Goal: Task Accomplishment & Management: Complete application form

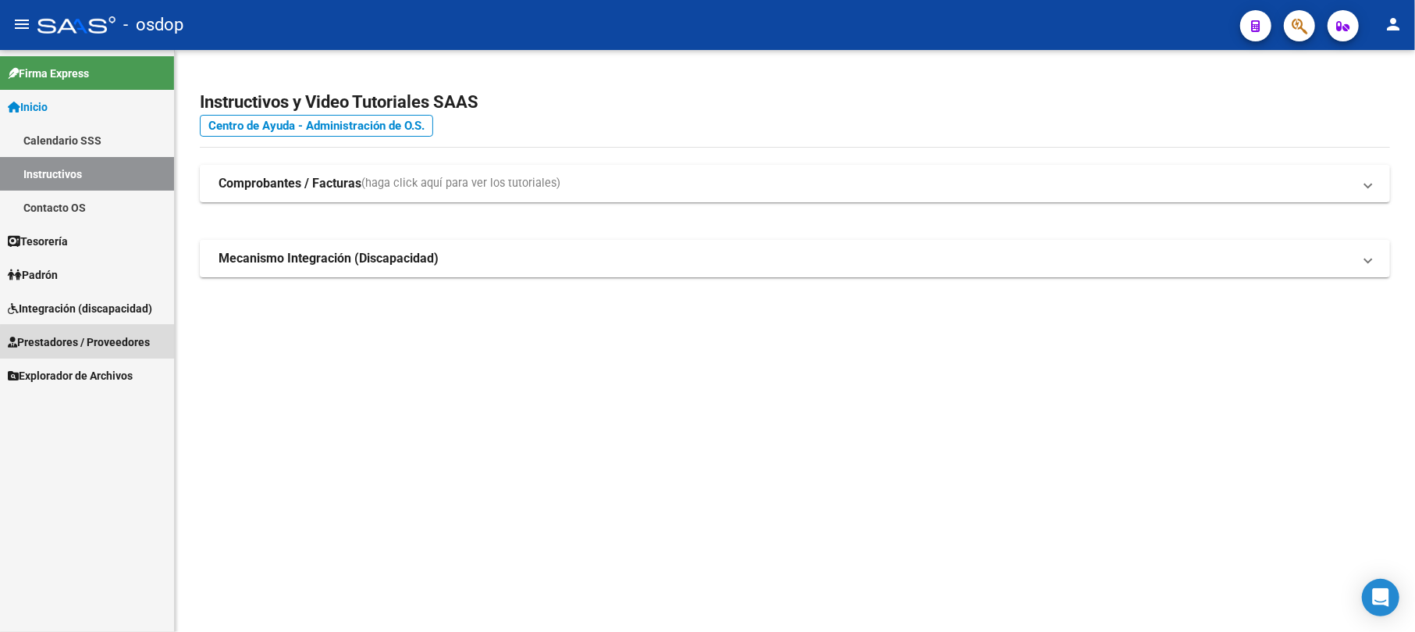
click at [88, 343] on span "Prestadores / Proveedores" at bounding box center [79, 341] width 142 height 17
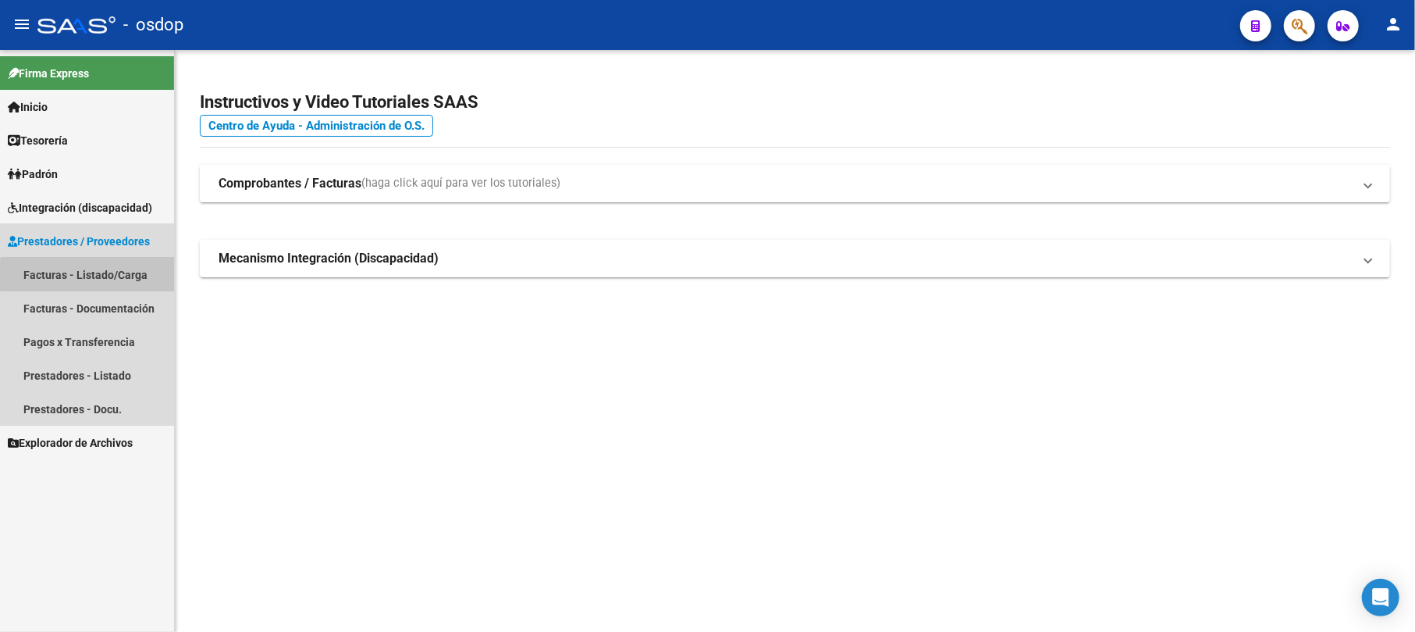
click at [91, 276] on link "Facturas - Listado/Carga" at bounding box center [87, 275] width 174 height 34
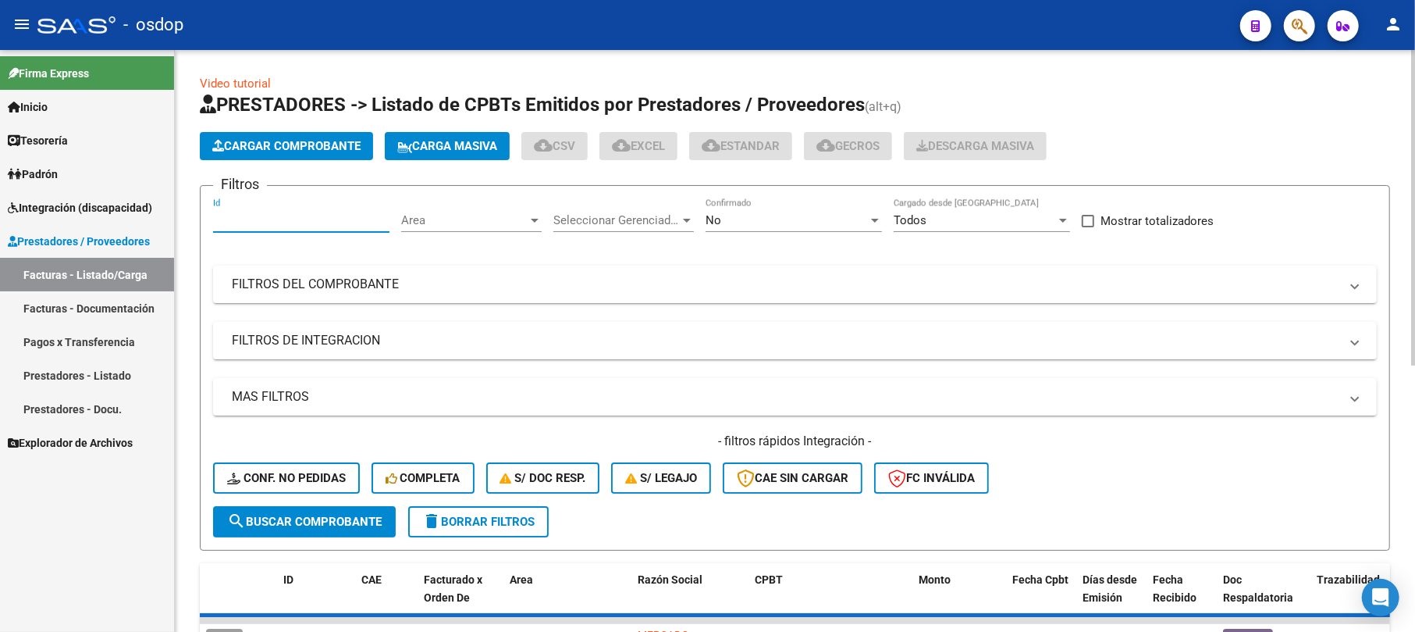
click at [294, 219] on input "Id" at bounding box center [301, 220] width 176 height 14
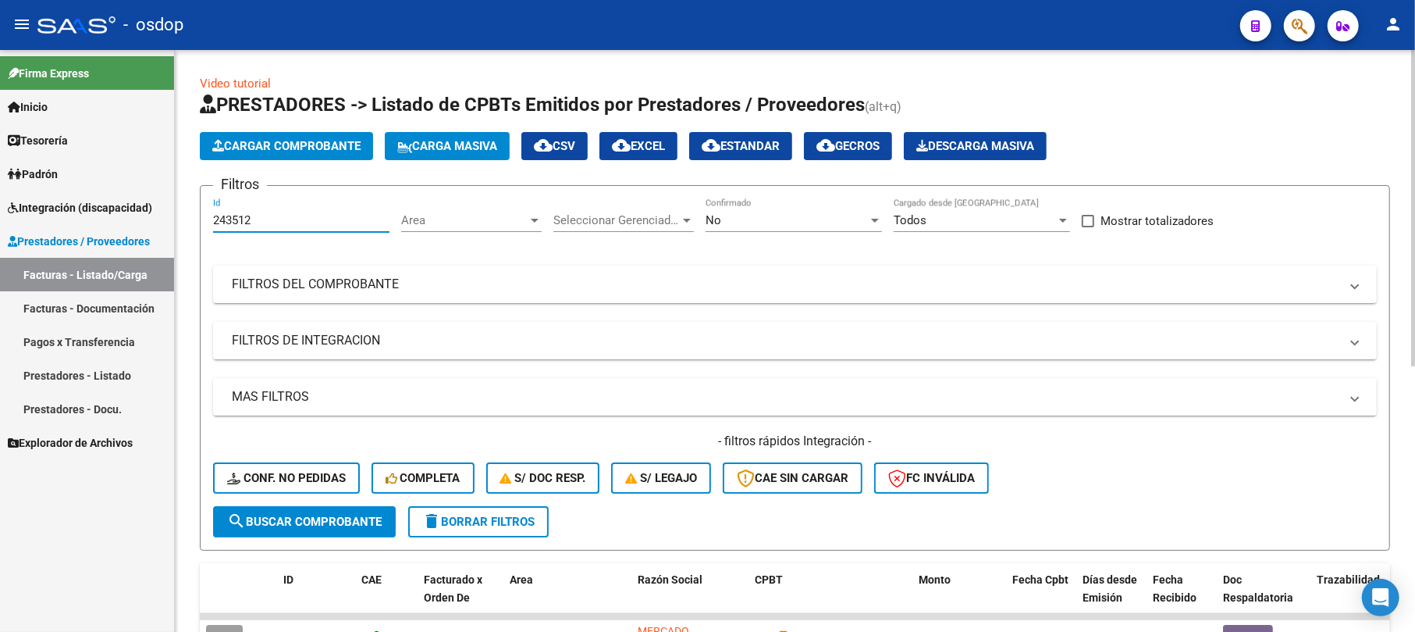
type input "243512"
click at [347, 510] on button "search Buscar Comprobante" at bounding box center [304, 521] width 183 height 31
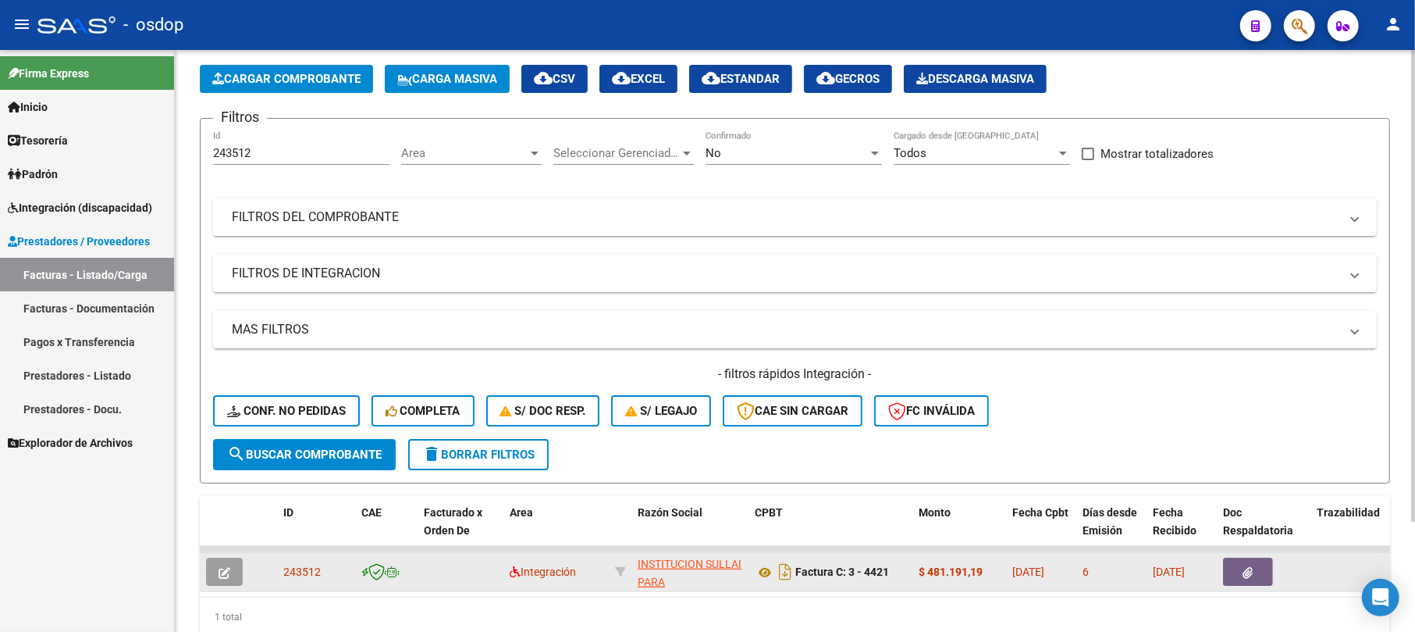
scroll to position [136, 0]
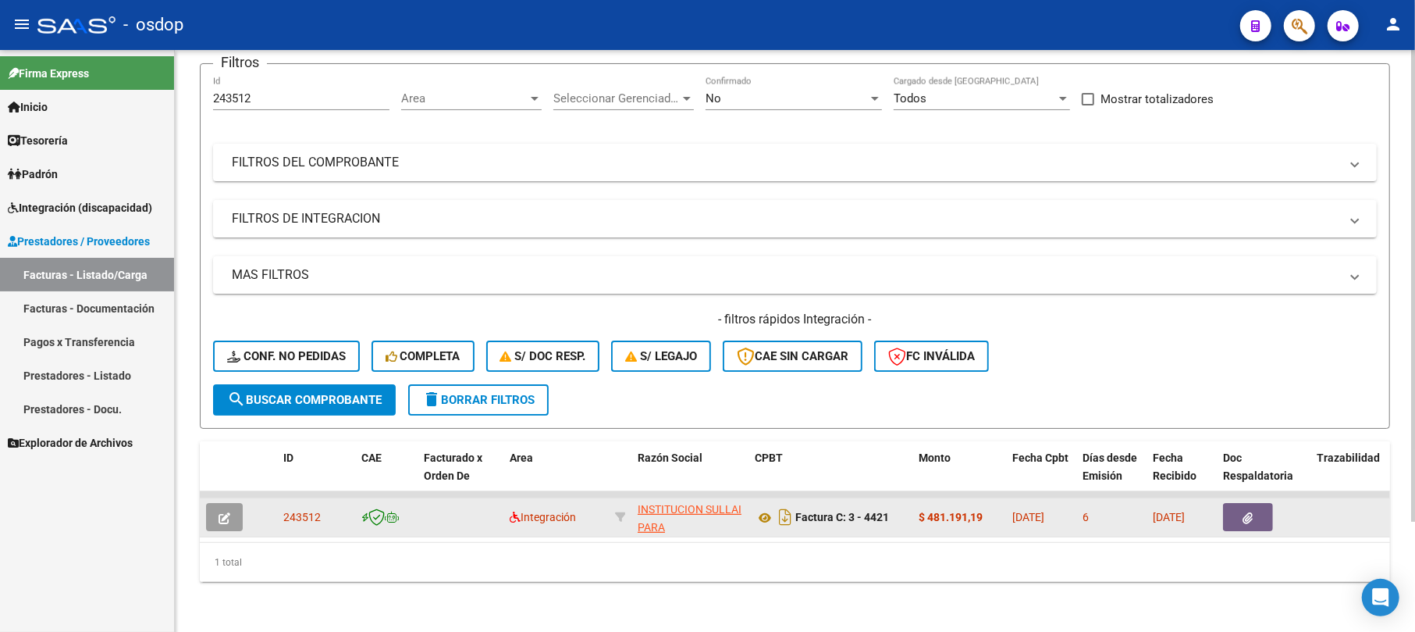
click at [225, 507] on button "button" at bounding box center [224, 517] width 37 height 28
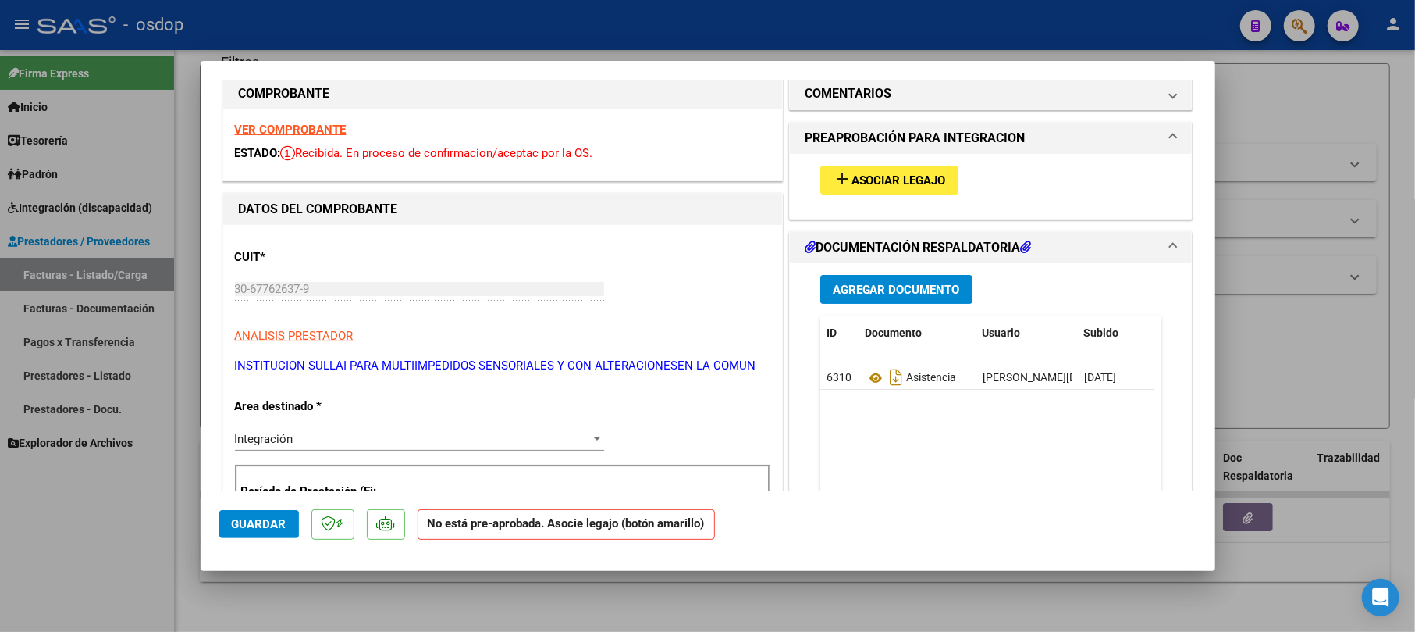
scroll to position [0, 0]
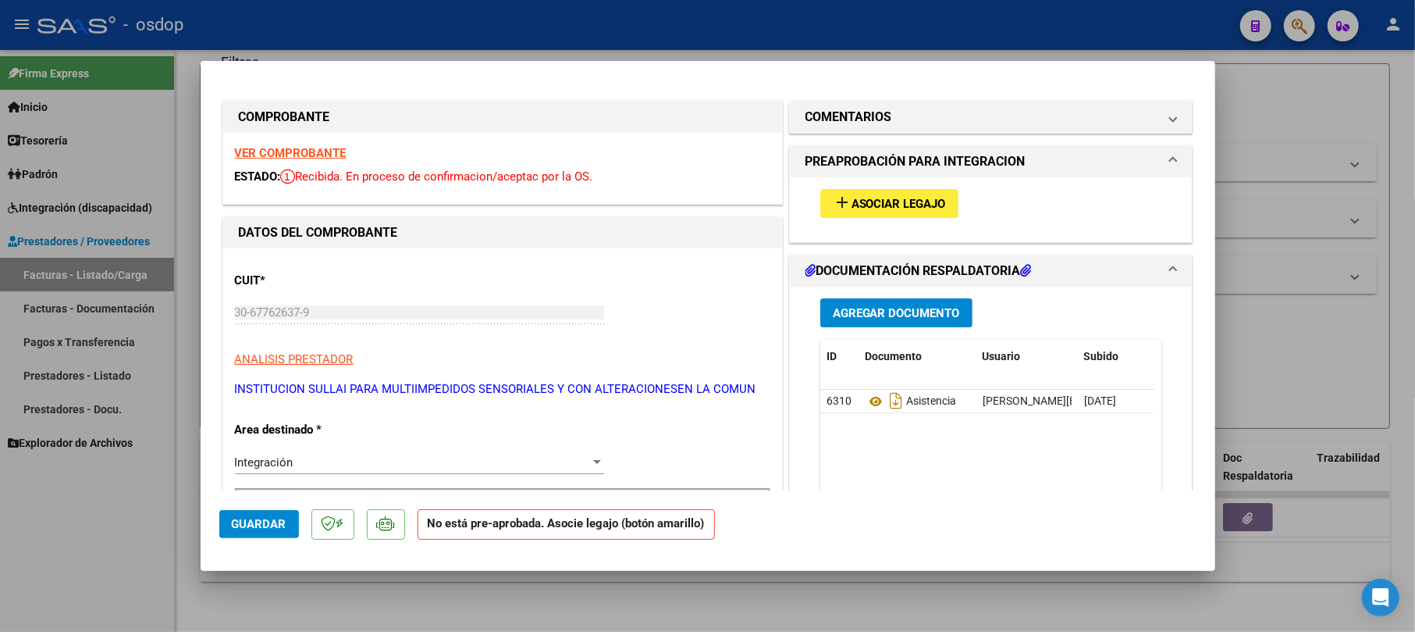
click at [1411, 109] on div at bounding box center [707, 316] width 1415 height 632
type input "$ 0,00"
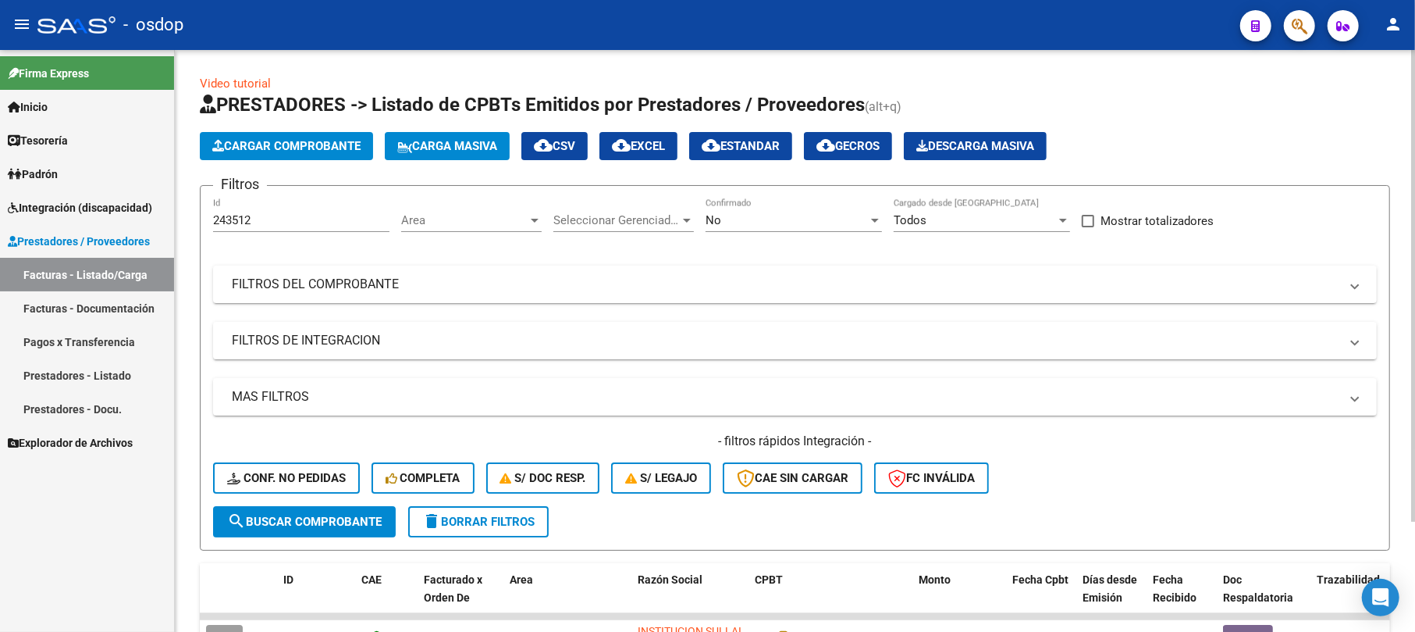
click at [300, 228] on div "243512 Id" at bounding box center [301, 215] width 176 height 34
click at [284, 214] on input "243512" at bounding box center [301, 220] width 176 height 14
type input "2"
click at [323, 284] on mat-panel-title "FILTROS DEL COMPROBANTE" at bounding box center [786, 284] width 1108 height 17
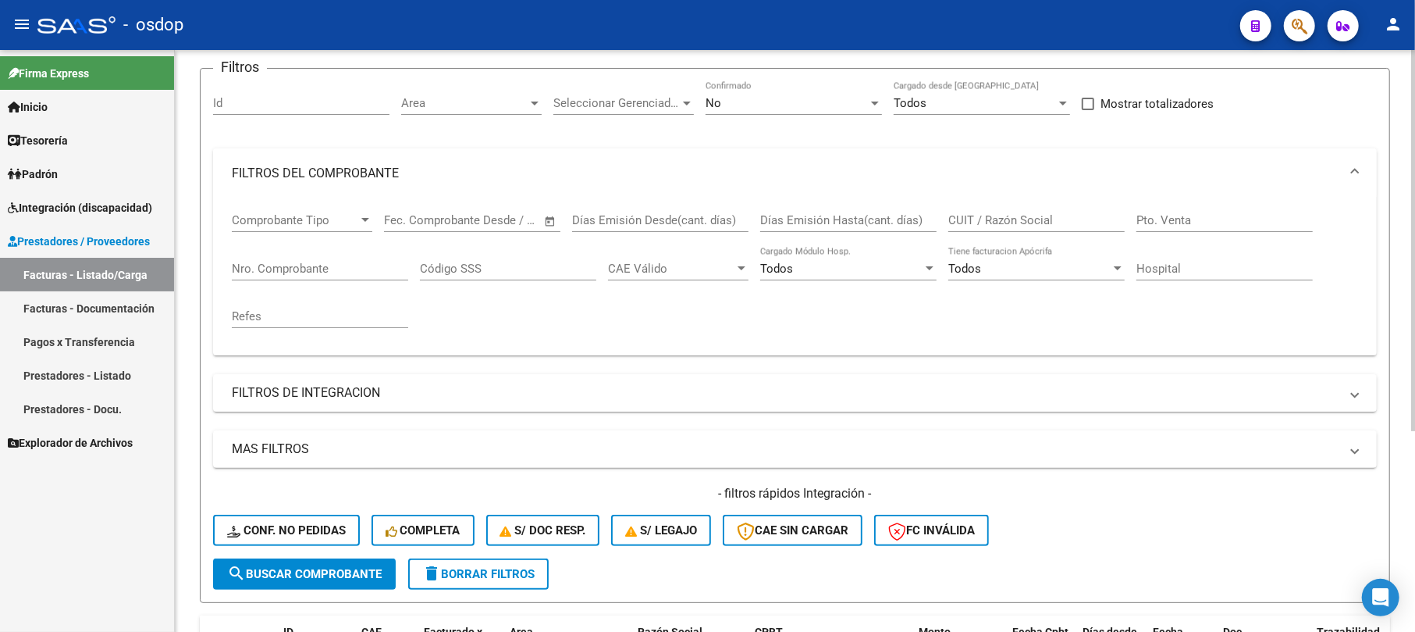
scroll to position [208, 0]
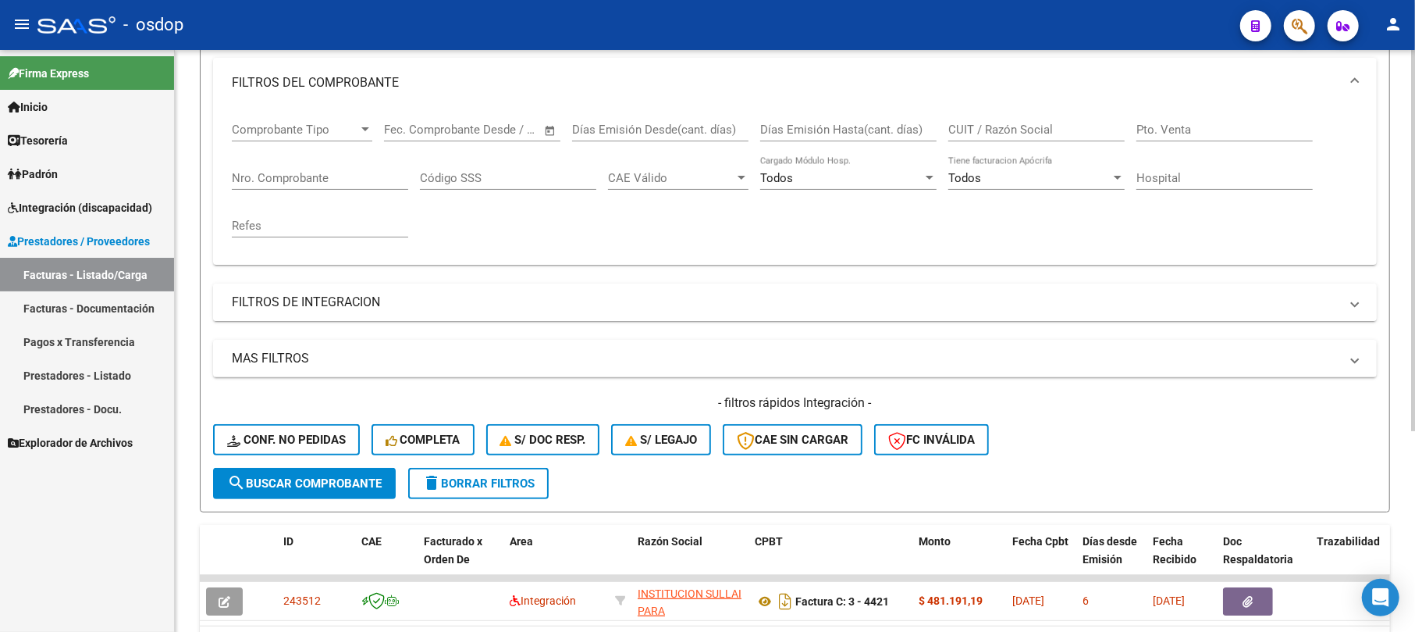
click at [354, 306] on mat-panel-title "FILTROS DE INTEGRACION" at bounding box center [786, 302] width 1108 height 17
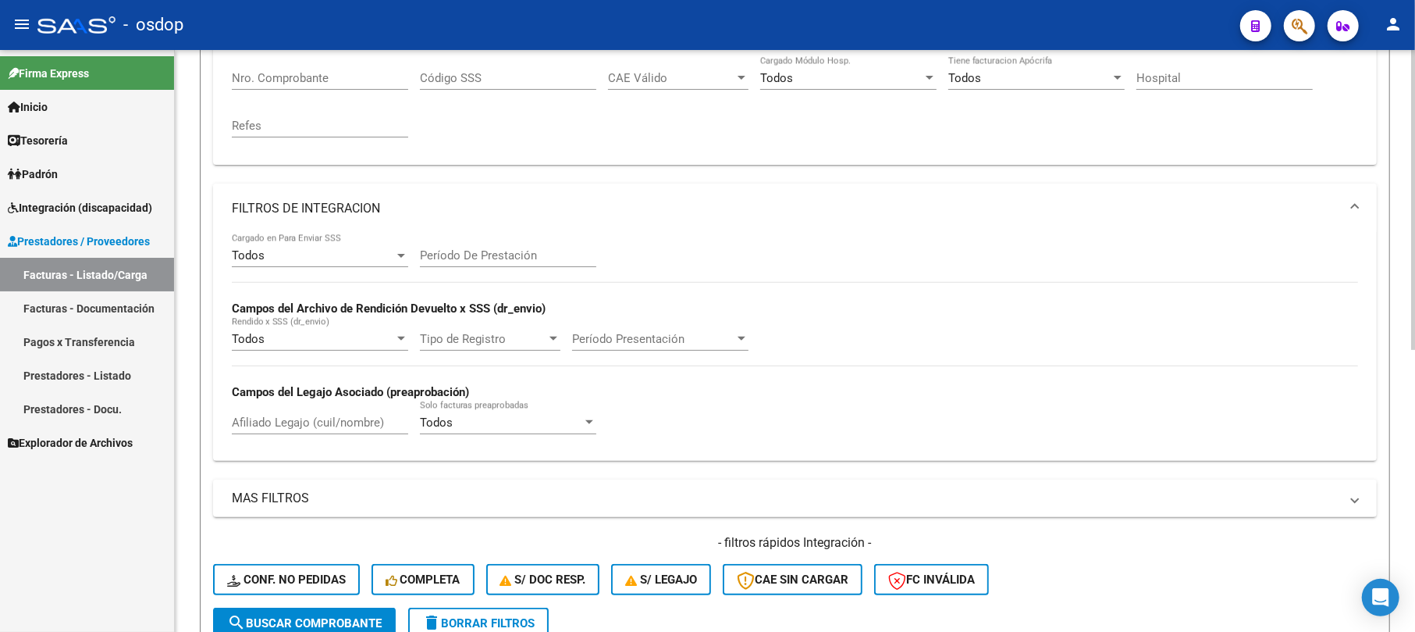
scroll to position [312, 0]
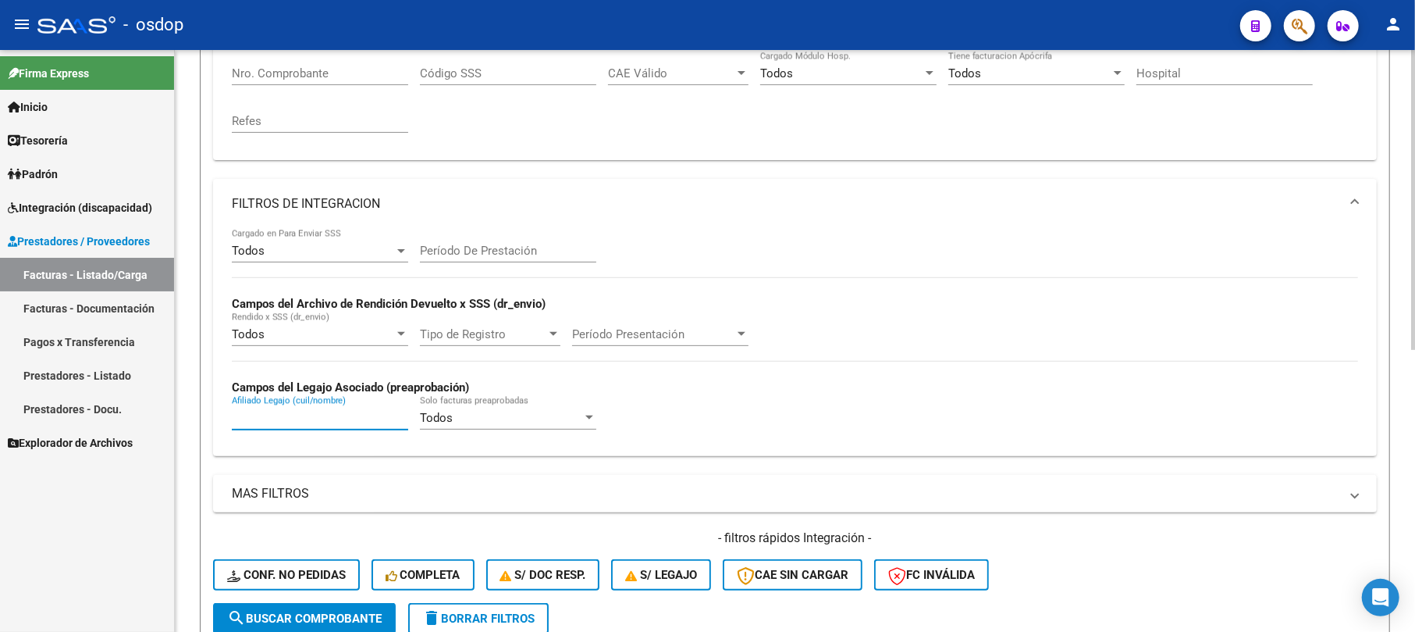
click at [344, 419] on input "Afiliado Legajo (cuil/nombre)" at bounding box center [320, 418] width 176 height 14
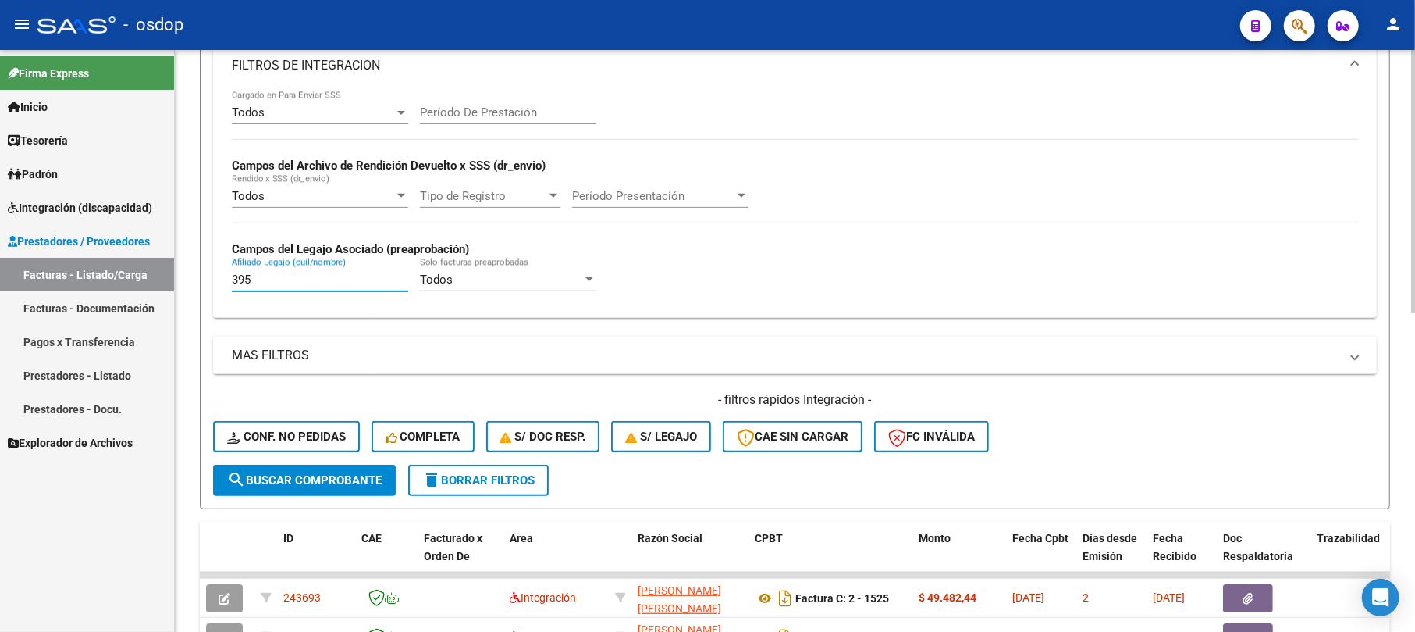
scroll to position [391, 0]
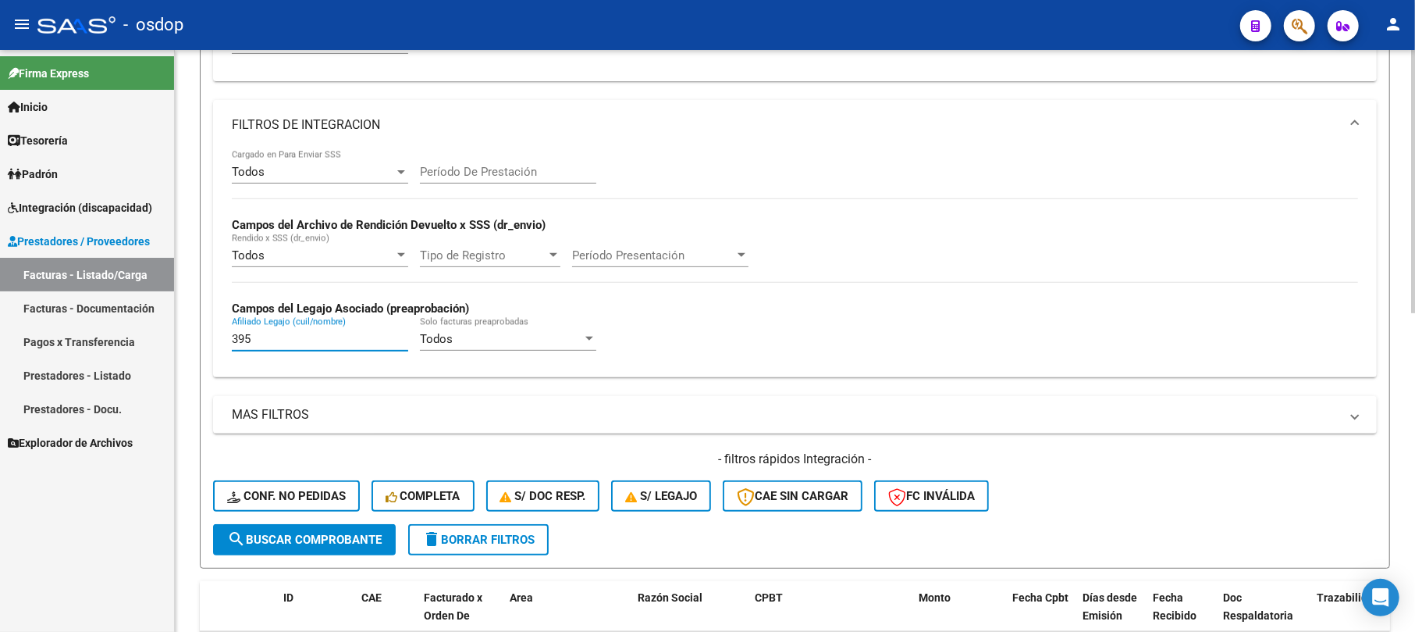
type input "395"
click at [566, 345] on div "Todos" at bounding box center [501, 339] width 162 height 14
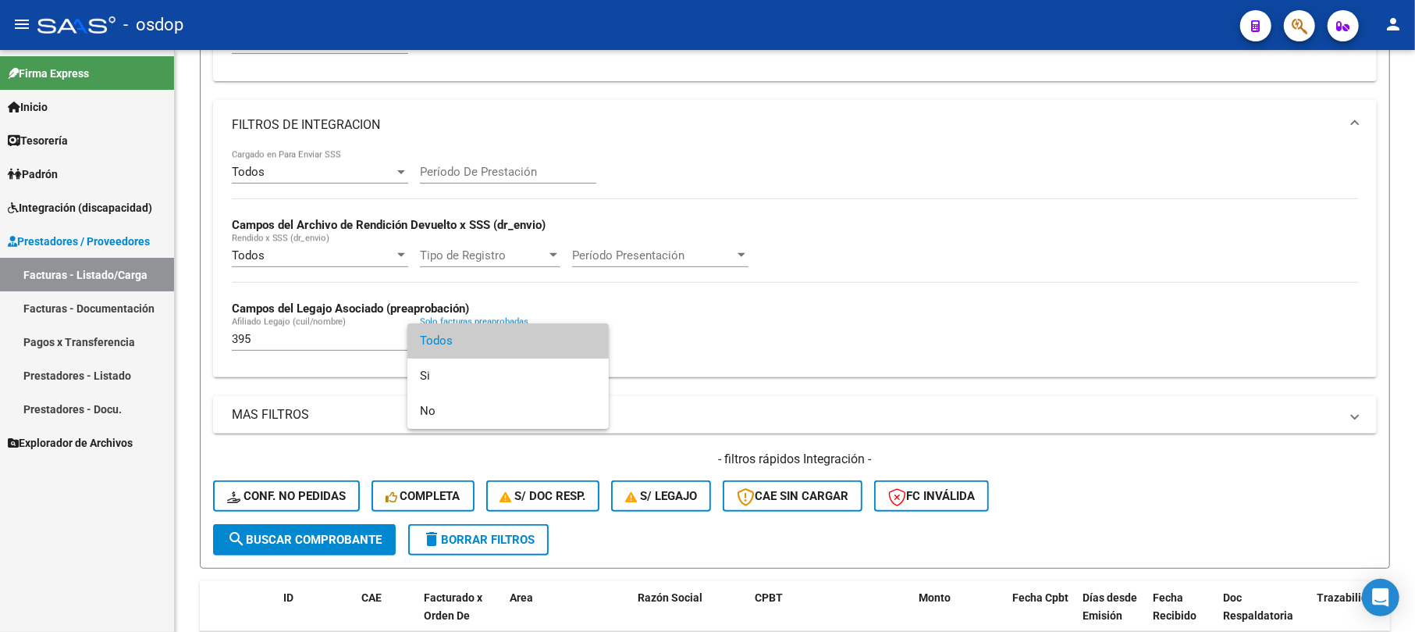
click at [741, 343] on div at bounding box center [707, 316] width 1415 height 632
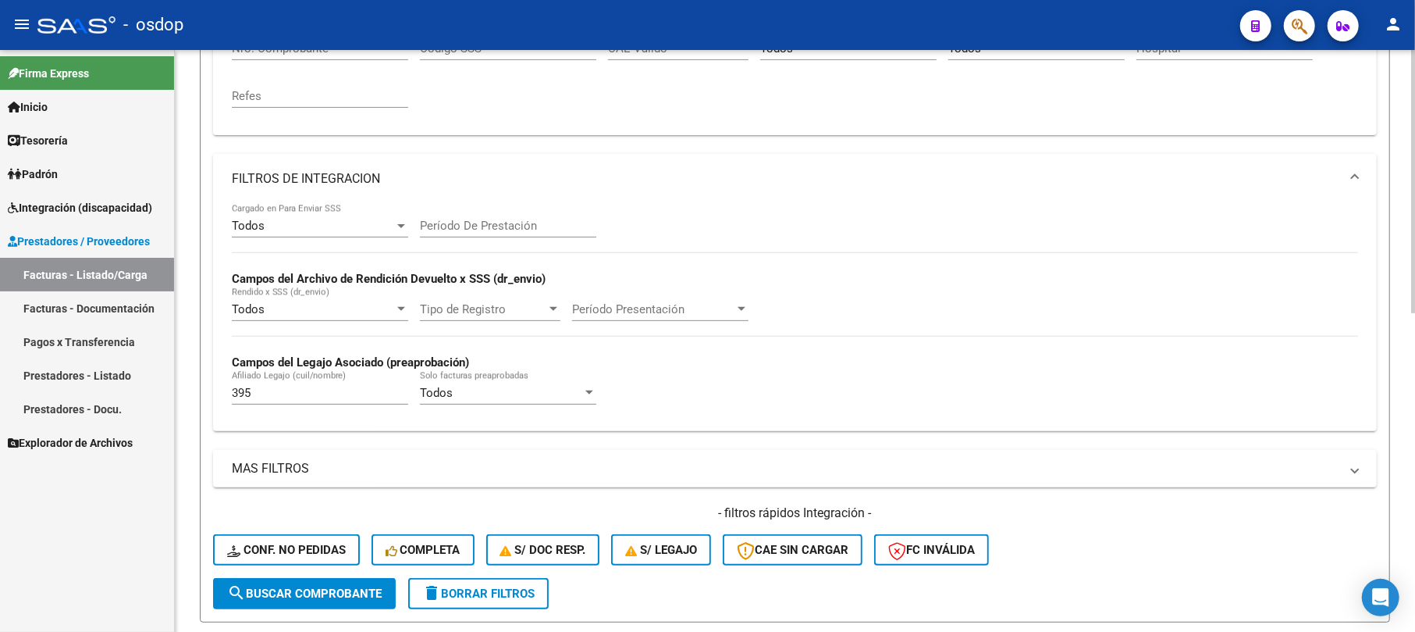
scroll to position [287, 0]
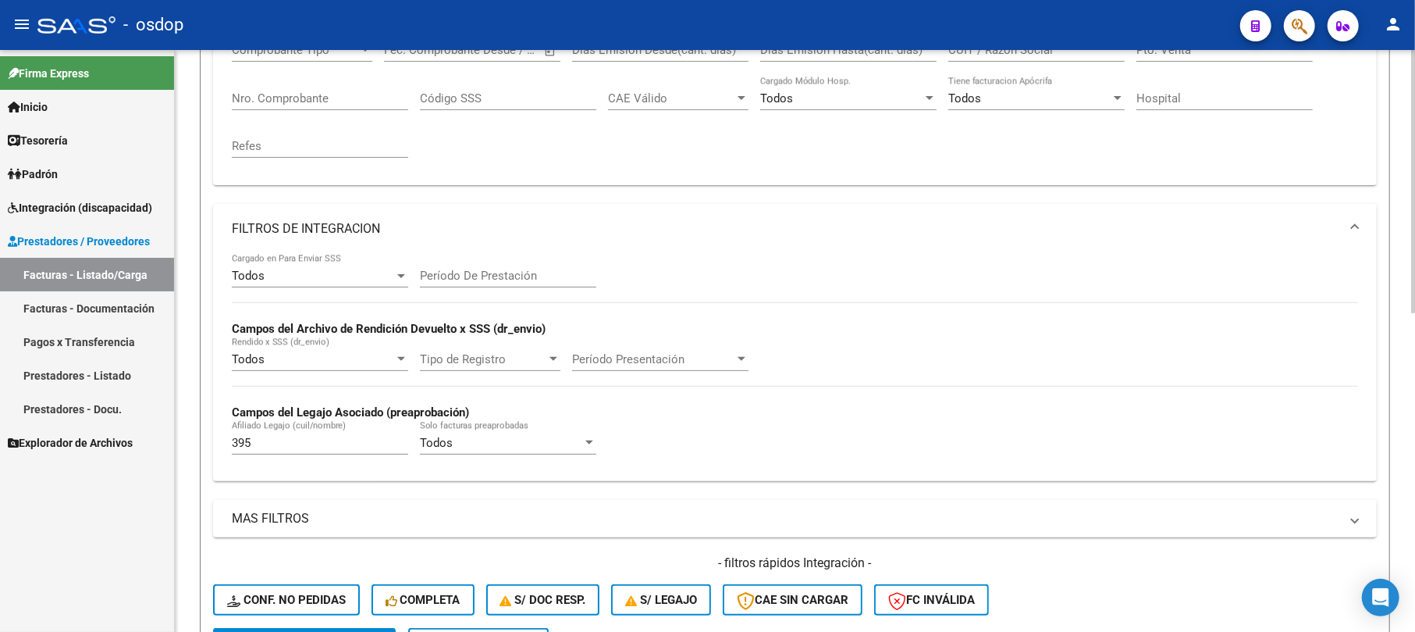
drag, startPoint x: 275, startPoint y: 451, endPoint x: 212, endPoint y: 443, distance: 62.9
click at [214, 447] on div "Todos Cargado en Para Enviar SSS Período De Prestación Campos del Archivo de Re…" at bounding box center [795, 367] width 1164 height 227
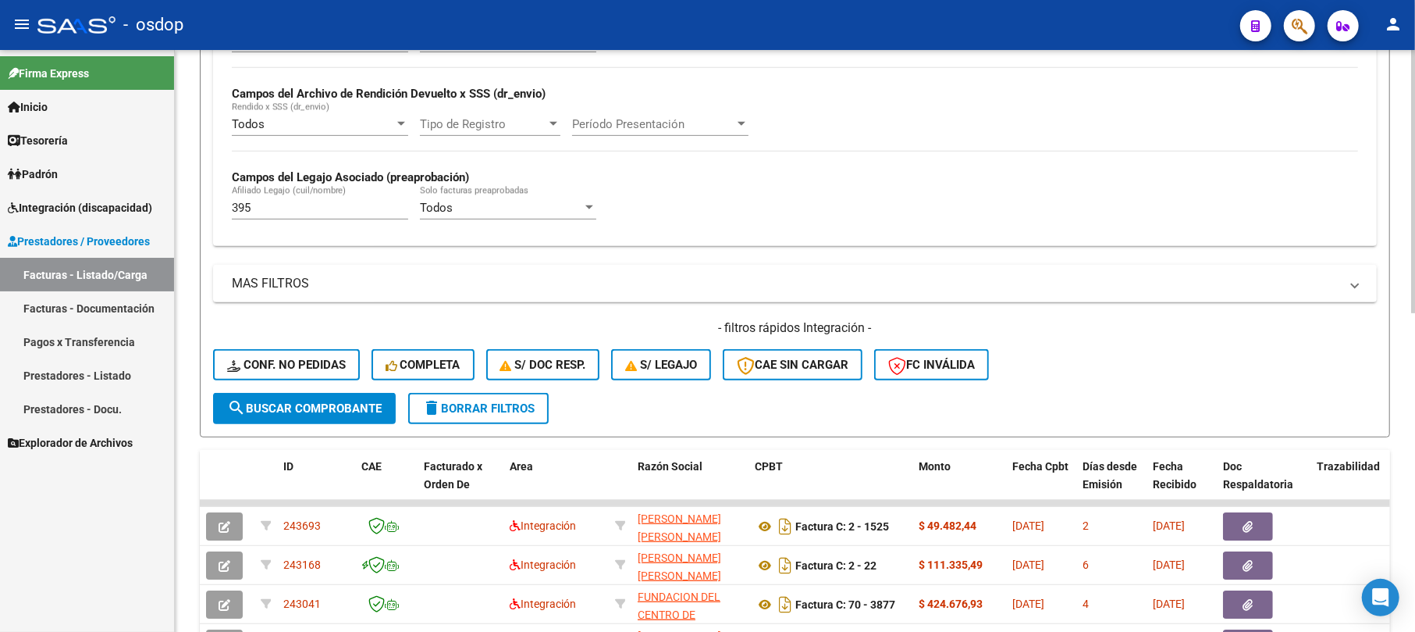
scroll to position [495, 0]
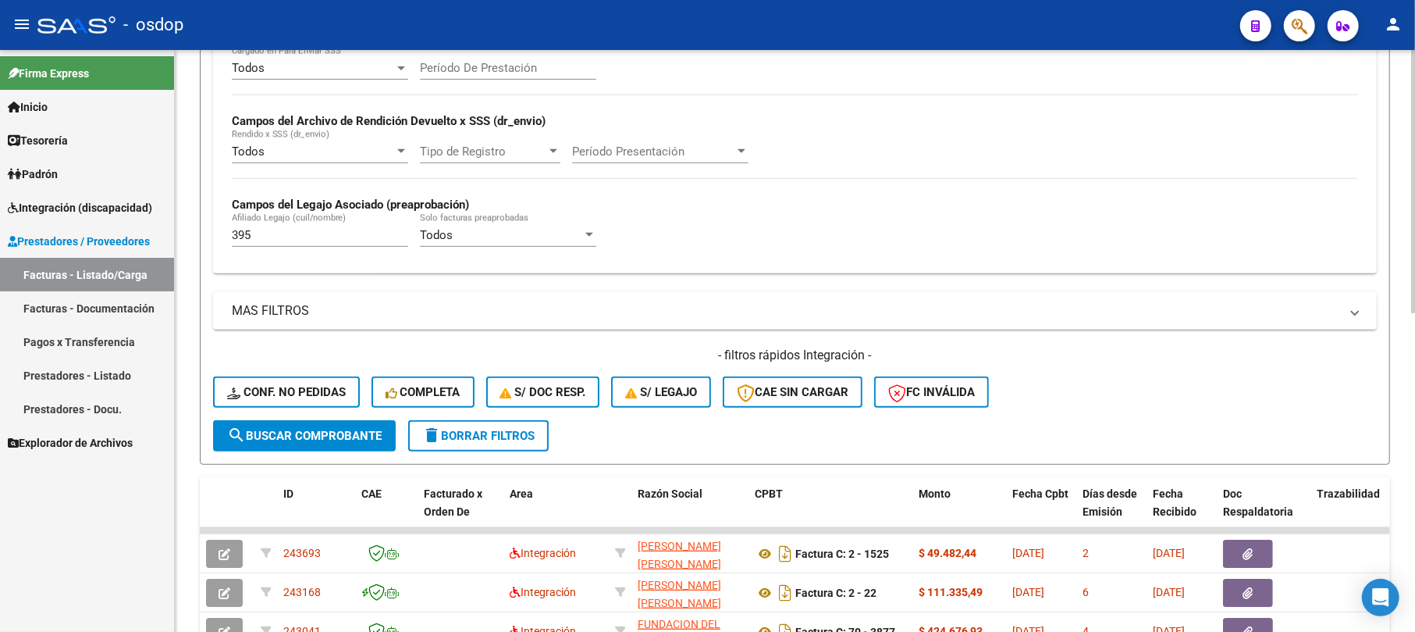
click at [295, 236] on input "395" at bounding box center [320, 235] width 176 height 14
click at [285, 263] on div "Todos Cargado en Para Enviar SSS Período De Prestación Campos del Archivo de Re…" at bounding box center [795, 159] width 1164 height 227
drag, startPoint x: 269, startPoint y: 234, endPoint x: 212, endPoint y: 232, distance: 57.0
click at [212, 232] on form "Filtros Id Area Area Seleccionar Gerenciador Seleccionar Gerenciador No Confirm…" at bounding box center [795, 77] width 1190 height 774
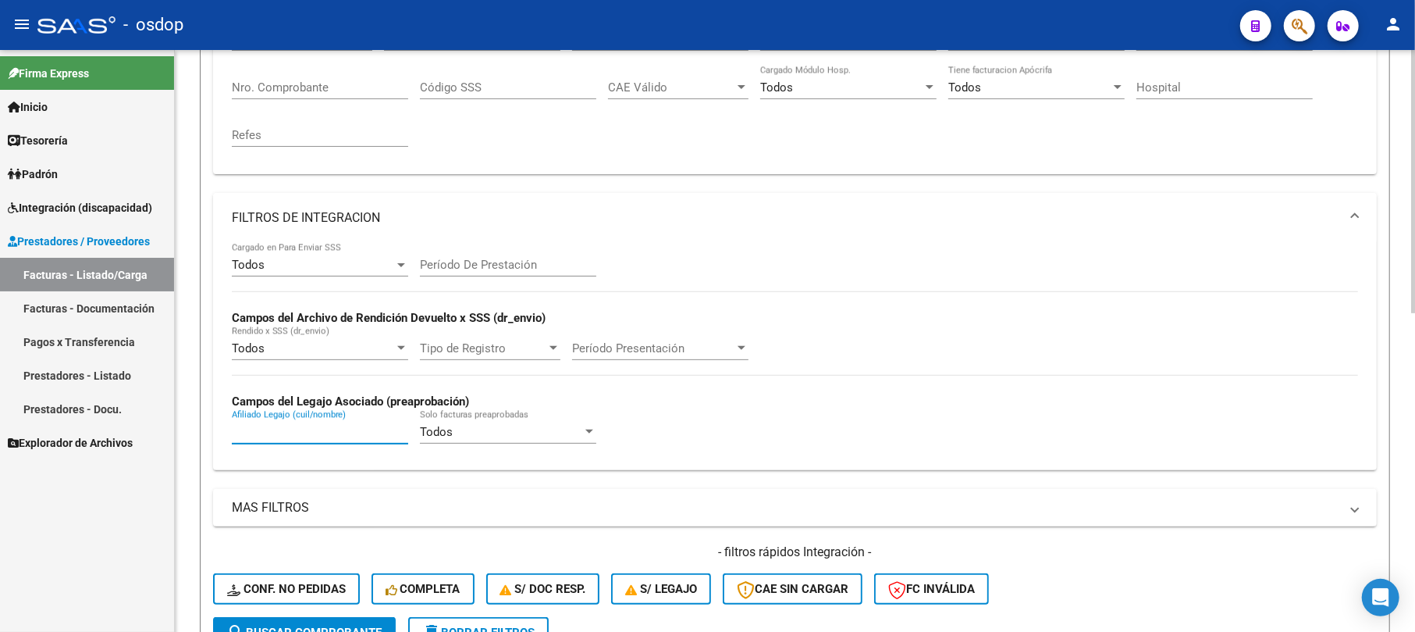
scroll to position [287, 0]
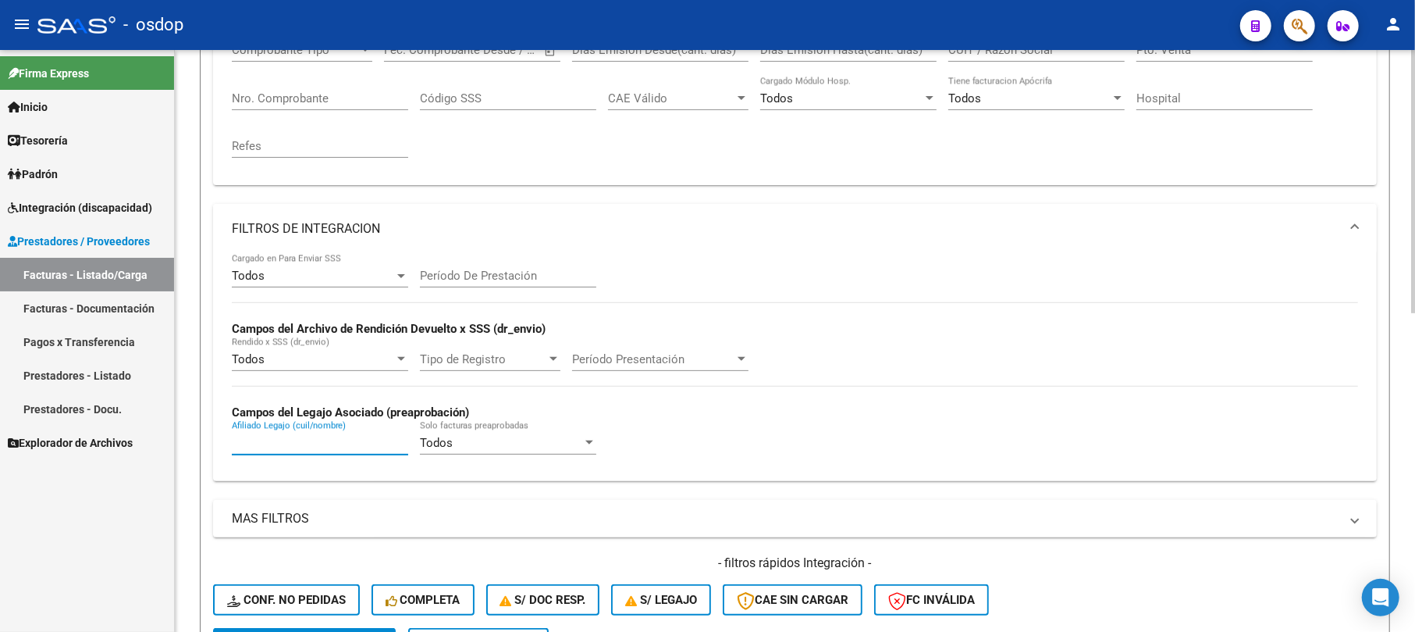
click at [295, 220] on mat-panel-title "FILTROS DE INTEGRACION" at bounding box center [786, 228] width 1108 height 17
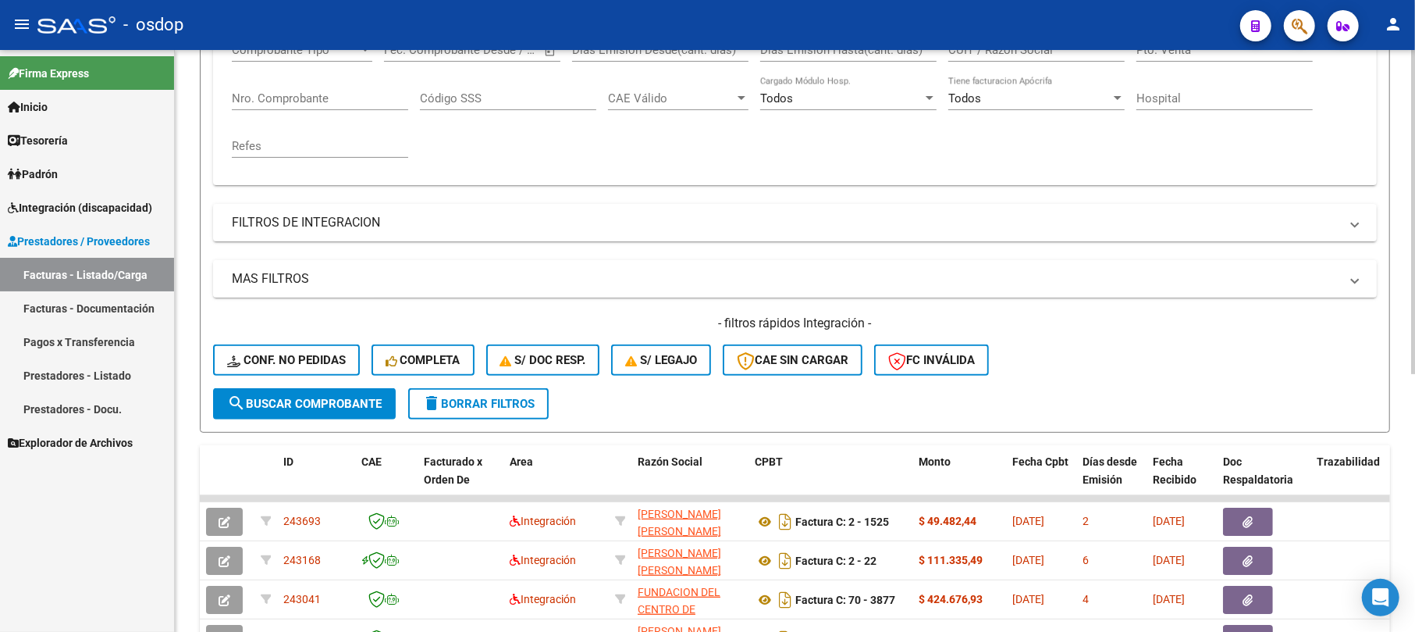
click at [279, 287] on mat-panel-title "MAS FILTROS" at bounding box center [786, 278] width 1108 height 17
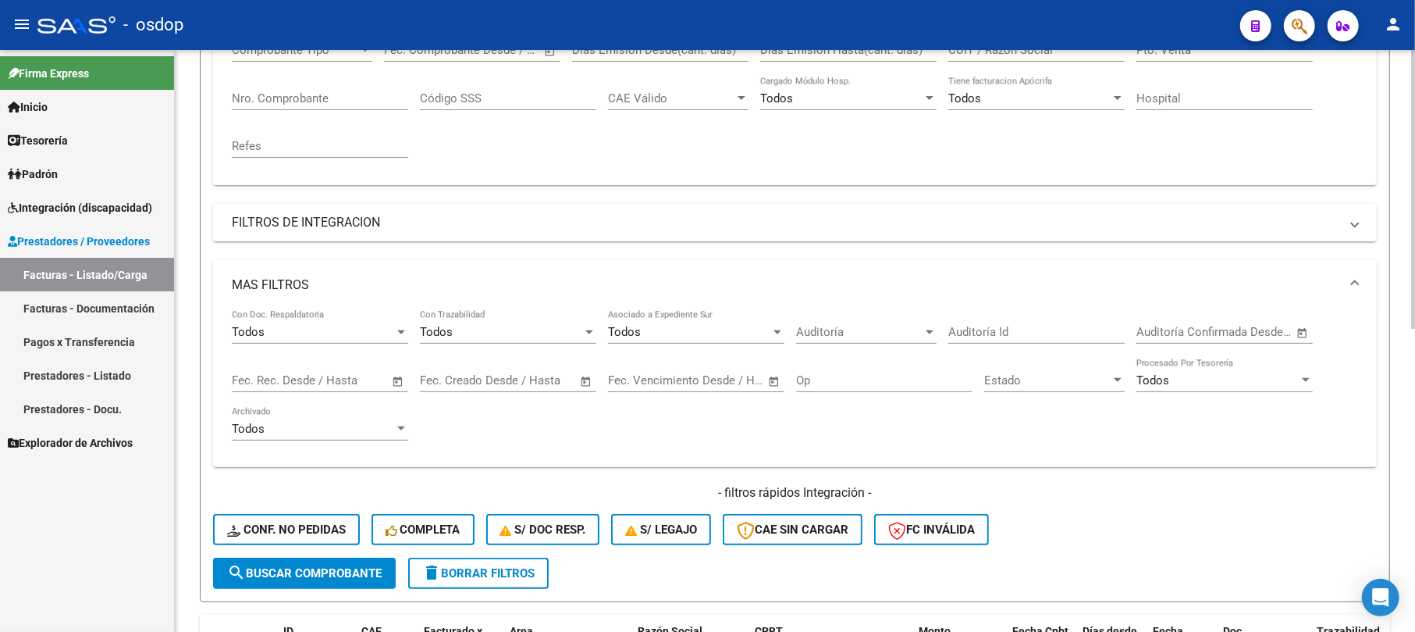
click at [294, 278] on mat-panel-title "MAS FILTROS" at bounding box center [786, 284] width 1108 height 17
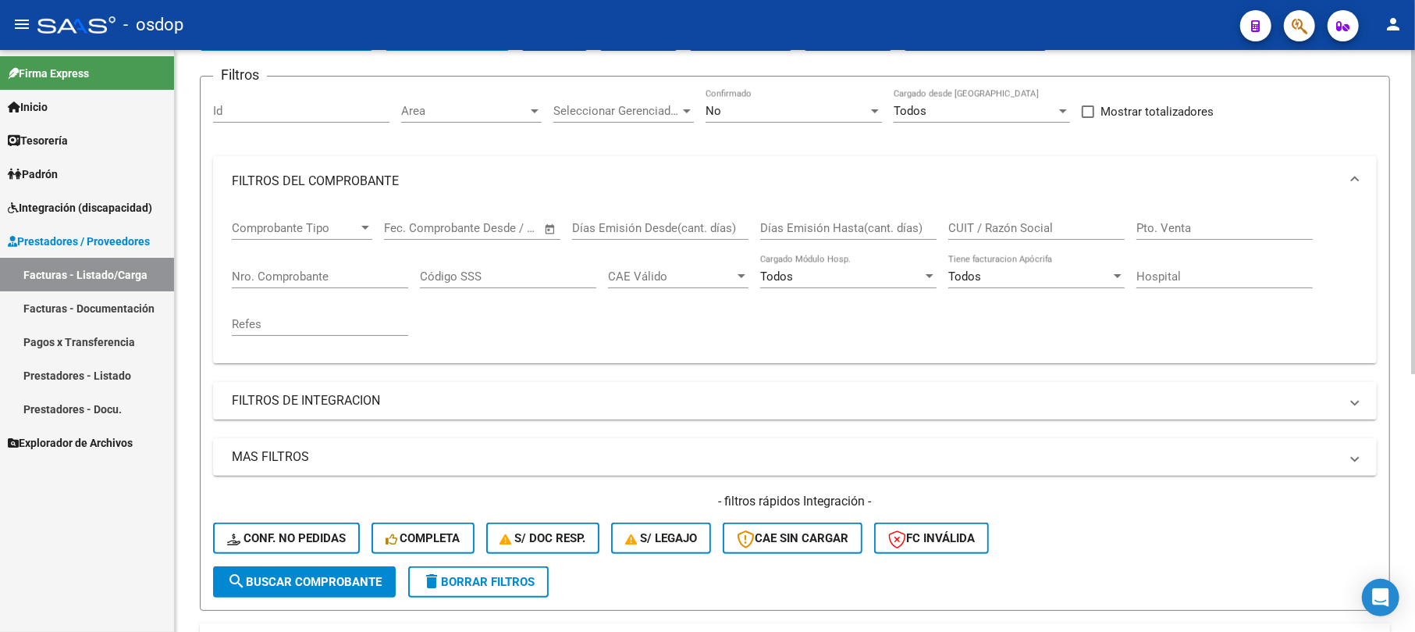
scroll to position [79, 0]
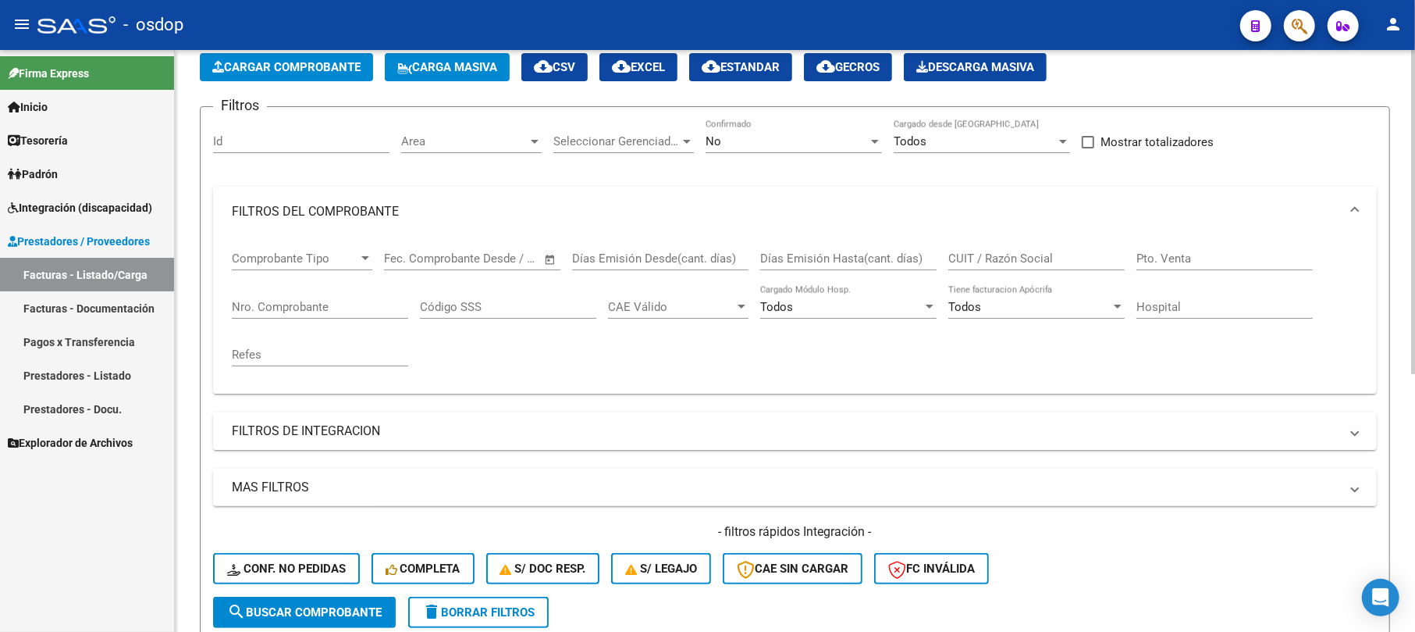
click at [306, 301] on input "Nro. Comprobante" at bounding box center [320, 307] width 176 height 14
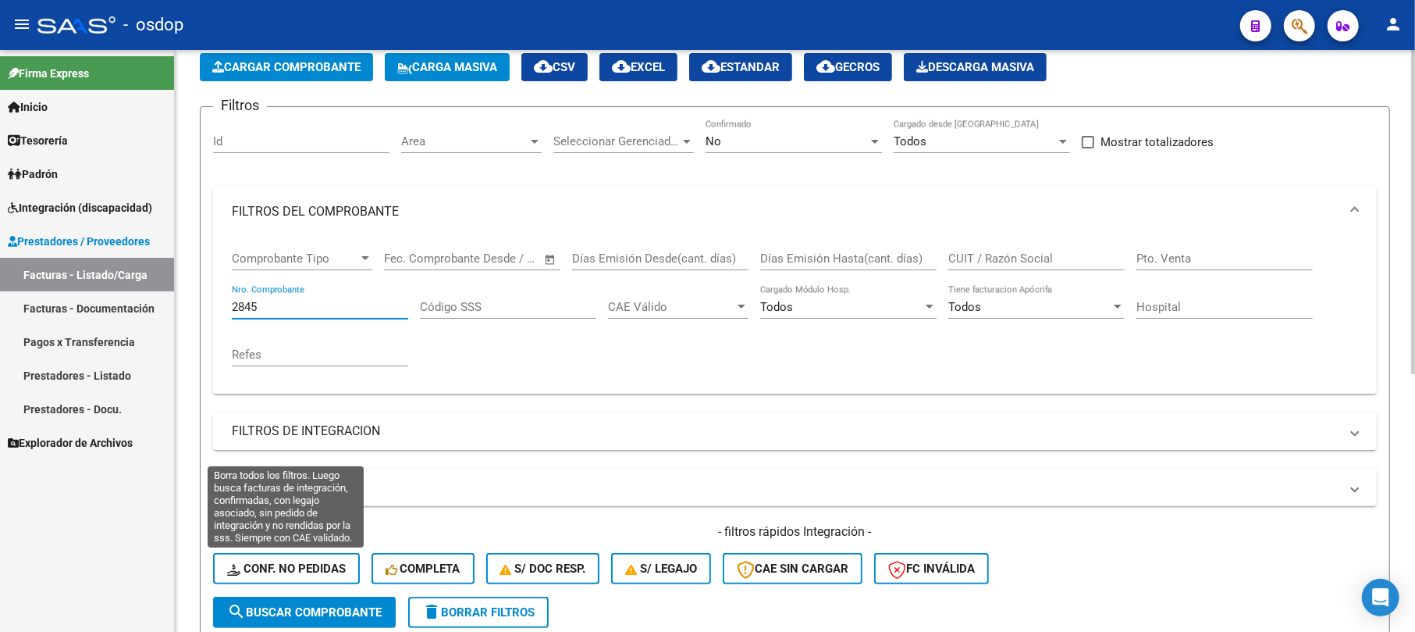
type input "2845"
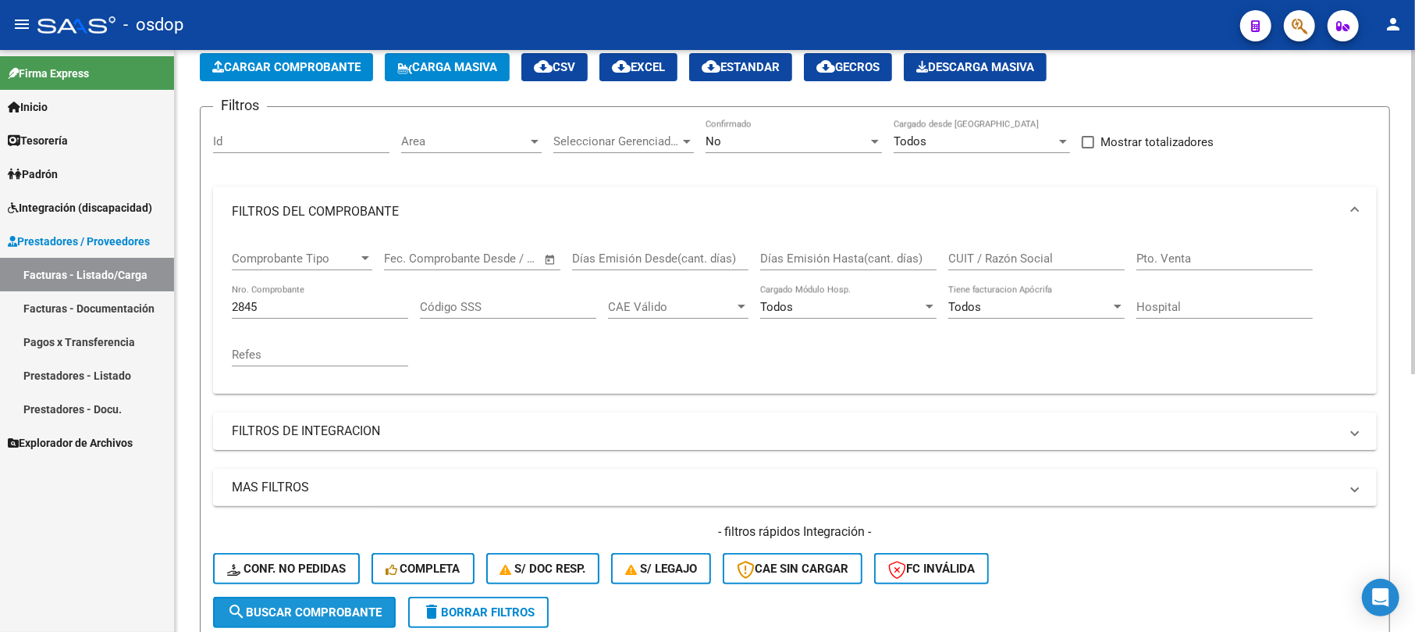
click at [309, 605] on span "search Buscar Comprobante" at bounding box center [304, 612] width 155 height 14
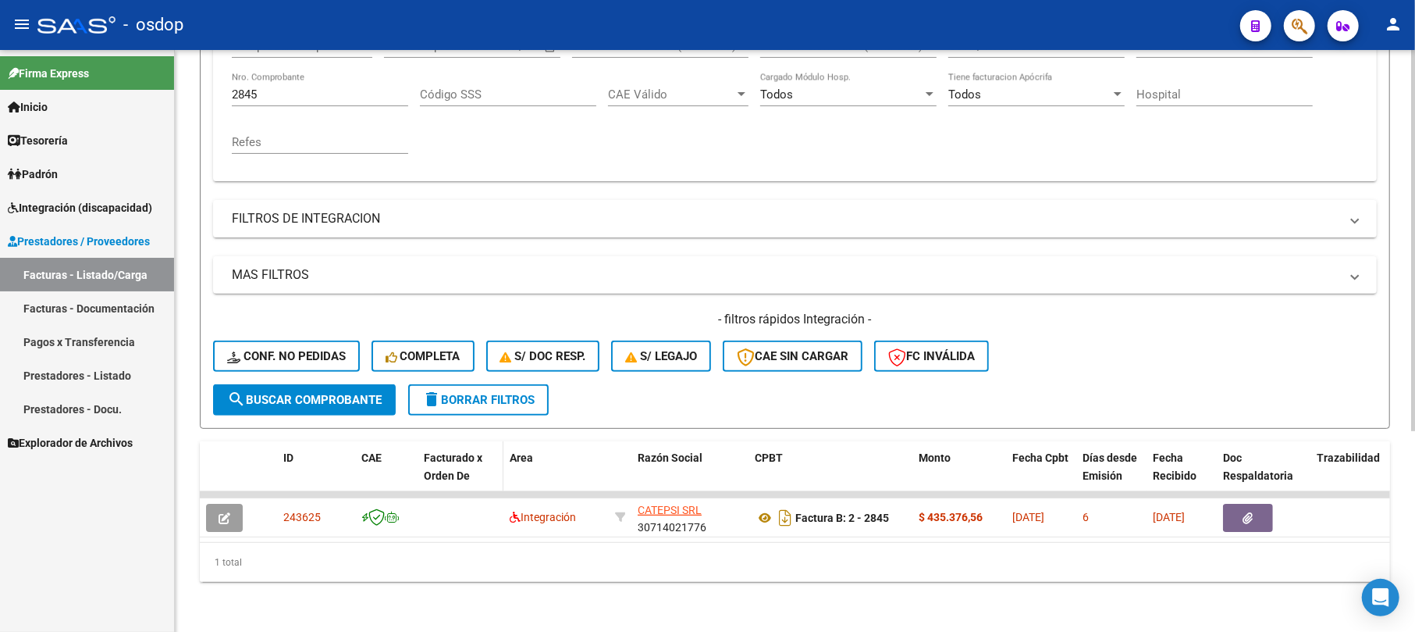
scroll to position [306, 0]
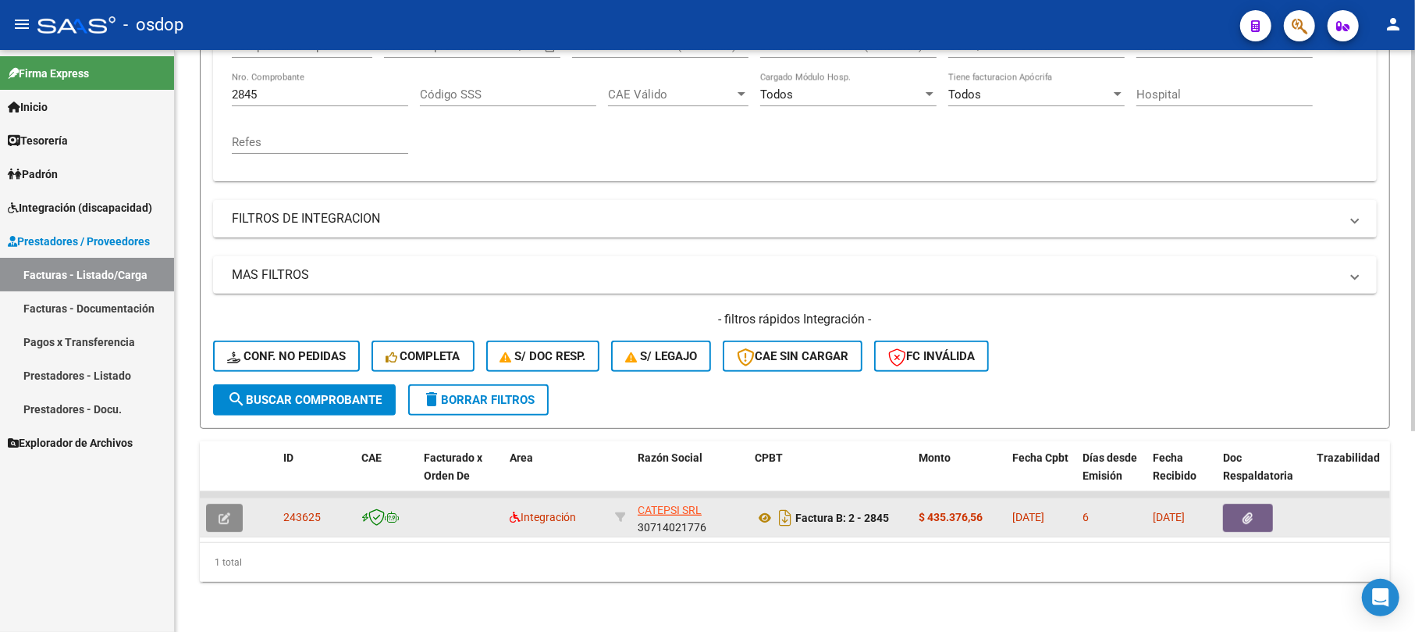
click at [223, 512] on icon "button" at bounding box center [225, 518] width 12 height 12
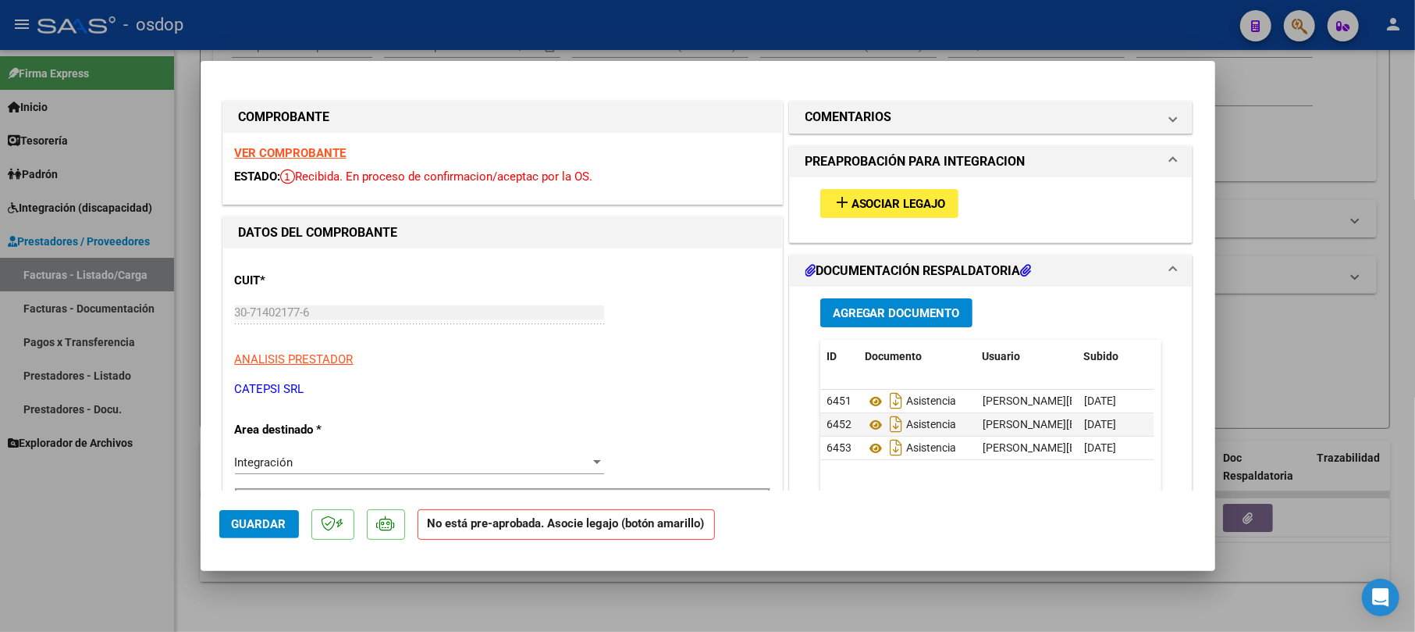
click at [1315, 126] on div at bounding box center [707, 316] width 1415 height 632
type input "$ 0,00"
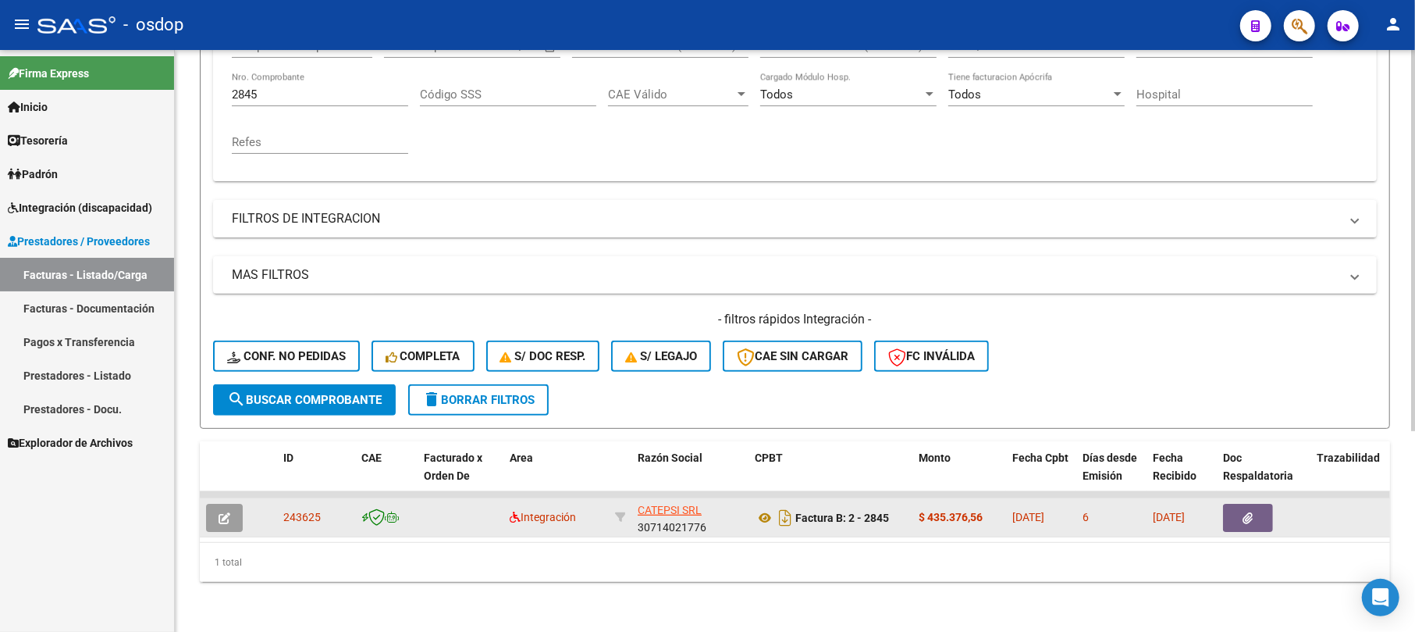
drag, startPoint x: 279, startPoint y: 496, endPoint x: 332, endPoint y: 494, distance: 52.4
click at [332, 498] on datatable-body-cell "243625" at bounding box center [316, 517] width 78 height 38
copy span "243625"
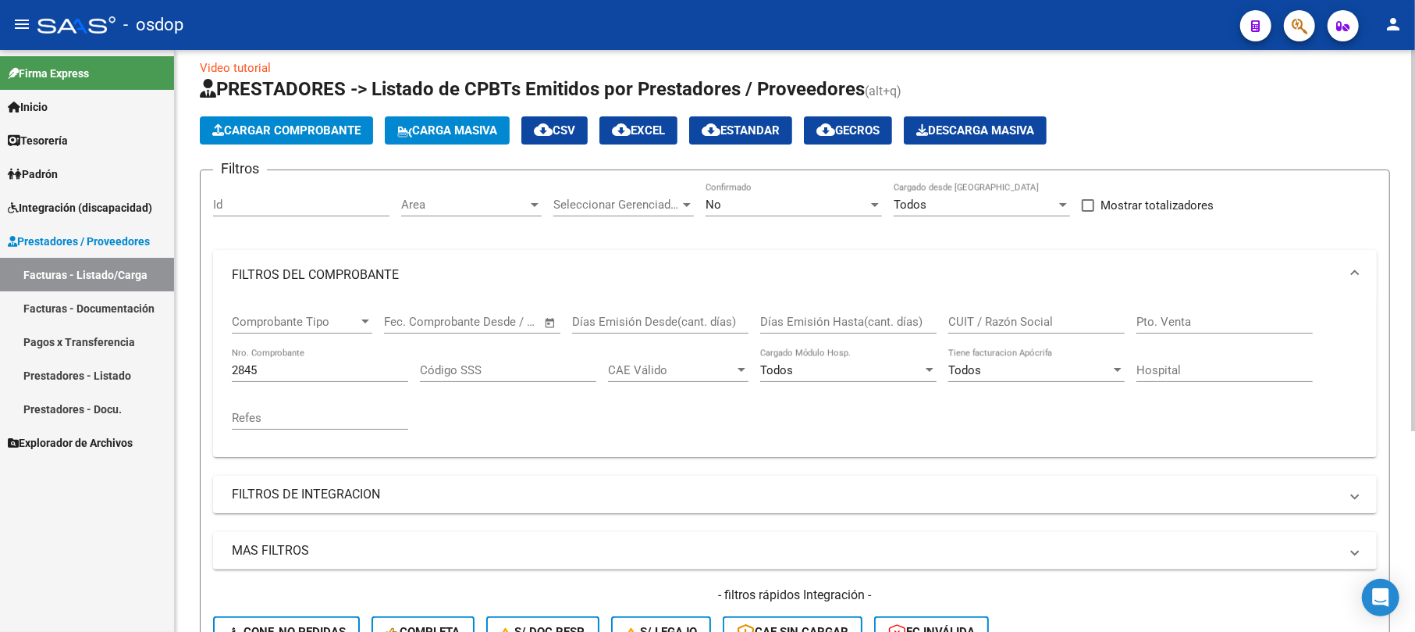
scroll to position [0, 0]
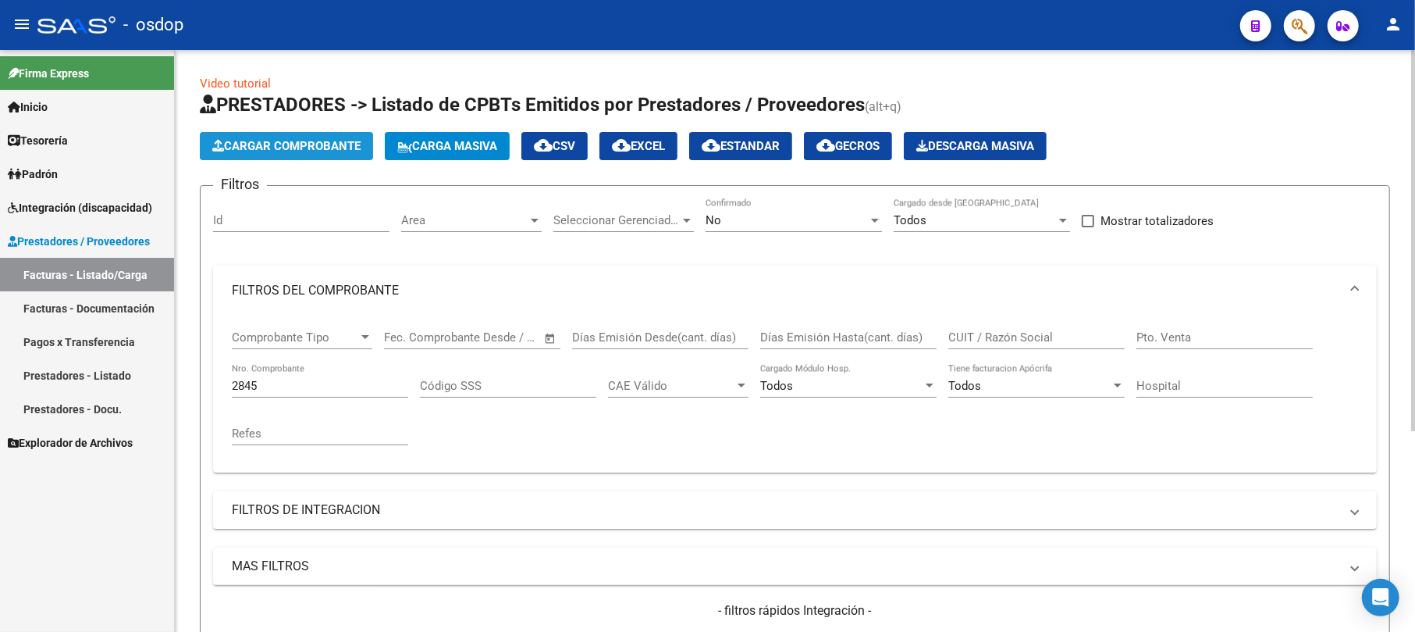
click at [347, 139] on span "Cargar Comprobante" at bounding box center [286, 146] width 148 height 14
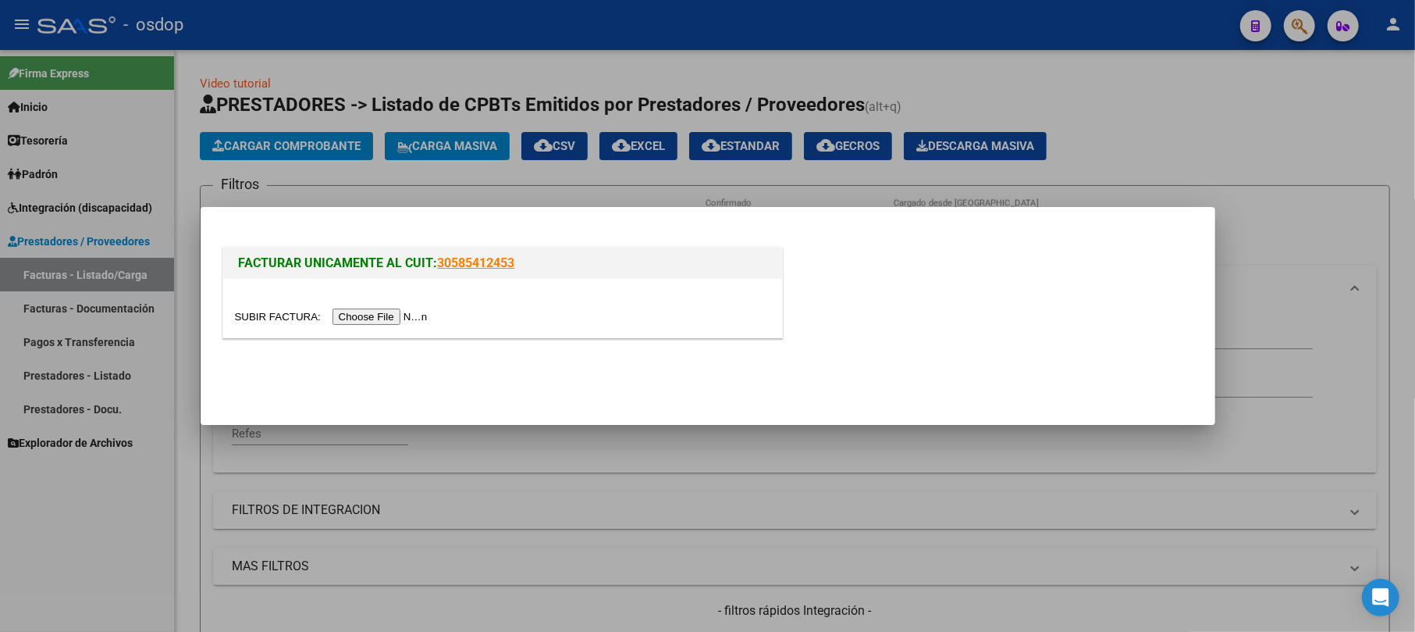
click at [376, 318] on input "file" at bounding box center [333, 316] width 197 height 16
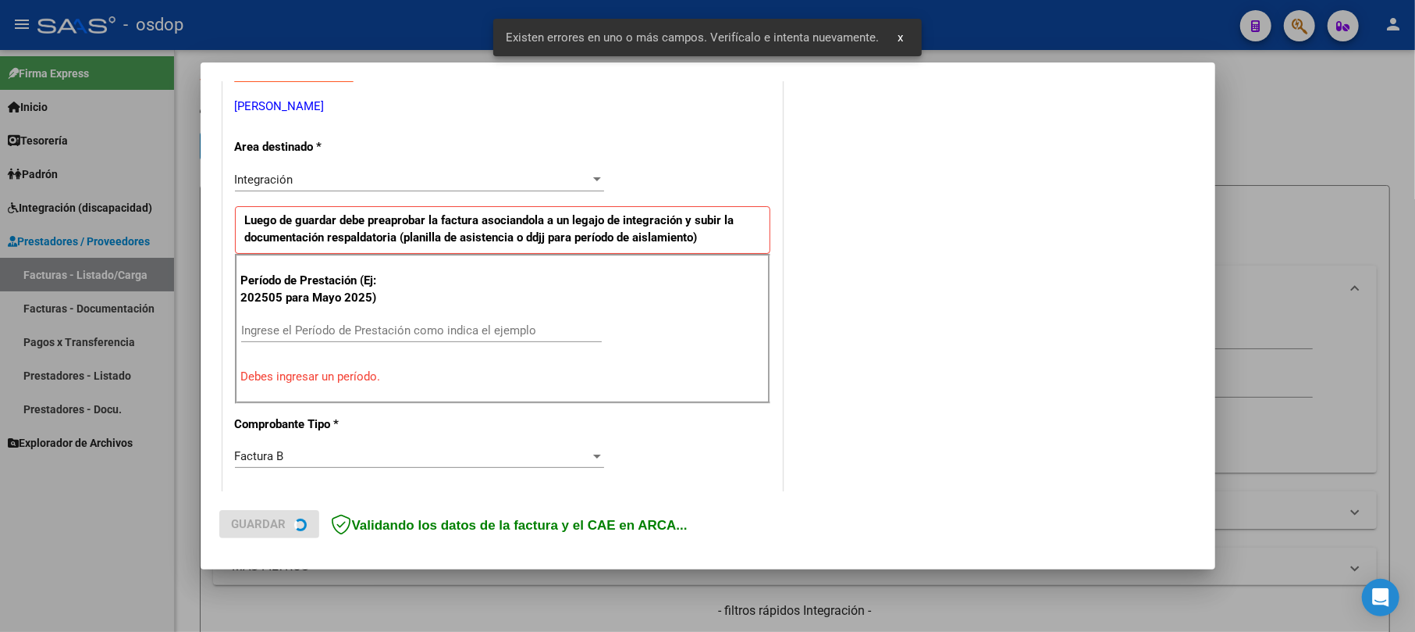
scroll to position [432, 0]
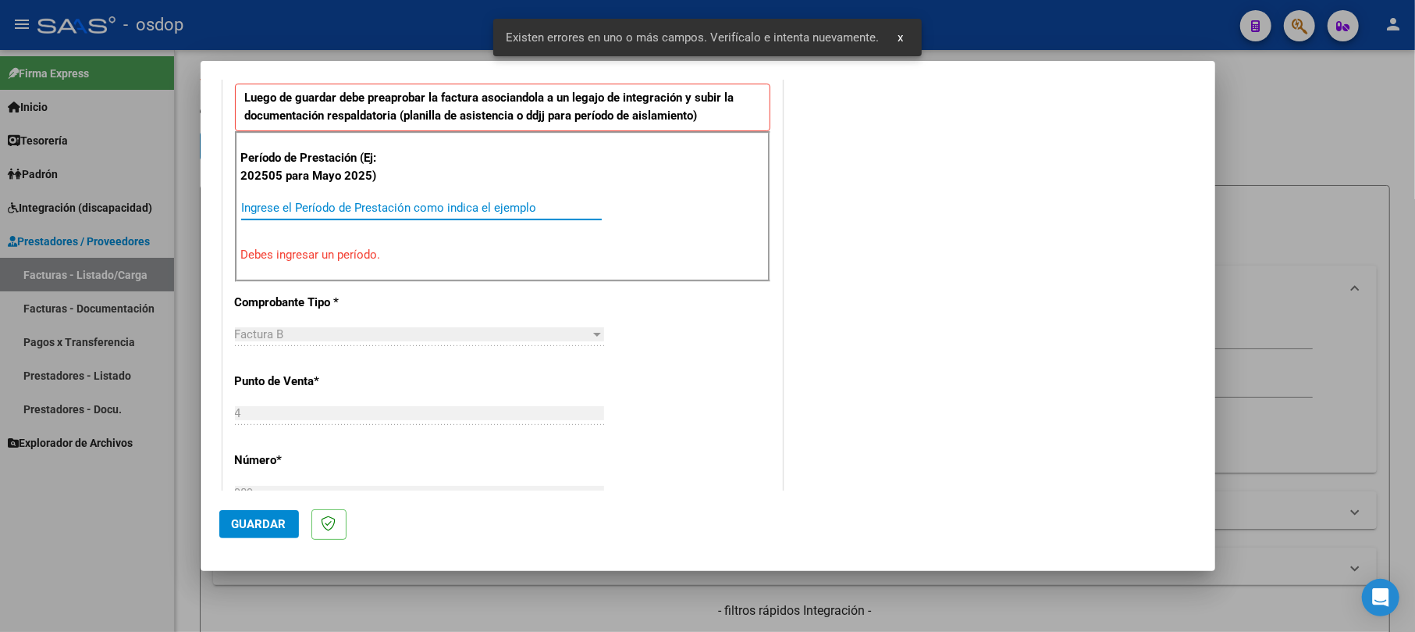
click at [326, 203] on input "Ingrese el Período de Prestación como indica el ejemplo" at bounding box center [421, 208] width 361 height 14
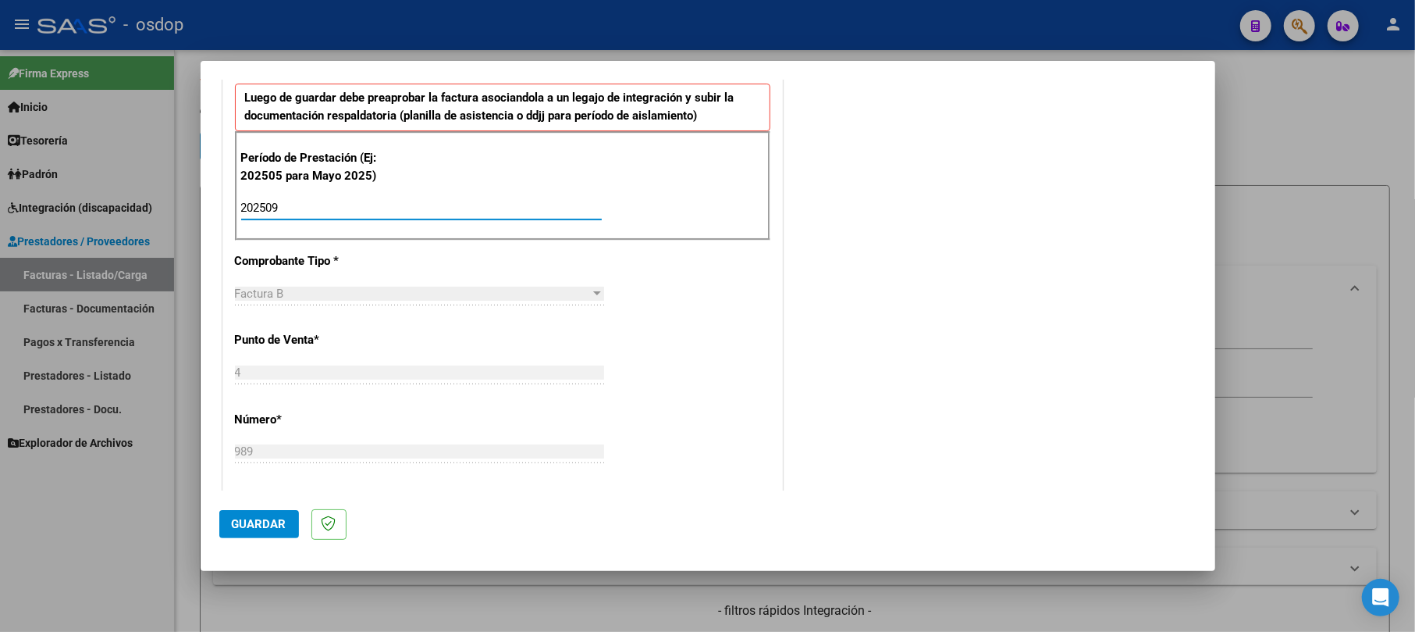
type input "202509"
click at [269, 522] on span "Guardar" at bounding box center [259, 524] width 55 height 14
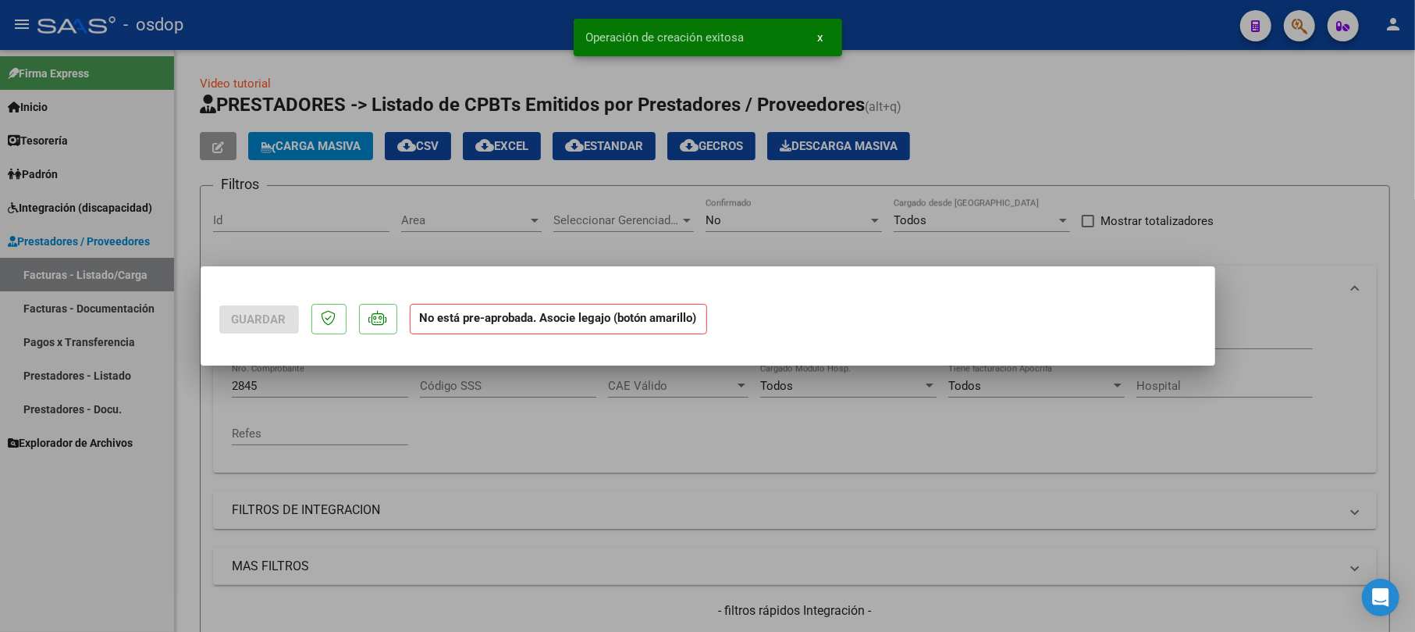
scroll to position [0, 0]
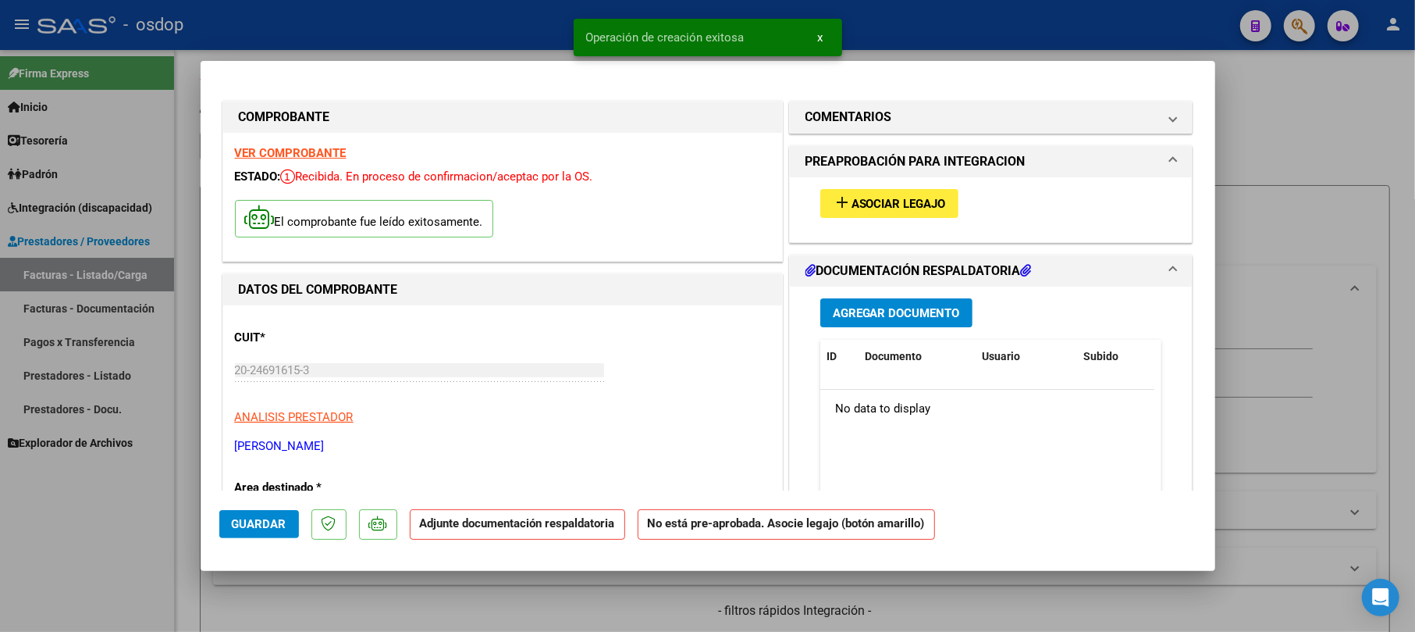
click at [879, 319] on span "Agregar Documento" at bounding box center [896, 313] width 127 height 14
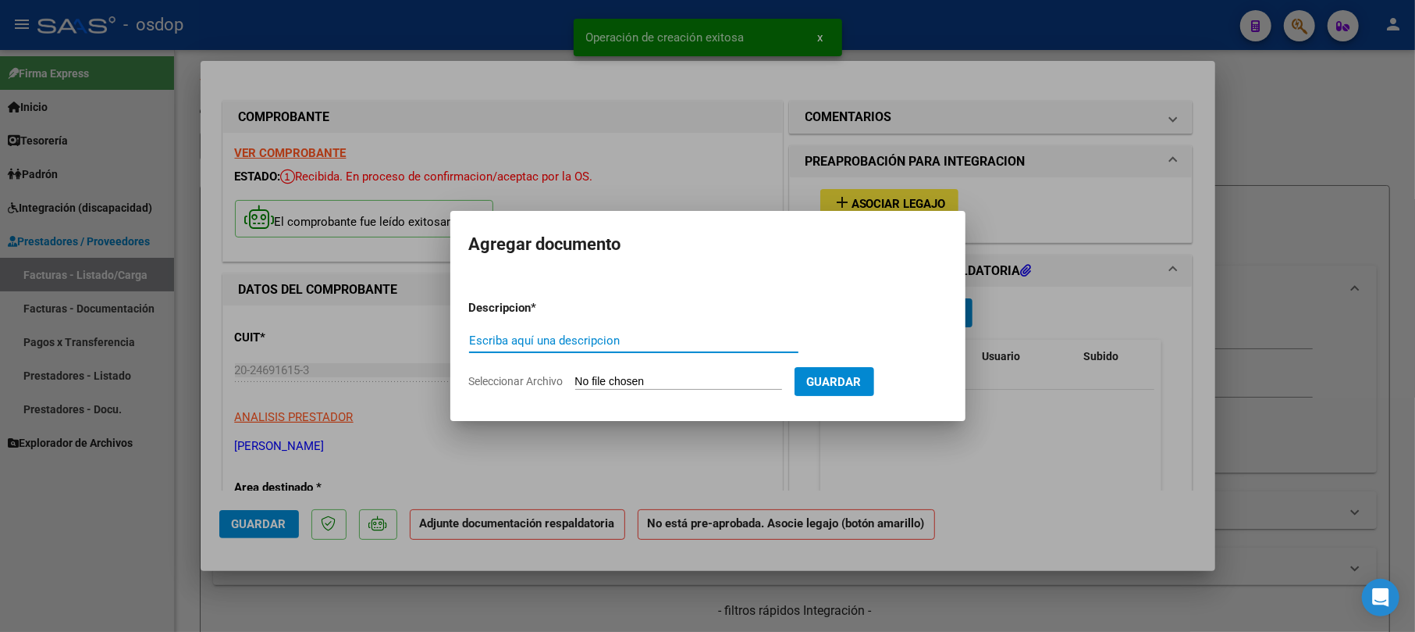
click at [617, 337] on input "Escriba aquí una descripcion" at bounding box center [633, 340] width 329 height 14
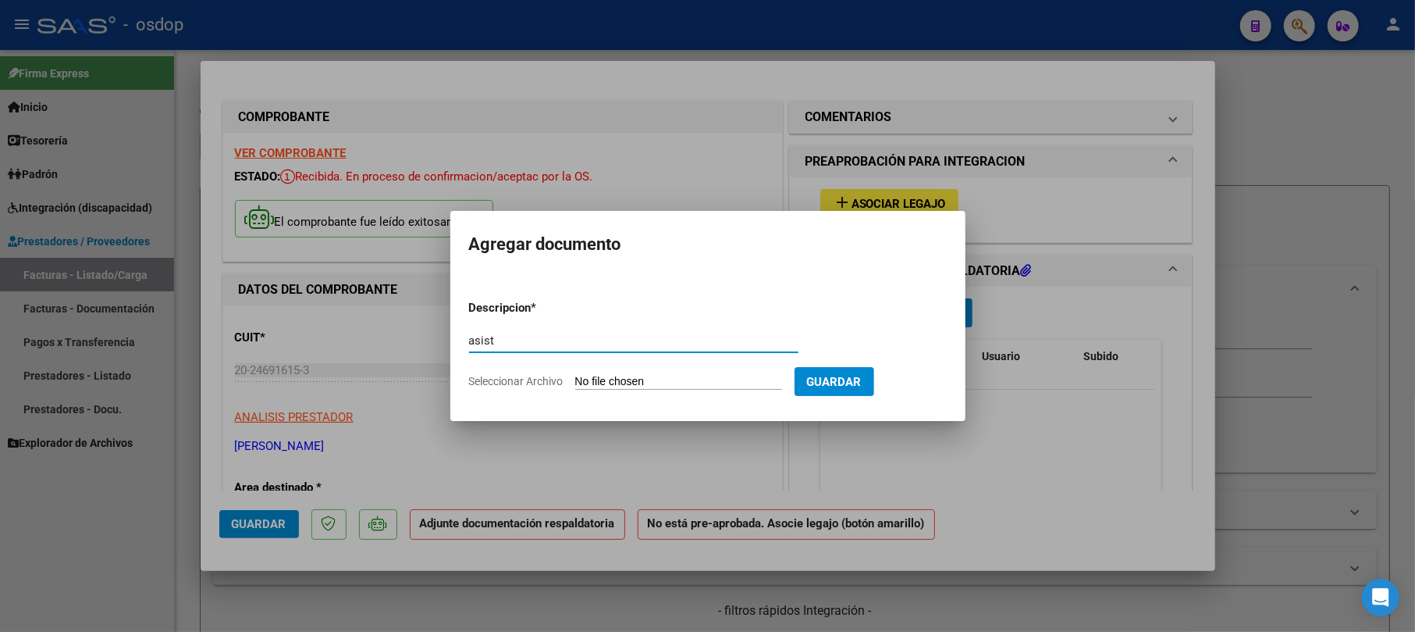
type input "asist"
click at [684, 375] on input "Seleccionar Archivo" at bounding box center [678, 382] width 207 height 15
type input "C:\fakepath\asoli asist septi.pdf"
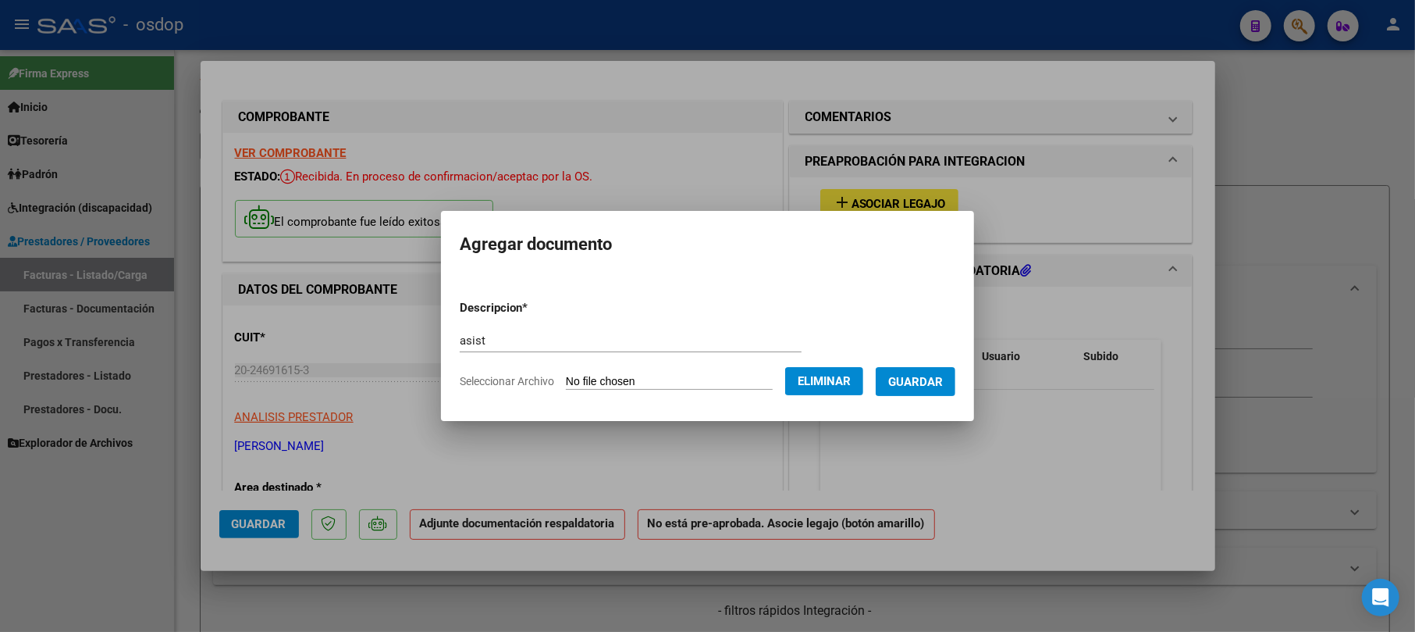
click at [955, 385] on button "Guardar" at bounding box center [916, 381] width 80 height 29
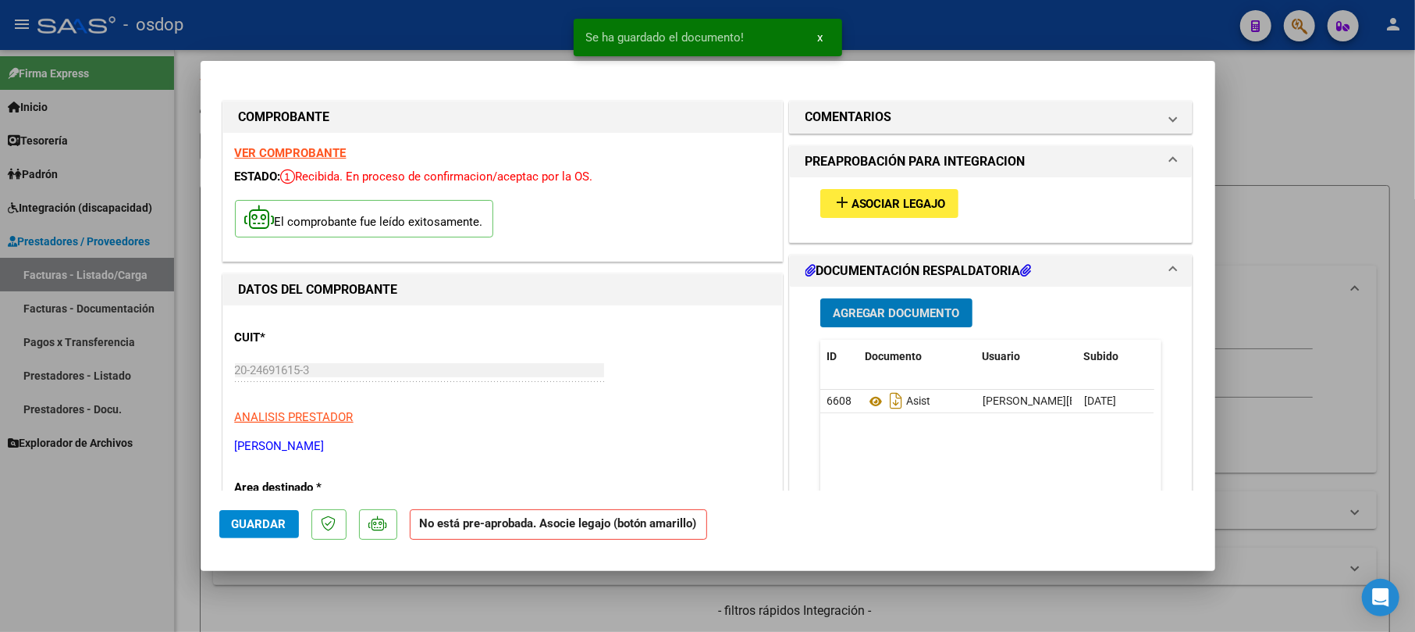
click at [903, 204] on span "Asociar Legajo" at bounding box center [899, 204] width 94 height 14
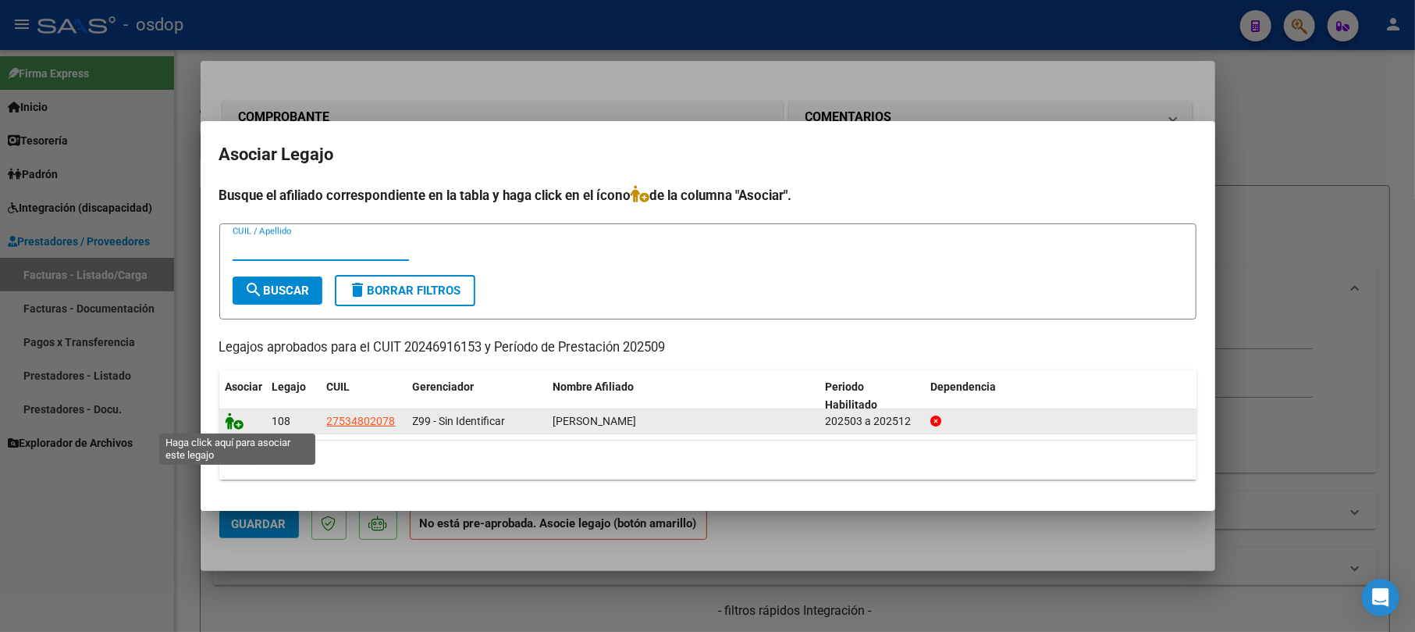
click at [241, 422] on icon at bounding box center [235, 420] width 19 height 17
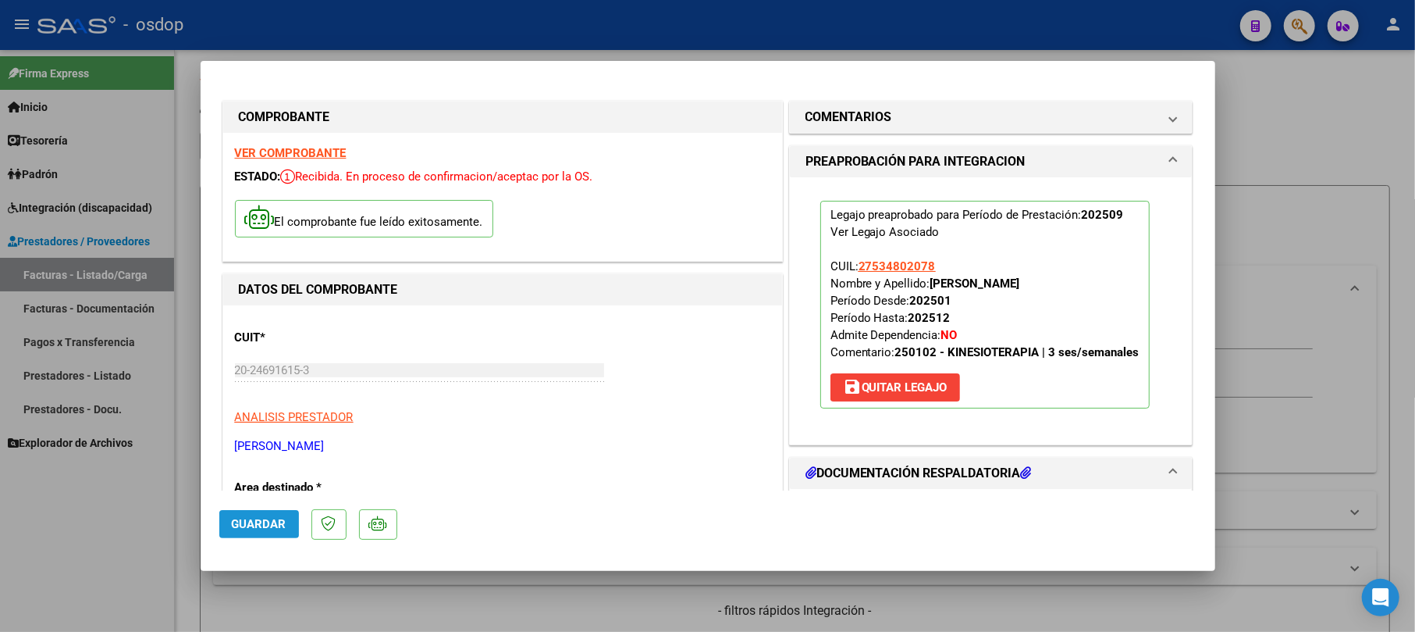
click at [251, 517] on span "Guardar" at bounding box center [259, 524] width 55 height 14
click at [1337, 151] on div at bounding box center [707, 316] width 1415 height 632
type input "$ 0,00"
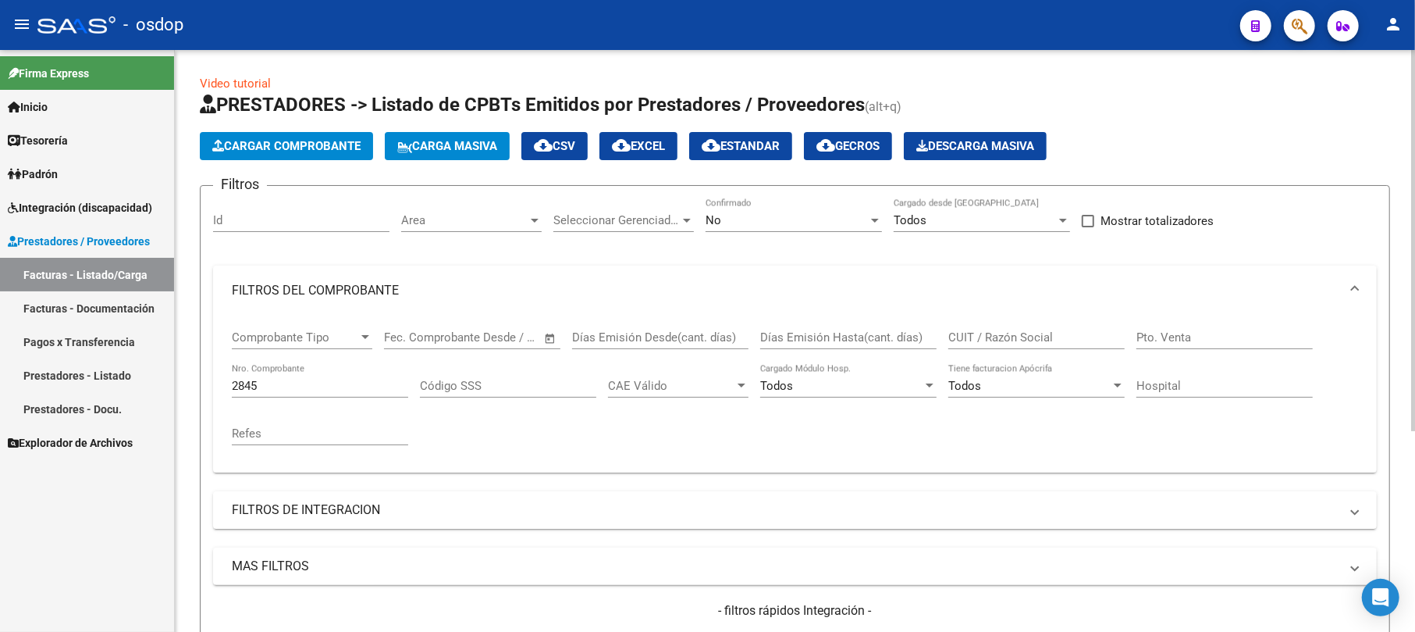
click at [270, 141] on span "Cargar Comprobante" at bounding box center [286, 146] width 148 height 14
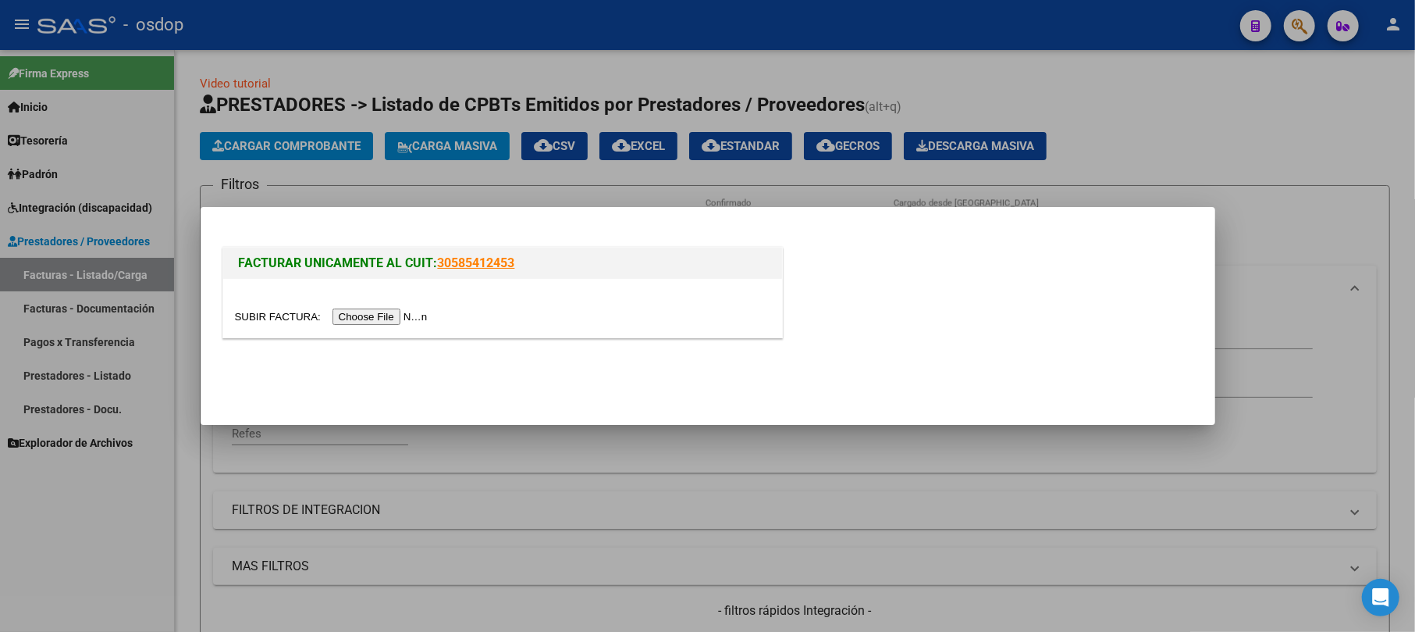
click at [386, 319] on input "file" at bounding box center [333, 316] width 197 height 16
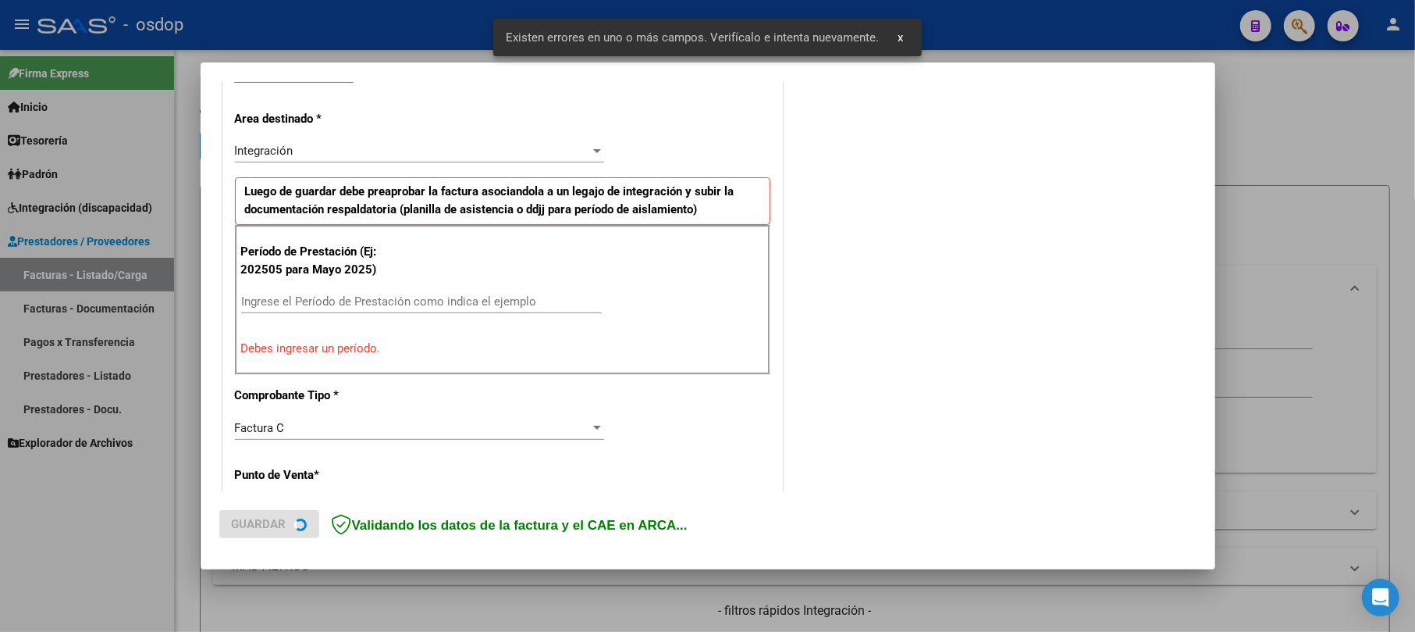
scroll to position [311, 0]
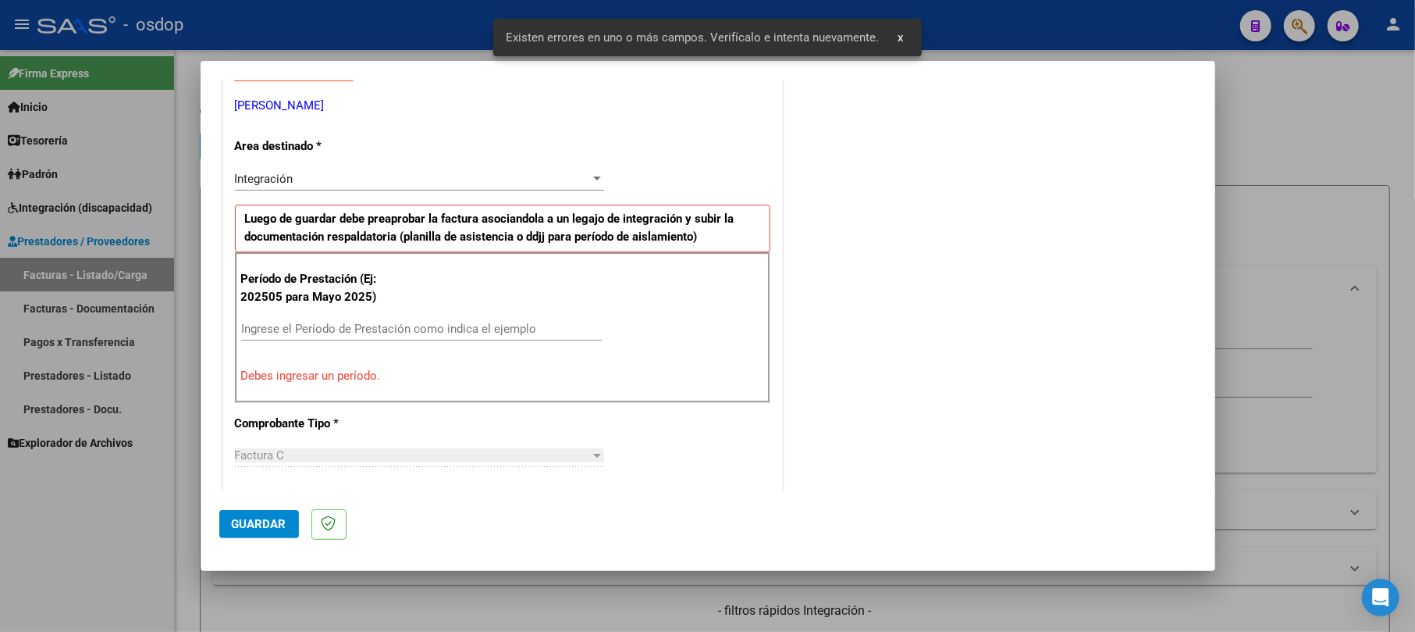
click at [393, 323] on input "Ingrese el Período de Prestación como indica el ejemplo" at bounding box center [421, 329] width 361 height 14
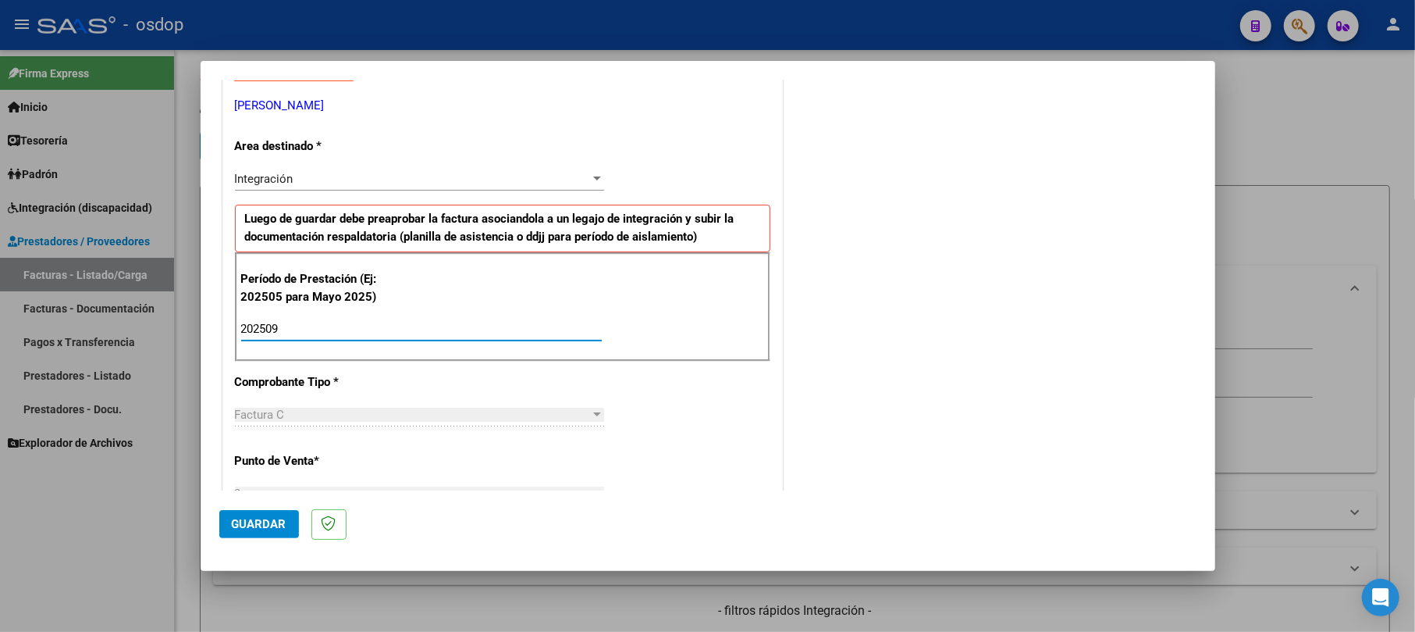
type input "202509"
click at [251, 517] on span "Guardar" at bounding box center [259, 524] width 55 height 14
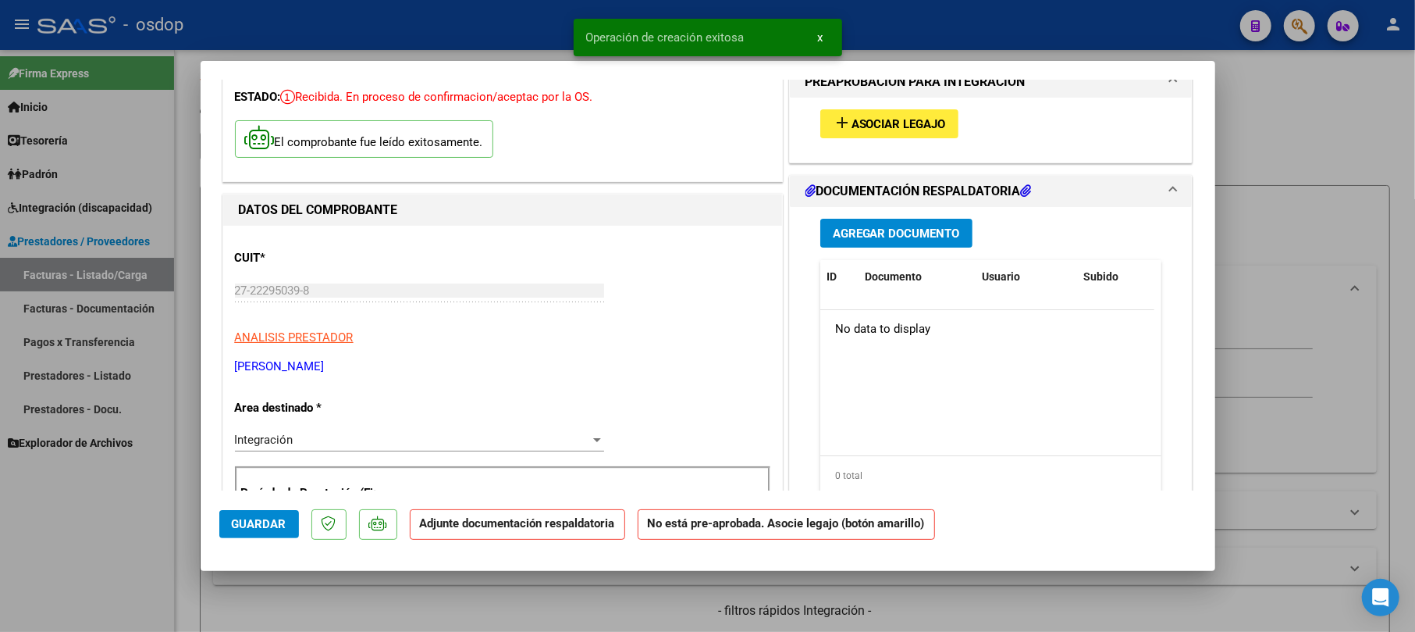
scroll to position [104, 0]
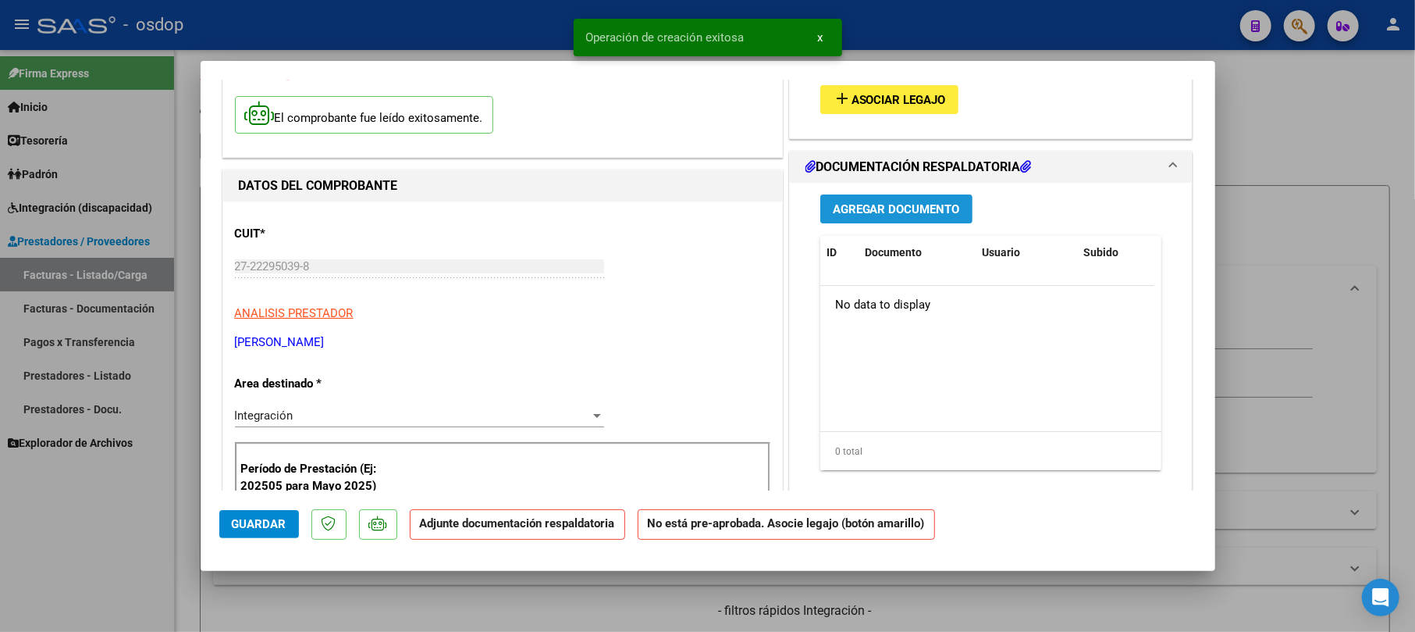
click at [868, 208] on span "Agregar Documento" at bounding box center [896, 209] width 127 height 14
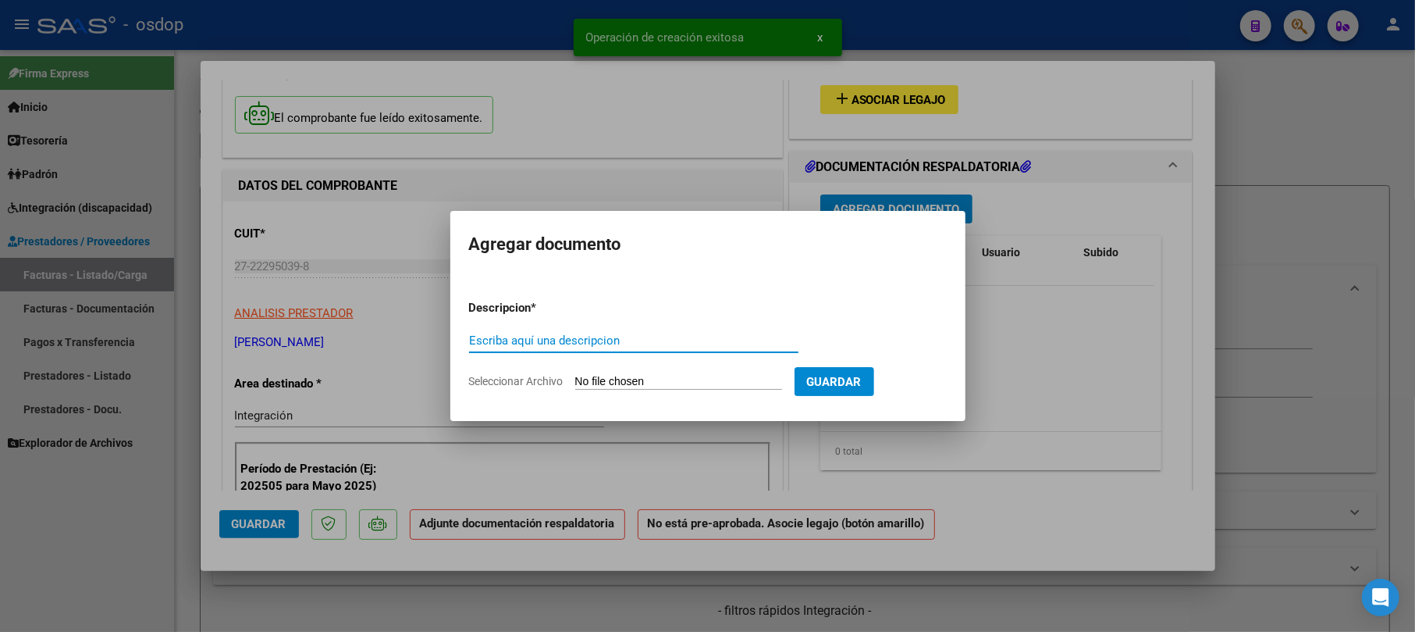
click at [559, 341] on input "Escriba aquí una descripcion" at bounding box center [633, 340] width 329 height 14
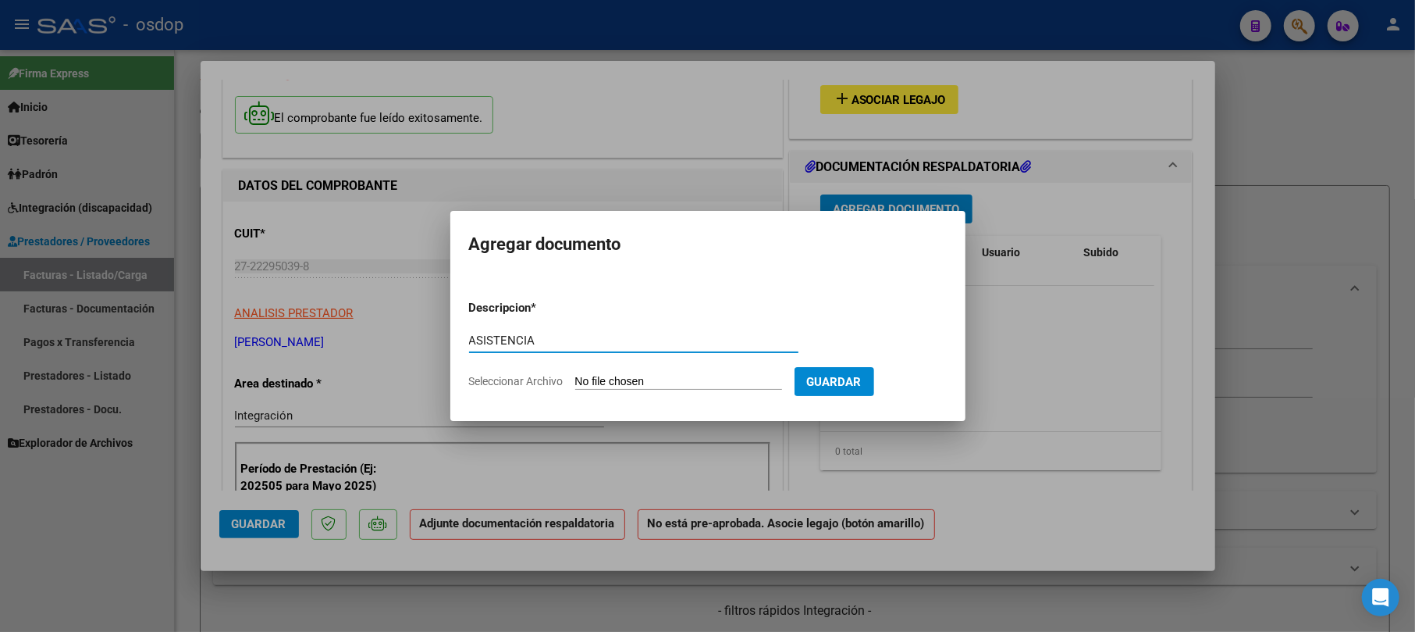
type input "ASISTENCIA"
click at [585, 376] on input "Seleccionar Archivo" at bounding box center [678, 382] width 207 height 15
type input "C:\fakepath\[PERSON_NAME] setiembre 2025.pdf"
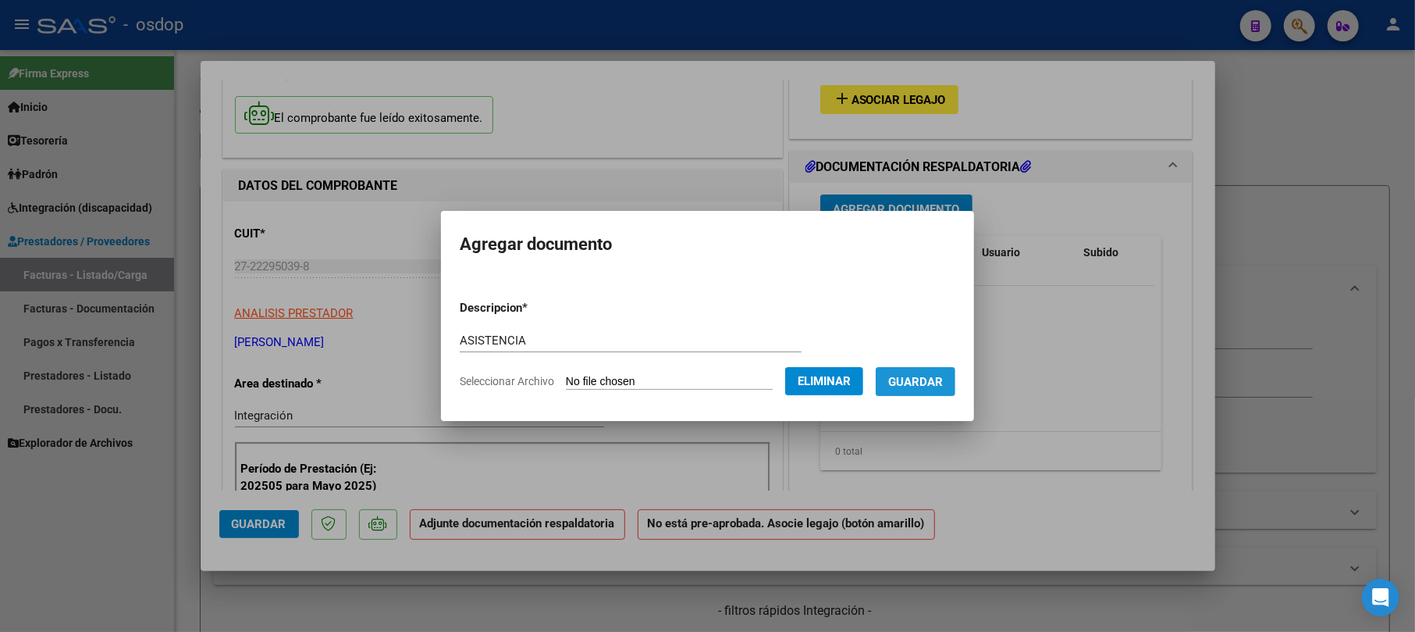
click at [920, 386] on span "Guardar" at bounding box center [915, 382] width 55 height 14
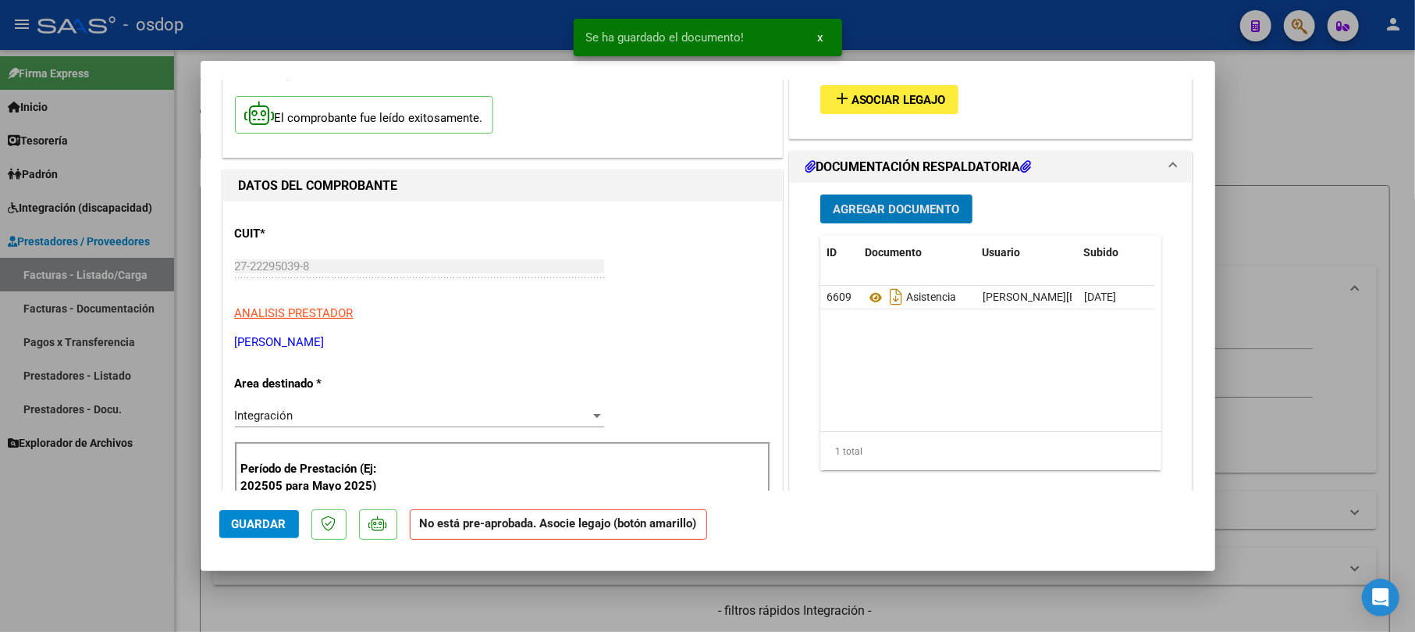
click at [876, 98] on span "Asociar Legajo" at bounding box center [899, 100] width 94 height 14
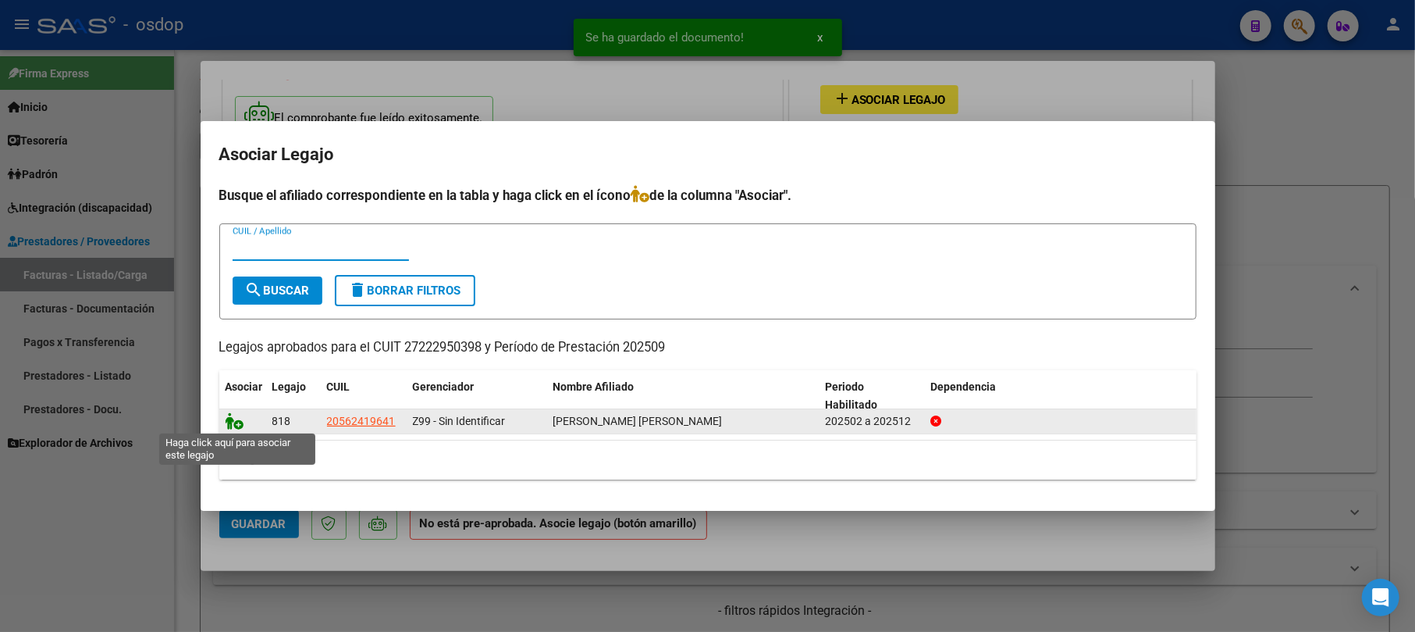
click at [226, 422] on icon at bounding box center [235, 420] width 19 height 17
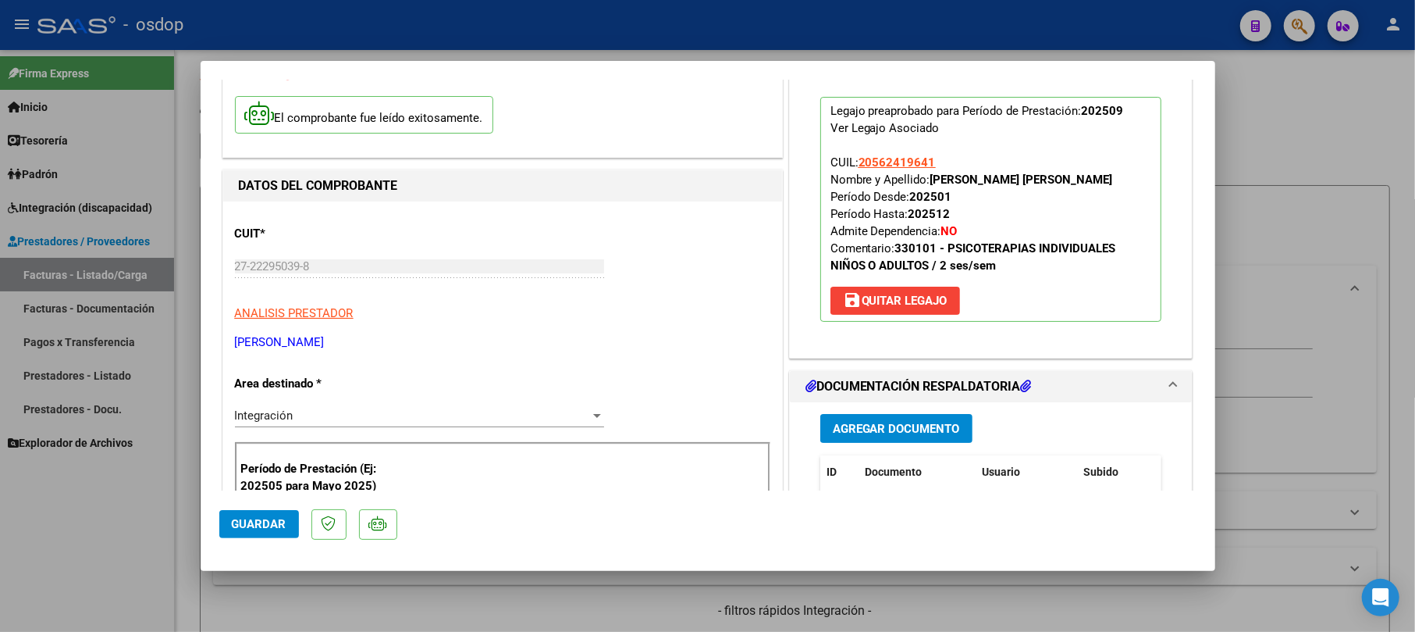
click at [254, 518] on span "Guardar" at bounding box center [259, 524] width 55 height 14
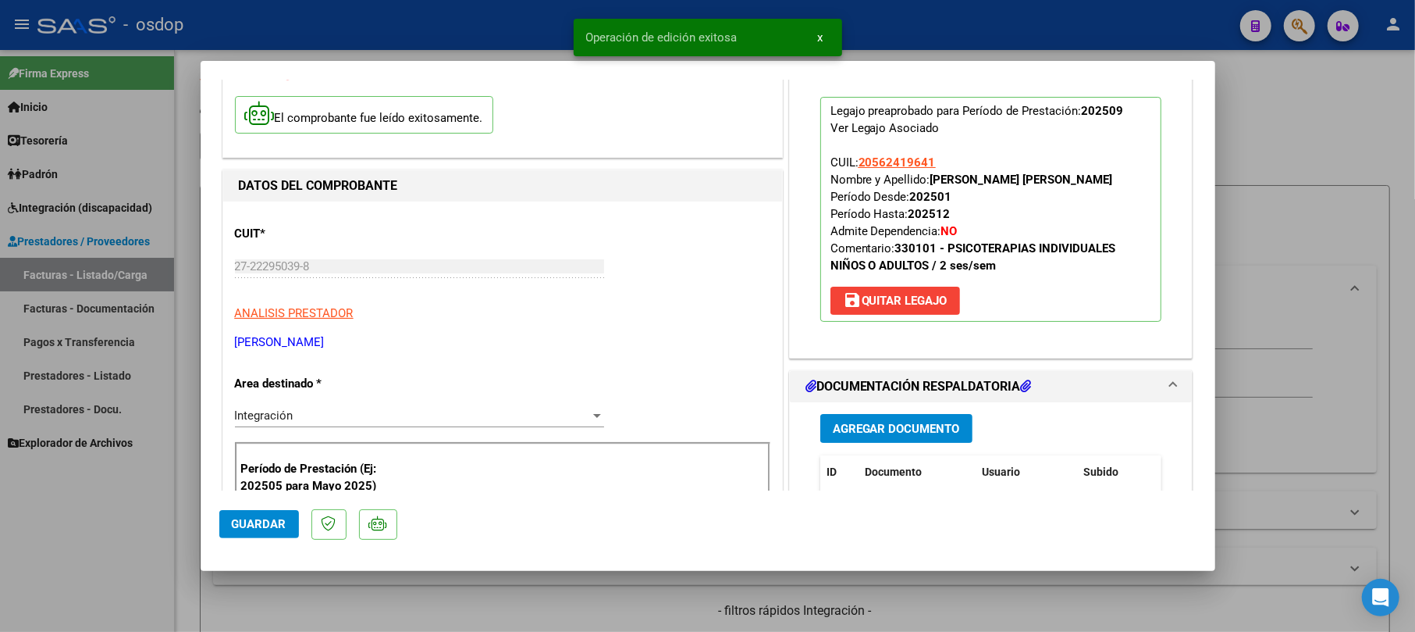
click at [1319, 125] on div at bounding box center [707, 316] width 1415 height 632
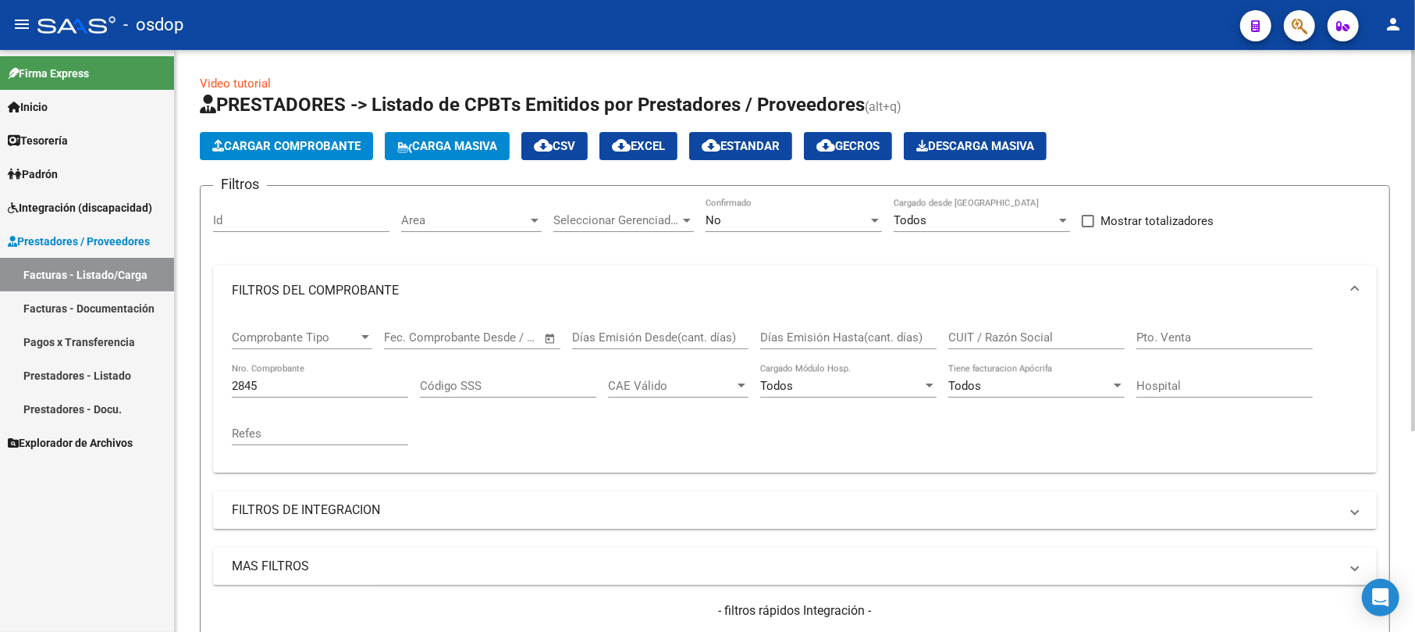
click at [279, 142] on span "Cargar Comprobante" at bounding box center [286, 146] width 148 height 14
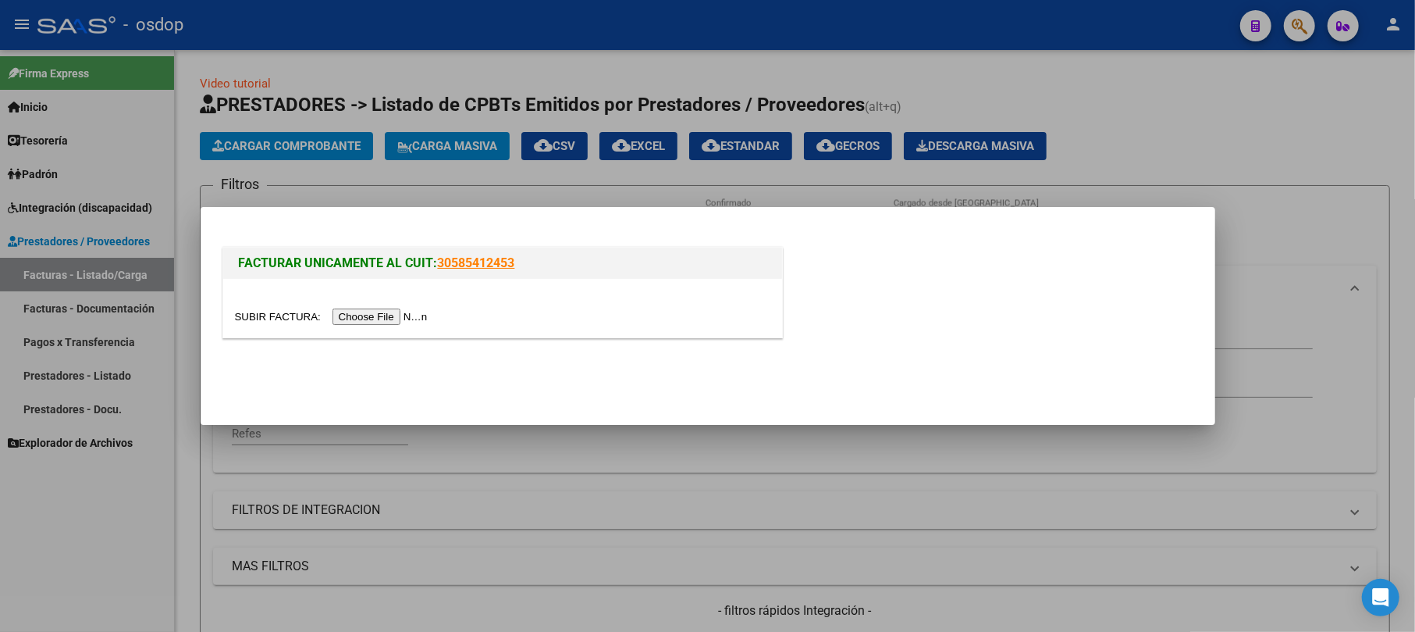
click at [363, 315] on input "file" at bounding box center [333, 316] width 197 height 16
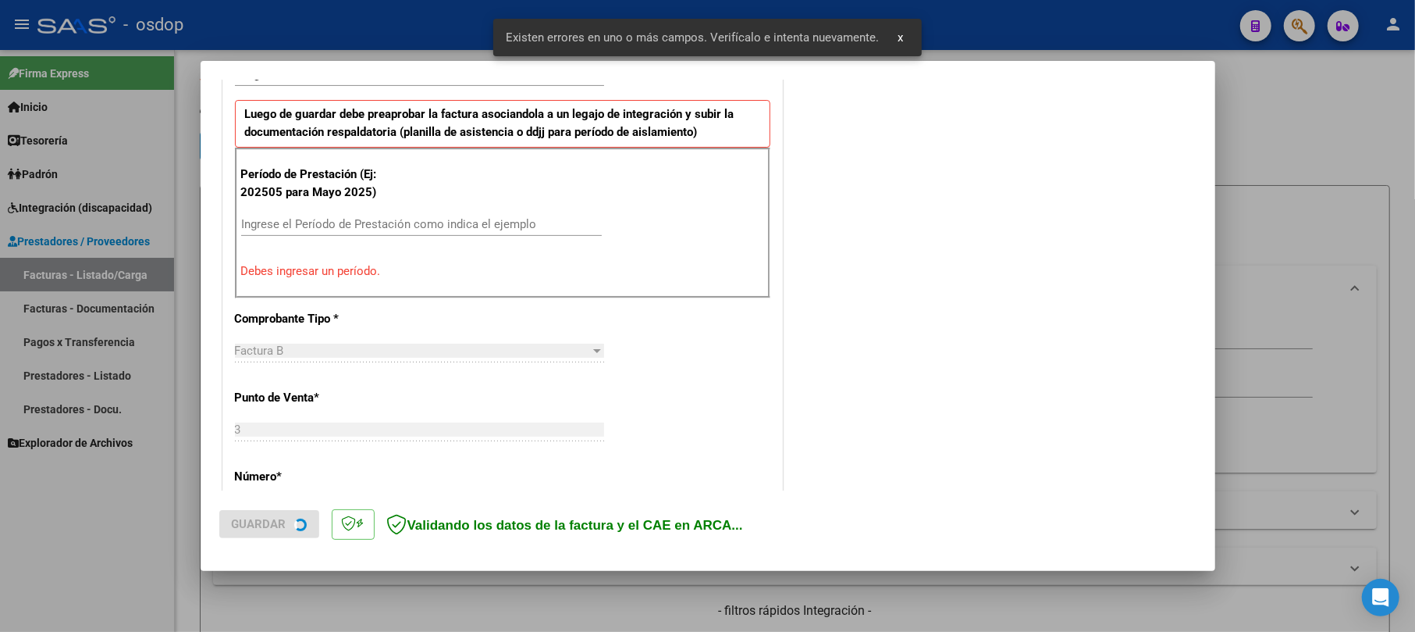
scroll to position [444, 0]
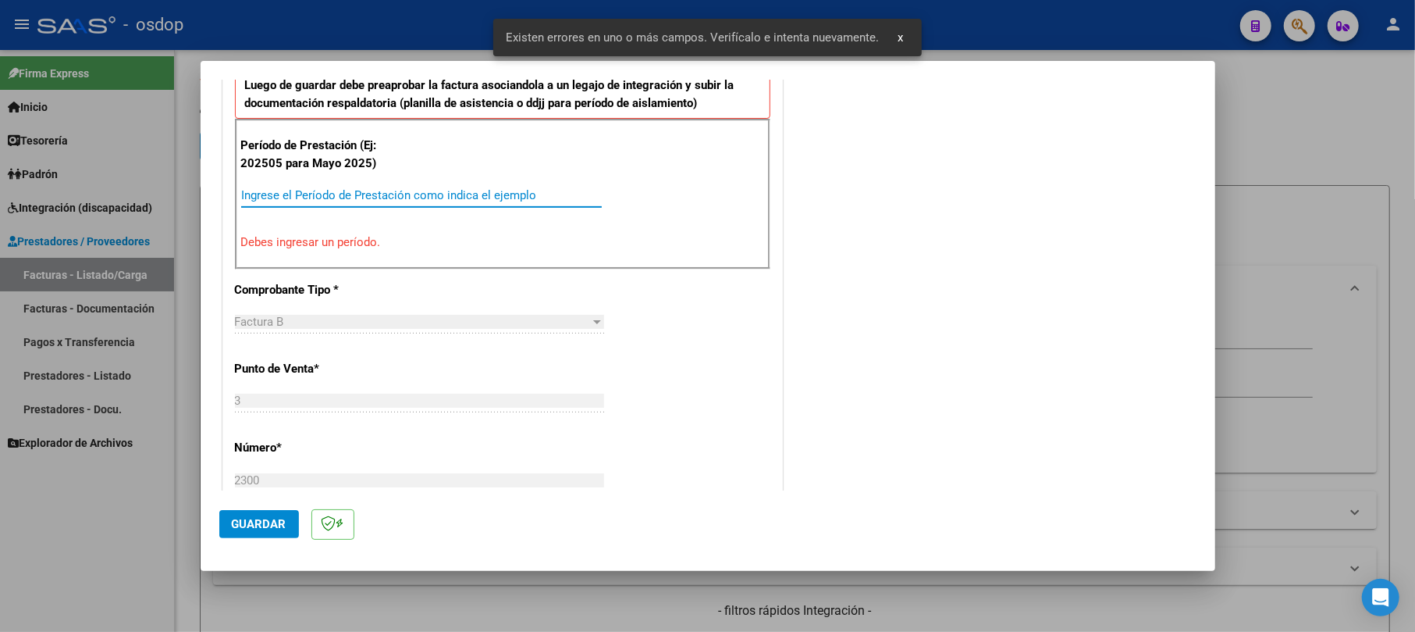
click at [312, 195] on input "Ingrese el Período de Prestación como indica el ejemplo" at bounding box center [421, 195] width 361 height 14
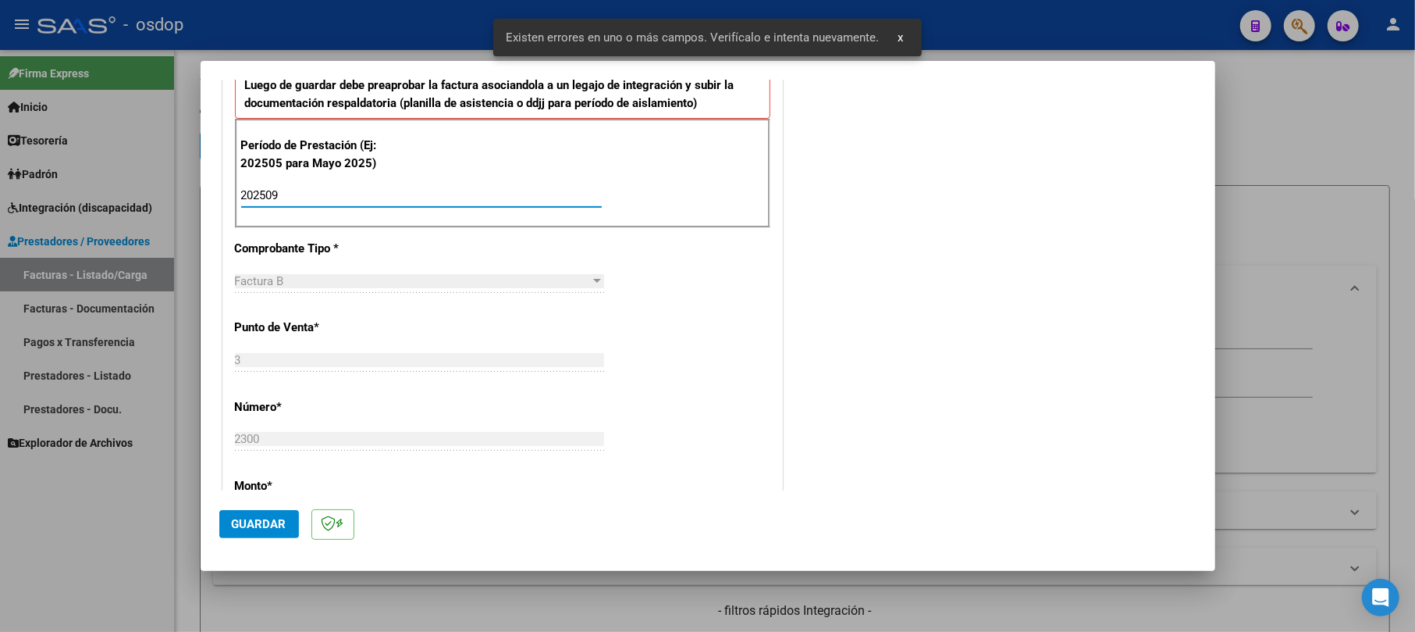
type input "202509"
drag, startPoint x: 651, startPoint y: 307, endPoint x: 469, endPoint y: 420, distance: 214.2
click at [651, 310] on div "CUIT * 33-71081691-9 Ingresar CUIT ANALISIS PRESTADOR CEPRINES SRL ARCA Padrón …" at bounding box center [502, 462] width 559 height 1263
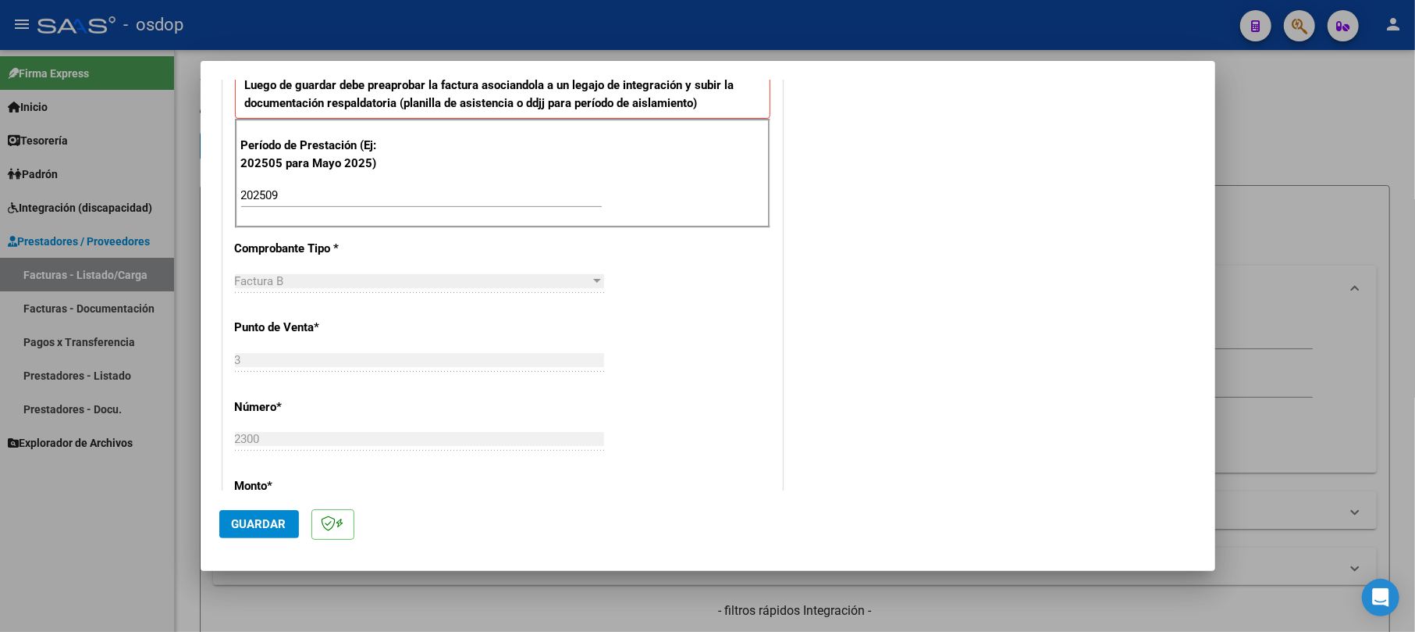
click at [260, 517] on span "Guardar" at bounding box center [259, 524] width 55 height 14
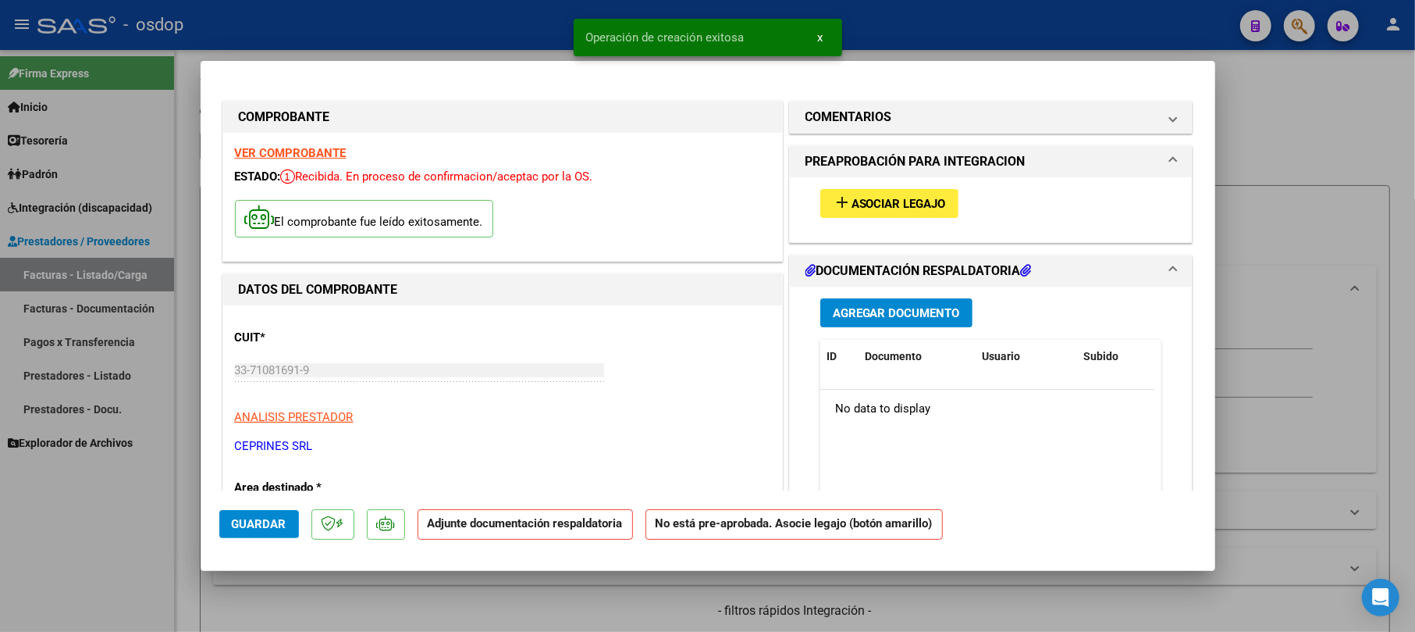
click at [841, 317] on span "Agregar Documento" at bounding box center [896, 313] width 127 height 14
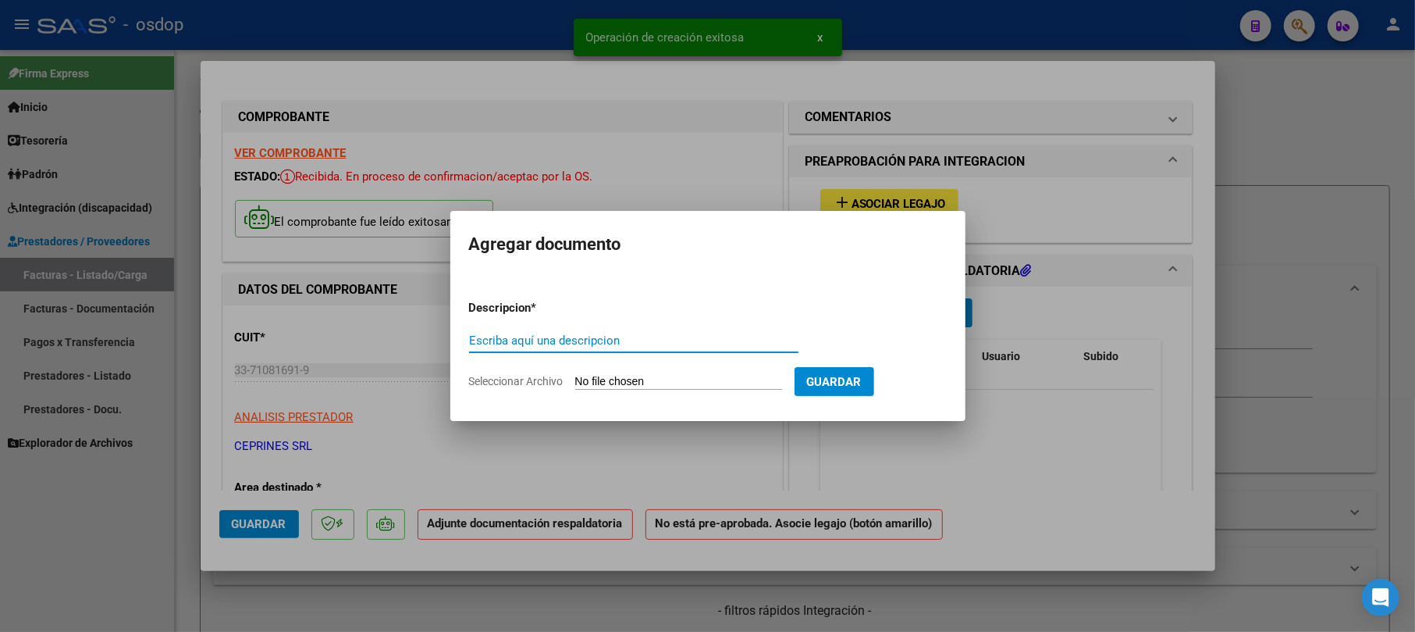
click at [544, 341] on input "Escriba aquí una descripcion" at bounding box center [633, 340] width 329 height 14
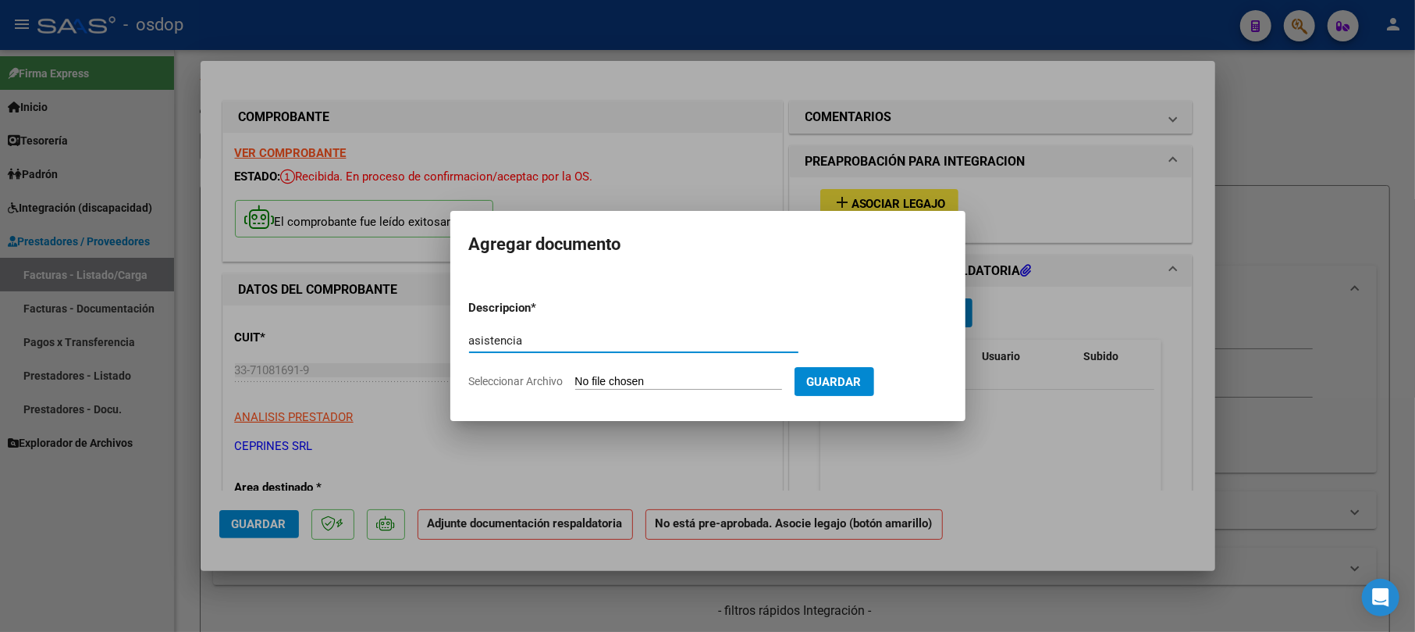
type input "asistencia"
click at [638, 379] on input "Seleccionar Archivo" at bounding box center [678, 382] width 207 height 15
type input "C:\fakepath\ASIST INT .pdf"
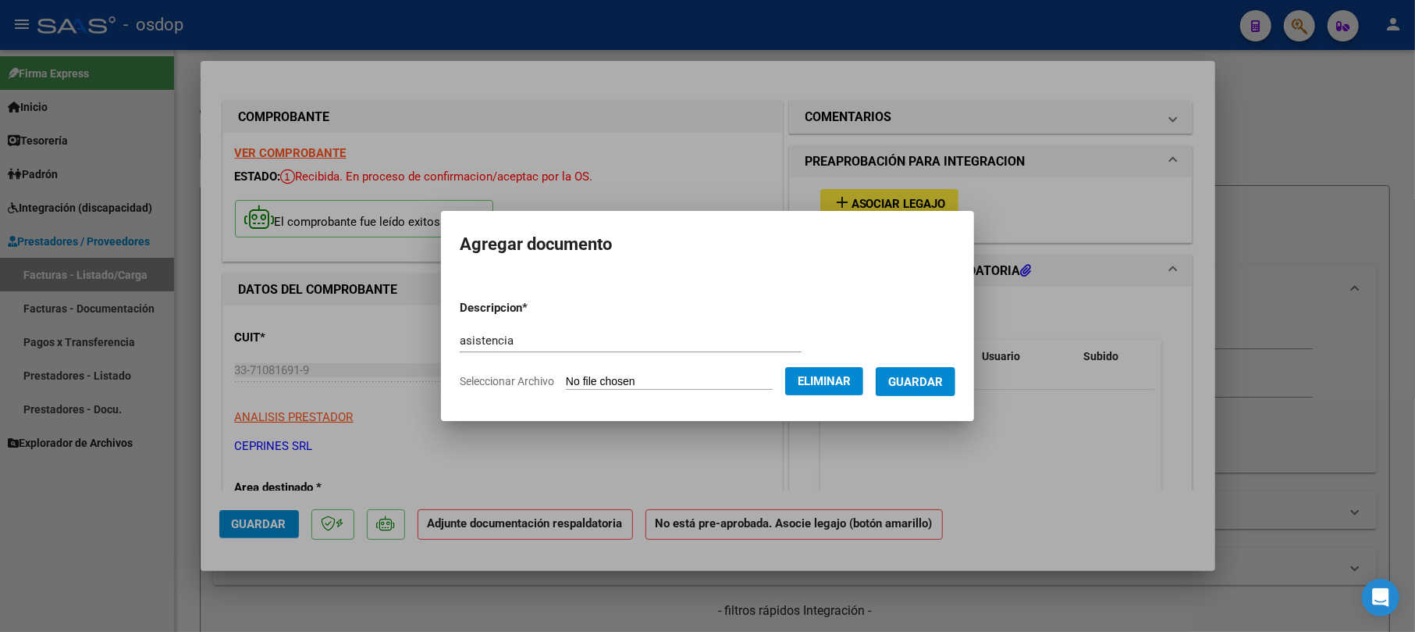
click at [909, 378] on span "Guardar" at bounding box center [915, 382] width 55 height 14
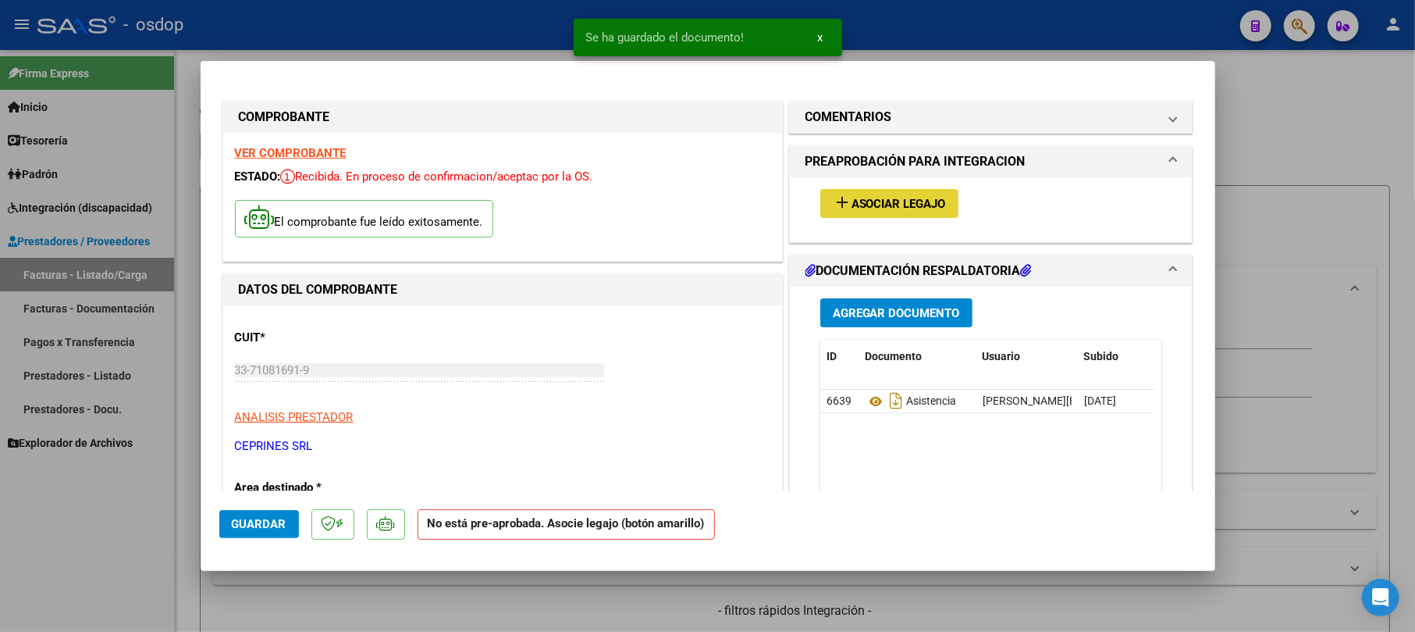
click at [895, 197] on span "Asociar Legajo" at bounding box center [899, 204] width 94 height 14
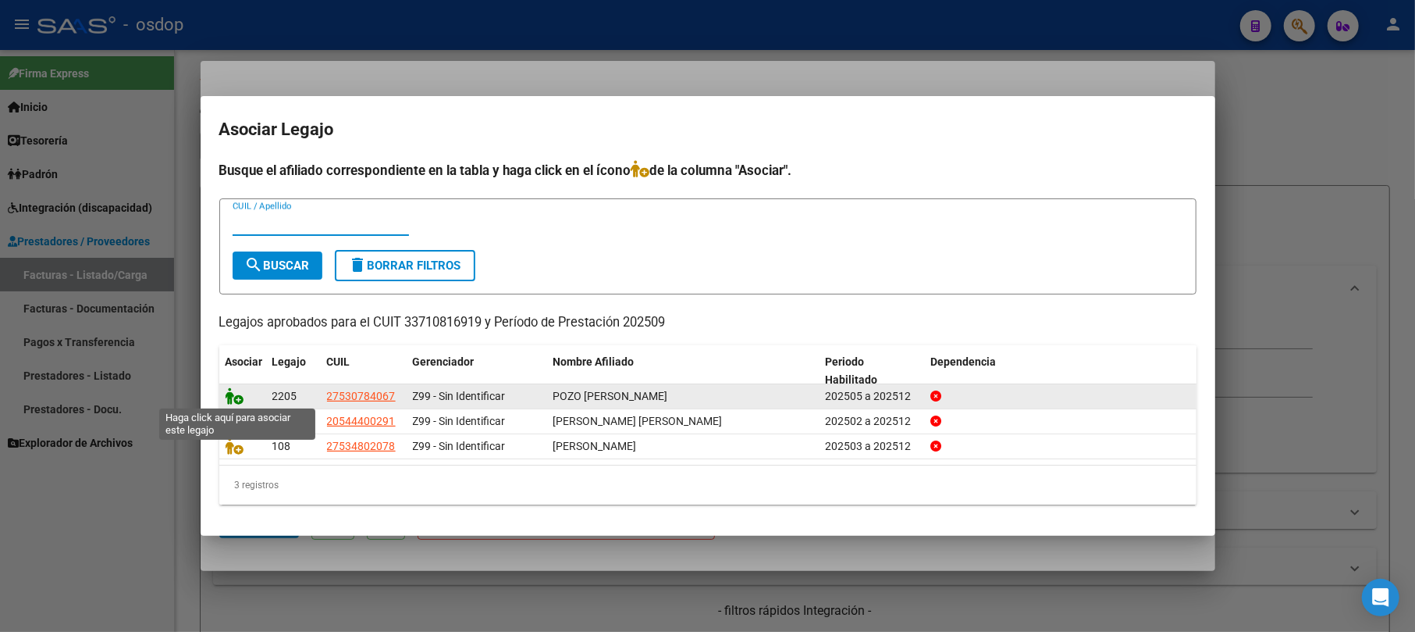
click at [233, 397] on icon at bounding box center [235, 395] width 19 height 17
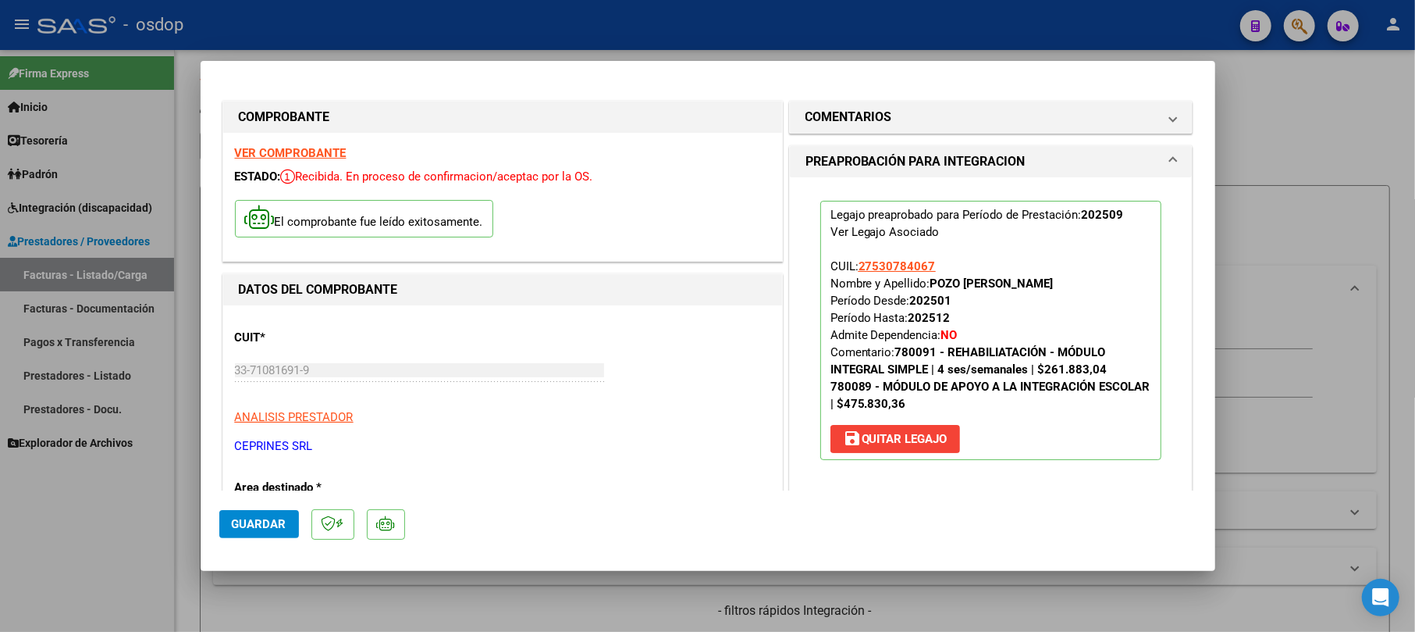
click at [245, 510] on button "Guardar" at bounding box center [259, 524] width 80 height 28
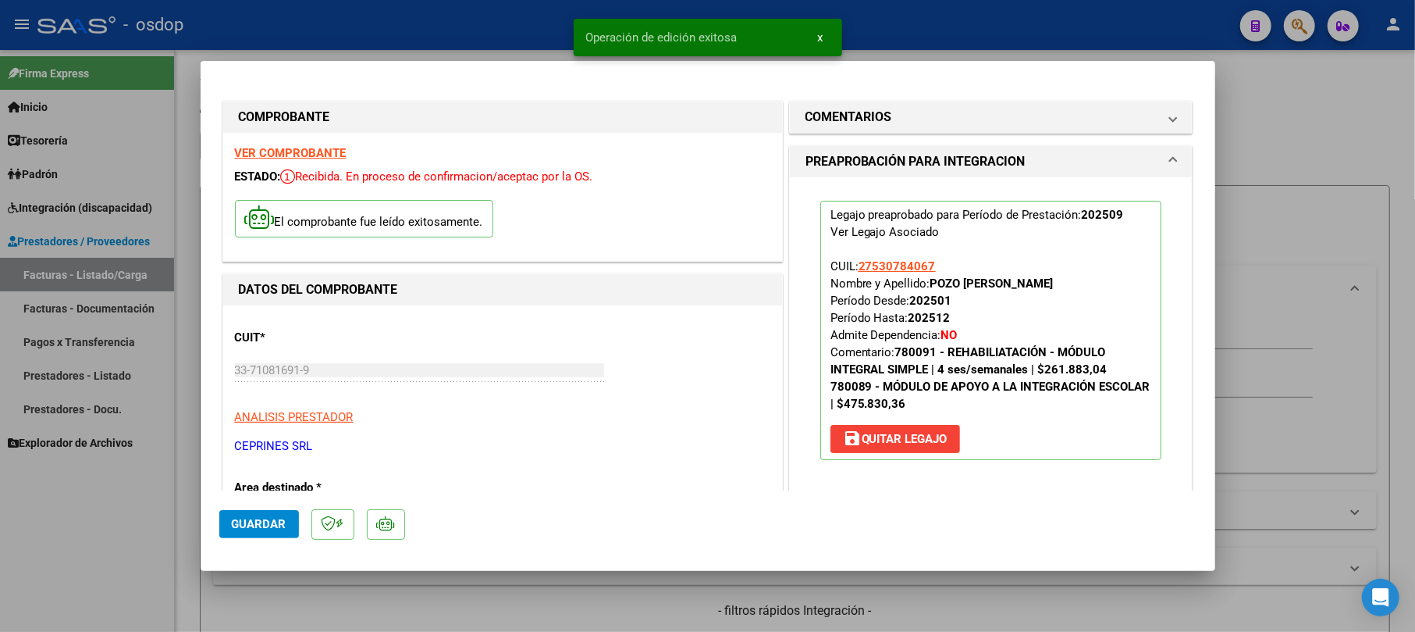
click at [1296, 119] on div at bounding box center [707, 316] width 1415 height 632
type input "$ 0,00"
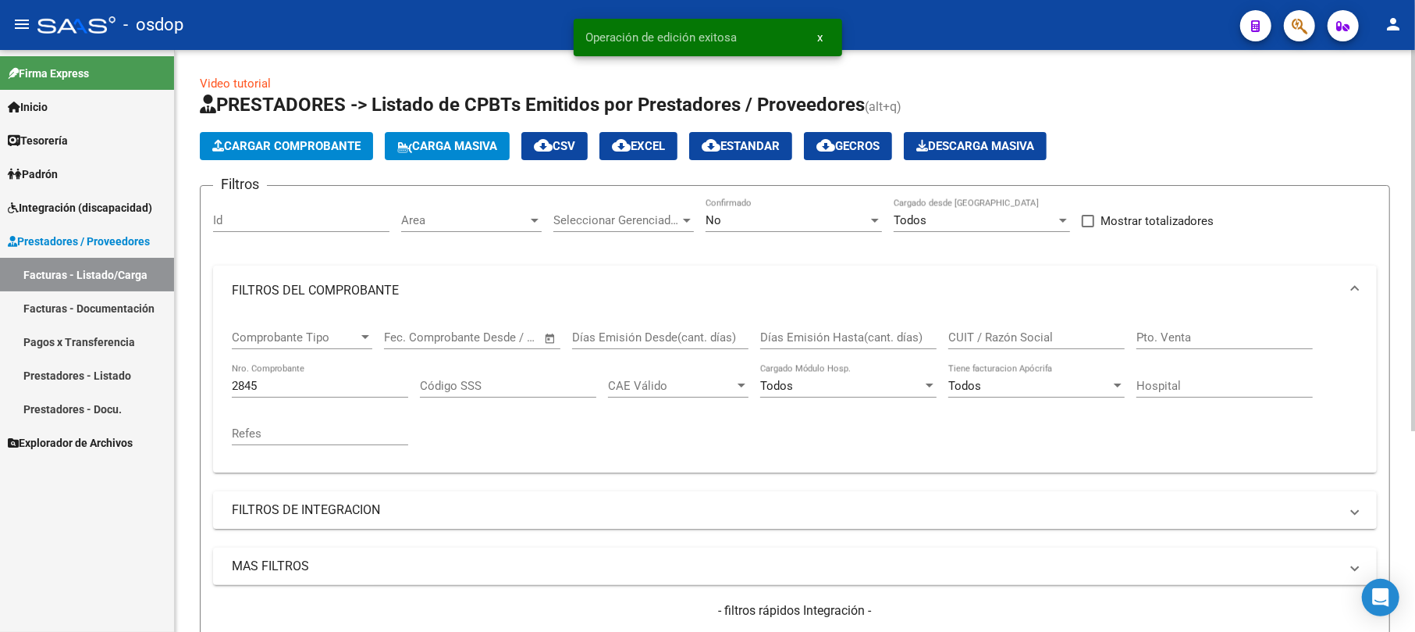
click at [300, 139] on span "Cargar Comprobante" at bounding box center [286, 146] width 148 height 14
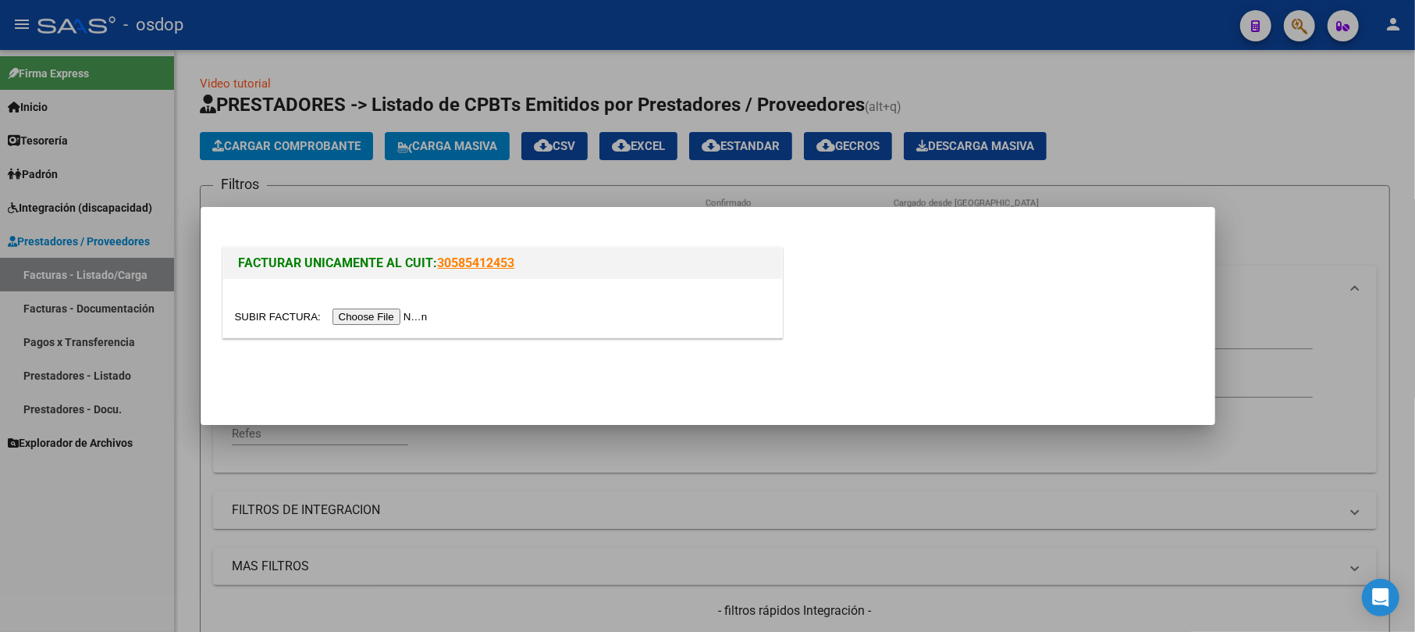
click at [369, 318] on input "file" at bounding box center [333, 316] width 197 height 16
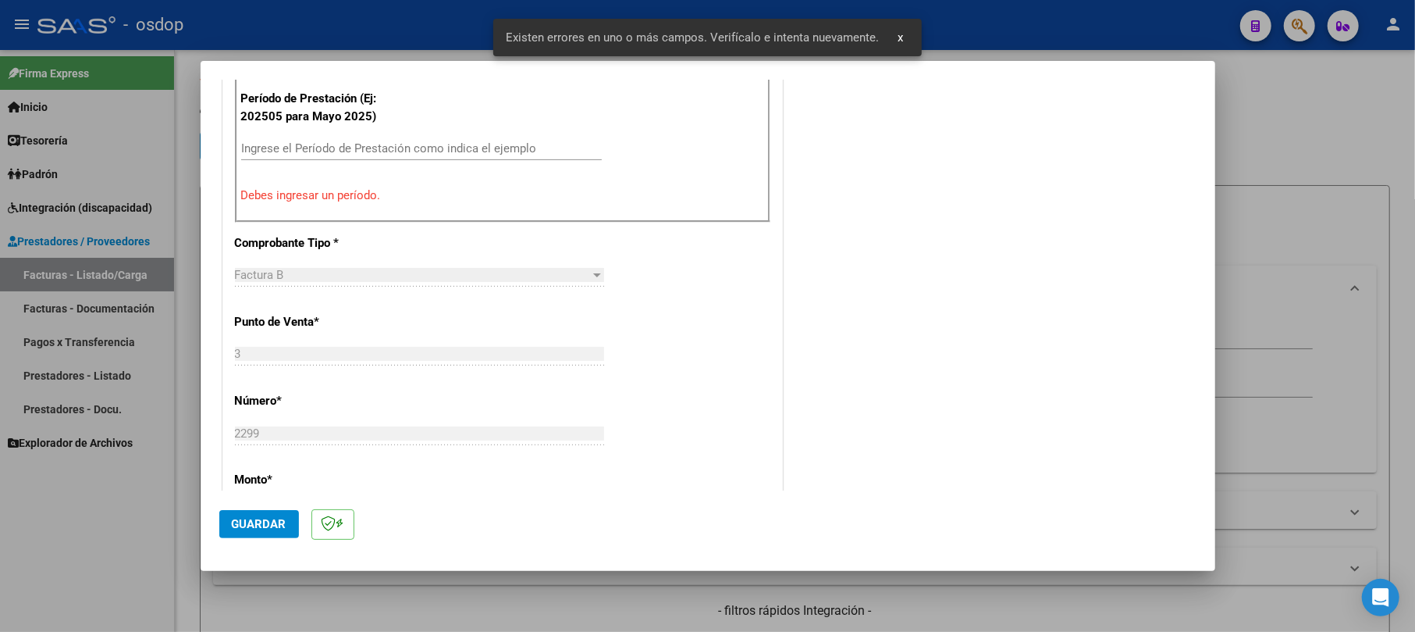
scroll to position [442, 0]
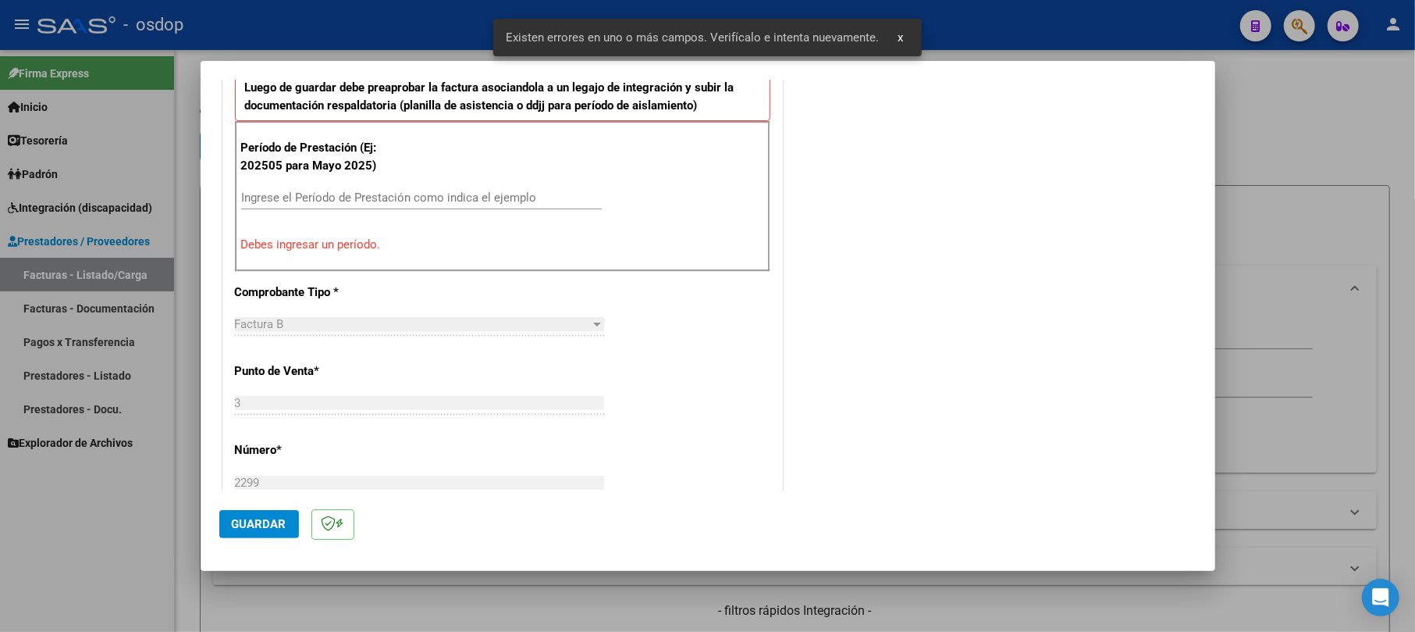
click at [322, 197] on input "Ingrese el Período de Prestación como indica el ejemplo" at bounding box center [421, 197] width 361 height 14
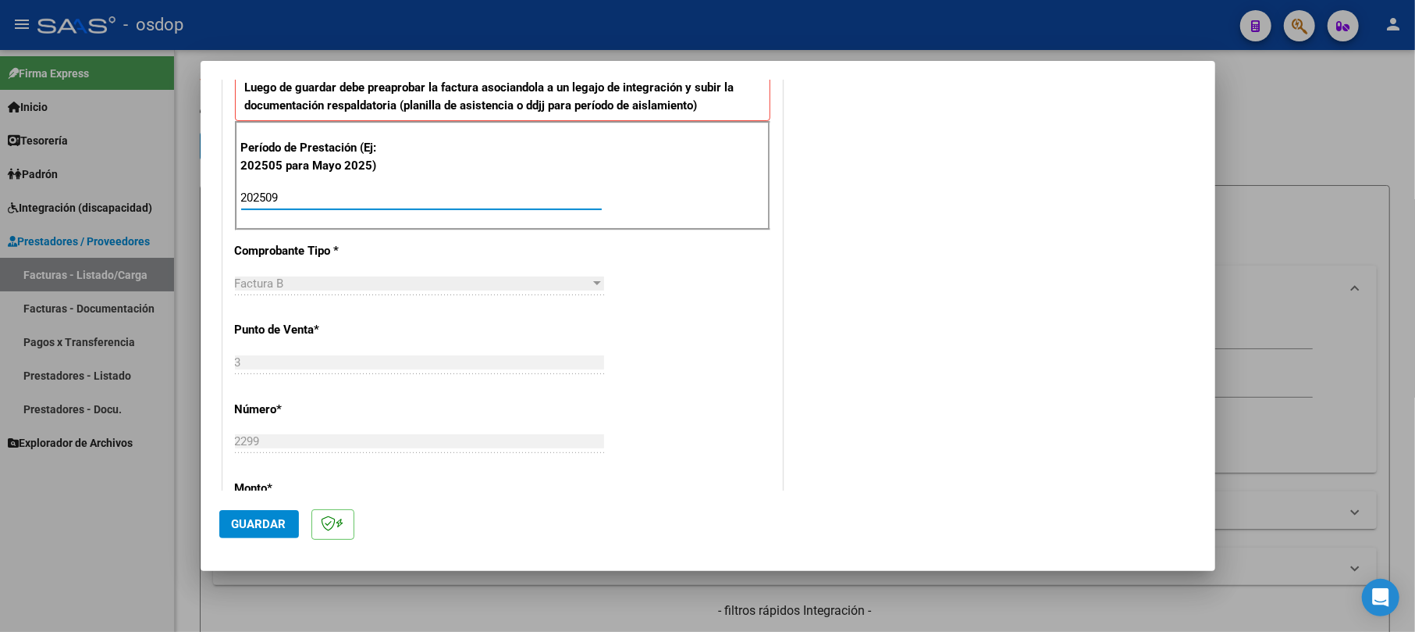
type input "202509"
click at [251, 521] on span "Guardar" at bounding box center [259, 524] width 55 height 14
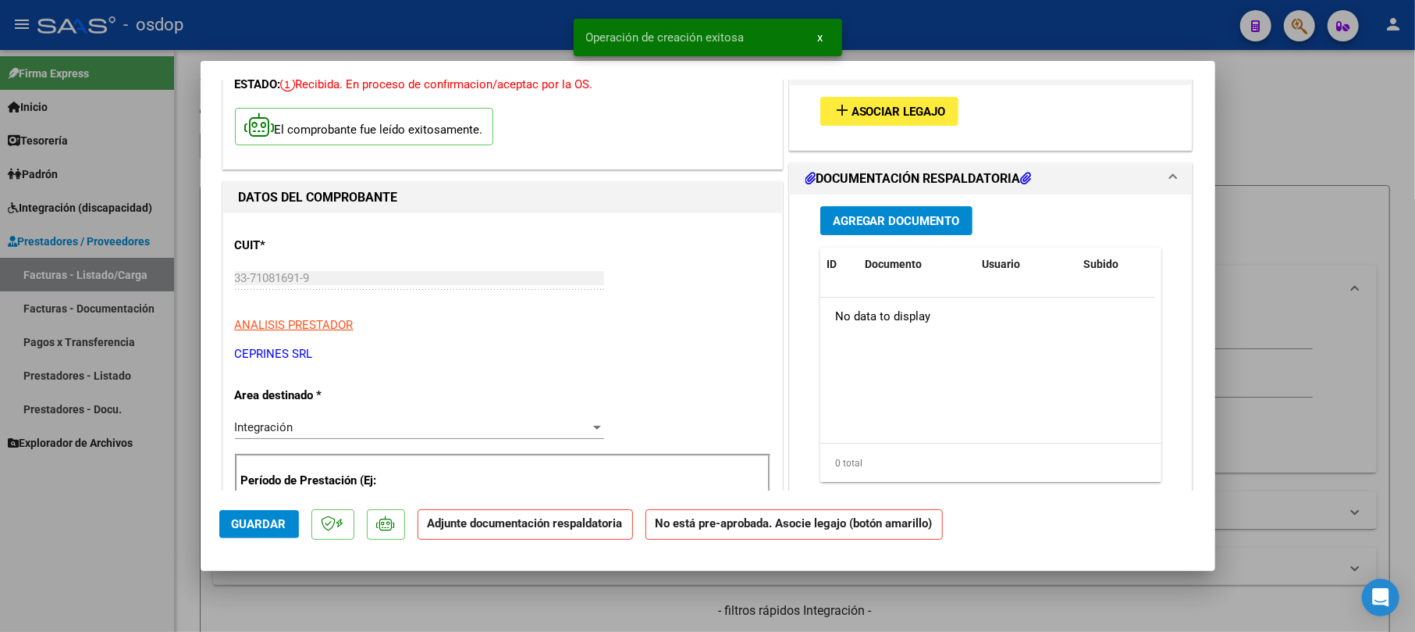
scroll to position [104, 0]
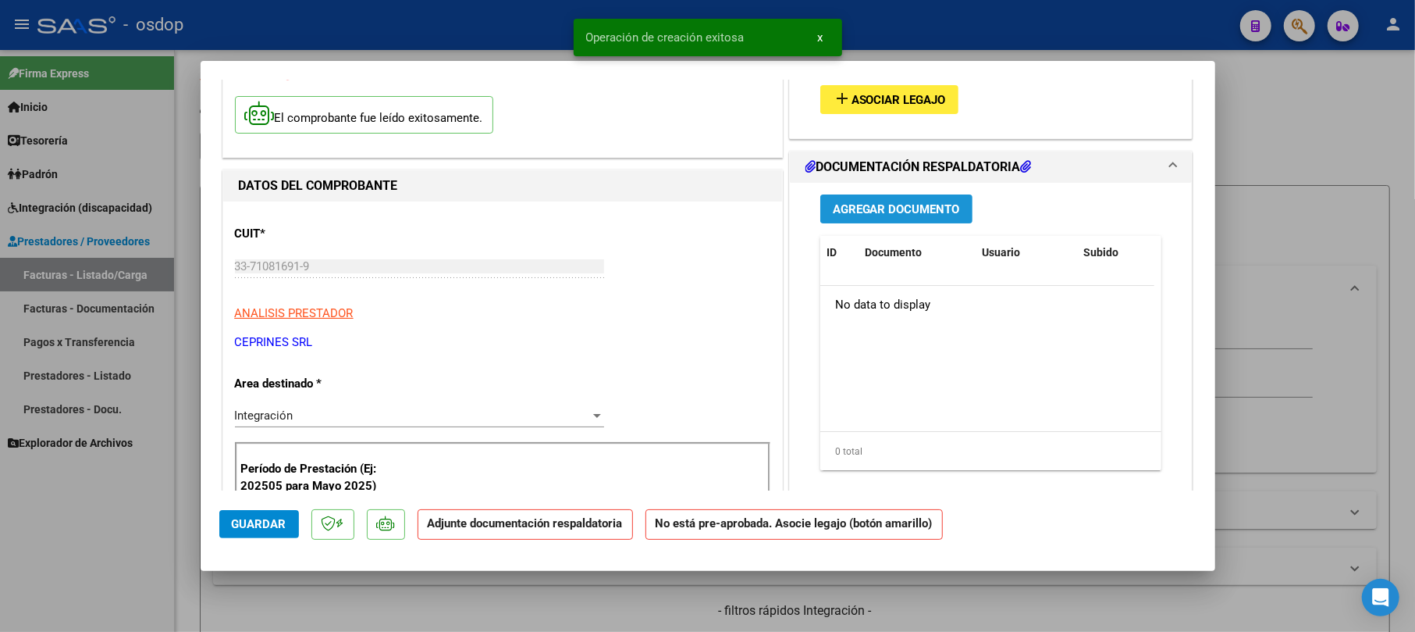
click at [890, 211] on span "Agregar Documento" at bounding box center [896, 209] width 127 height 14
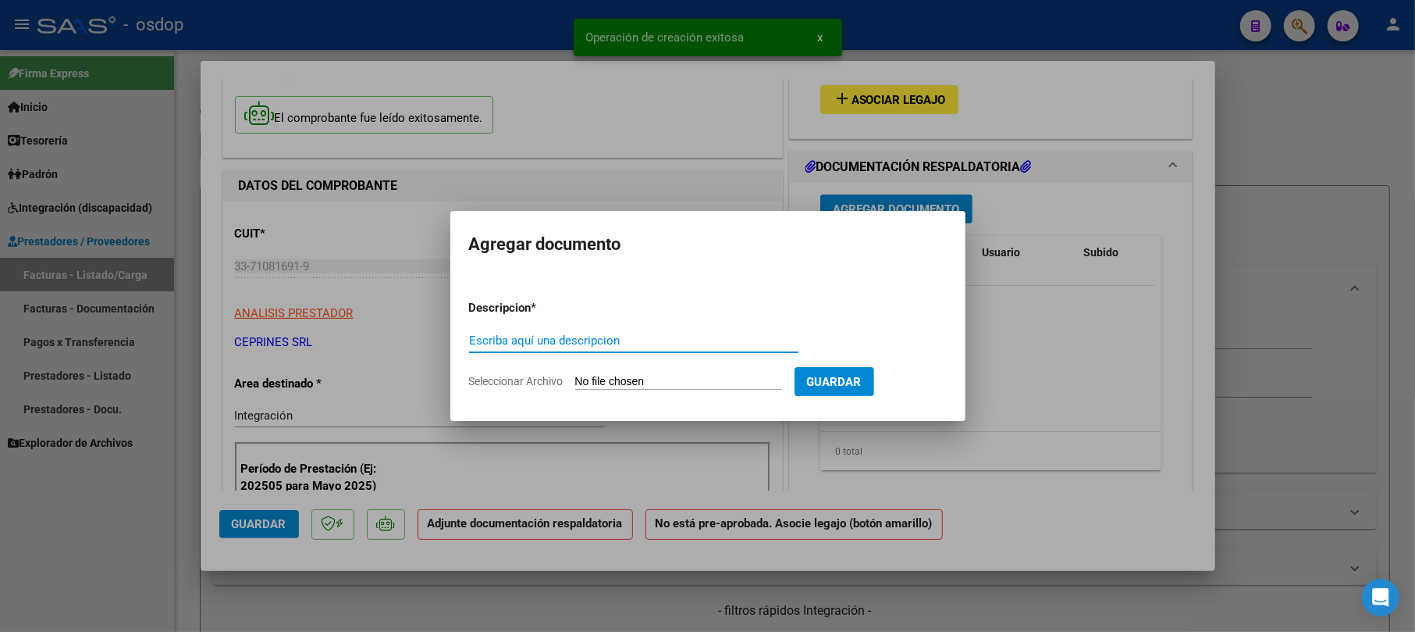
click at [640, 340] on input "Escriba aquí una descripcion" at bounding box center [633, 340] width 329 height 14
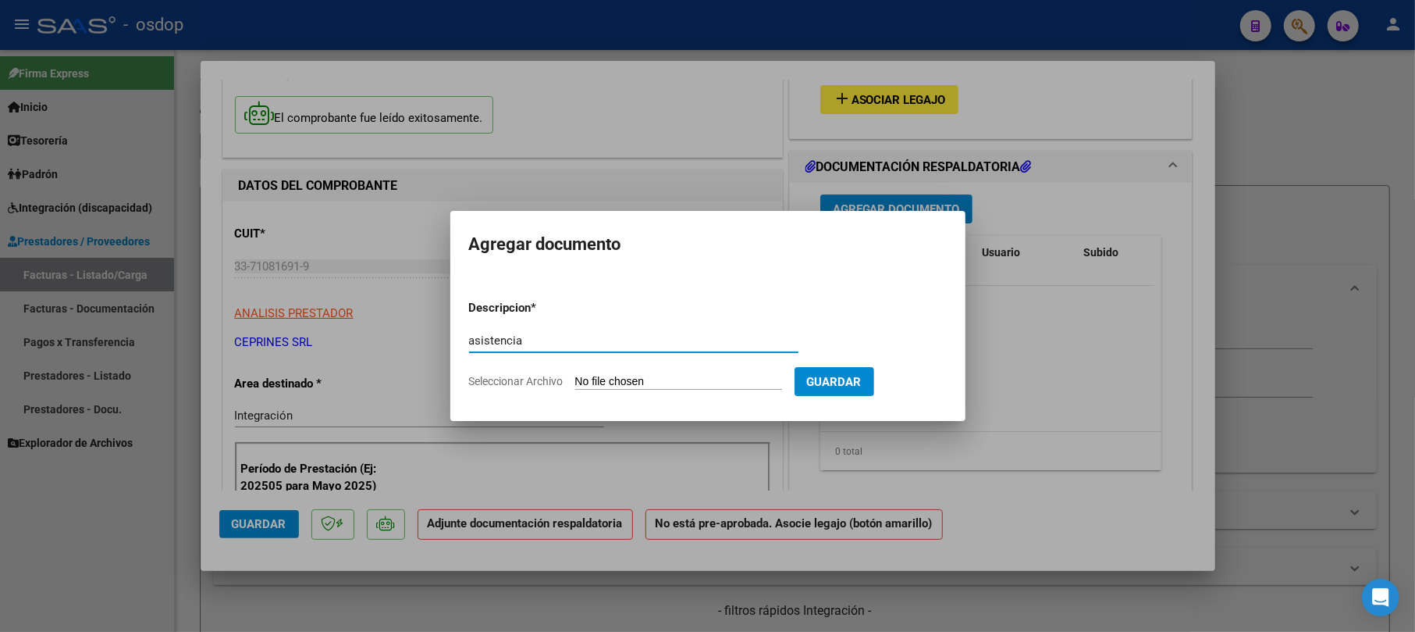
type input "asistencia"
click at [671, 382] on input "Seleccionar Archivo" at bounding box center [678, 382] width 207 height 15
type input "C:\fakepath\ASISTENCIAS TERAPIAS_compressed.pdf"
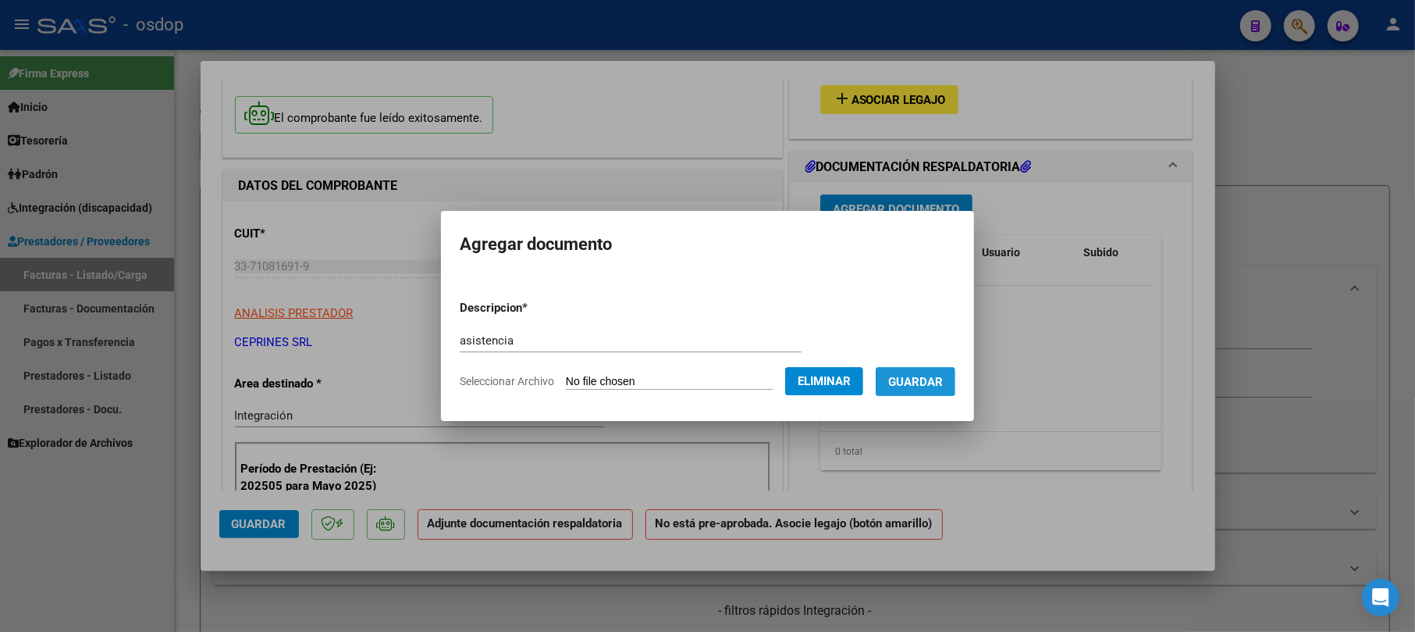
click at [943, 379] on span "Guardar" at bounding box center [915, 382] width 55 height 14
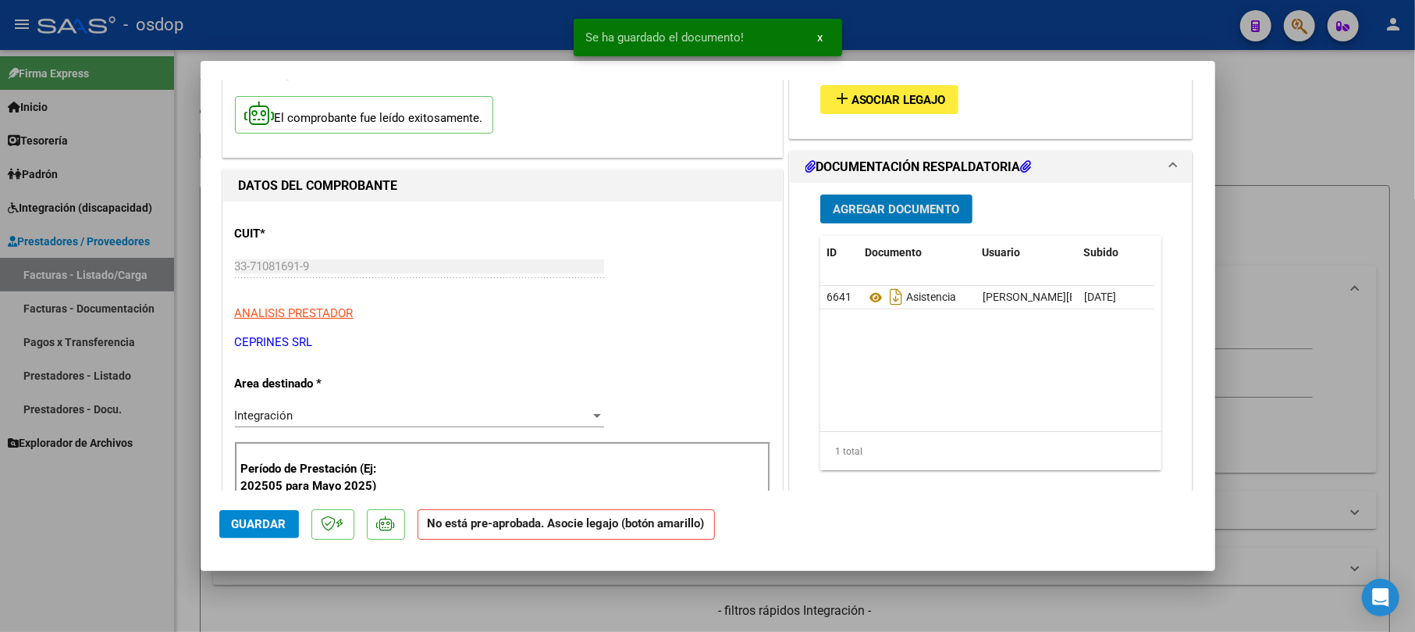
click at [888, 86] on button "add Asociar Legajo" at bounding box center [889, 99] width 138 height 29
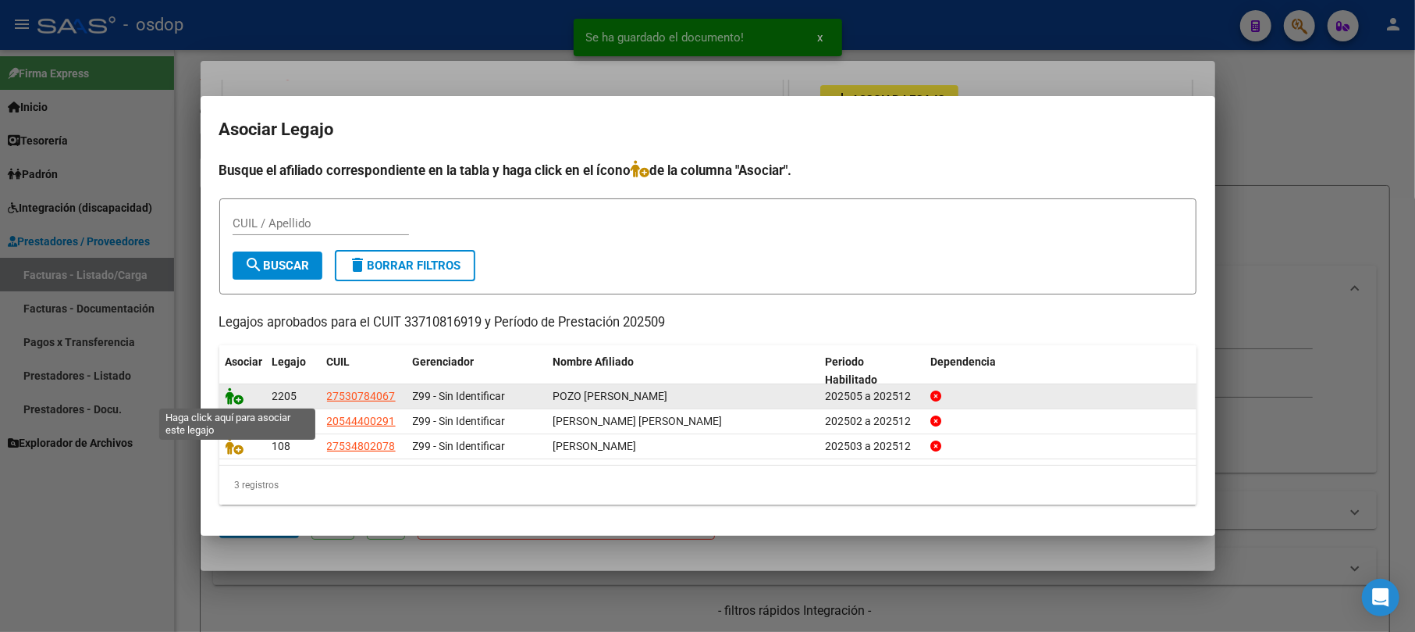
click at [234, 393] on icon at bounding box center [235, 395] width 19 height 17
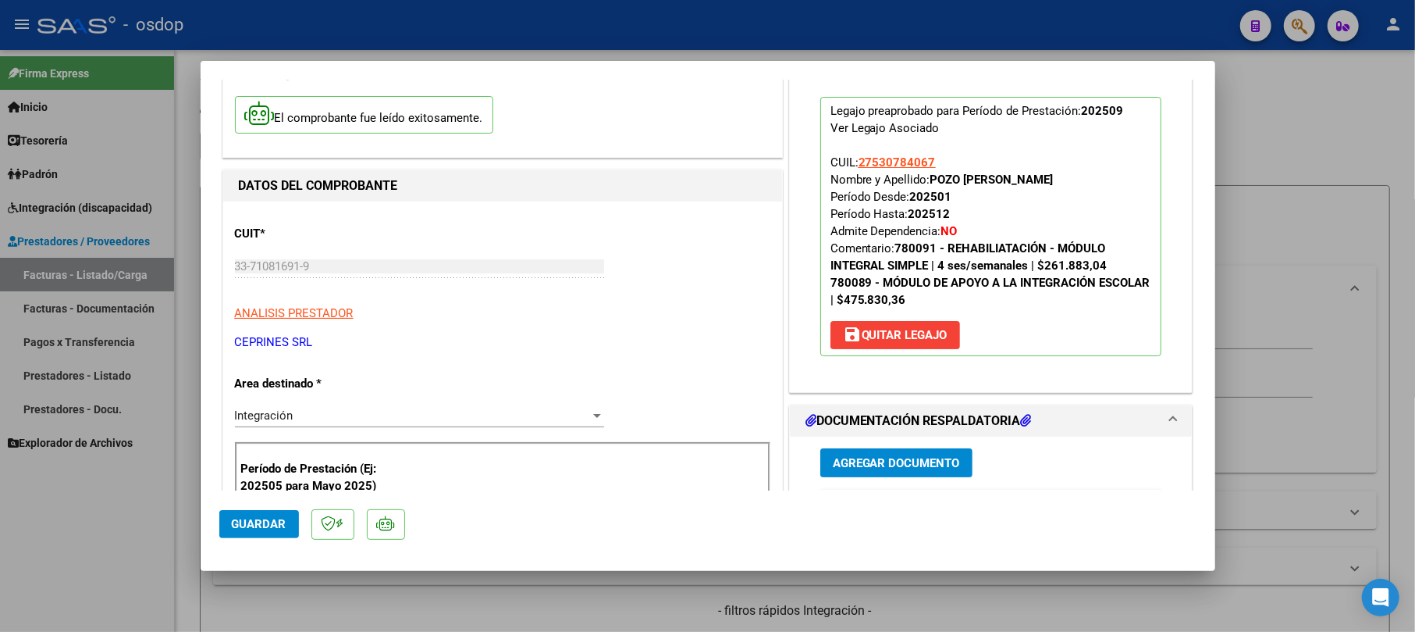
click at [294, 518] on button "Guardar" at bounding box center [259, 524] width 80 height 28
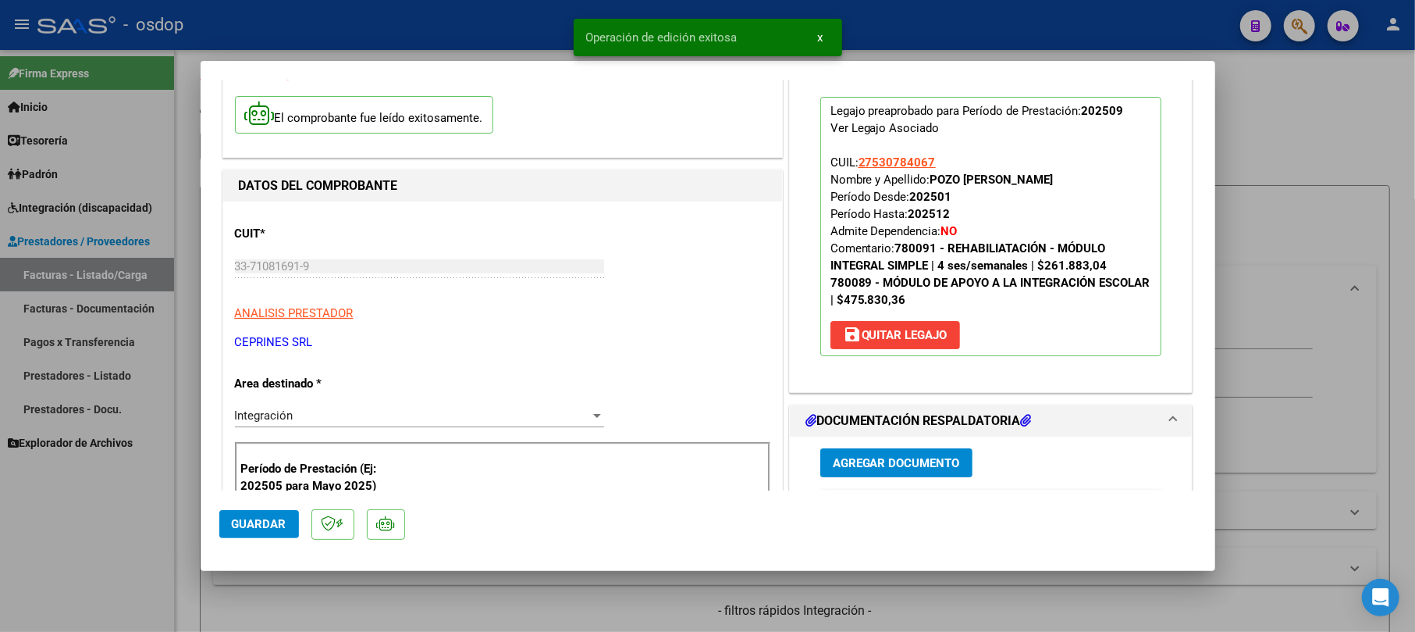
click at [1332, 97] on div at bounding box center [707, 316] width 1415 height 632
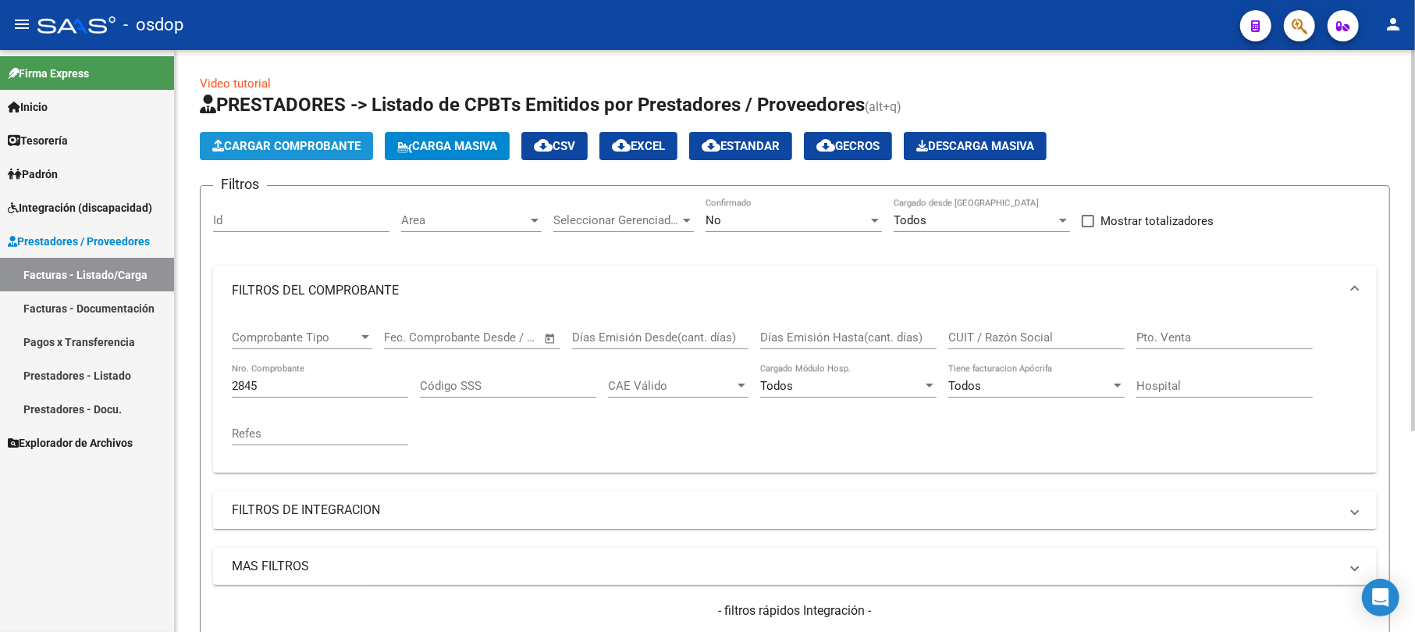
click at [290, 141] on span "Cargar Comprobante" at bounding box center [286, 146] width 148 height 14
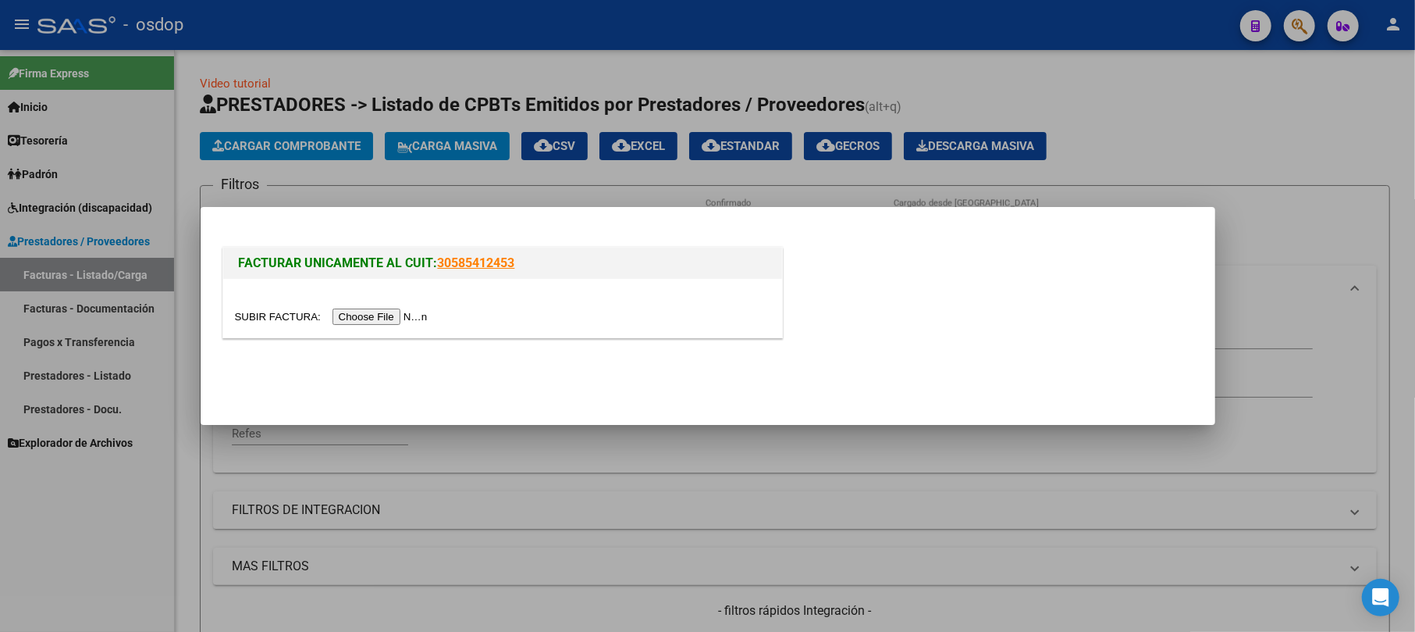
click at [404, 314] on input "file" at bounding box center [333, 316] width 197 height 16
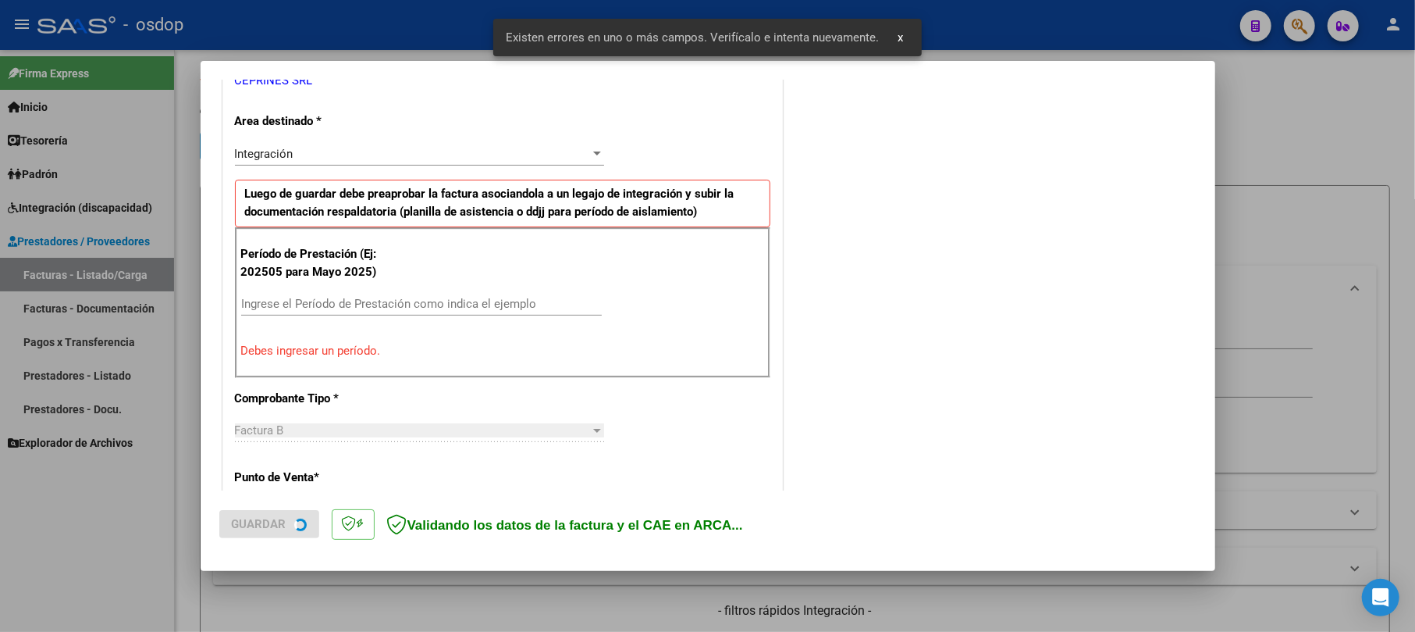
scroll to position [340, 0]
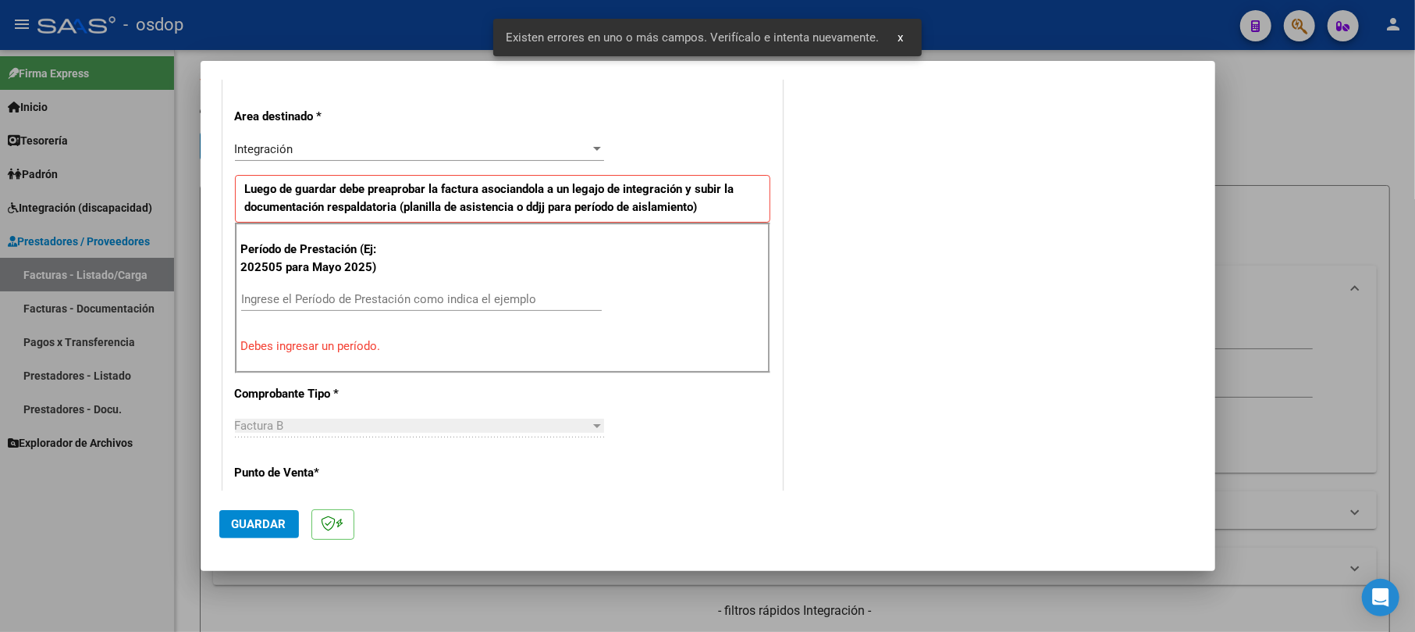
click at [348, 292] on div "Ingrese el Período de Prestación como indica el ejemplo" at bounding box center [421, 298] width 361 height 23
click at [350, 298] on input "Ingrese el Período de Prestación como indica el ejemplo" at bounding box center [421, 299] width 361 height 14
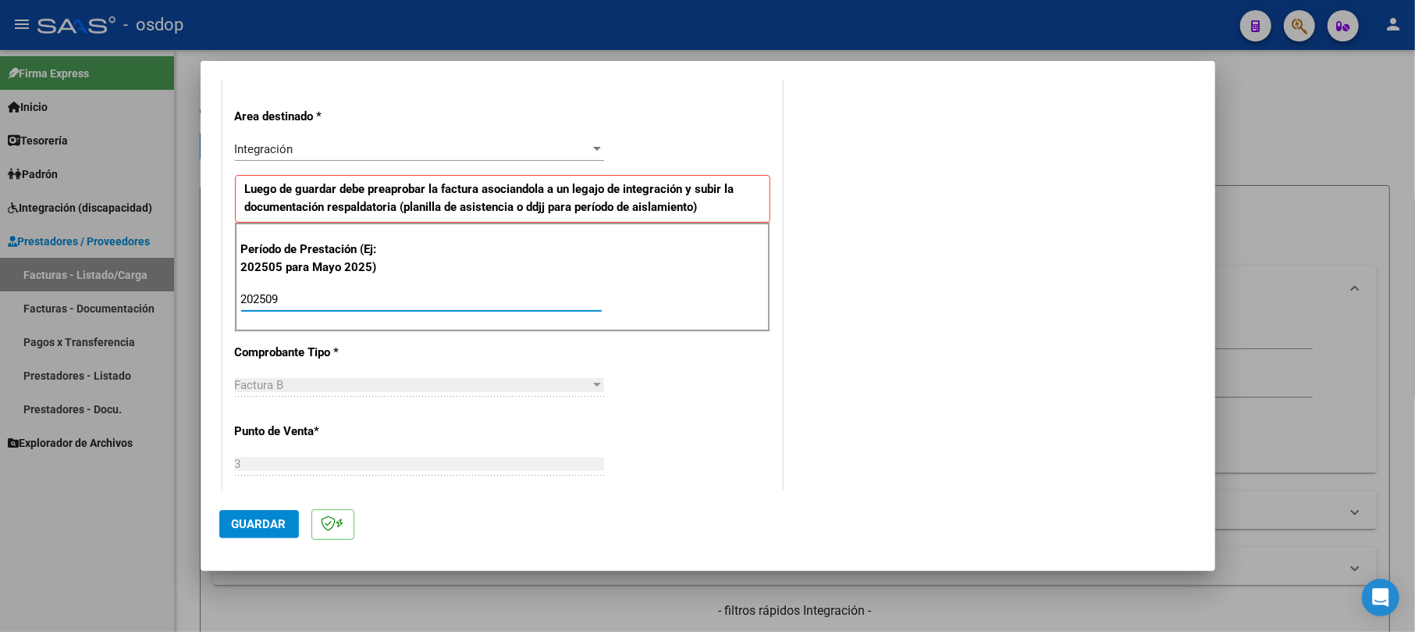
type input "202509"
click at [687, 369] on div "CUIT * 33-71081691-9 Ingresar CUIT ANALISIS PRESTADOR CEPRINES SRL ARCA Padrón …" at bounding box center [502, 566] width 559 height 1263
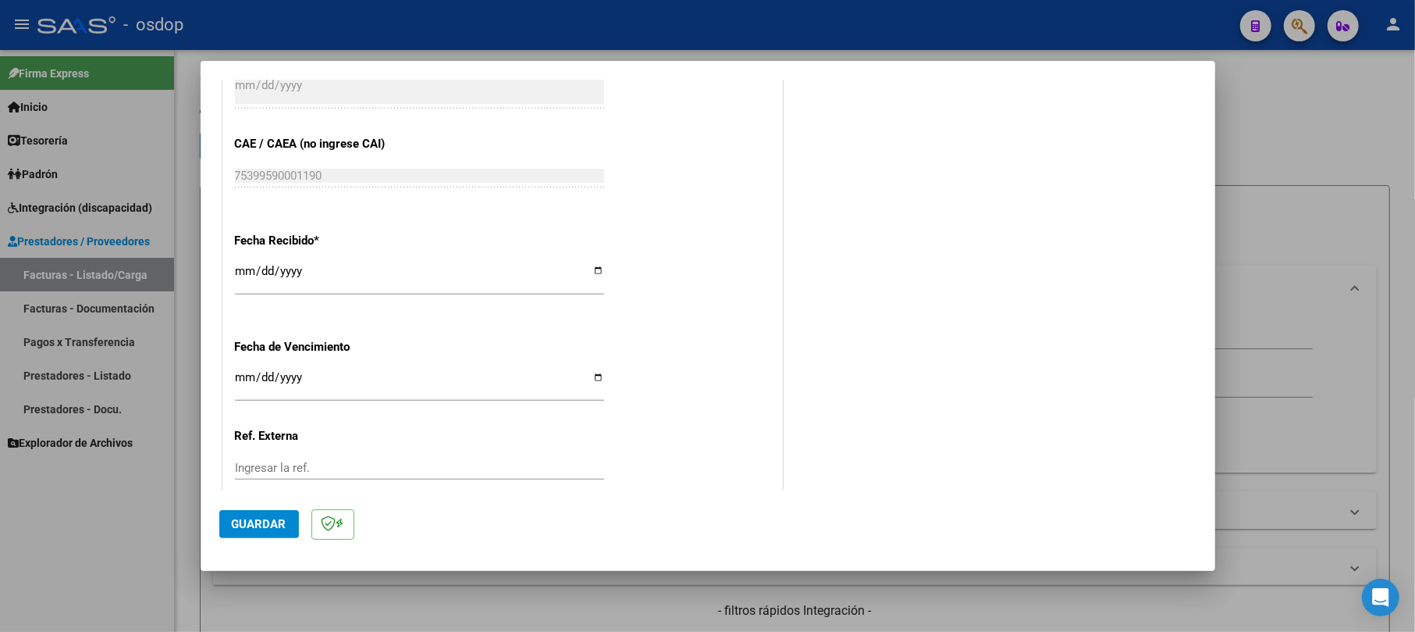
scroll to position [965, 0]
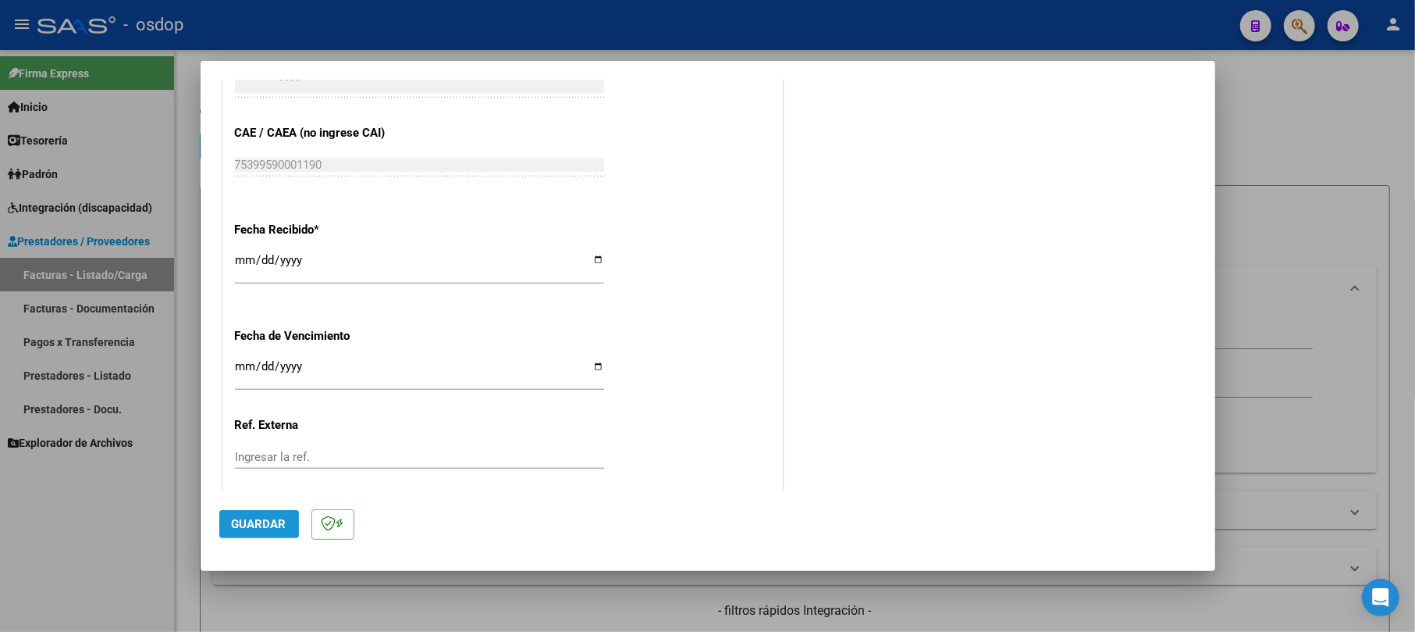
click at [244, 523] on span "Guardar" at bounding box center [259, 524] width 55 height 14
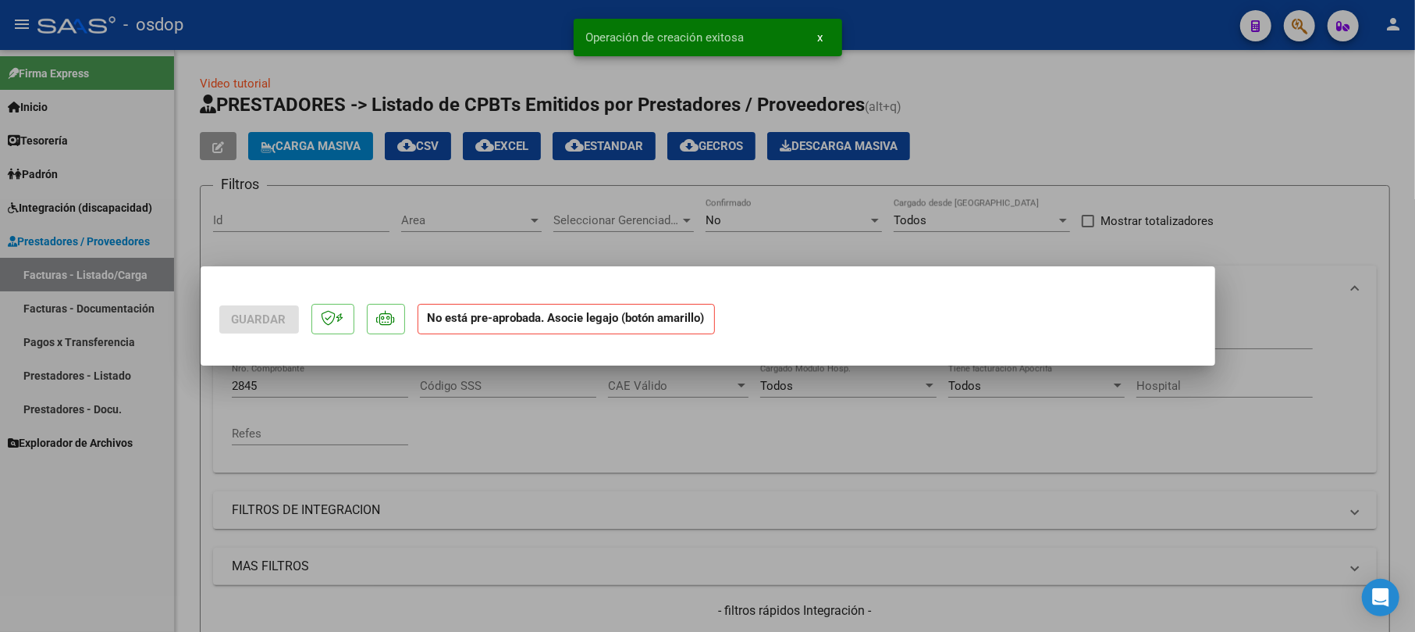
scroll to position [0, 0]
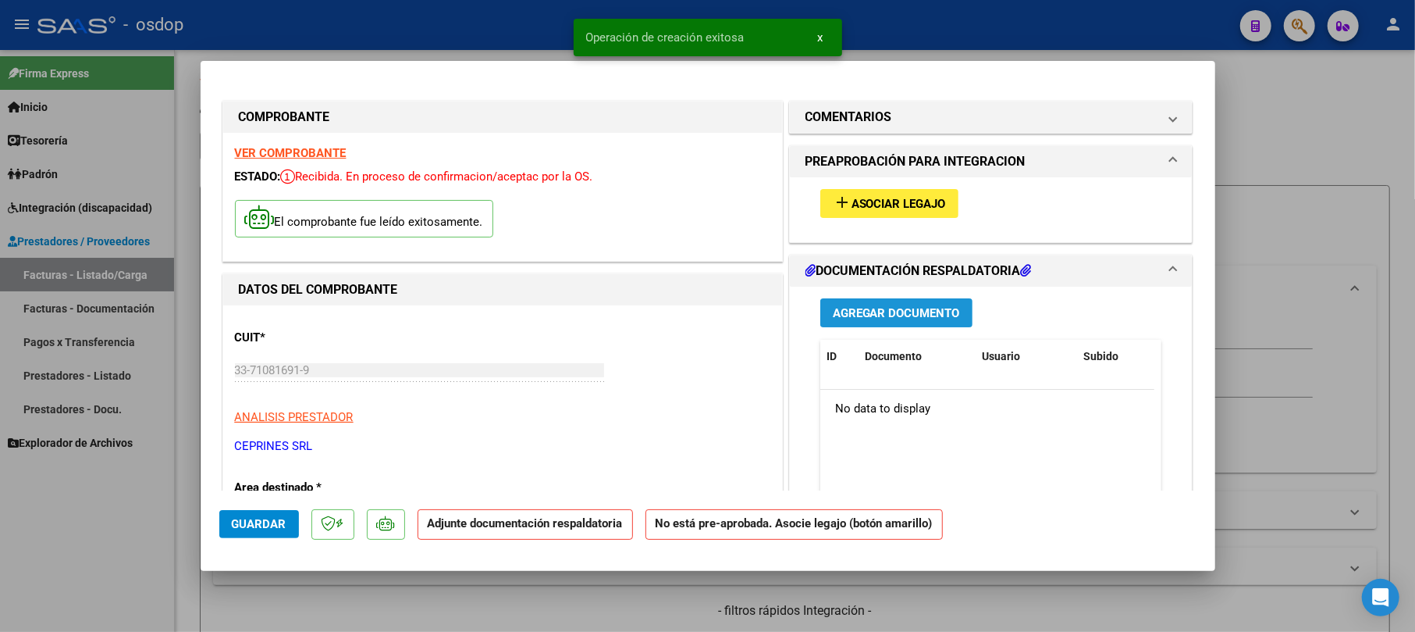
click at [915, 323] on button "Agregar Documento" at bounding box center [896, 312] width 152 height 29
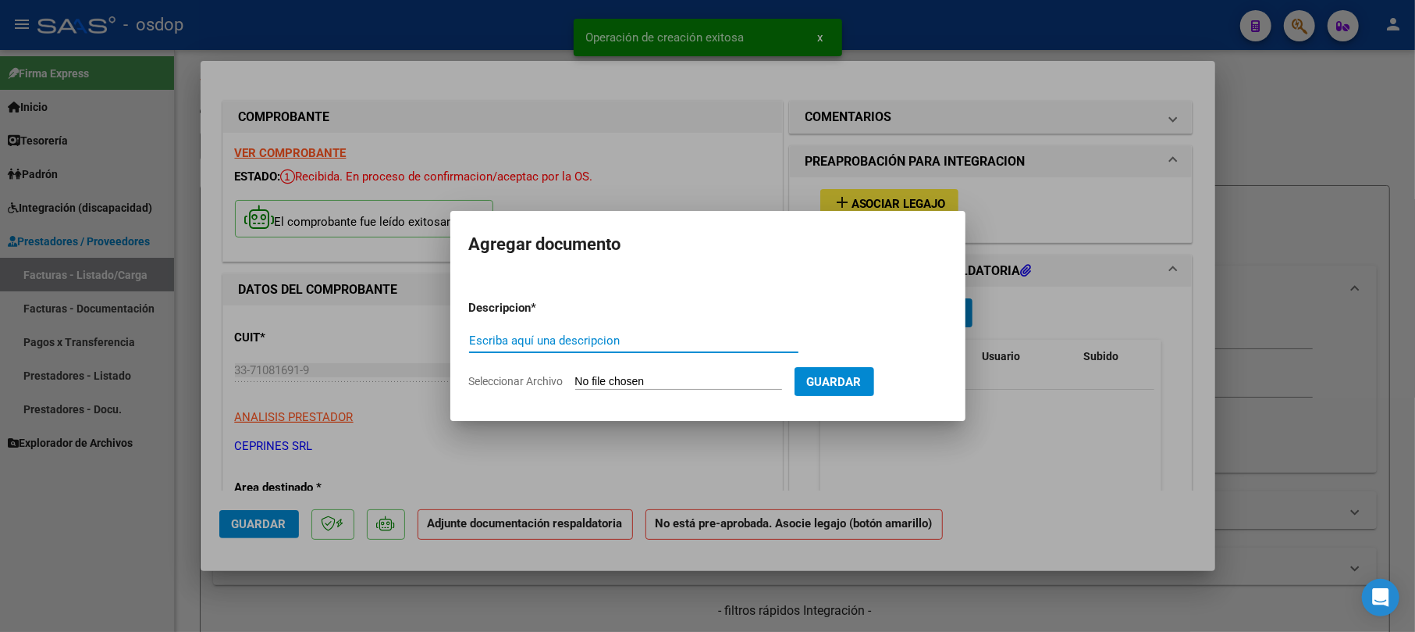
click at [585, 339] on input "Escriba aquí una descripcion" at bounding box center [633, 340] width 329 height 14
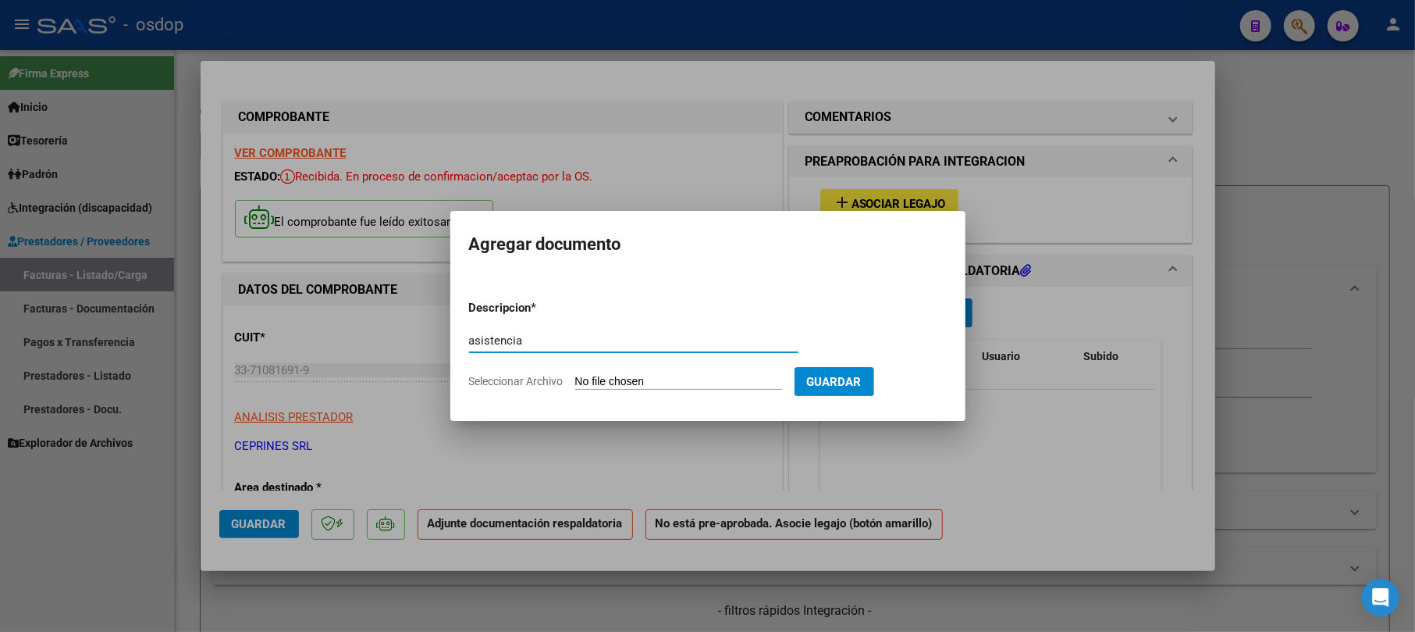
type input "asistencia"
click at [712, 374] on app-file-uploader "Seleccionar Archivo" at bounding box center [632, 381] width 326 height 14
click at [632, 387] on input "Seleccionar Archivo" at bounding box center [678, 382] width 207 height 15
type input "C:\fakepath\Asist. [PERSON_NAME]- [DATE].pdf"
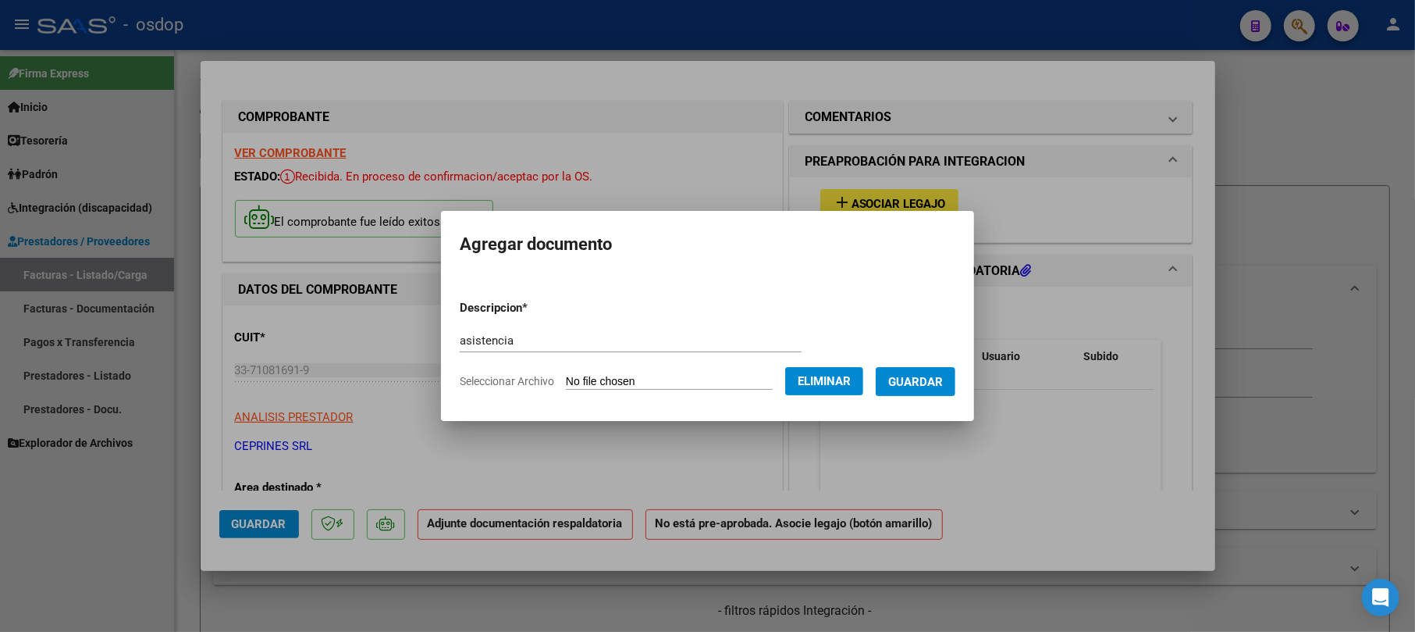
click at [932, 384] on span "Guardar" at bounding box center [915, 382] width 55 height 14
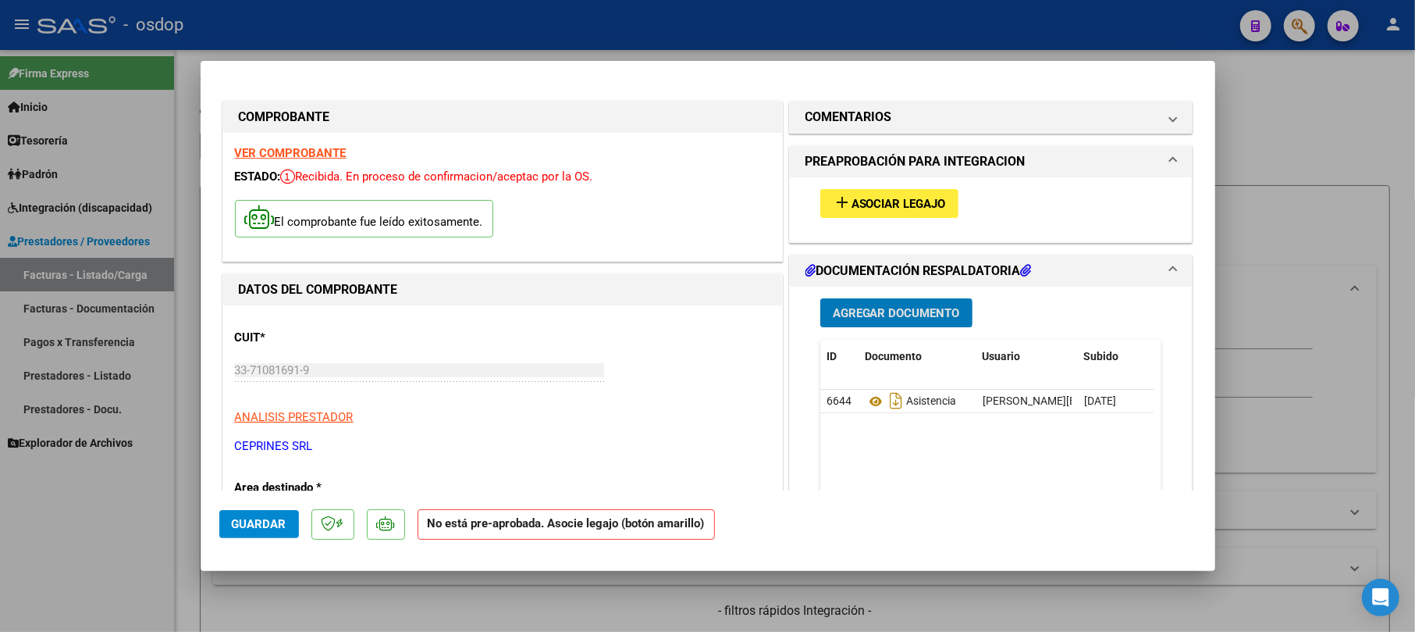
click at [893, 205] on span "Asociar Legajo" at bounding box center [899, 204] width 94 height 14
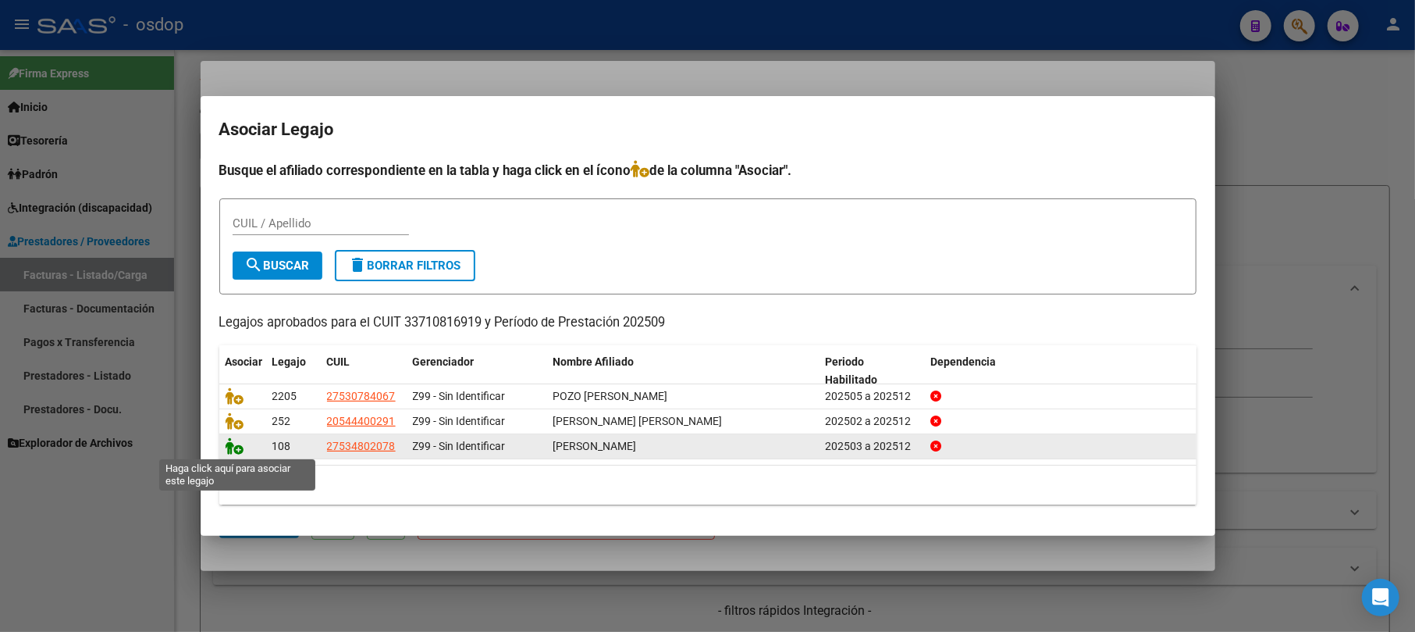
click at [231, 450] on icon at bounding box center [235, 445] width 19 height 17
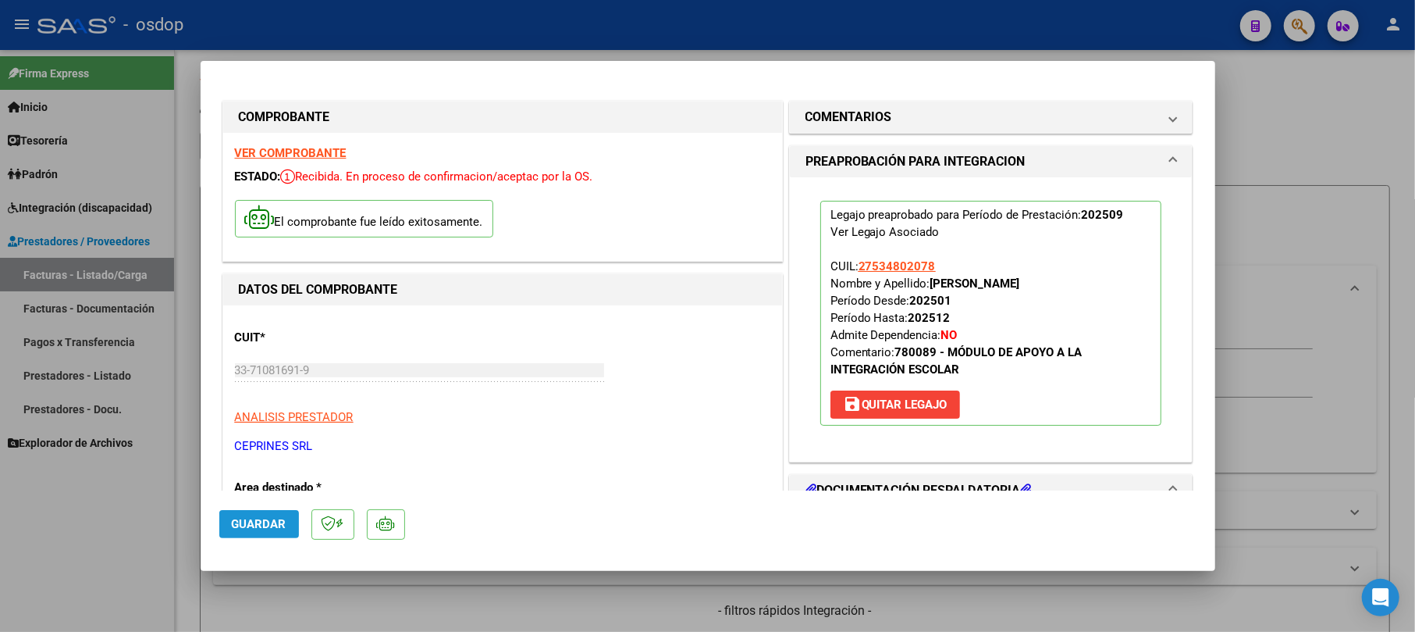
click at [264, 517] on span "Guardar" at bounding box center [259, 524] width 55 height 14
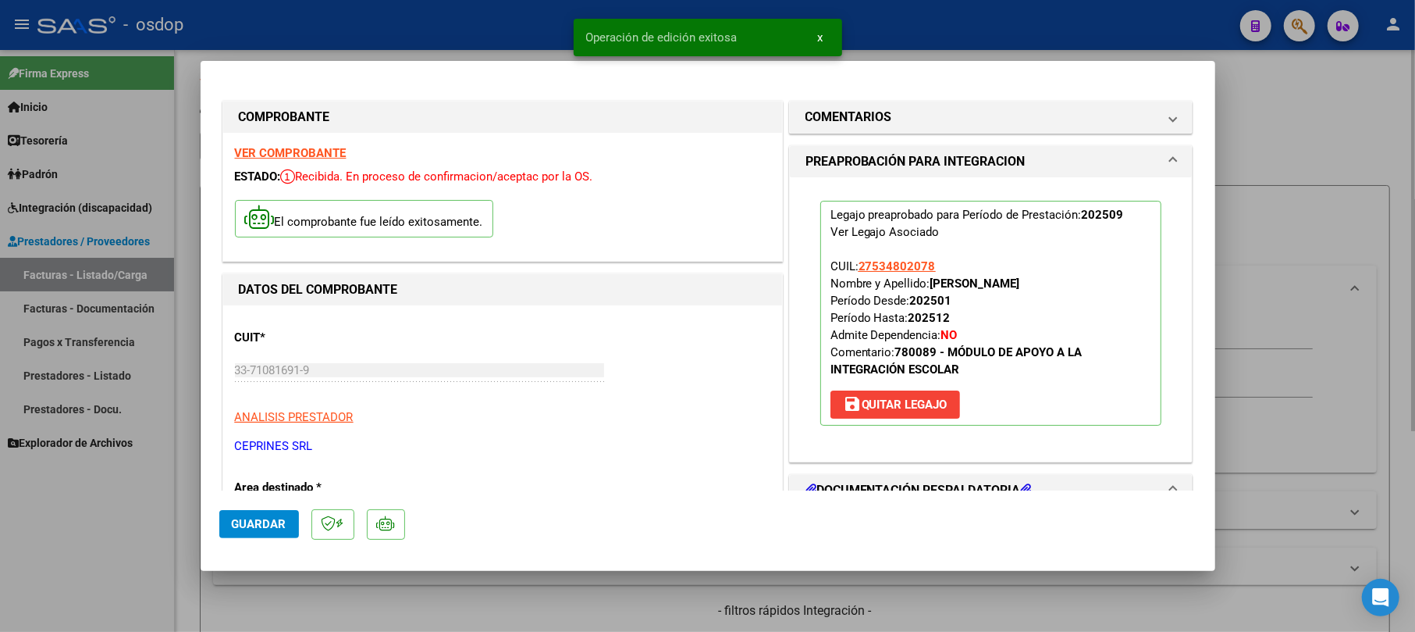
click at [1268, 148] on div at bounding box center [707, 316] width 1415 height 632
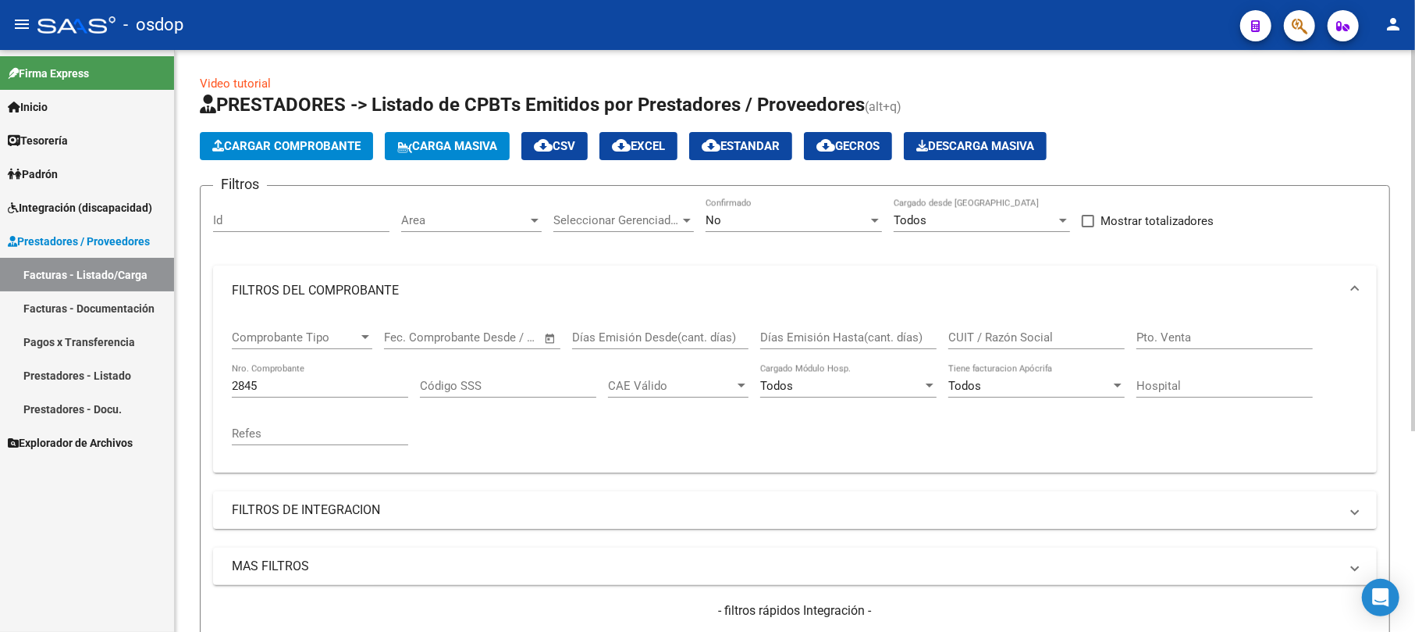
click at [265, 129] on app-list-header "PRESTADORES -> Listado de CPBTs Emitidos por Prestadores / Proveedores (alt+q) …" at bounding box center [795, 406] width 1190 height 628
click at [256, 144] on span "Cargar Comprobante" at bounding box center [286, 146] width 148 height 14
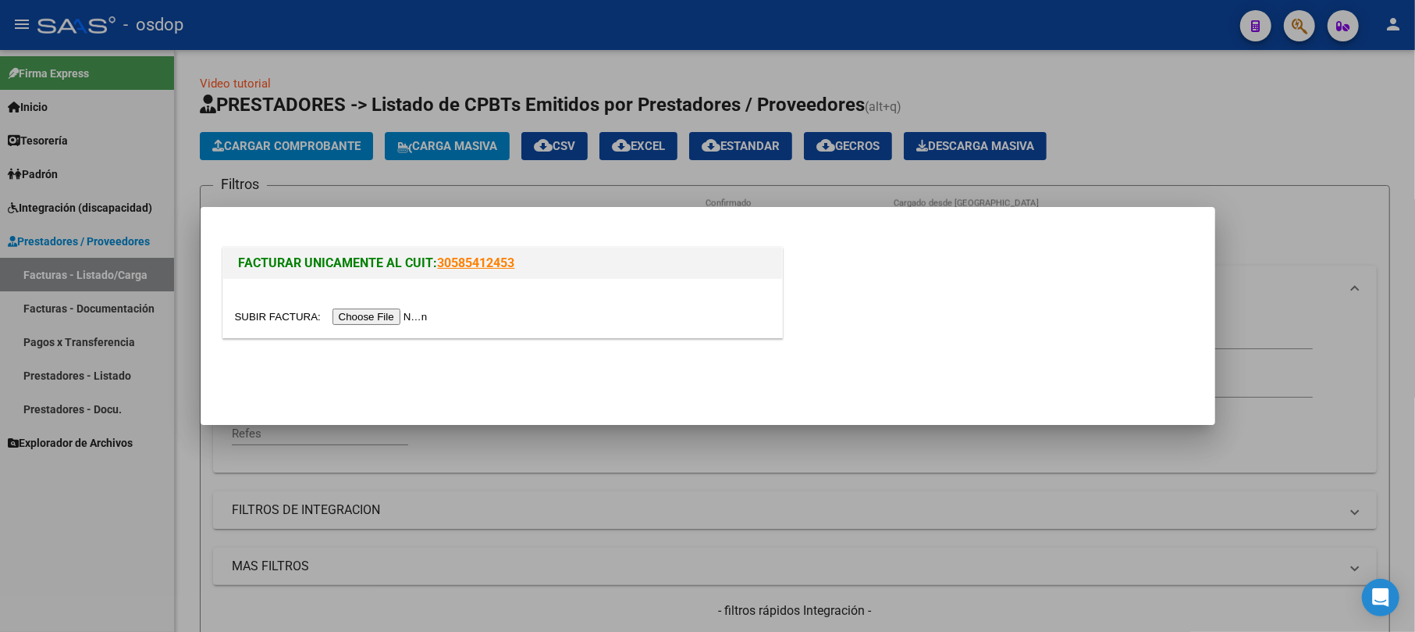
click at [358, 310] on input "file" at bounding box center [333, 316] width 197 height 16
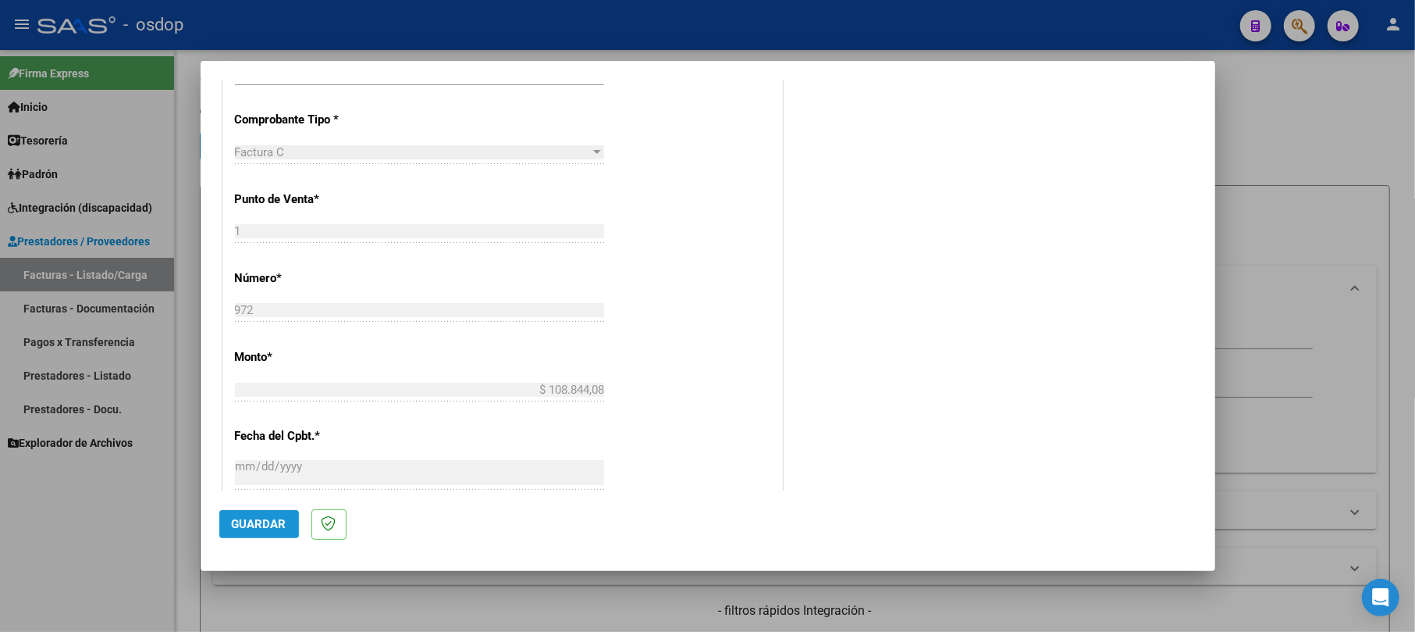
click at [254, 518] on span "Guardar" at bounding box center [259, 524] width 55 height 14
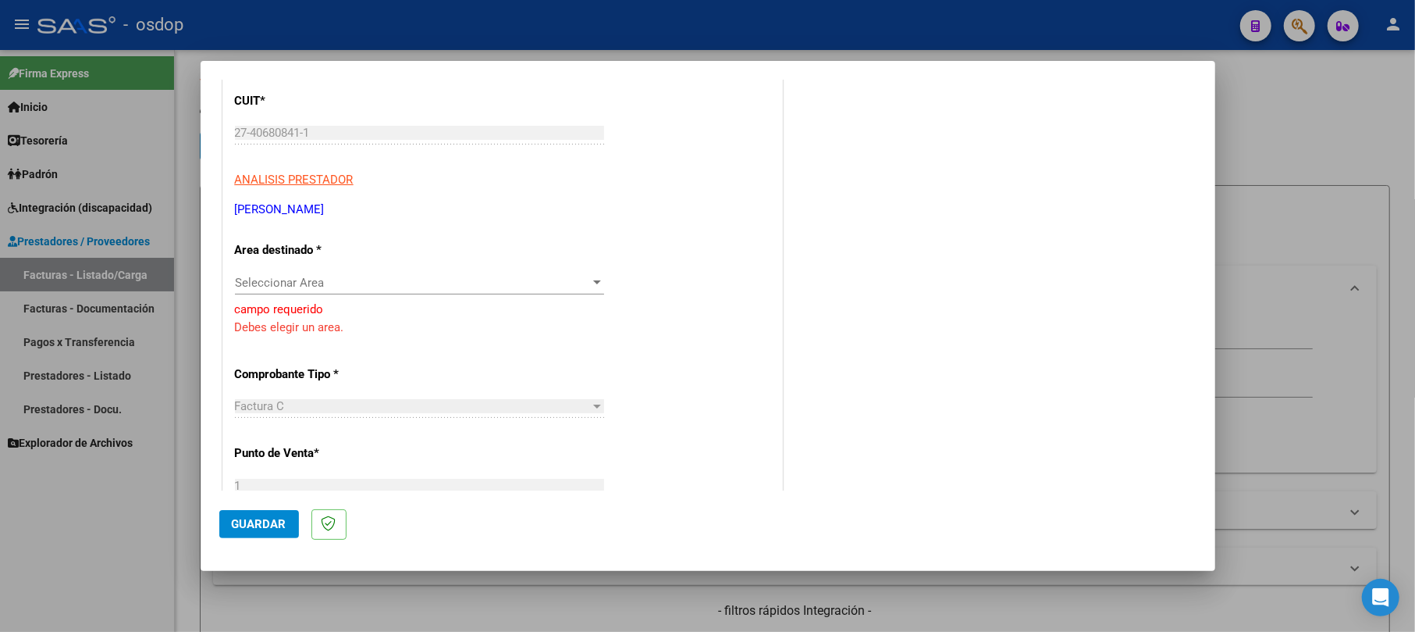
scroll to position [208, 0]
click at [319, 284] on span "Seleccionar Area" at bounding box center [412, 282] width 355 height 14
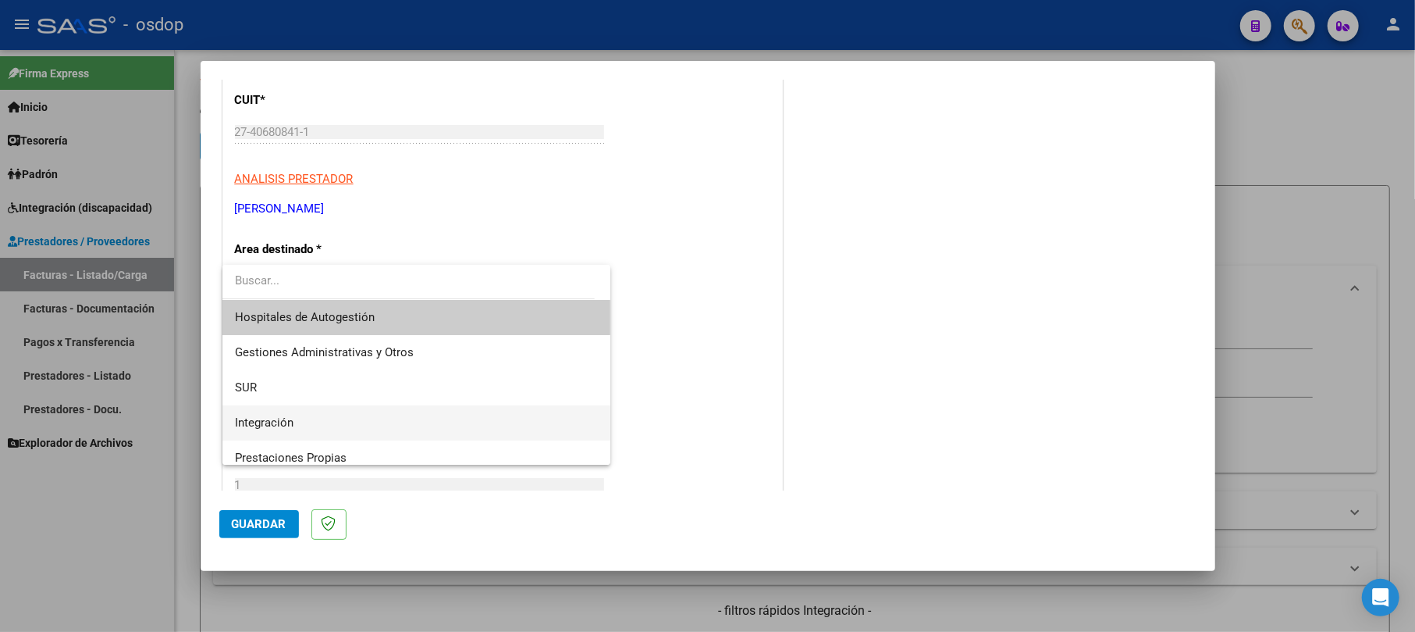
click at [294, 428] on span "Integración" at bounding box center [416, 422] width 363 height 35
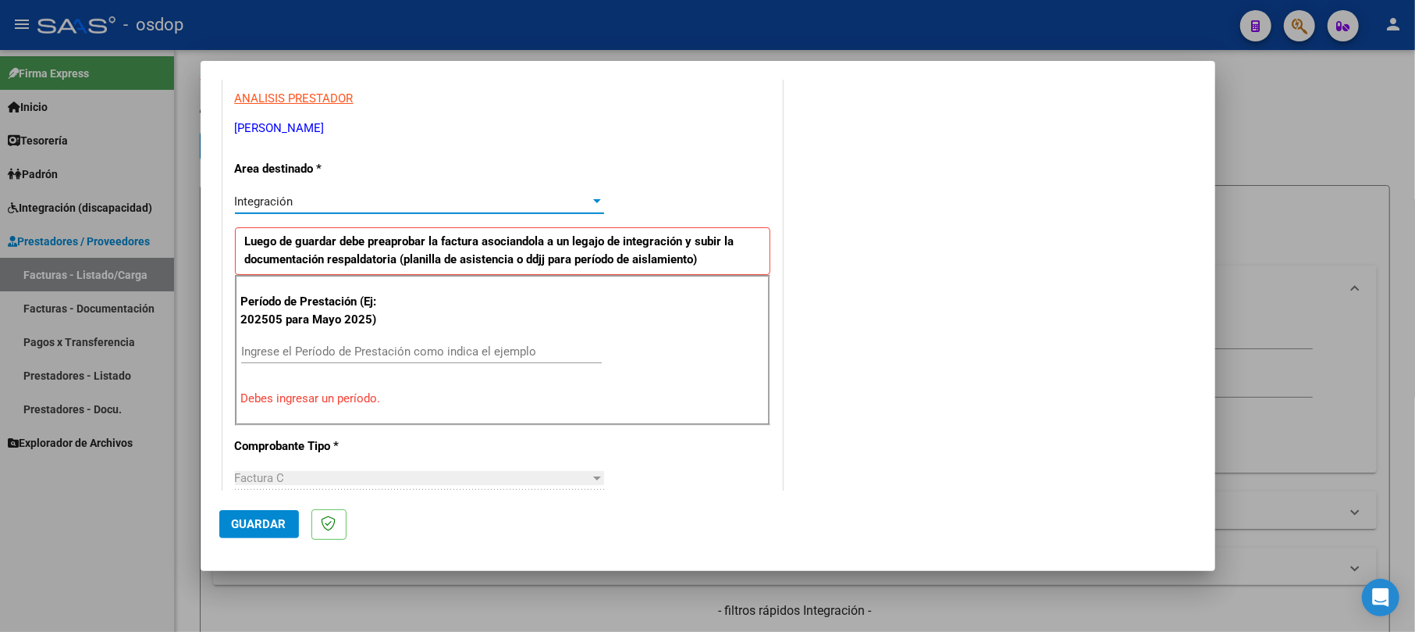
scroll to position [312, 0]
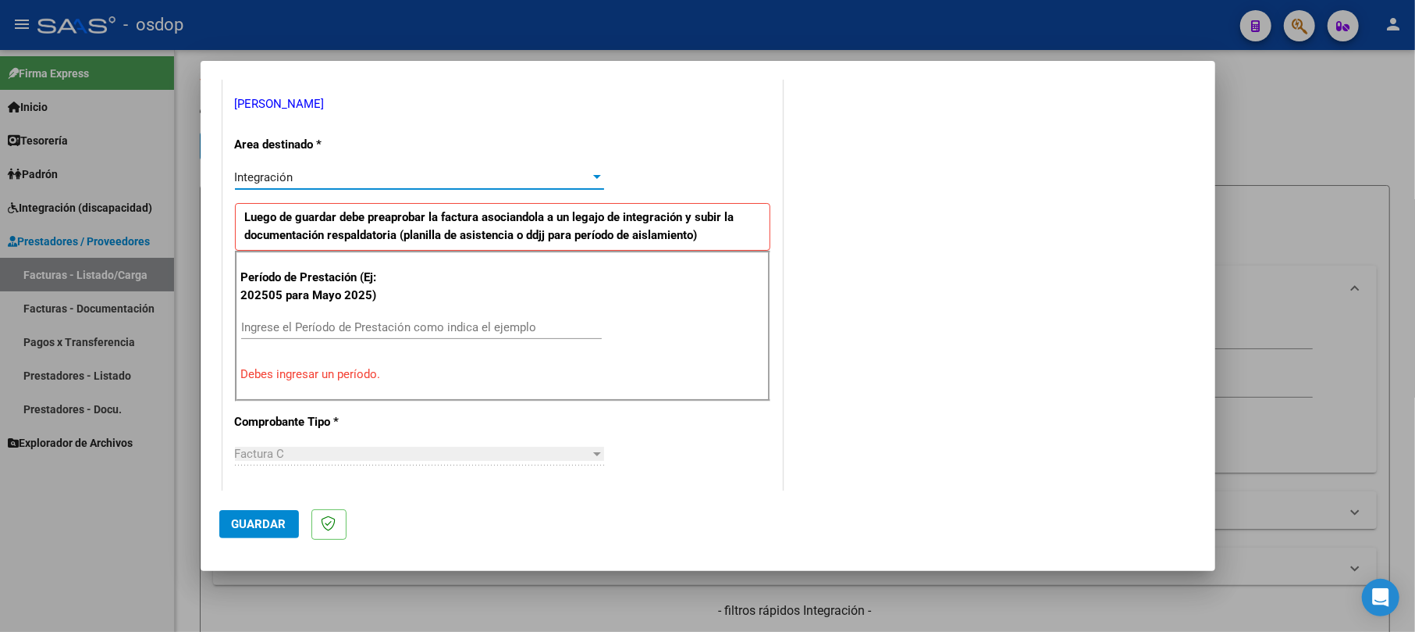
drag, startPoint x: 310, startPoint y: 347, endPoint x: 314, endPoint y: 338, distance: 9.4
click at [311, 342] on div "Ingrese el Período de Prestación como indica el ejemplo" at bounding box center [421, 334] width 361 height 38
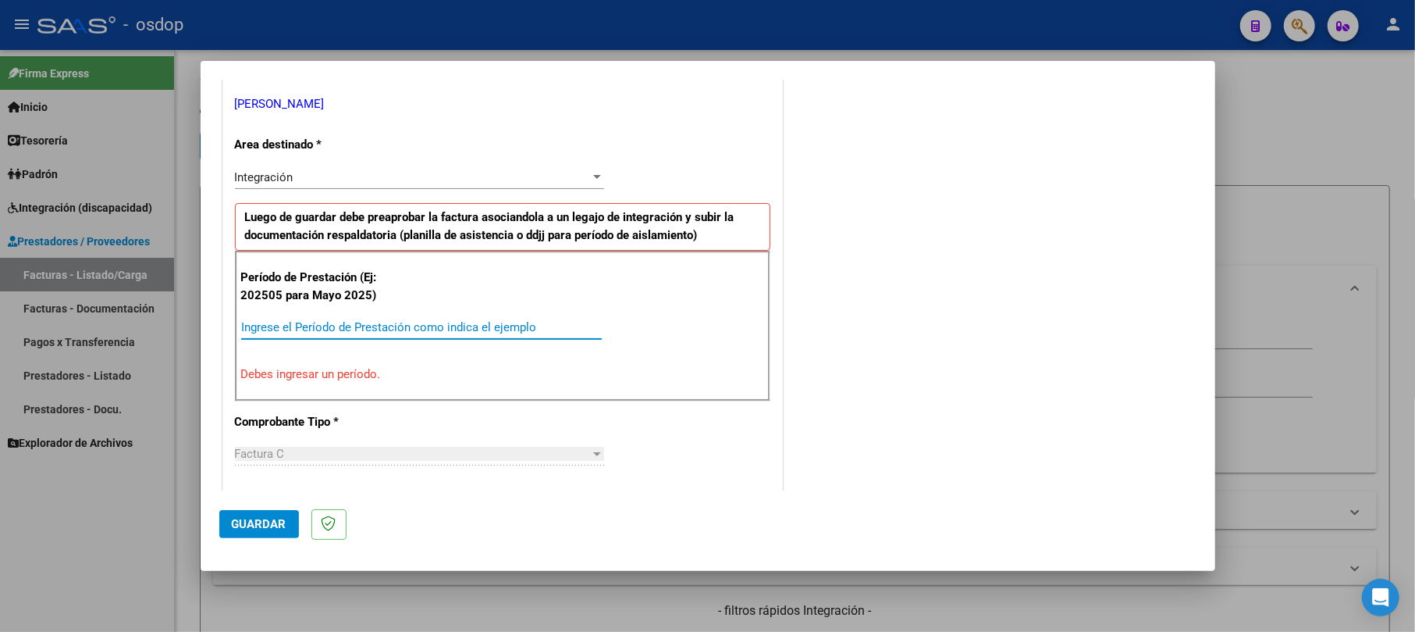
click at [317, 331] on input "Ingrese el Período de Prestación como indica el ejemplo" at bounding box center [421, 327] width 361 height 14
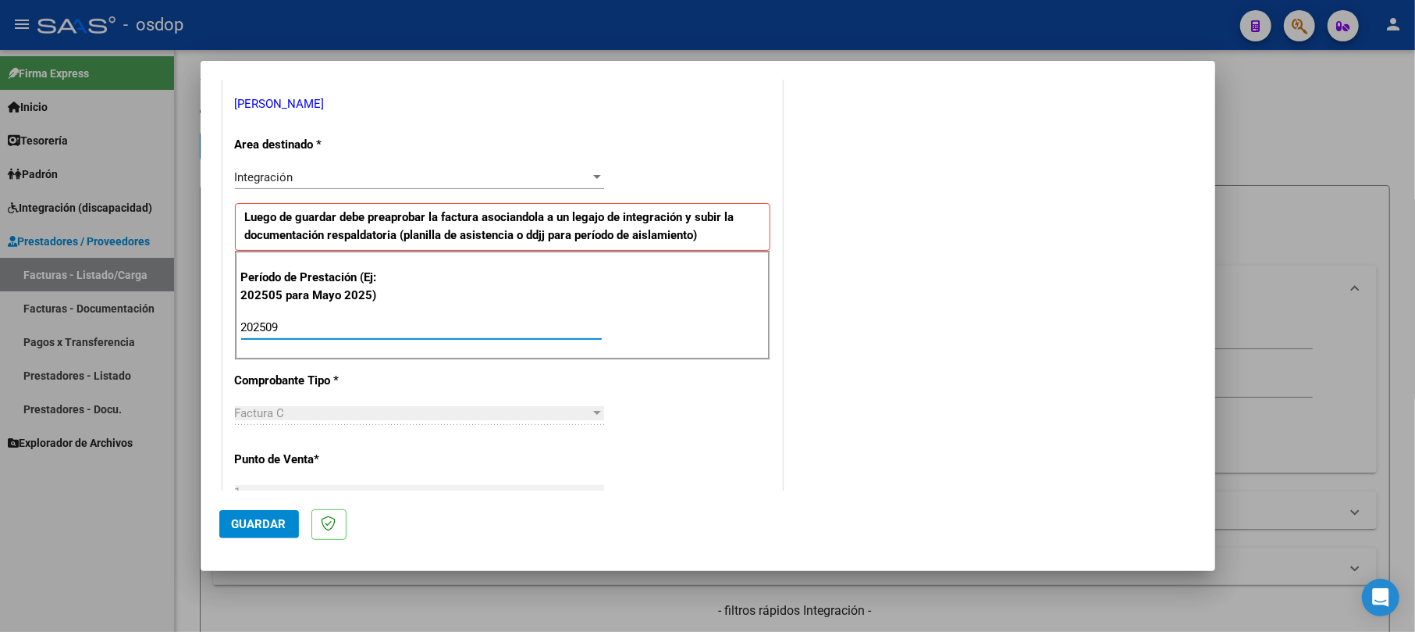
type input "202509"
drag, startPoint x: 1004, startPoint y: 401, endPoint x: 972, endPoint y: 423, distance: 38.8
click at [994, 420] on div "COMENTARIOS Comentarios De la Obra Social: Comentarios de la Obra Social (no vi…" at bounding box center [991, 507] width 411 height 1445
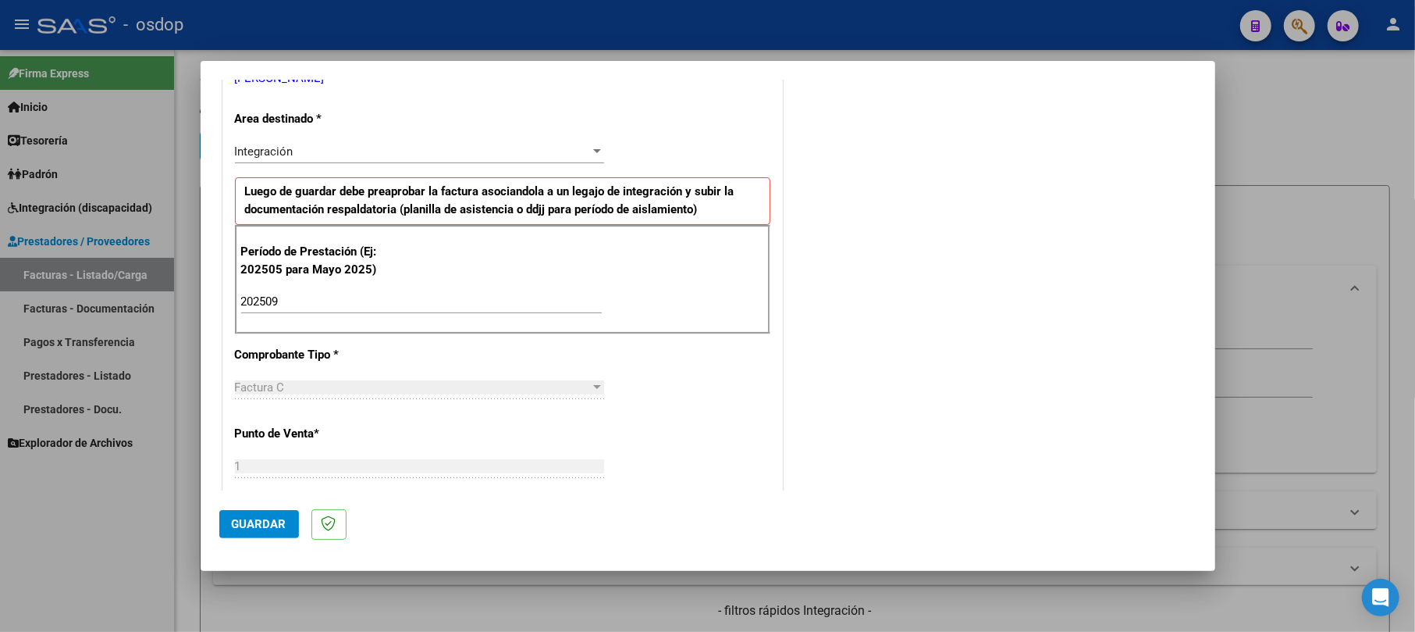
scroll to position [520, 0]
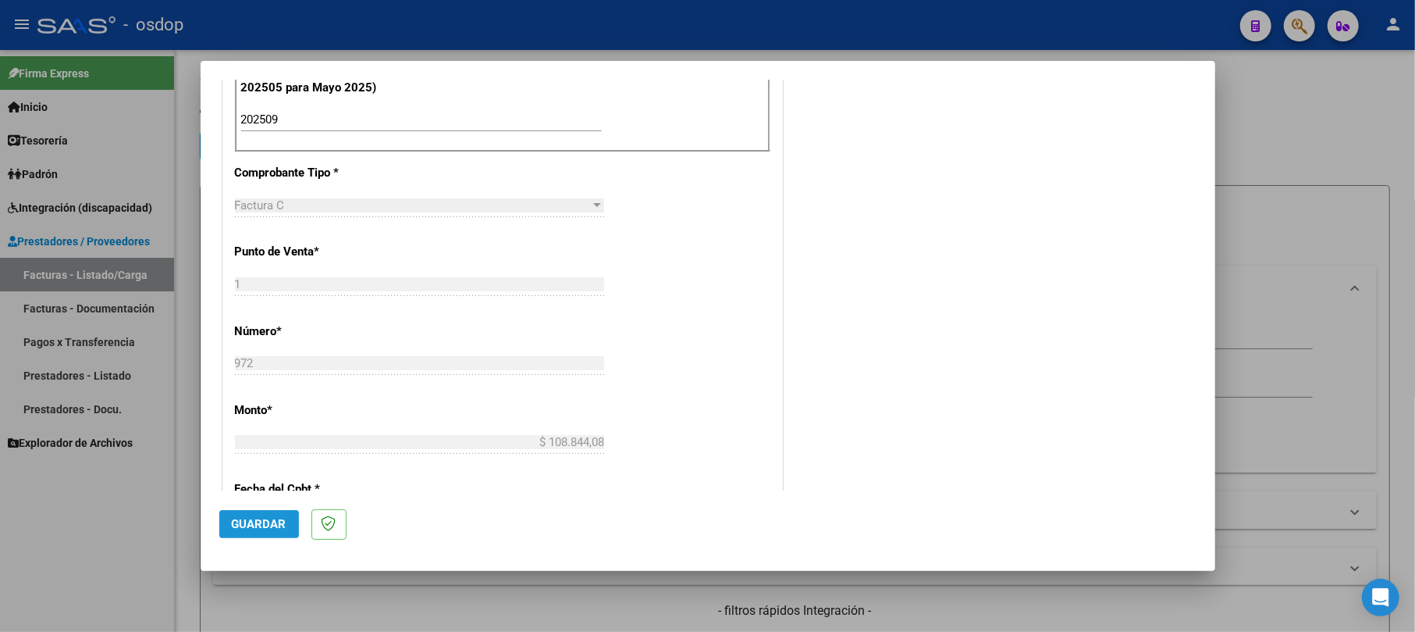
click at [253, 519] on span "Guardar" at bounding box center [259, 524] width 55 height 14
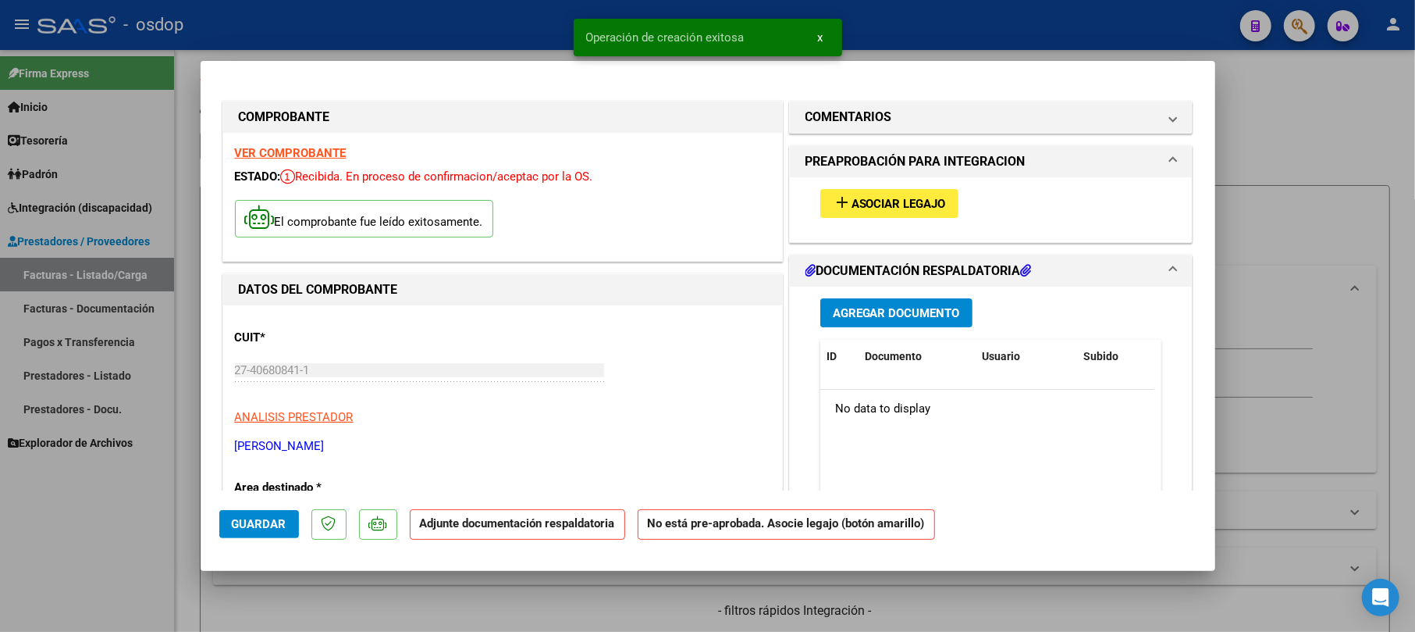
click at [876, 311] on span "Agregar Documento" at bounding box center [896, 313] width 127 height 14
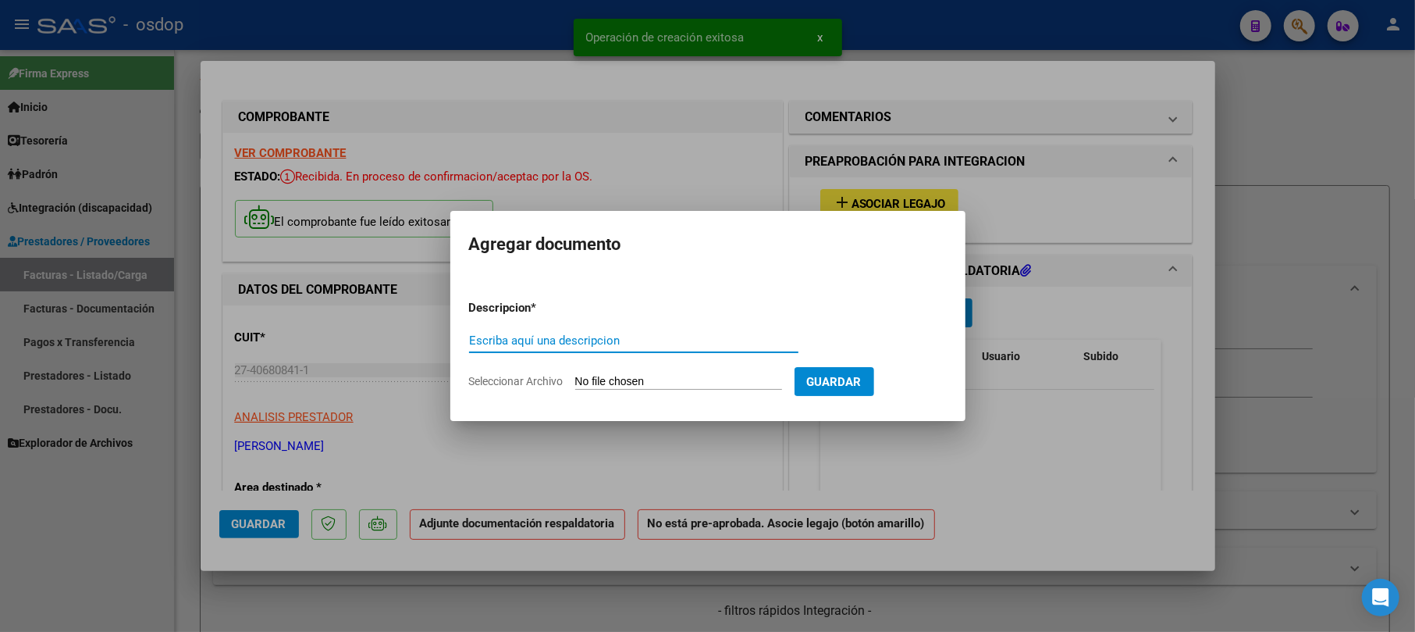
click at [560, 342] on input "Escriba aquí una descripcion" at bounding box center [633, 340] width 329 height 14
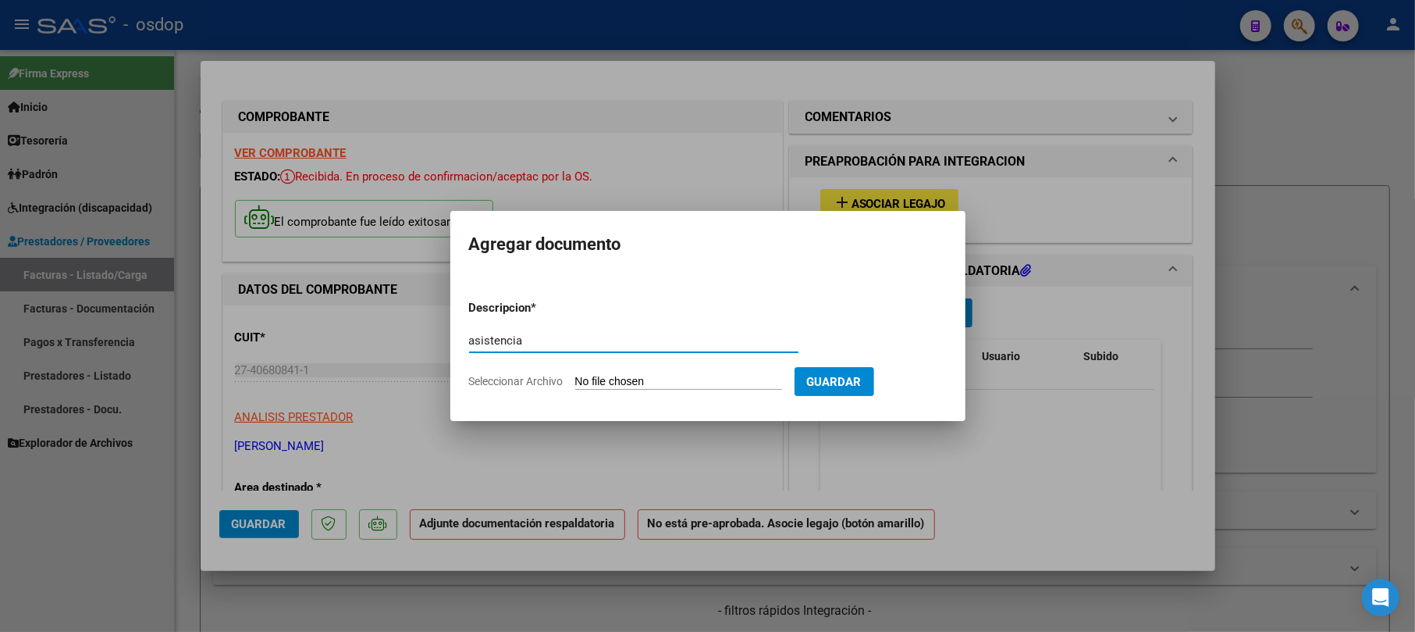
type input "asistencia"
click at [653, 374] on app-file-uploader "Seleccionar Archivo" at bounding box center [632, 381] width 326 height 14
click at [673, 382] on input "Seleccionar Archivo" at bounding box center [678, 382] width 207 height 15
type input "C:\fakepath\PLANILLA [PERSON_NAME] [DATE].pdf"
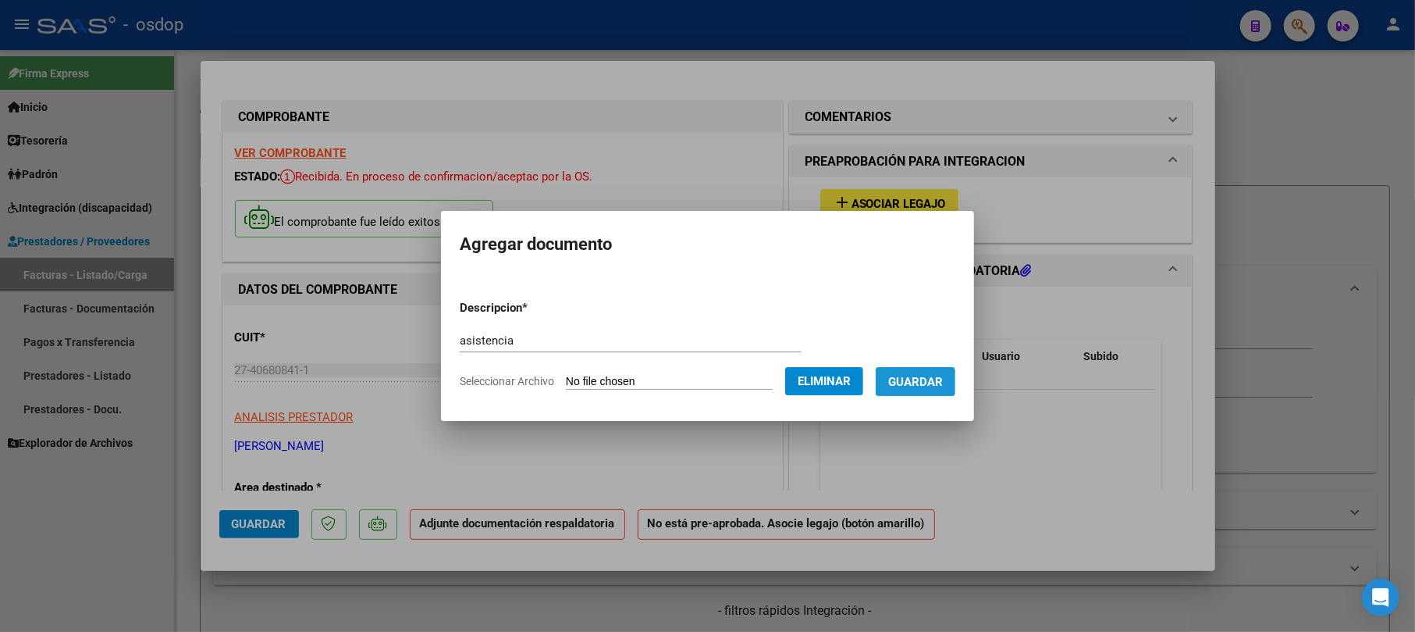
click at [934, 391] on button "Guardar" at bounding box center [916, 381] width 80 height 29
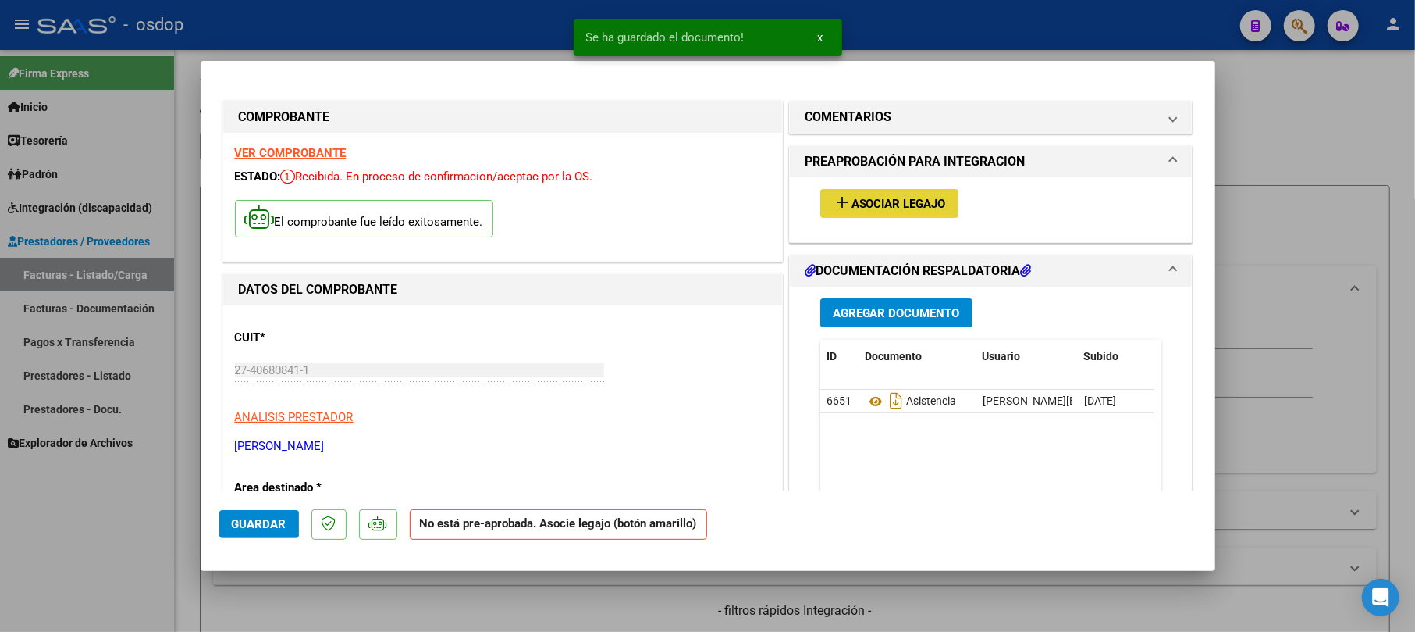
click at [918, 197] on span "Asociar Legajo" at bounding box center [899, 204] width 94 height 14
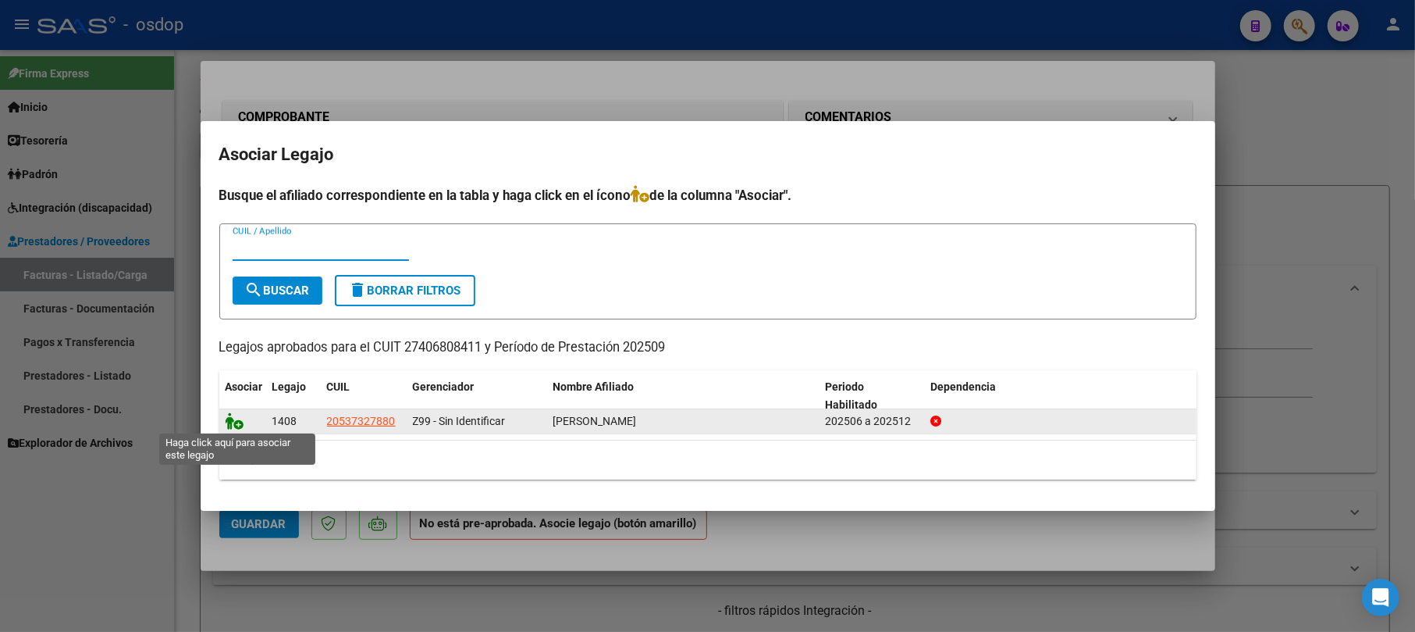
click at [241, 422] on icon at bounding box center [235, 420] width 19 height 17
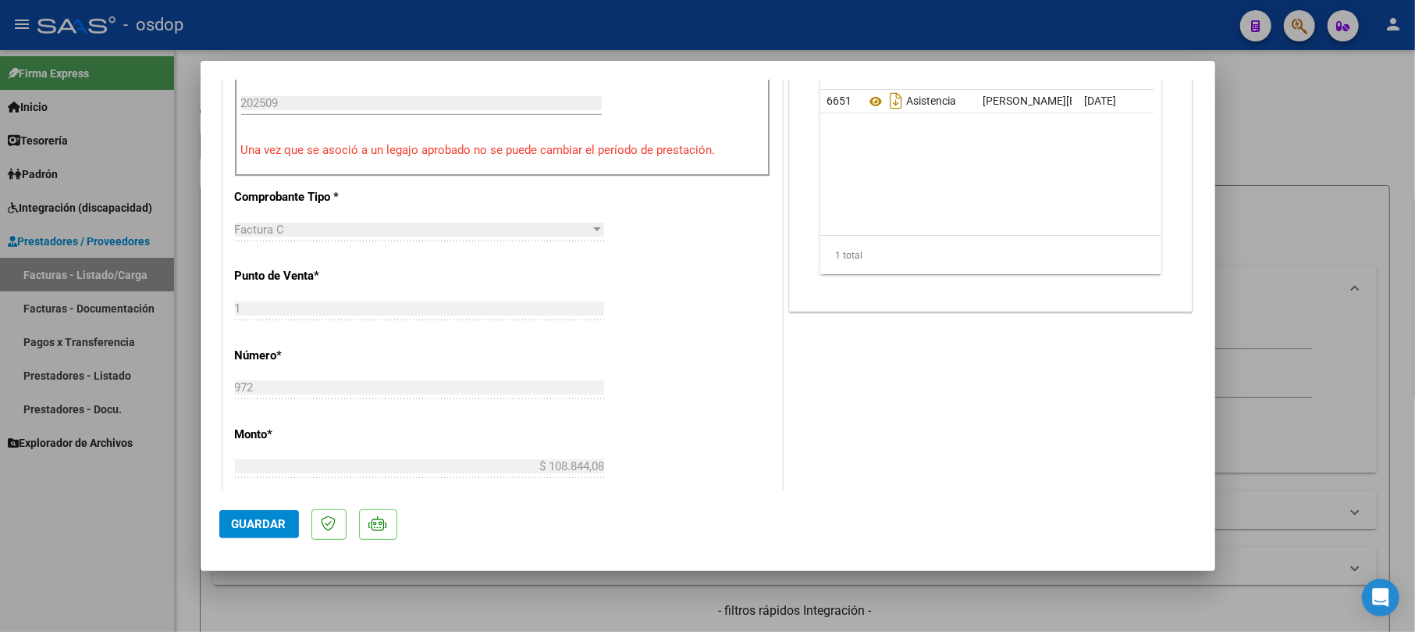
scroll to position [520, 0]
click at [250, 526] on span "Guardar" at bounding box center [259, 524] width 55 height 14
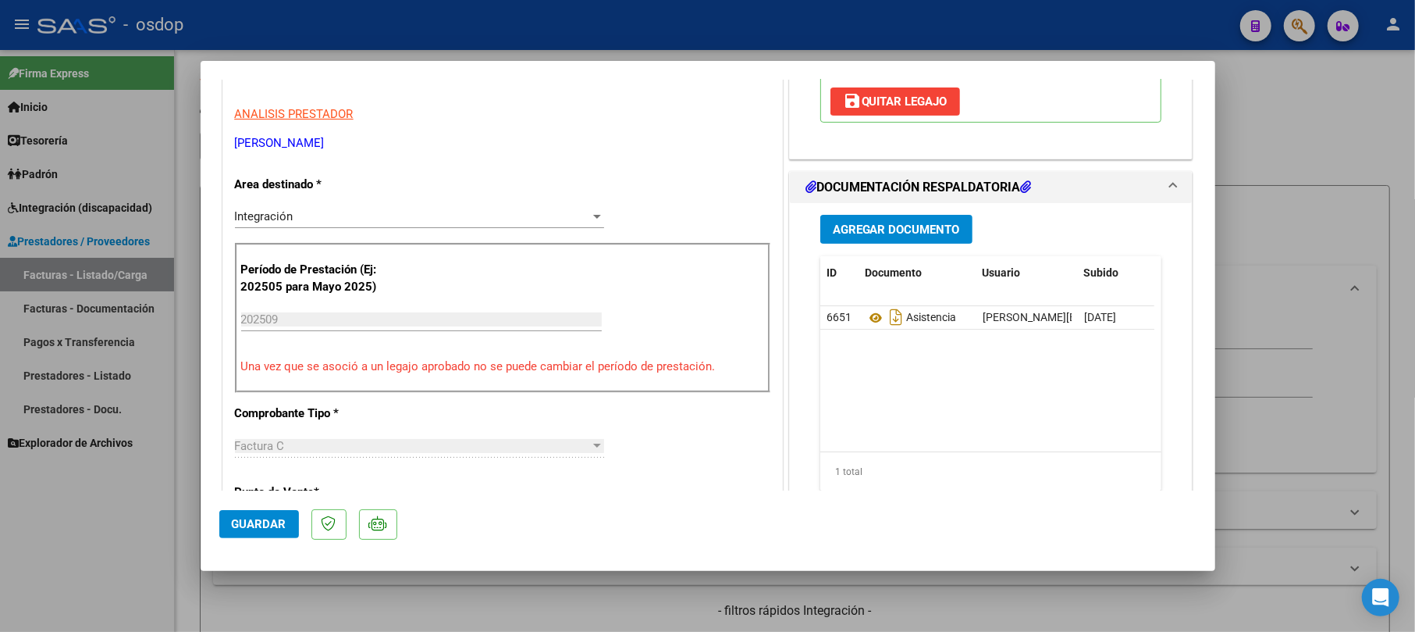
scroll to position [312, 0]
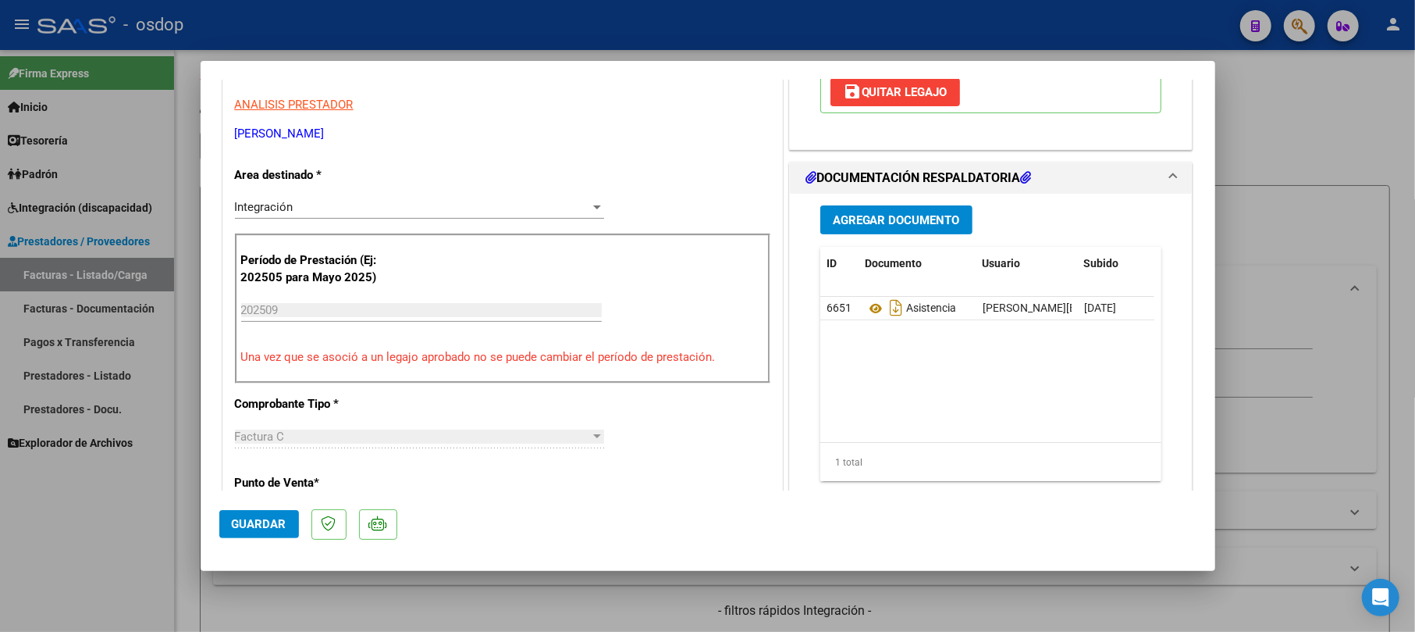
click at [279, 517] on span "Guardar" at bounding box center [259, 524] width 55 height 14
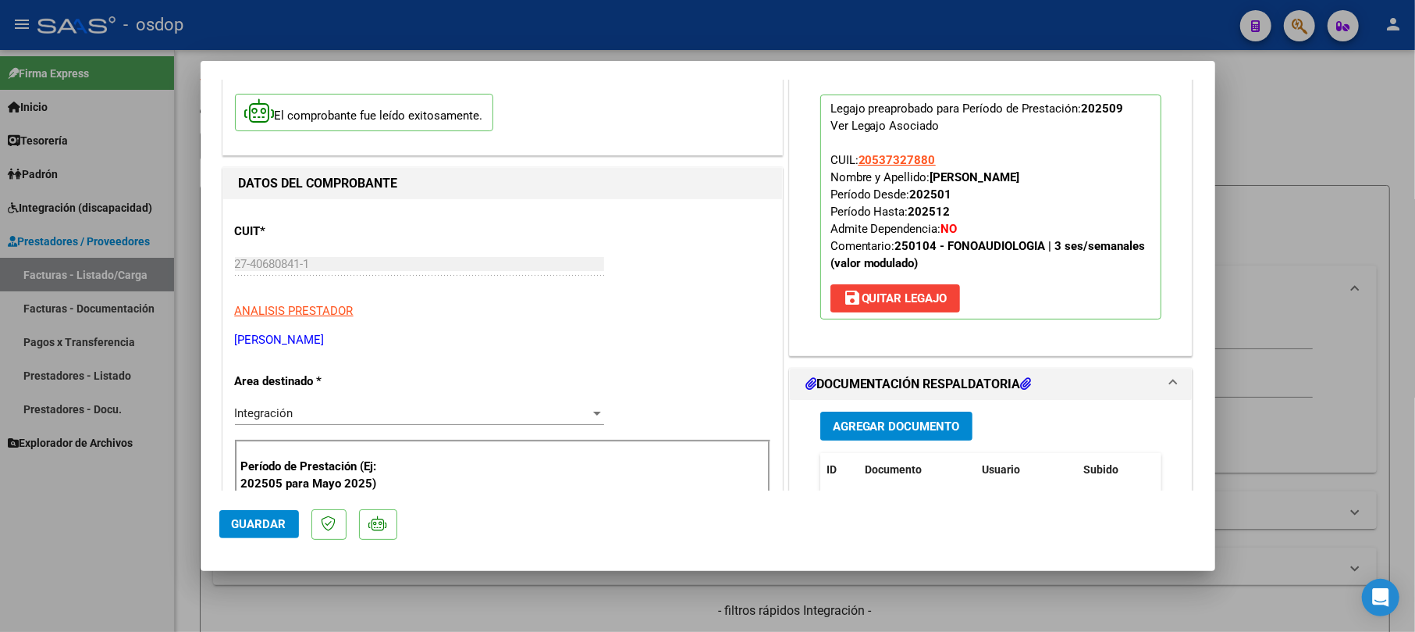
scroll to position [0, 0]
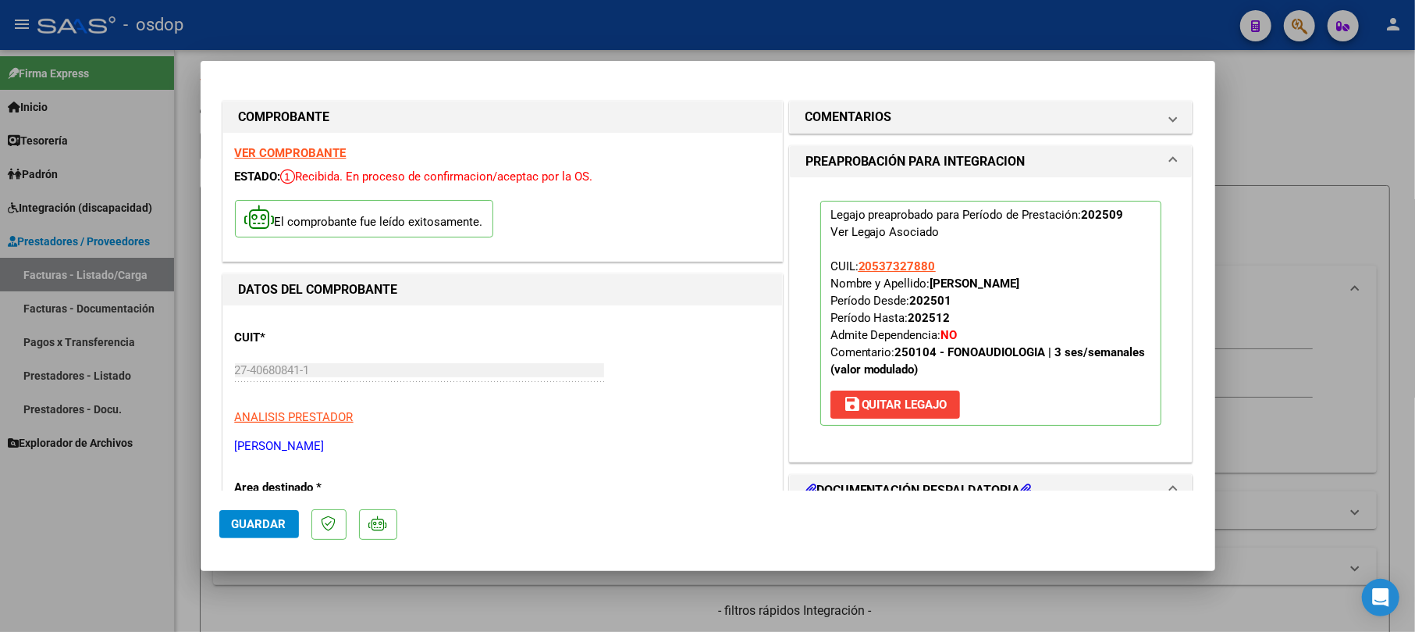
click at [247, 514] on button "Guardar" at bounding box center [259, 524] width 80 height 28
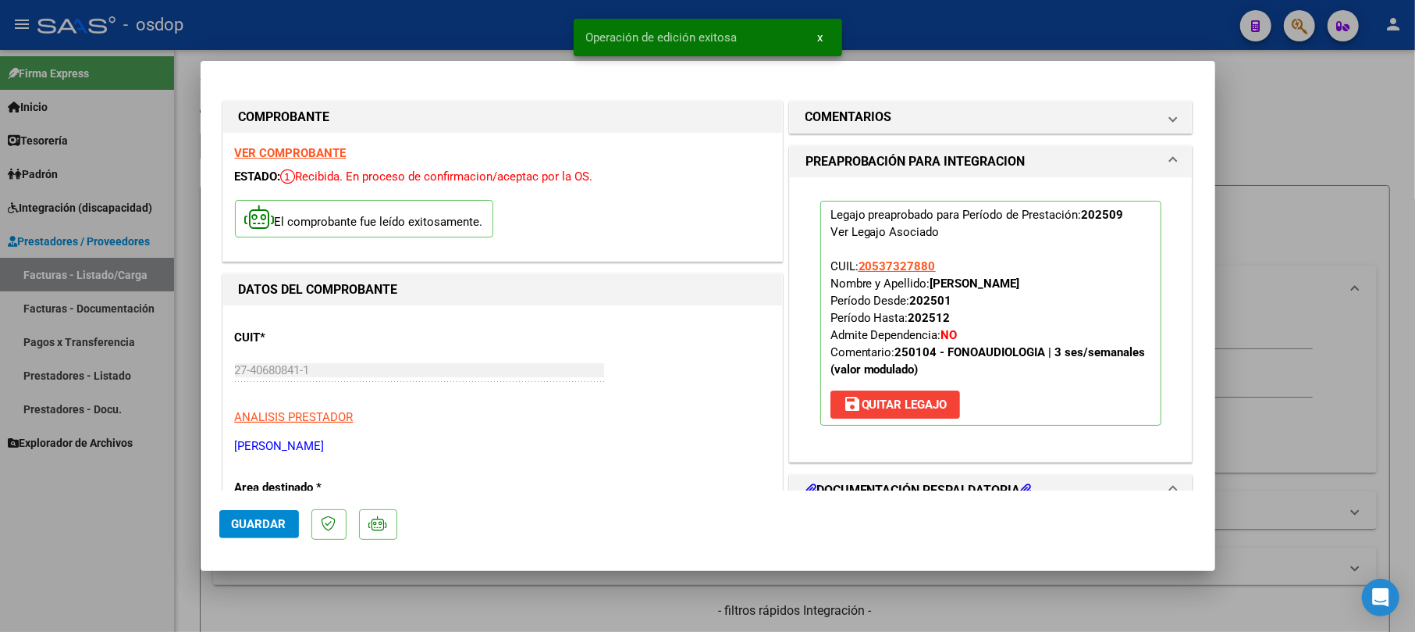
click at [1305, 173] on div at bounding box center [707, 316] width 1415 height 632
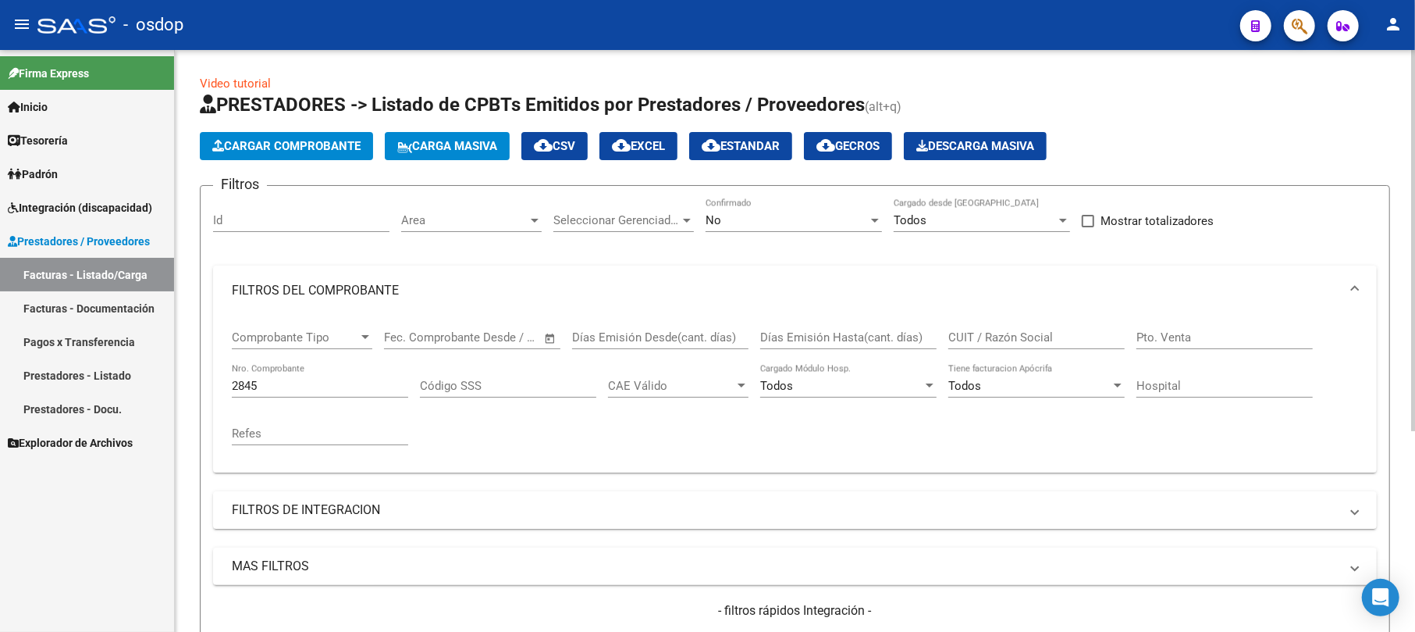
click at [300, 150] on span "Cargar Comprobante" at bounding box center [286, 146] width 148 height 14
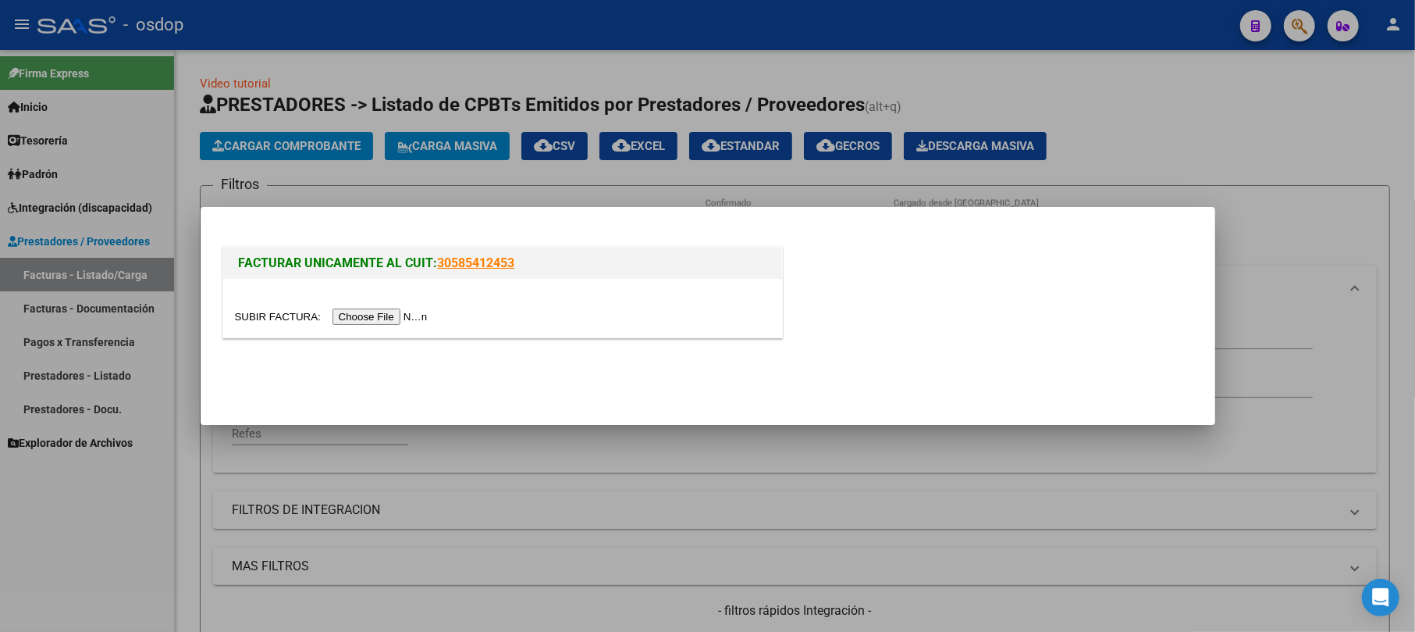
click at [406, 310] on input "file" at bounding box center [333, 316] width 197 height 16
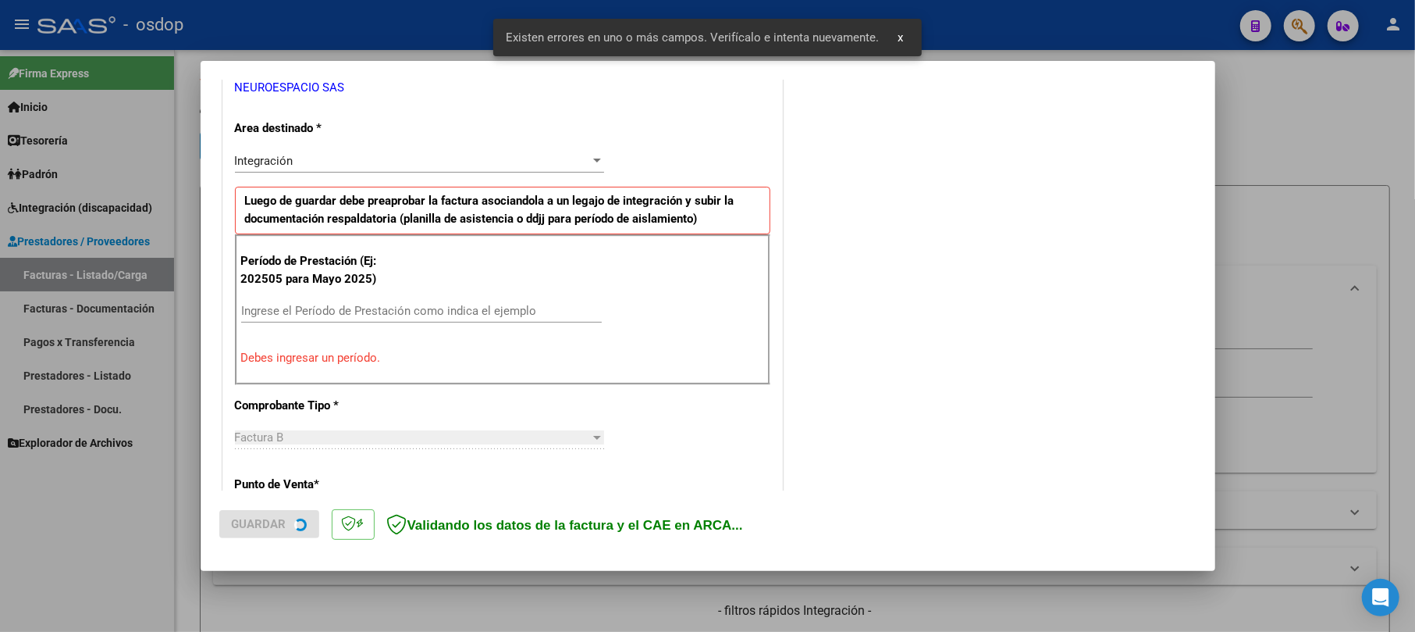
scroll to position [340, 0]
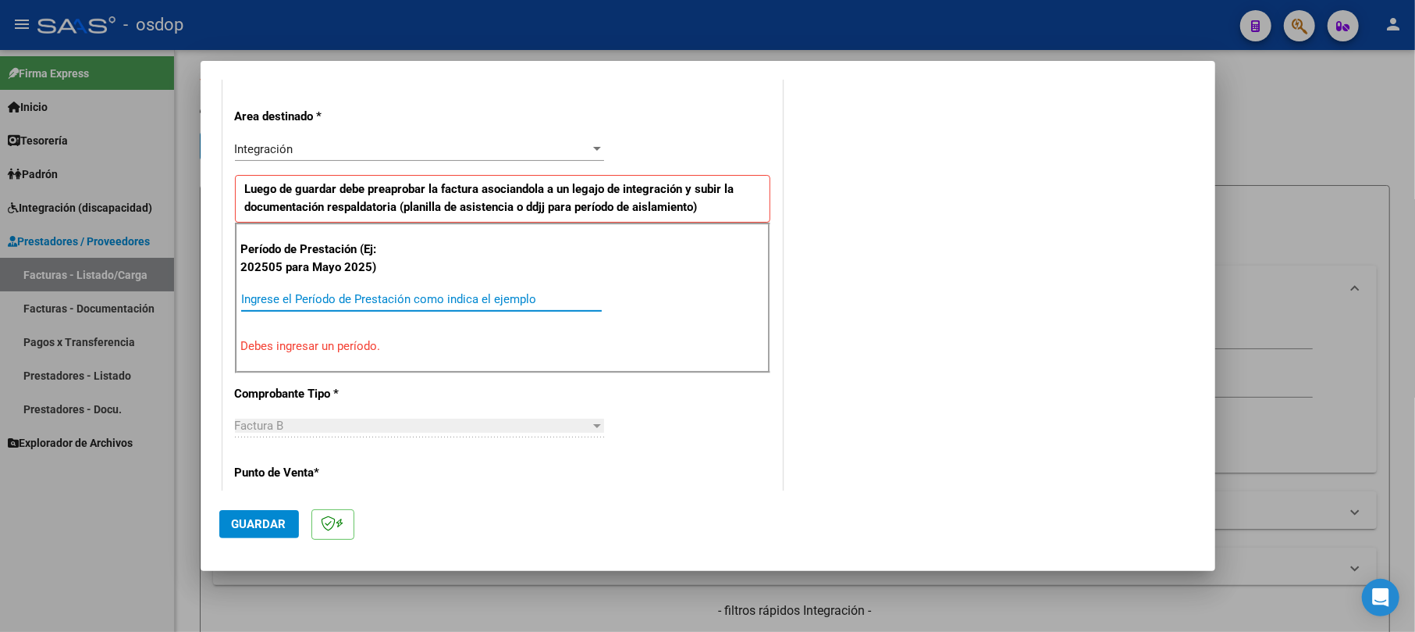
click at [395, 306] on input "Ingrese el Período de Prestación como indica el ejemplo" at bounding box center [421, 299] width 361 height 14
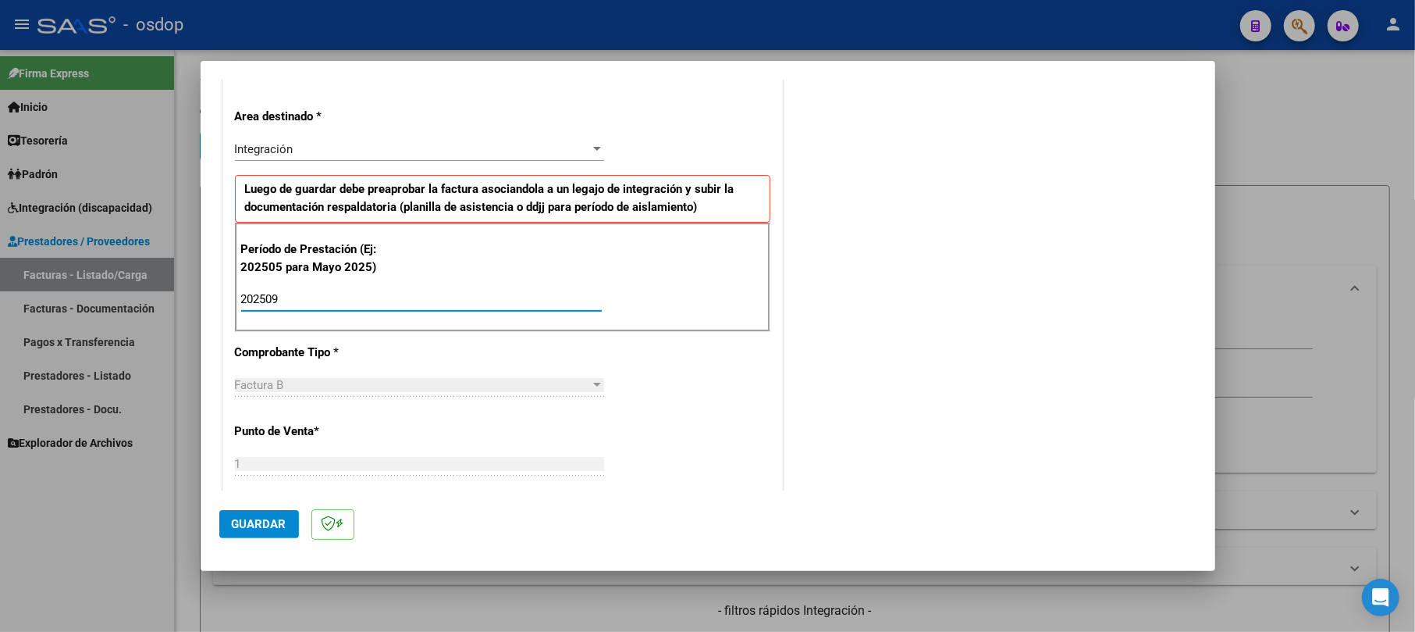
type input "202509"
click at [284, 531] on span "Guardar" at bounding box center [259, 524] width 55 height 14
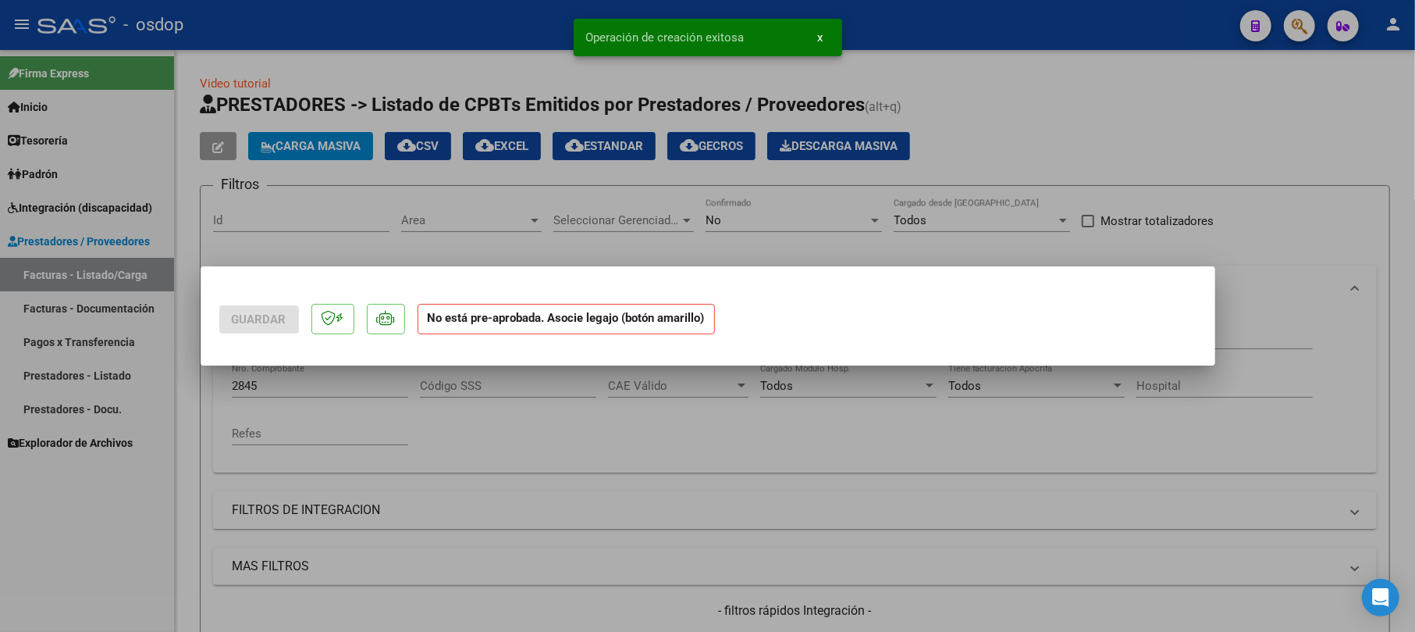
scroll to position [0, 0]
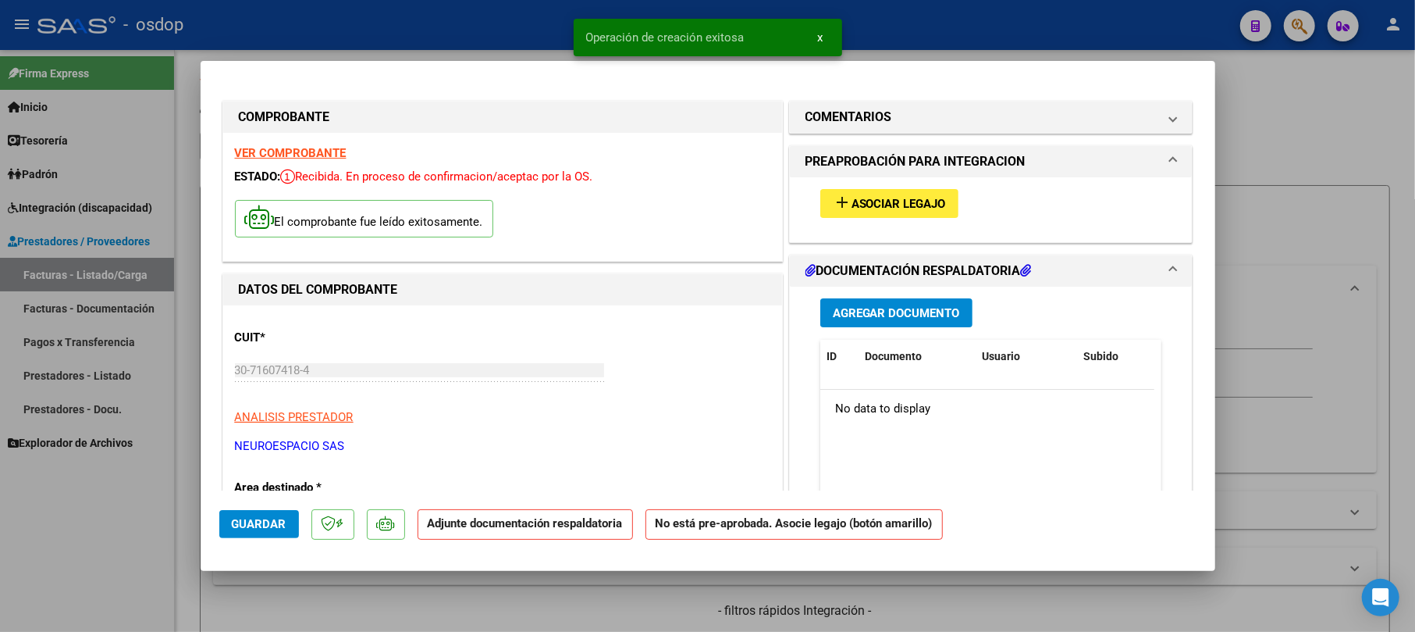
click at [899, 320] on span "Agregar Documento" at bounding box center [896, 313] width 127 height 14
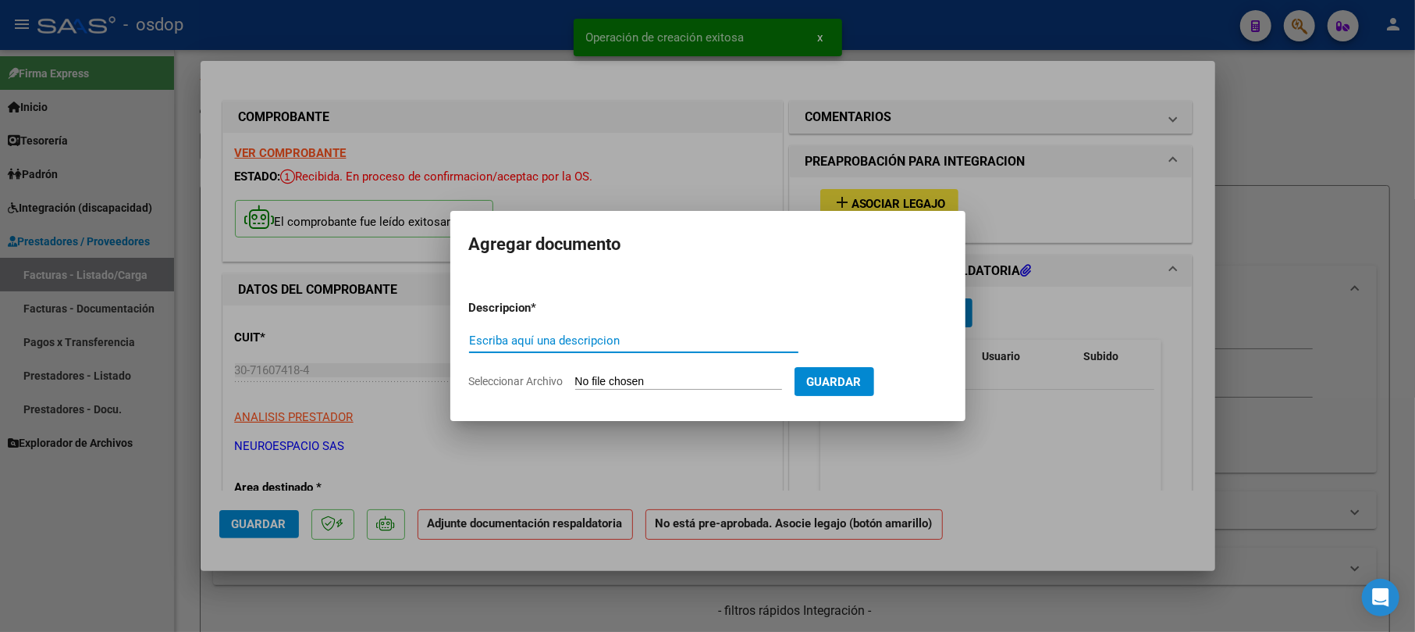
click at [654, 345] on input "Escriba aquí una descripcion" at bounding box center [633, 340] width 329 height 14
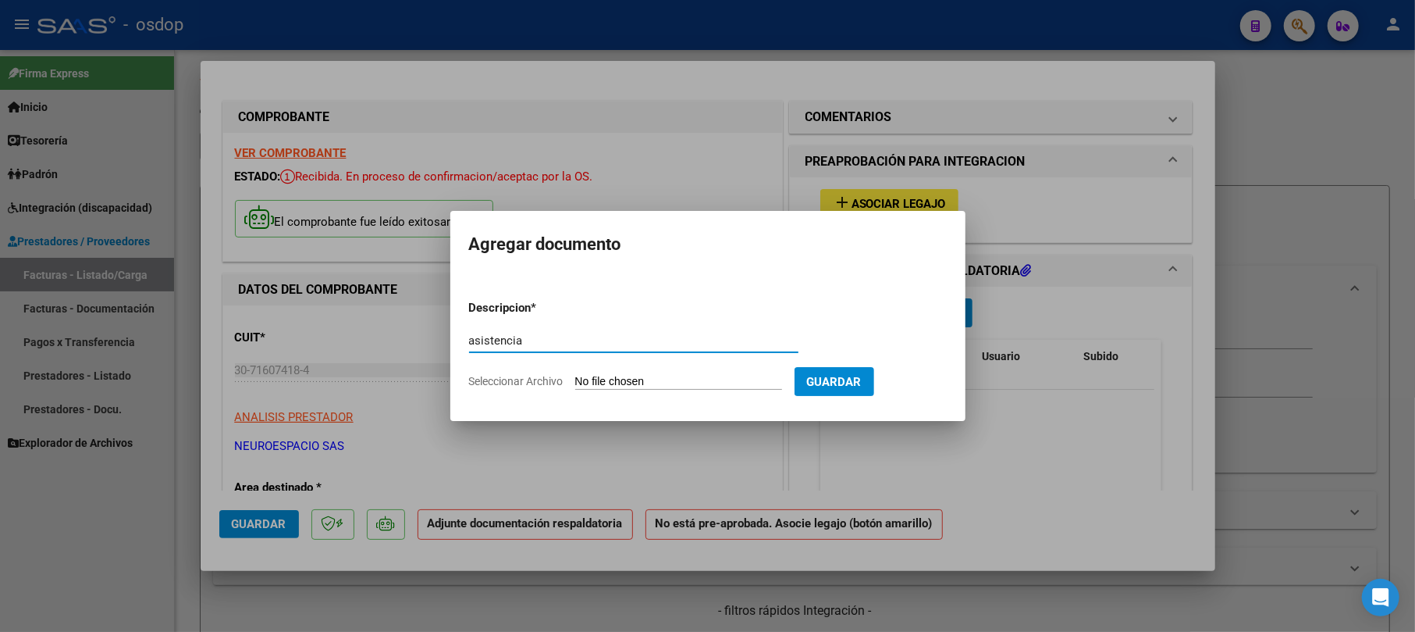
type input "asistencia"
click at [660, 388] on input "Seleccionar Archivo" at bounding box center [678, 382] width 207 height 15
type input "C:\fakepath\2-[PERSON_NAME] minuti planilla fono.pdf"
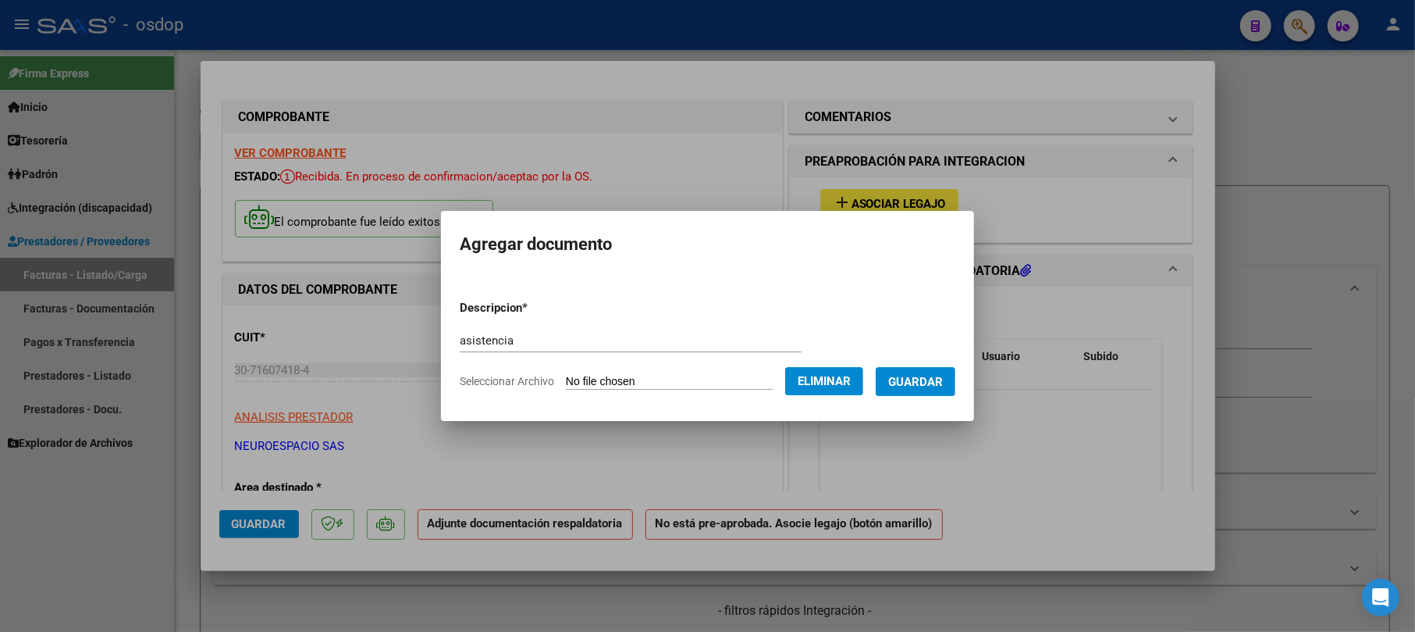
click at [938, 379] on span "Guardar" at bounding box center [915, 382] width 55 height 14
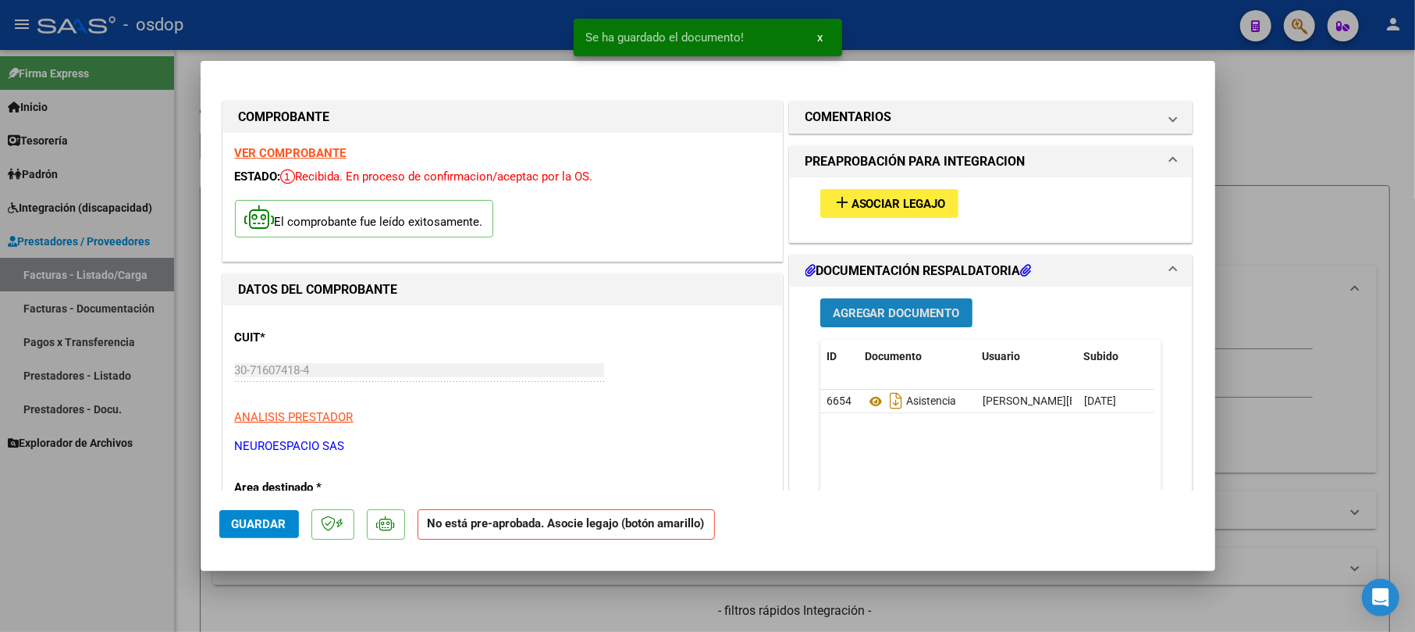
click at [882, 310] on span "Agregar Documento" at bounding box center [896, 313] width 127 height 14
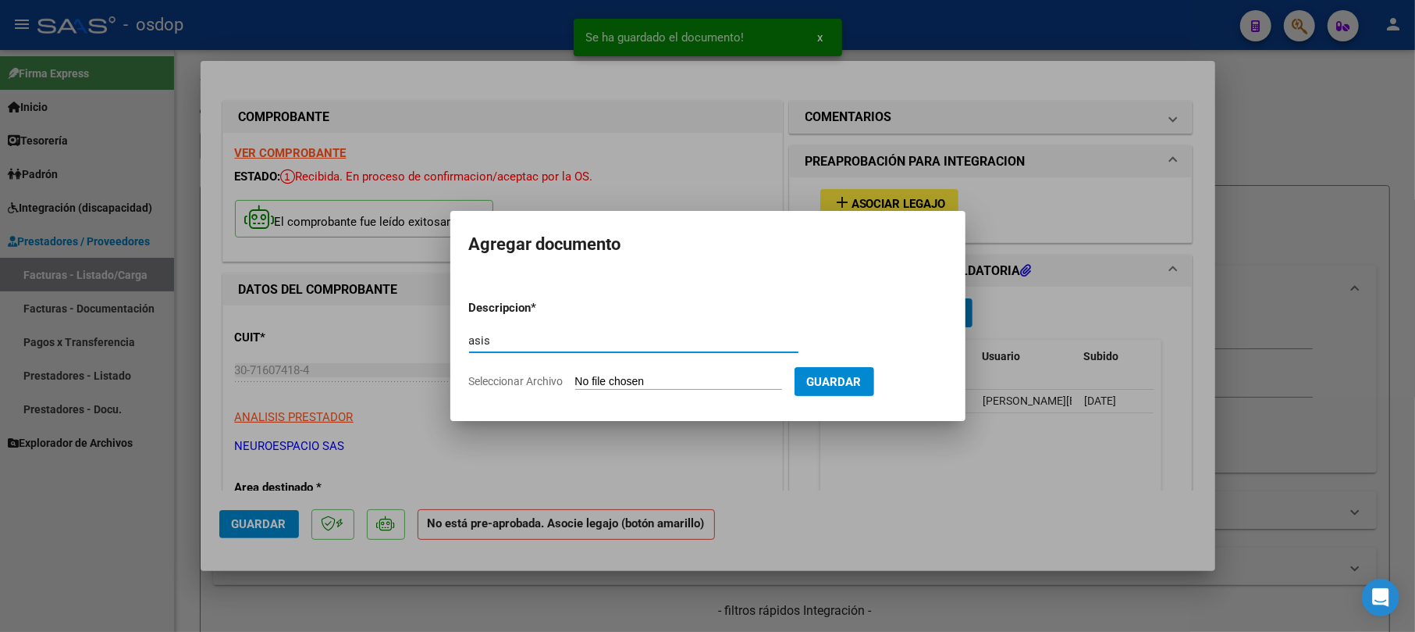
type input "asis"
click at [659, 379] on input "Seleccionar Archivo" at bounding box center [678, 382] width 207 height 15
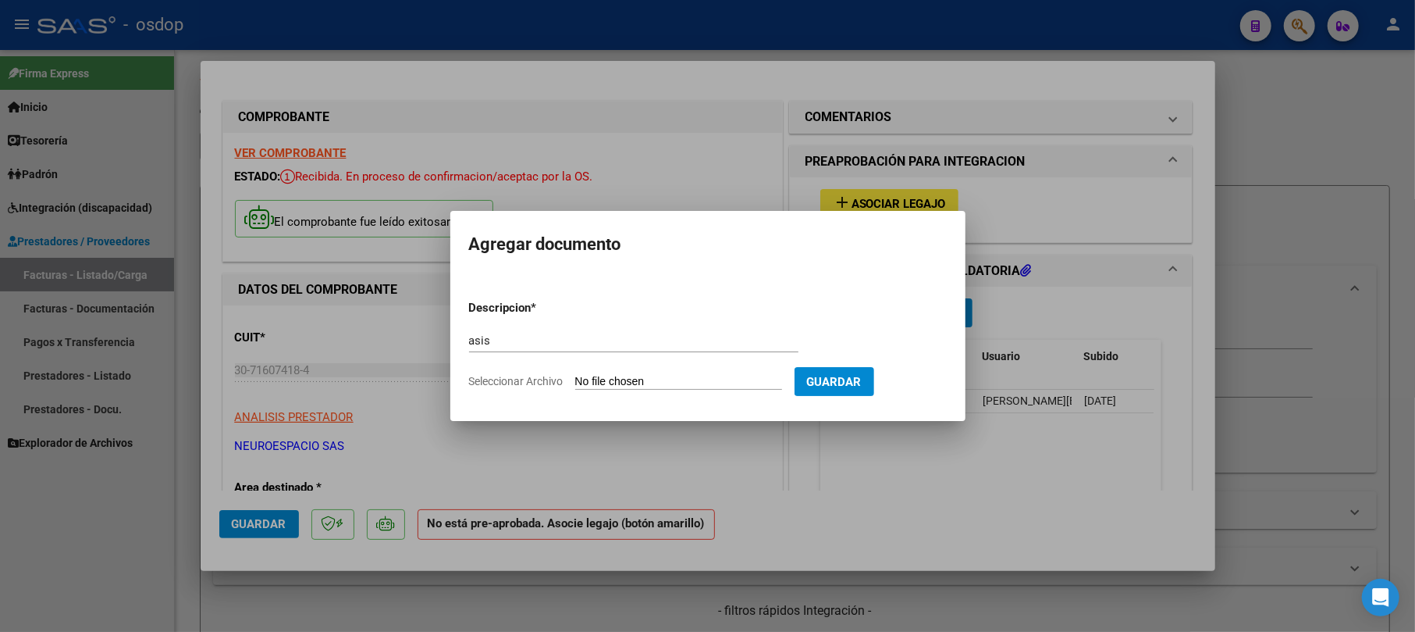
type input "C:\fakepath\2-[PERSON_NAME] minuti planilla kine.pdf"
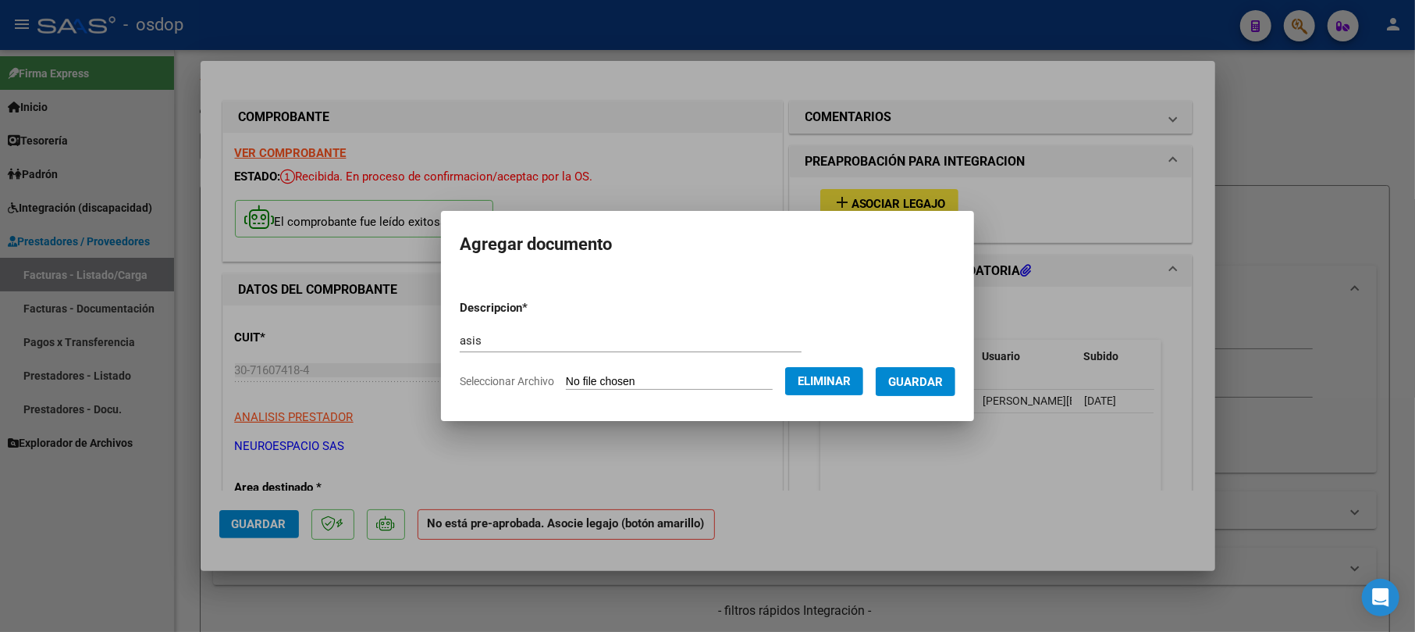
click at [934, 382] on span "Guardar" at bounding box center [915, 382] width 55 height 14
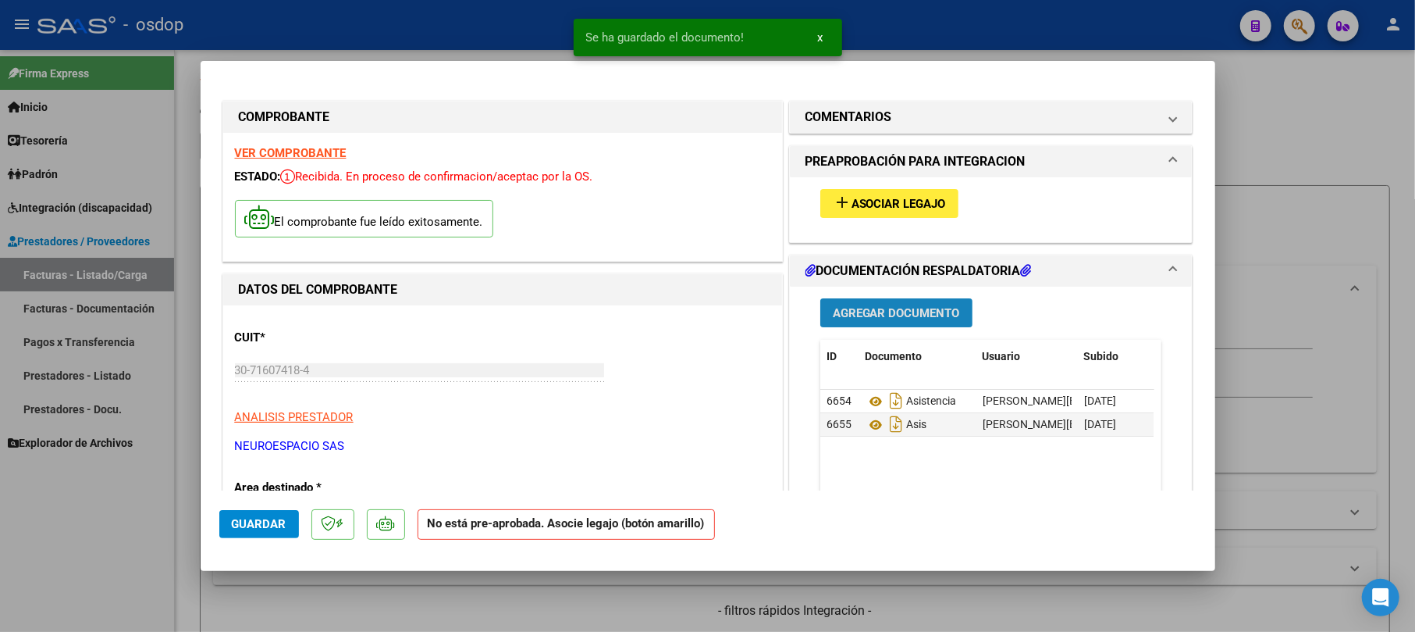
click at [893, 315] on span "Agregar Documento" at bounding box center [896, 313] width 127 height 14
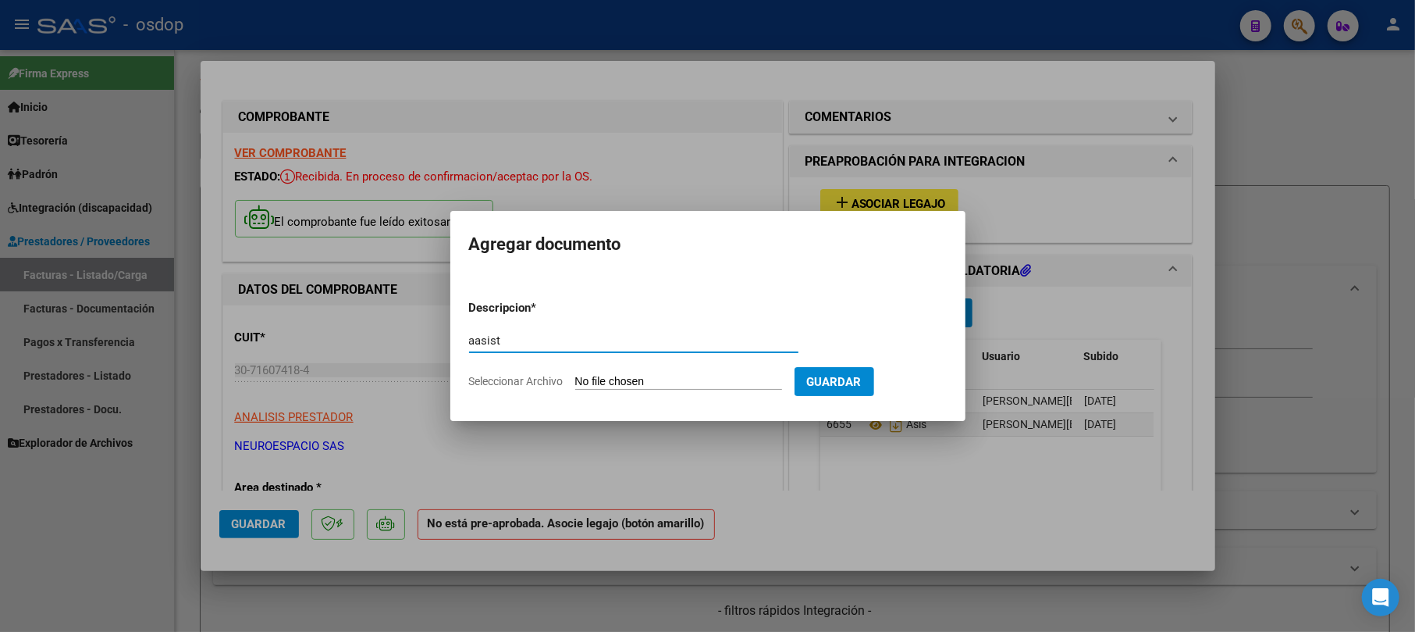
type input "aasist"
click at [685, 388] on input "Seleccionar Archivo" at bounding box center [678, 382] width 207 height 15
type input "C:\fakepath\2-[PERSON_NAME] minuti planilla t.o.pdf"
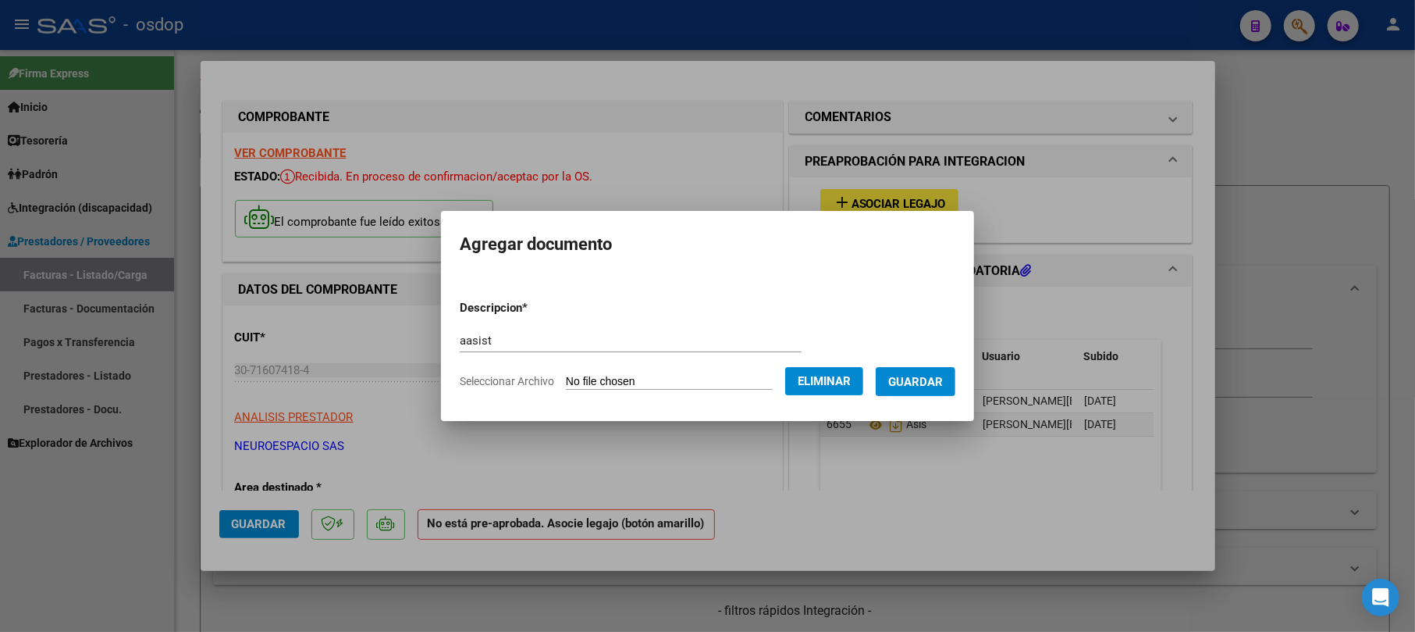
drag, startPoint x: 918, startPoint y: 393, endPoint x: 926, endPoint y: 386, distance: 11.0
click at [920, 390] on button "Guardar" at bounding box center [916, 381] width 80 height 29
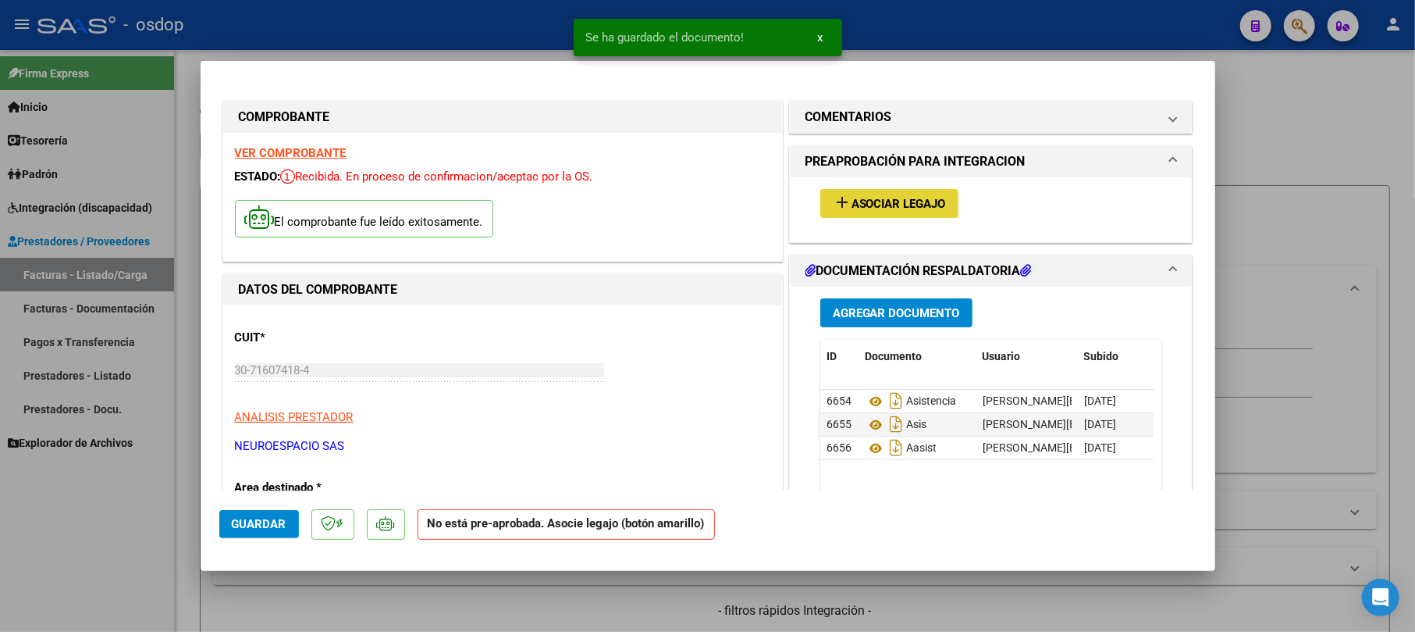
click at [894, 200] on span "Asociar Legajo" at bounding box center [899, 204] width 94 height 14
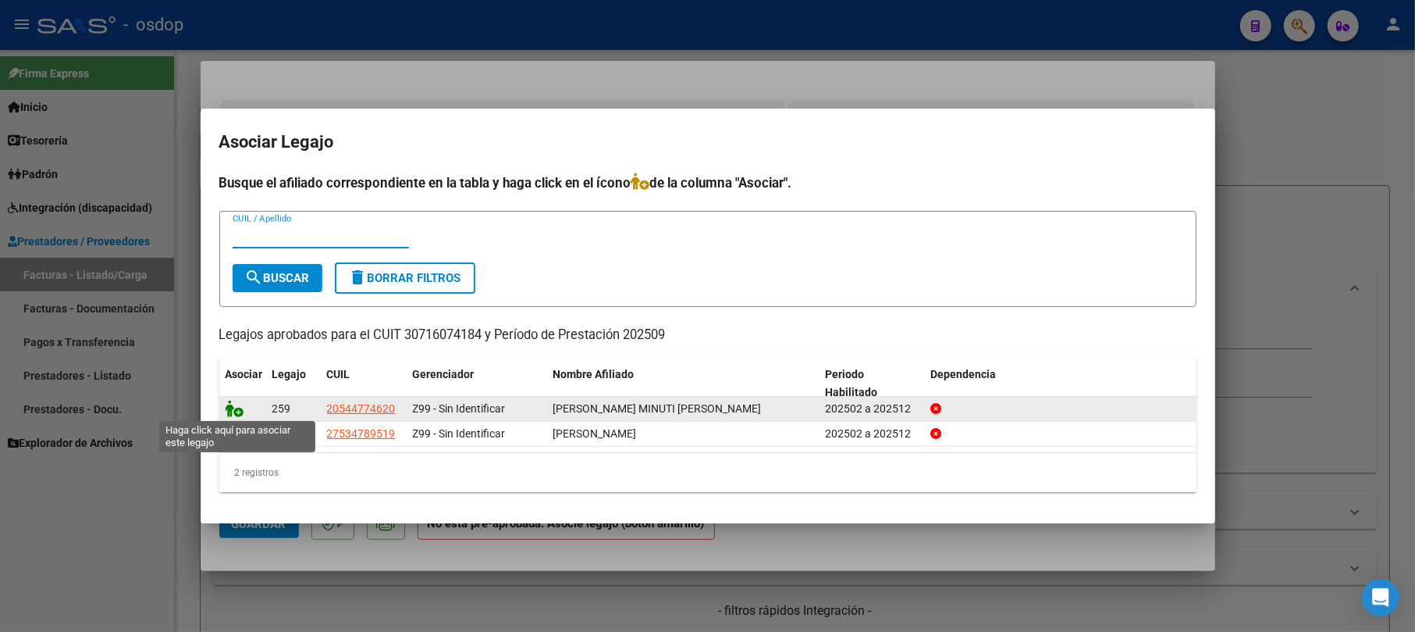
click at [235, 410] on icon at bounding box center [235, 408] width 19 height 17
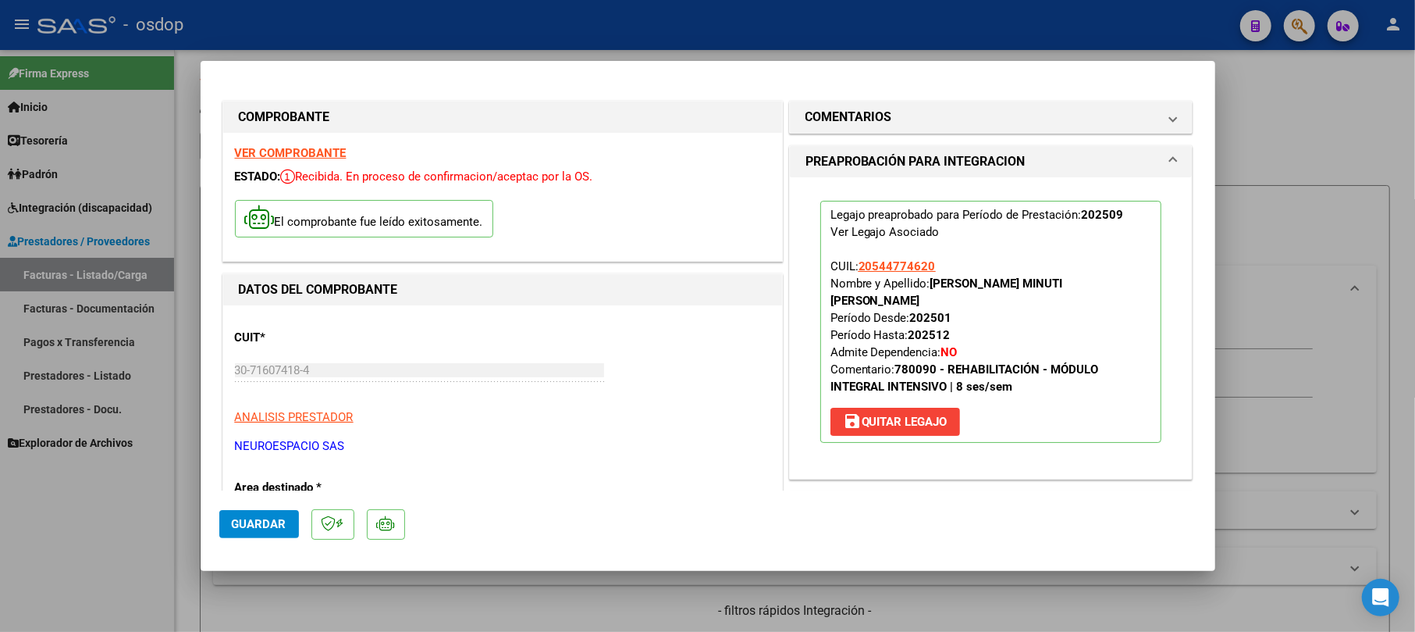
click at [260, 520] on span "Guardar" at bounding box center [259, 524] width 55 height 14
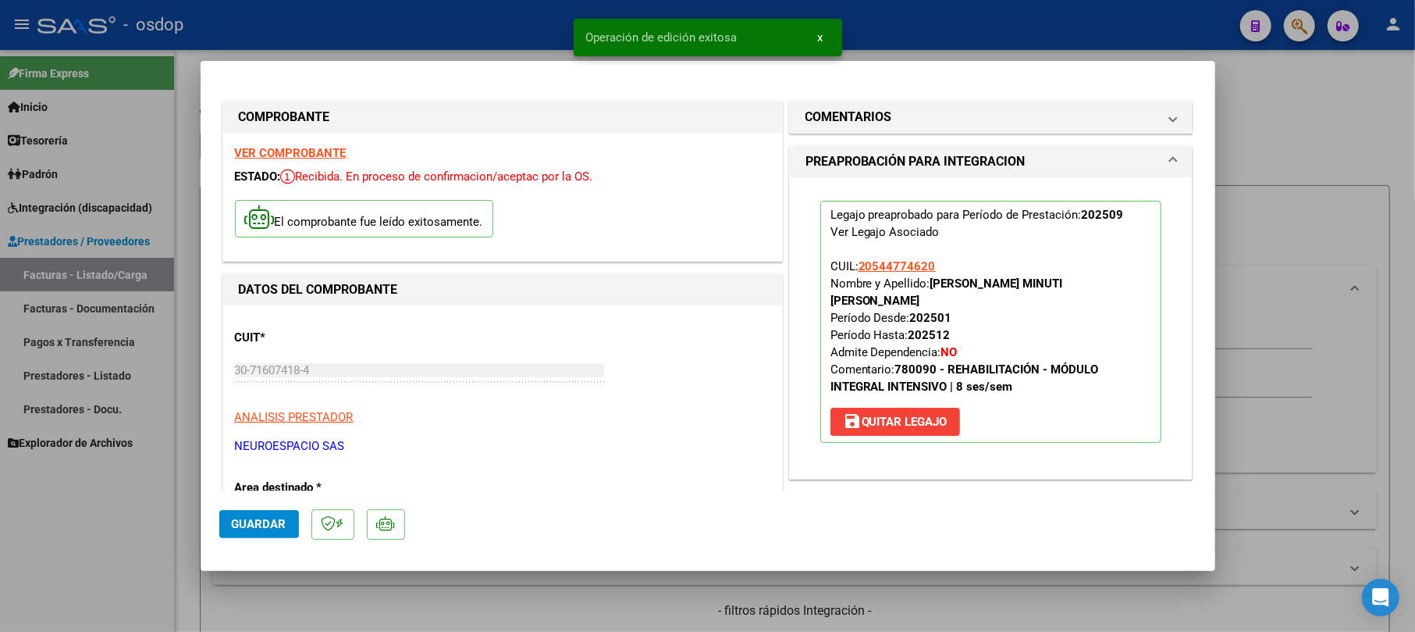
click at [1362, 173] on div at bounding box center [707, 316] width 1415 height 632
type input "$ 0,00"
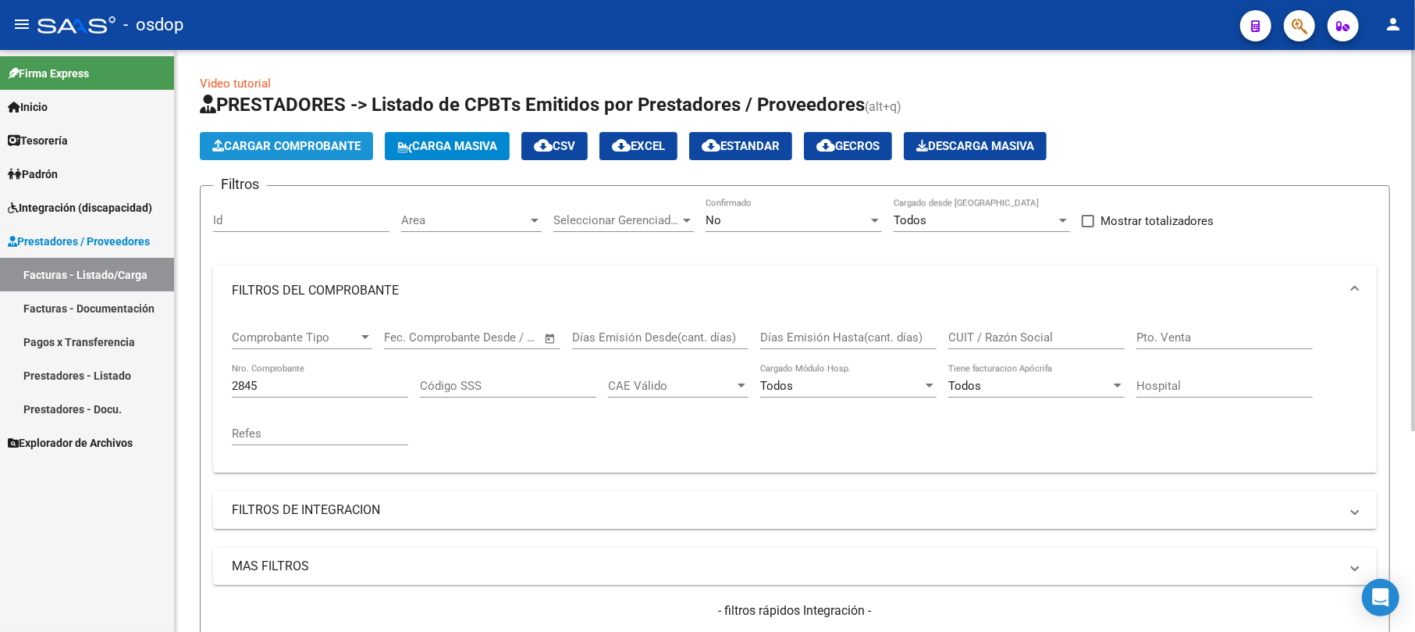
click at [322, 139] on span "Cargar Comprobante" at bounding box center [286, 146] width 148 height 14
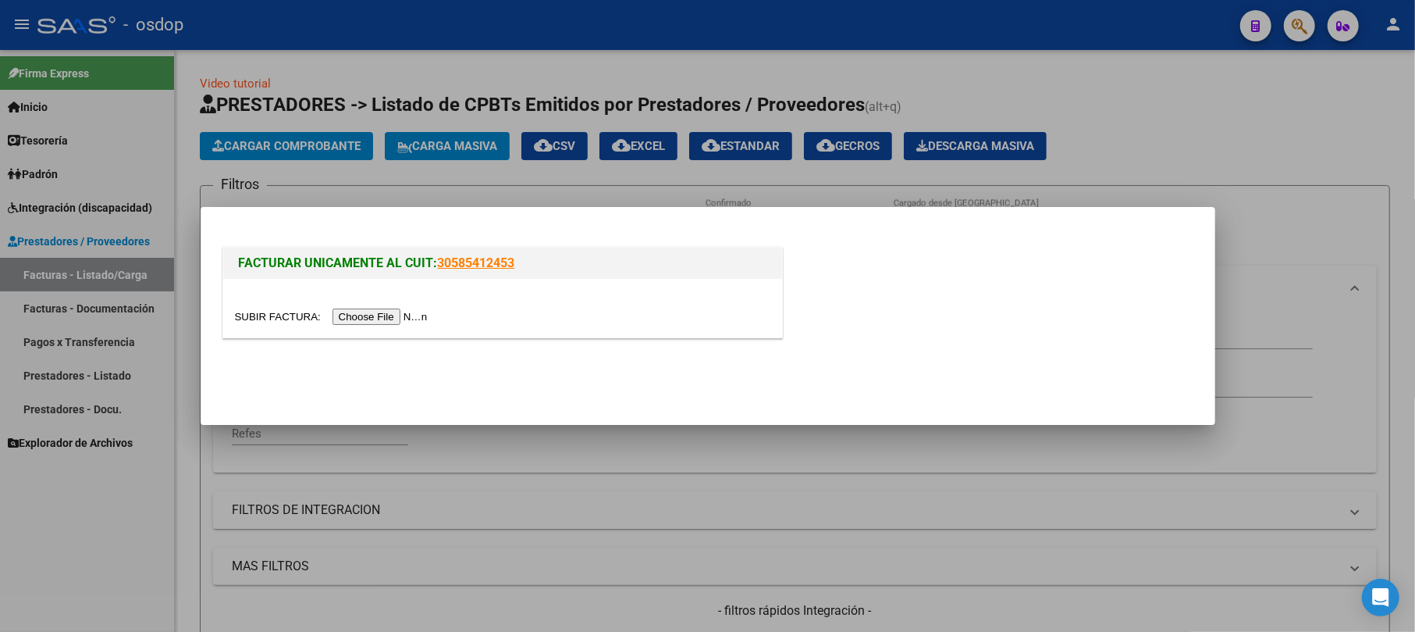
click at [363, 316] on input "file" at bounding box center [333, 316] width 197 height 16
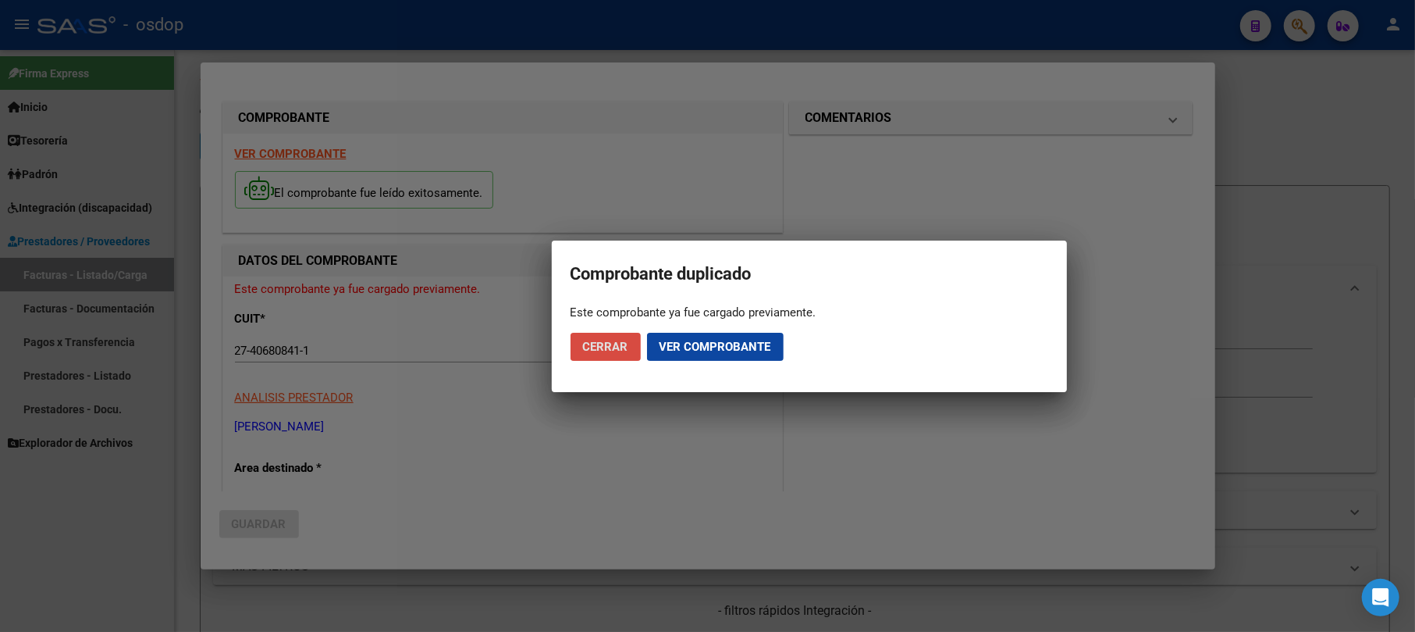
click at [623, 347] on span "Cerrar" at bounding box center [605, 347] width 45 height 14
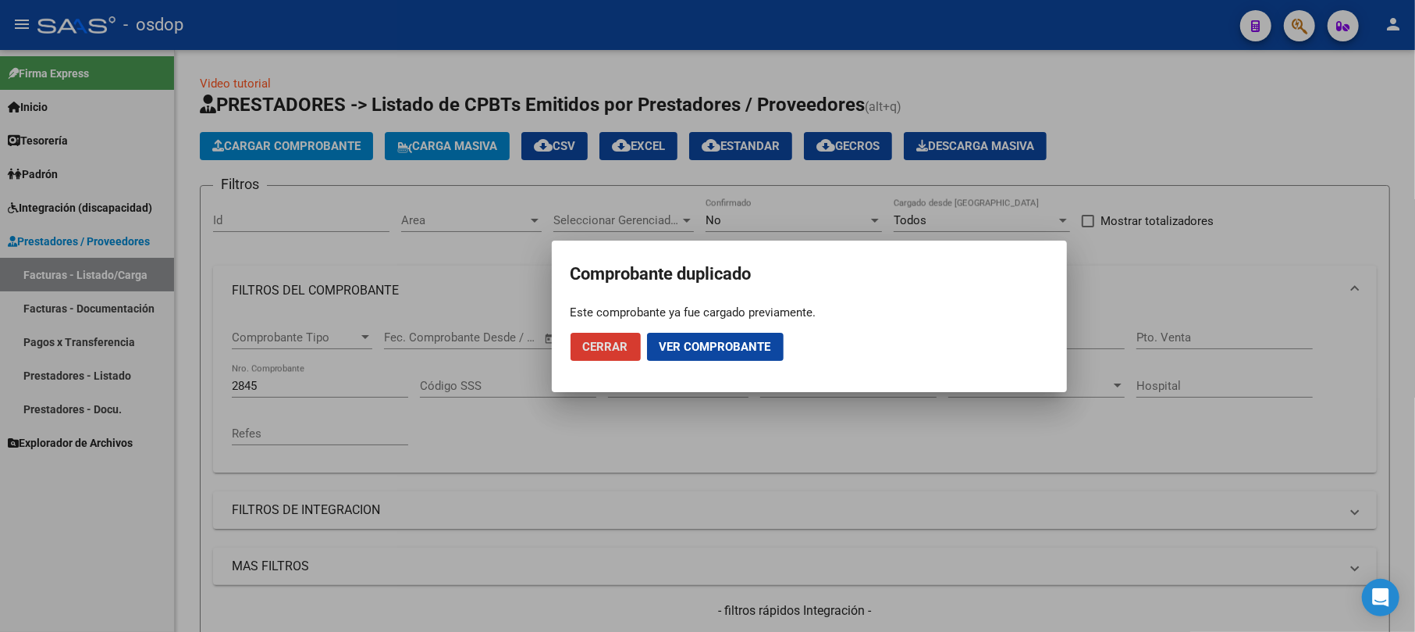
click at [610, 345] on span "Cerrar" at bounding box center [605, 347] width 45 height 14
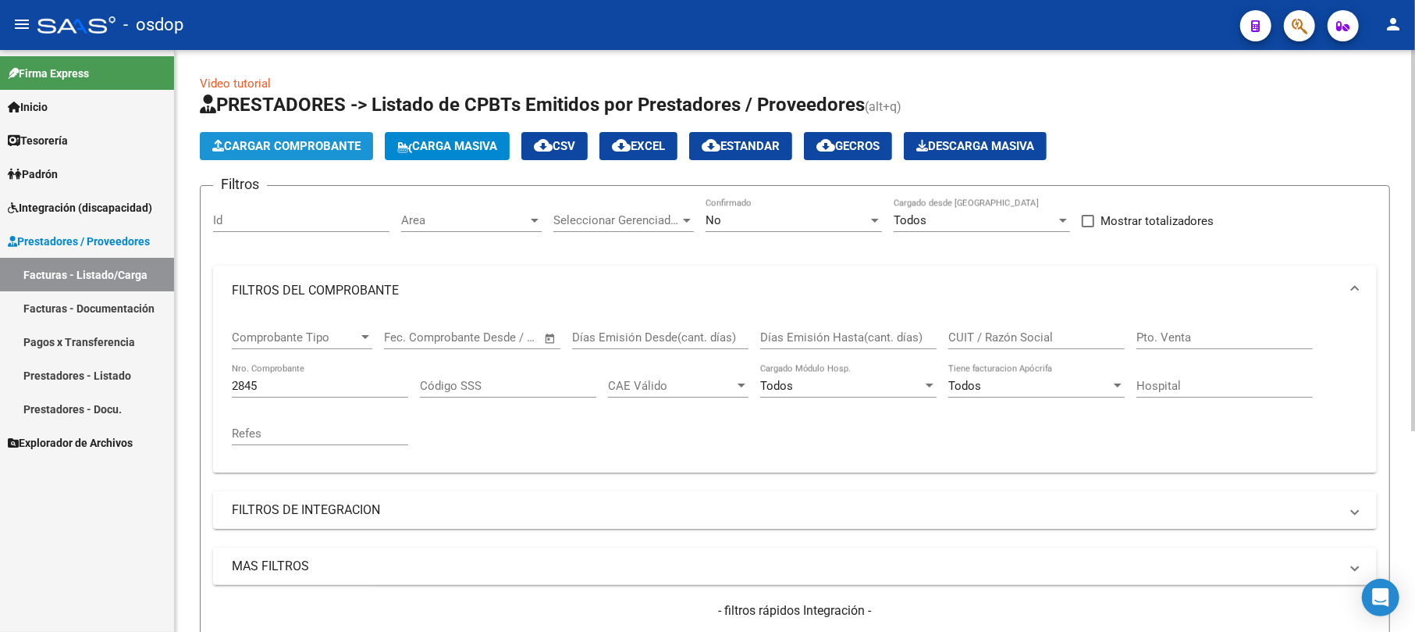
click at [333, 148] on span "Cargar Comprobante" at bounding box center [286, 146] width 148 height 14
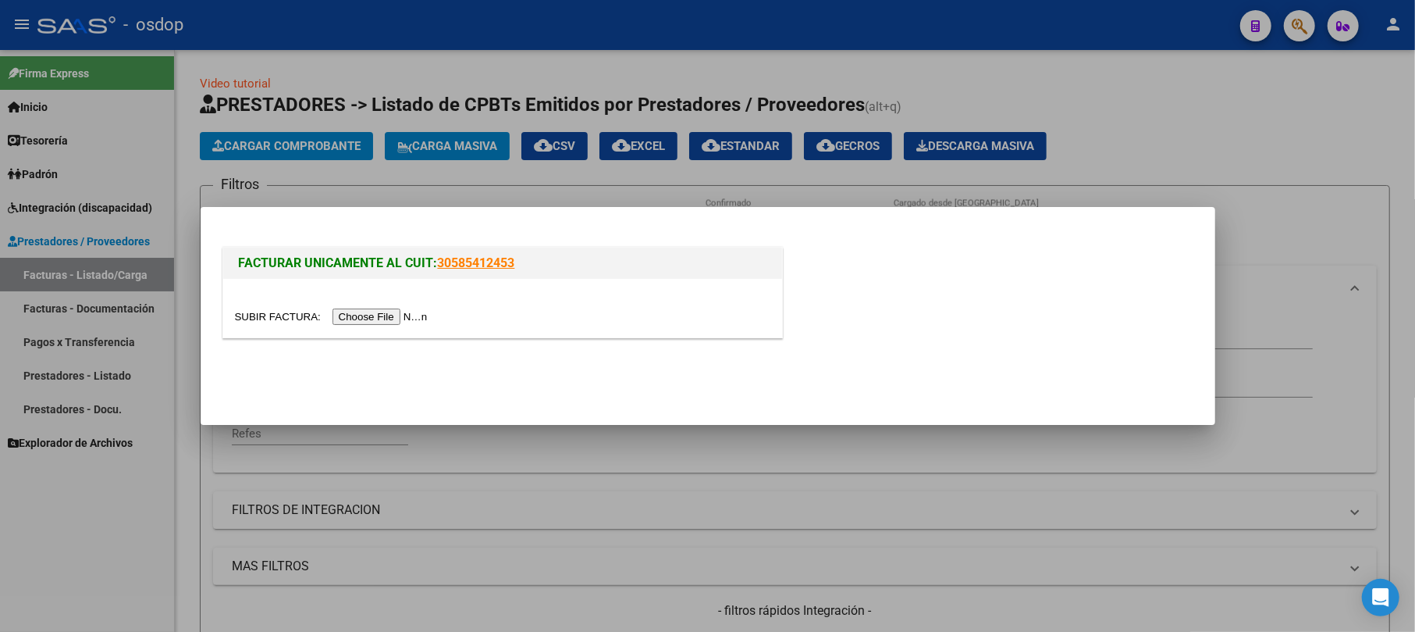
click at [353, 318] on input "file" at bounding box center [333, 316] width 197 height 16
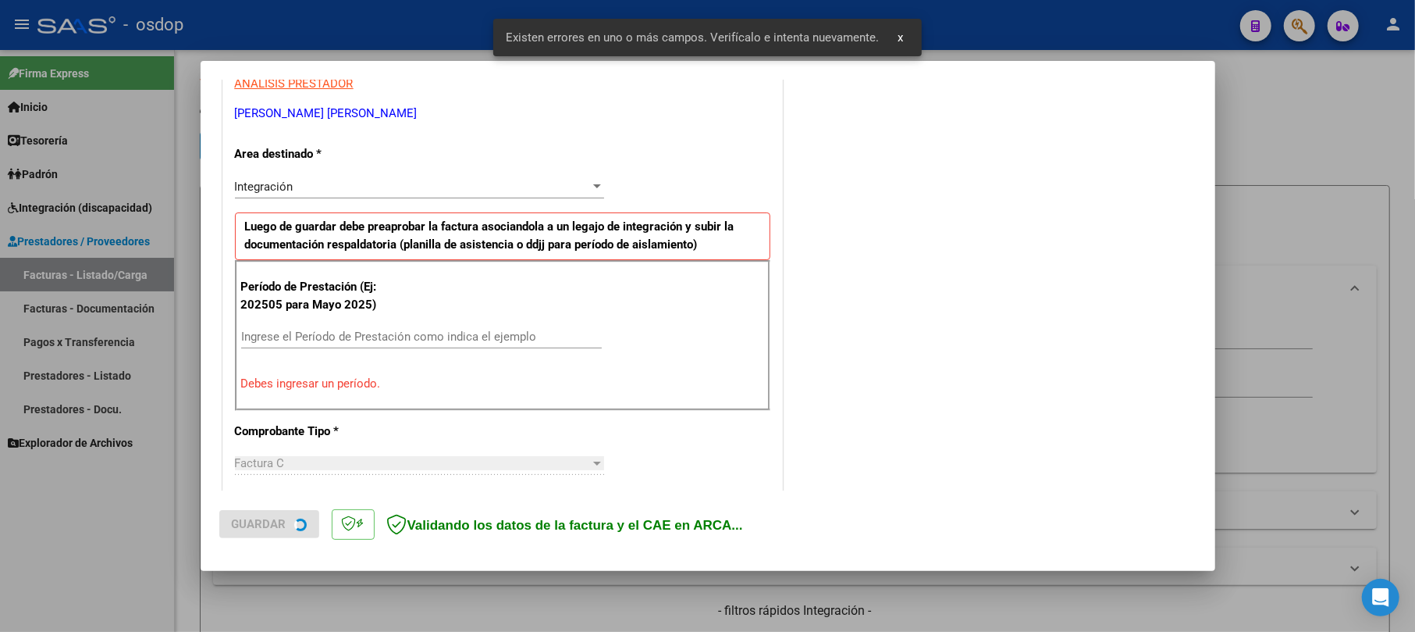
scroll to position [311, 0]
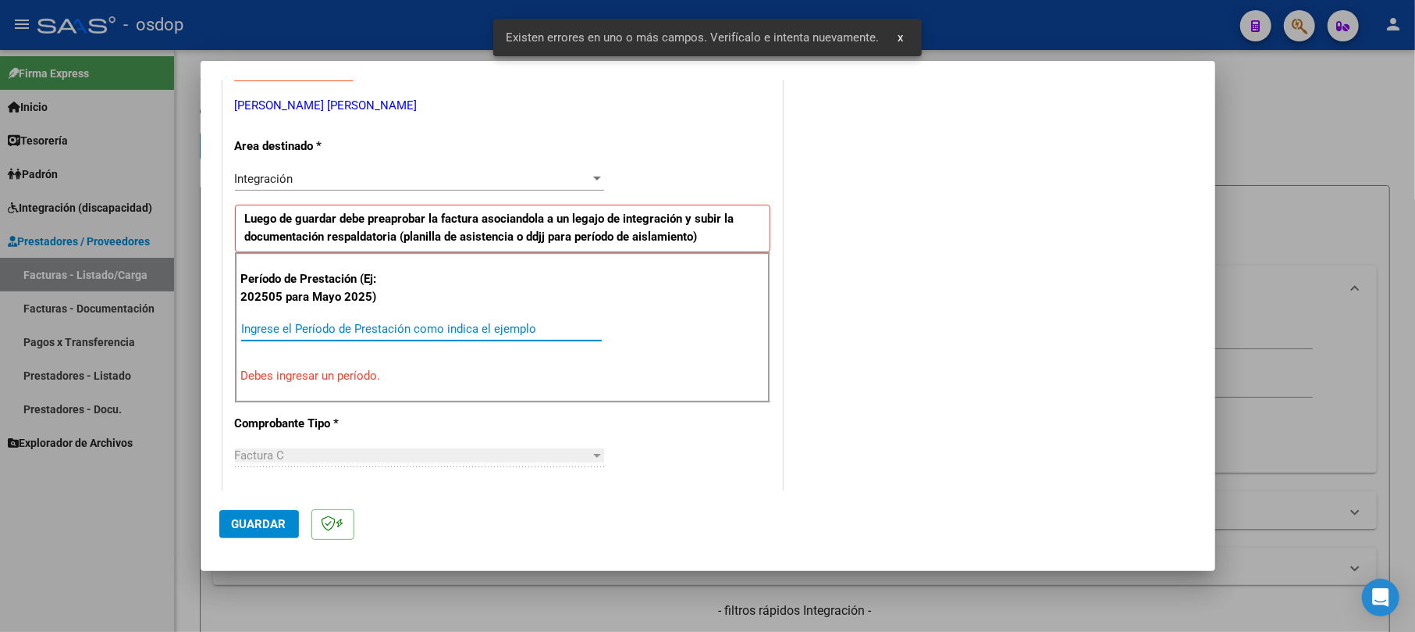
click at [301, 334] on input "Ingrese el Período de Prestación como indica el ejemplo" at bounding box center [421, 329] width 361 height 14
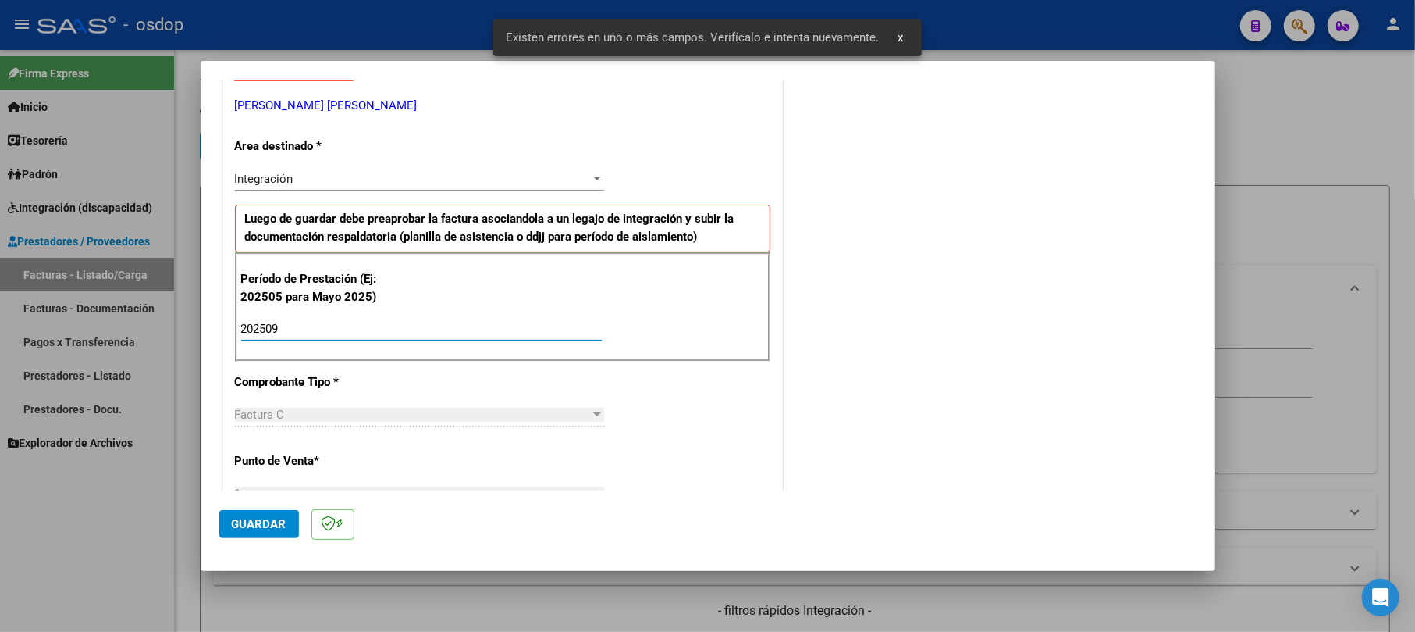
type input "202509"
click at [245, 519] on span "Guardar" at bounding box center [259, 524] width 55 height 14
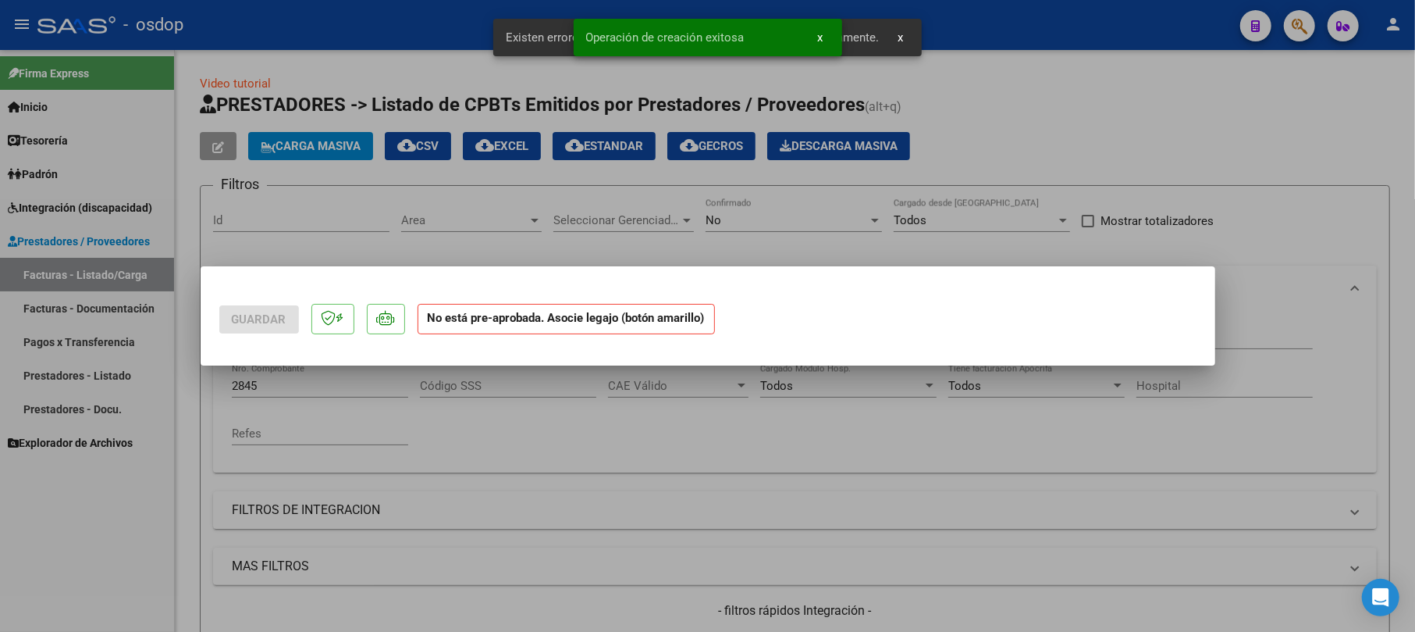
scroll to position [0, 0]
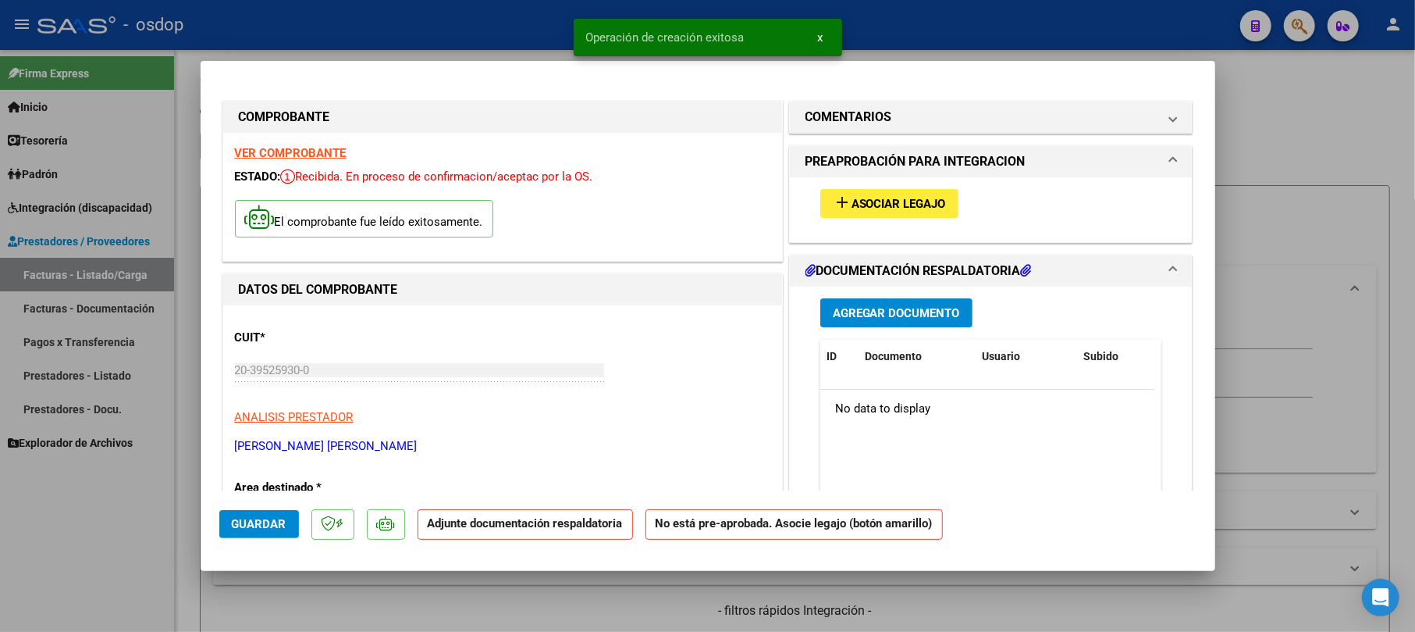
click at [903, 311] on span "Agregar Documento" at bounding box center [896, 313] width 127 height 14
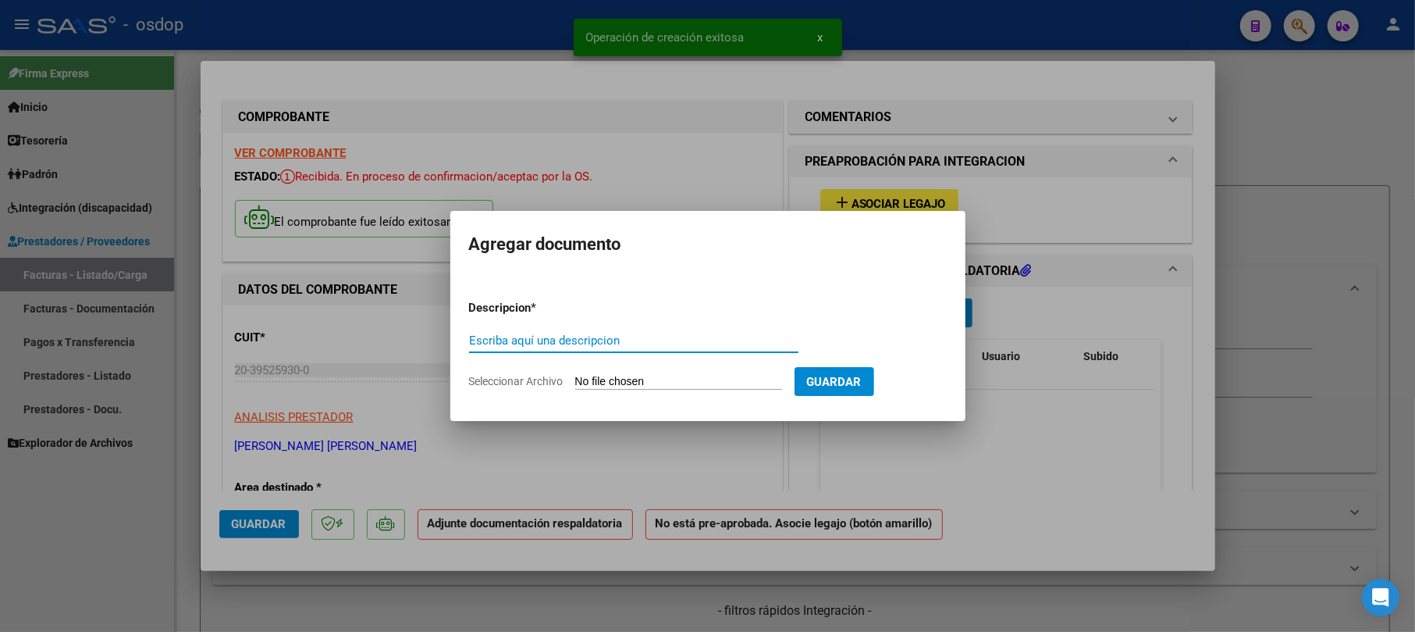
click at [567, 338] on input "Escriba aquí una descripcion" at bounding box center [633, 340] width 329 height 14
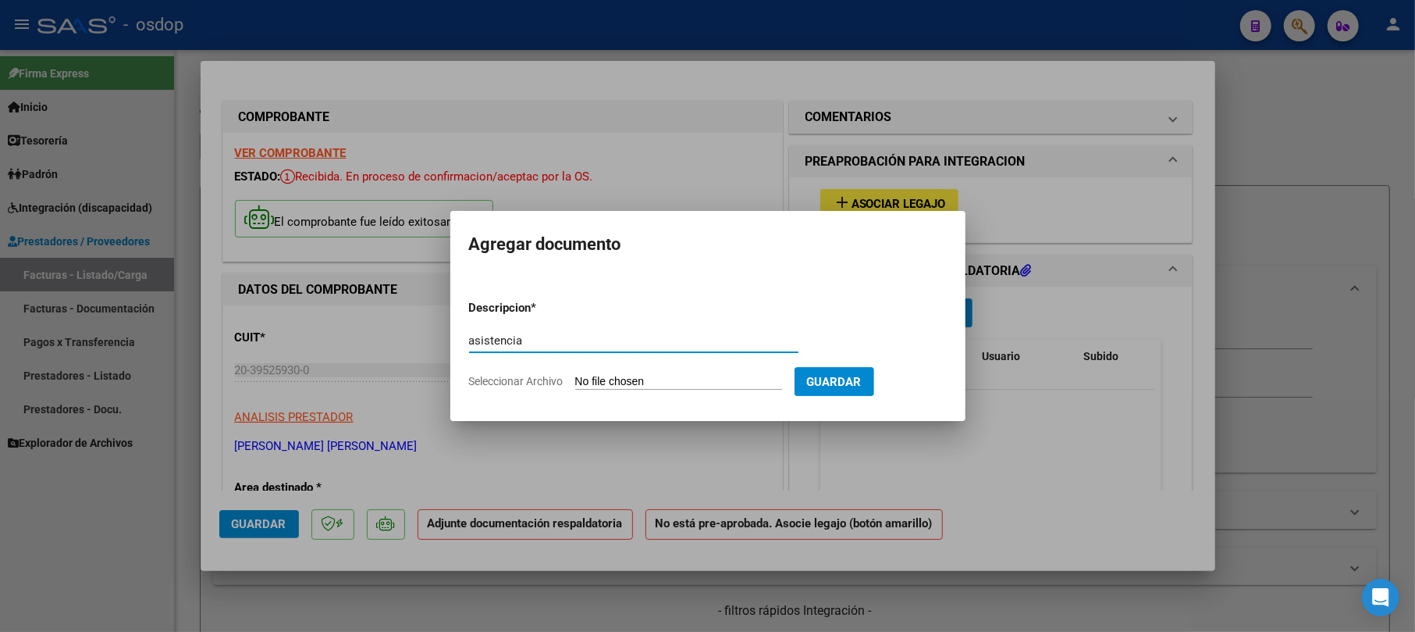
type input "asistencia"
click at [648, 379] on input "Seleccionar Archivo" at bounding box center [678, 382] width 207 height 15
type input "C:\fakepath\Emilia0001.pdf"
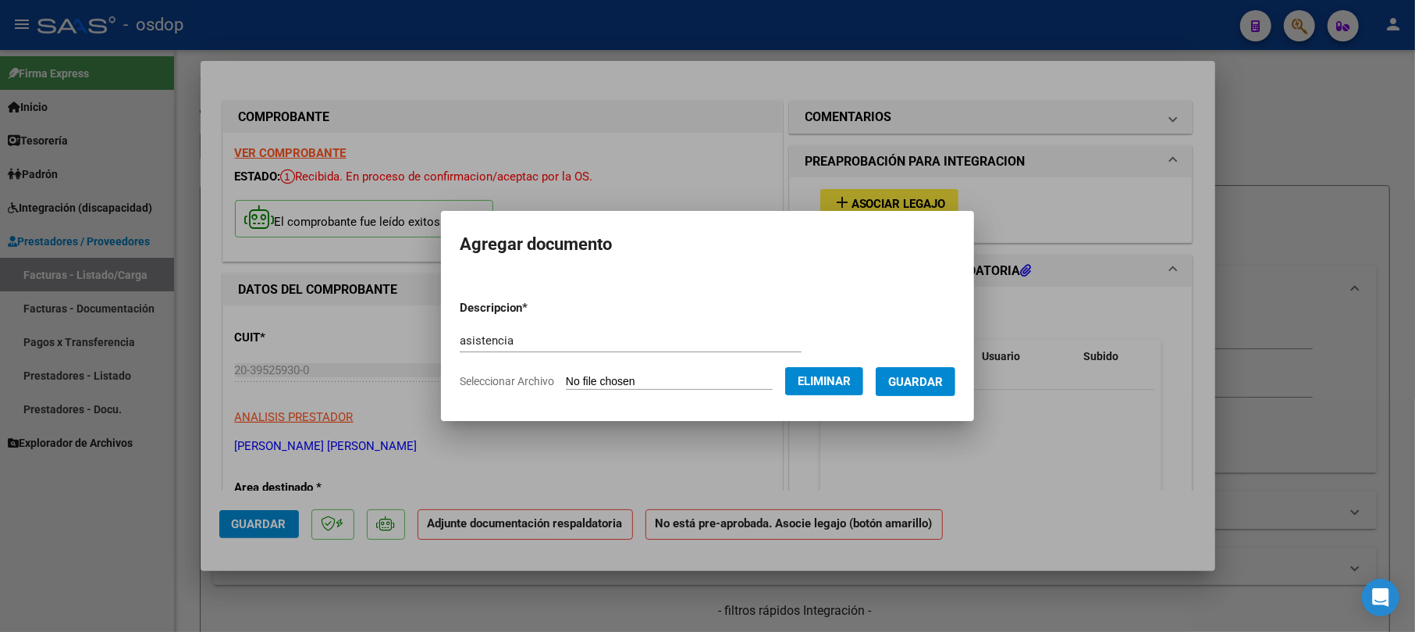
click at [941, 389] on button "Guardar" at bounding box center [916, 381] width 80 height 29
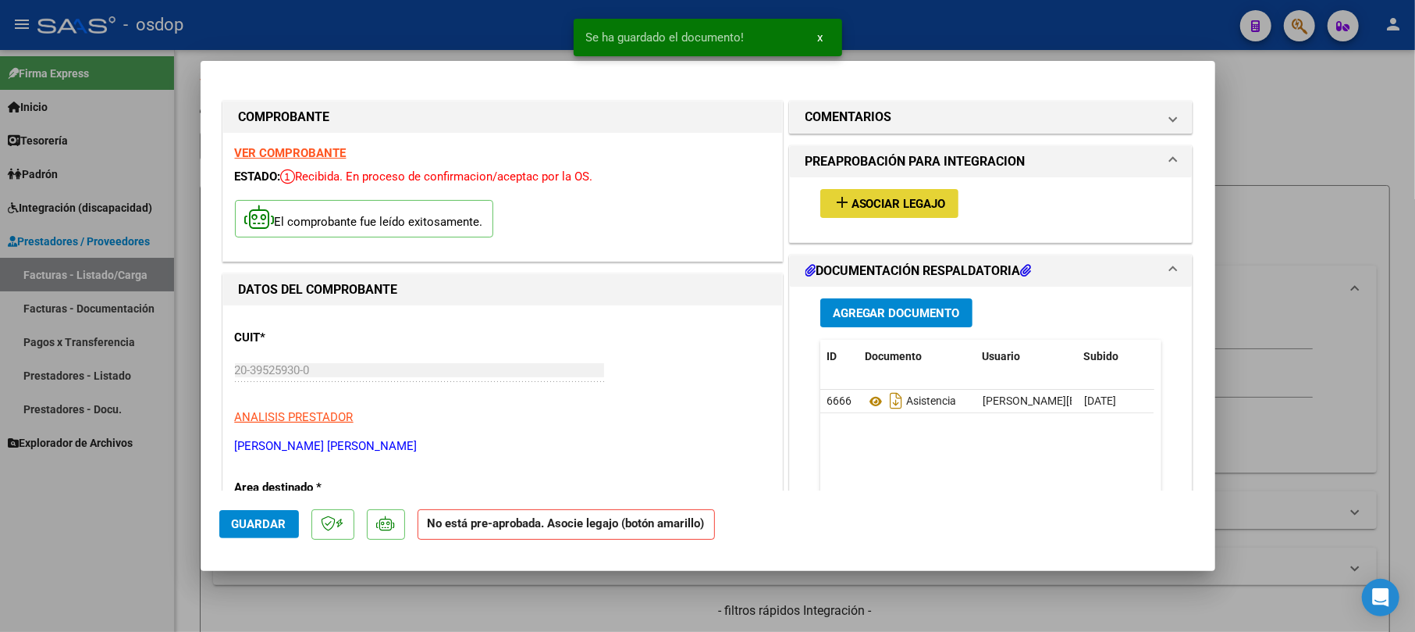
click at [898, 207] on span "Asociar Legajo" at bounding box center [899, 204] width 94 height 14
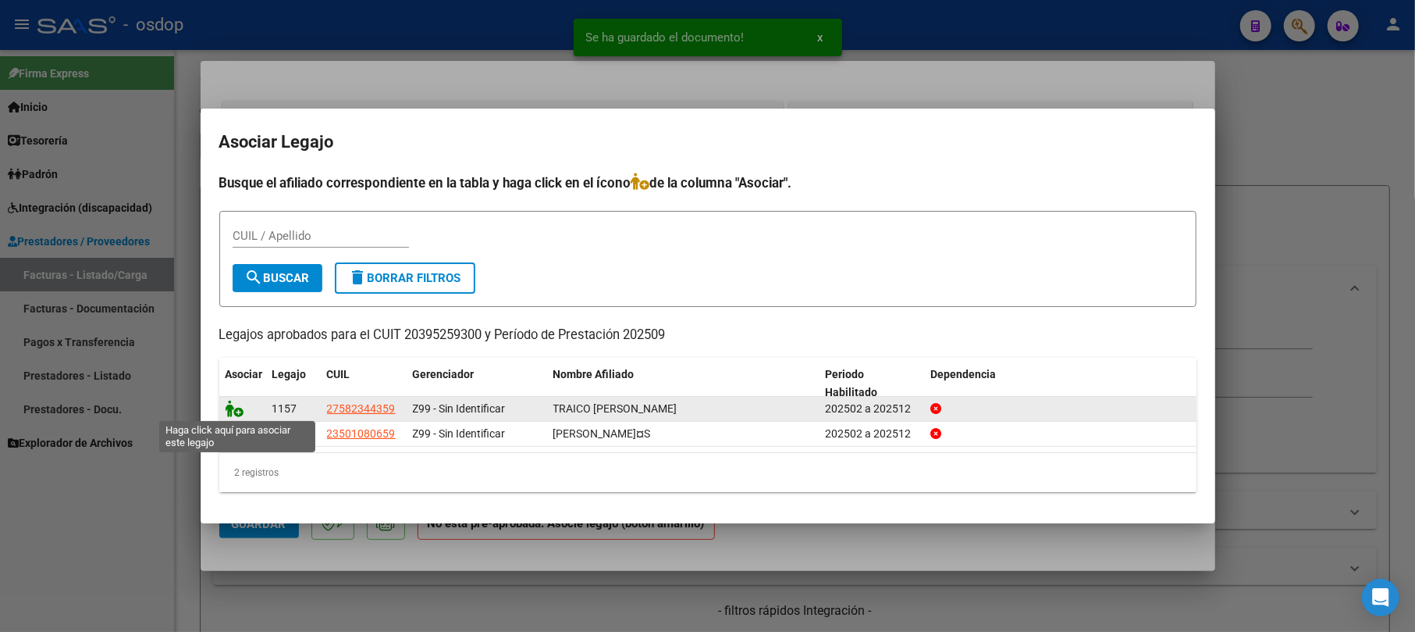
click at [229, 409] on icon at bounding box center [235, 408] width 19 height 17
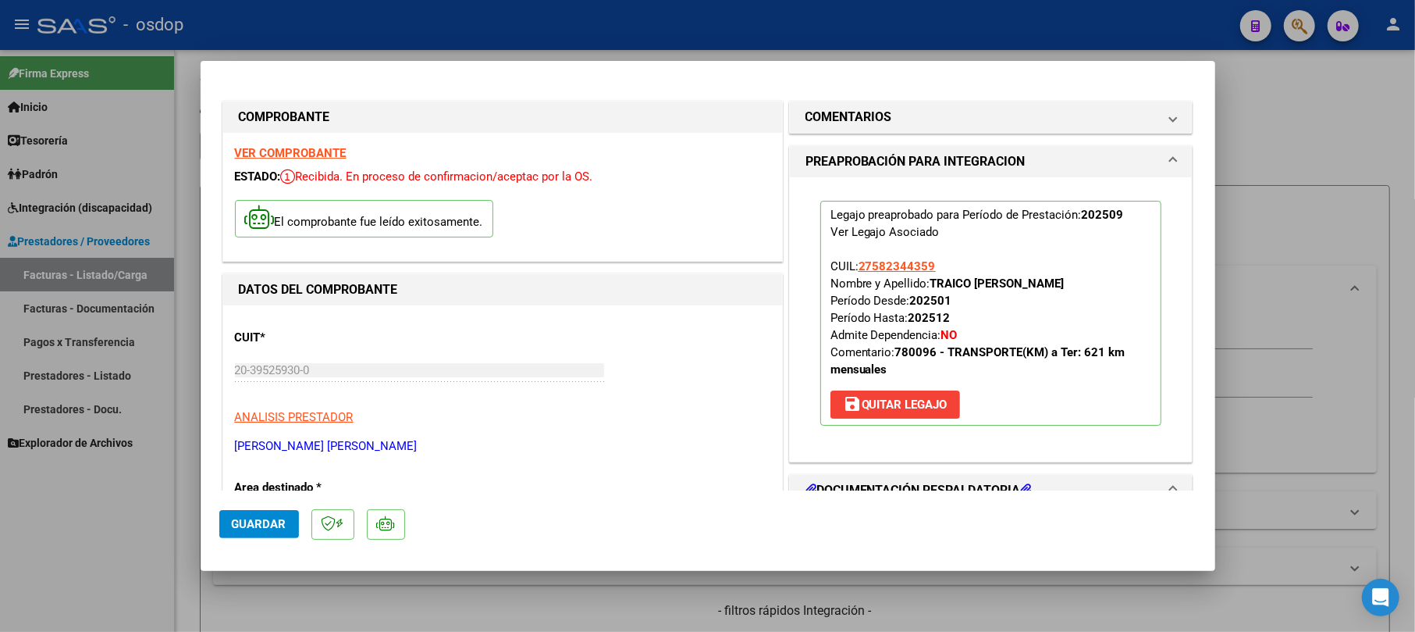
click at [276, 517] on span "Guardar" at bounding box center [259, 524] width 55 height 14
click at [1265, 125] on div at bounding box center [707, 316] width 1415 height 632
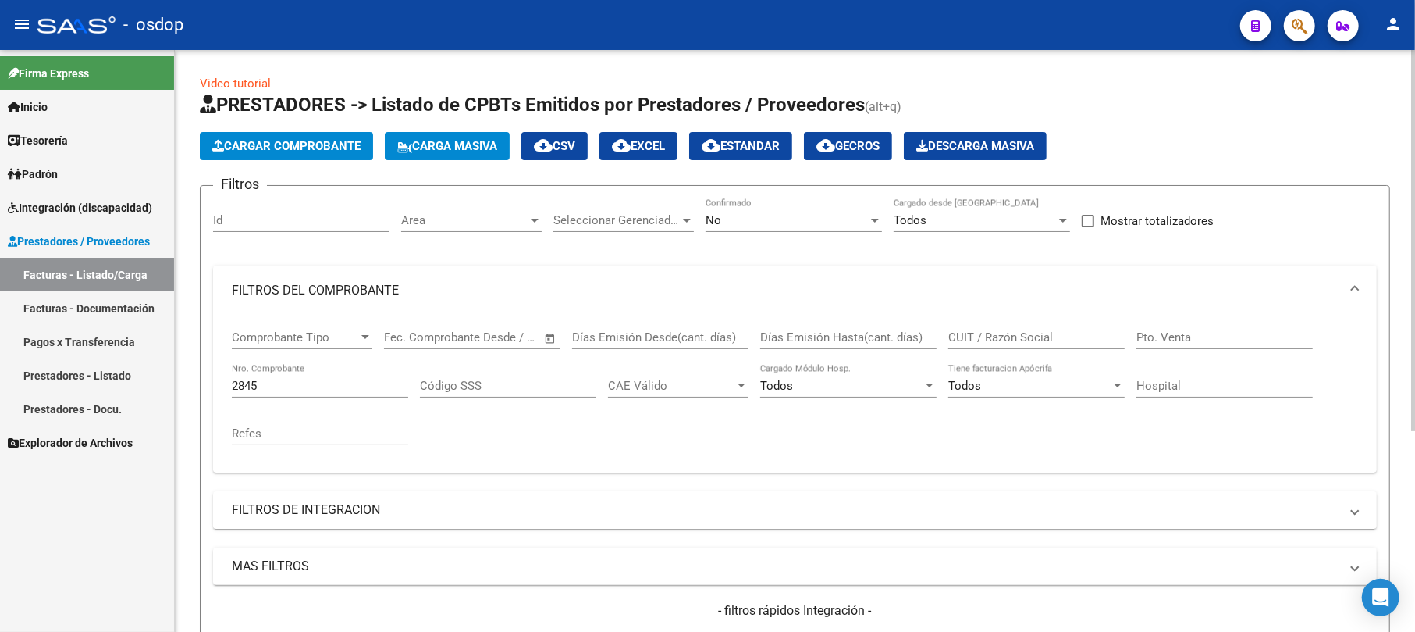
click at [297, 148] on span "Cargar Comprobante" at bounding box center [286, 146] width 148 height 14
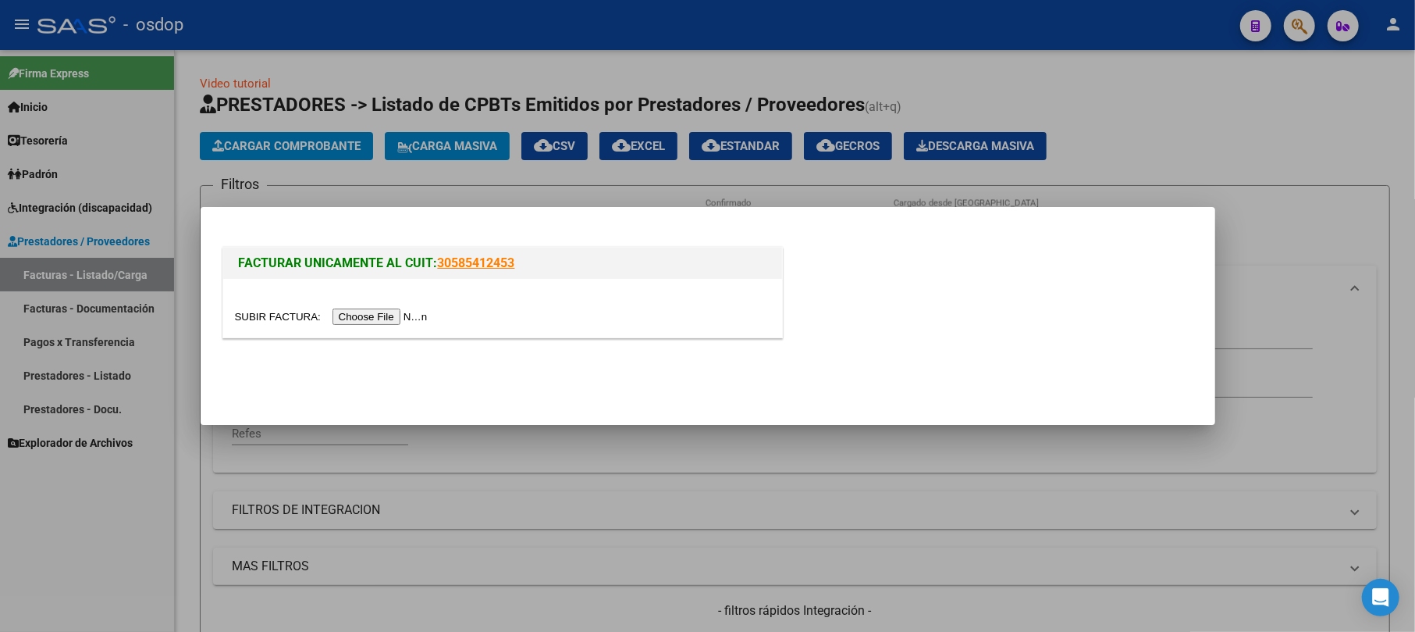
click at [387, 316] on input "file" at bounding box center [333, 316] width 197 height 16
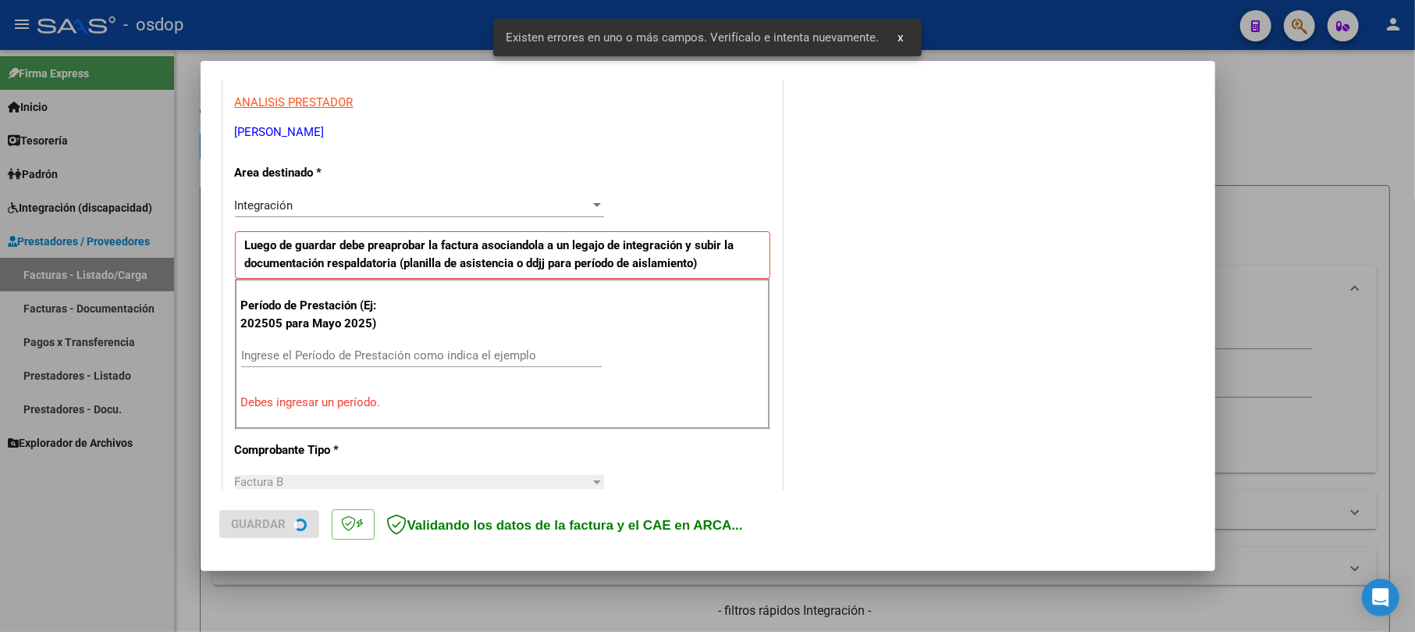
scroll to position [311, 0]
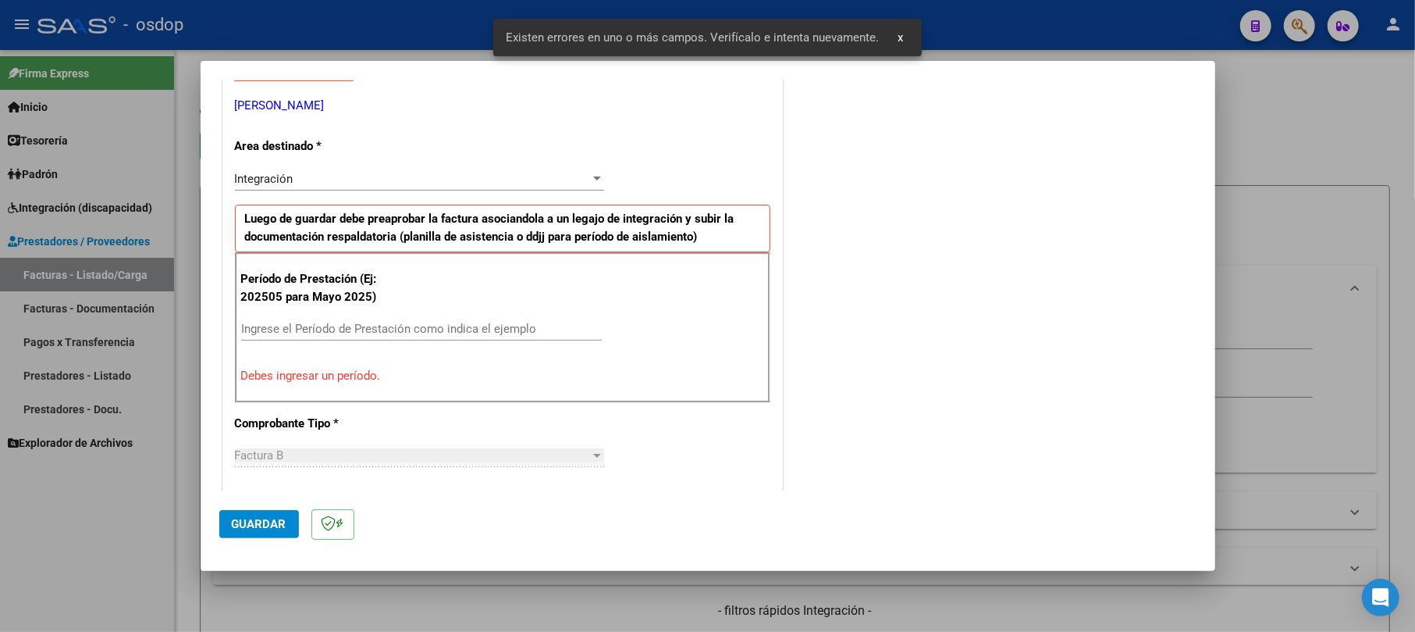
click at [309, 326] on input "Ingrese el Período de Prestación como indica el ejemplo" at bounding box center [421, 329] width 361 height 14
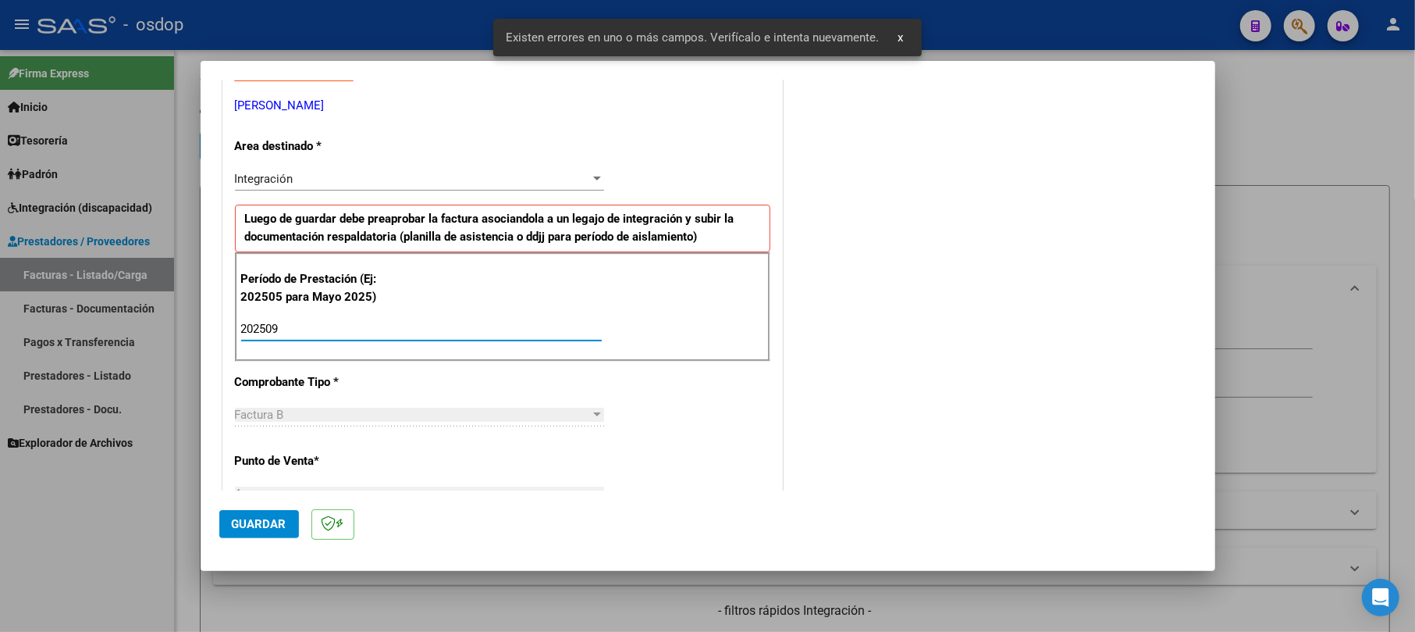
type input "202509"
drag, startPoint x: 250, startPoint y: 497, endPoint x: 250, endPoint y: 512, distance: 14.8
click at [250, 500] on mat-dialog-actions "Guardar" at bounding box center [707, 521] width 977 height 62
click at [250, 514] on button "Guardar" at bounding box center [259, 524] width 80 height 28
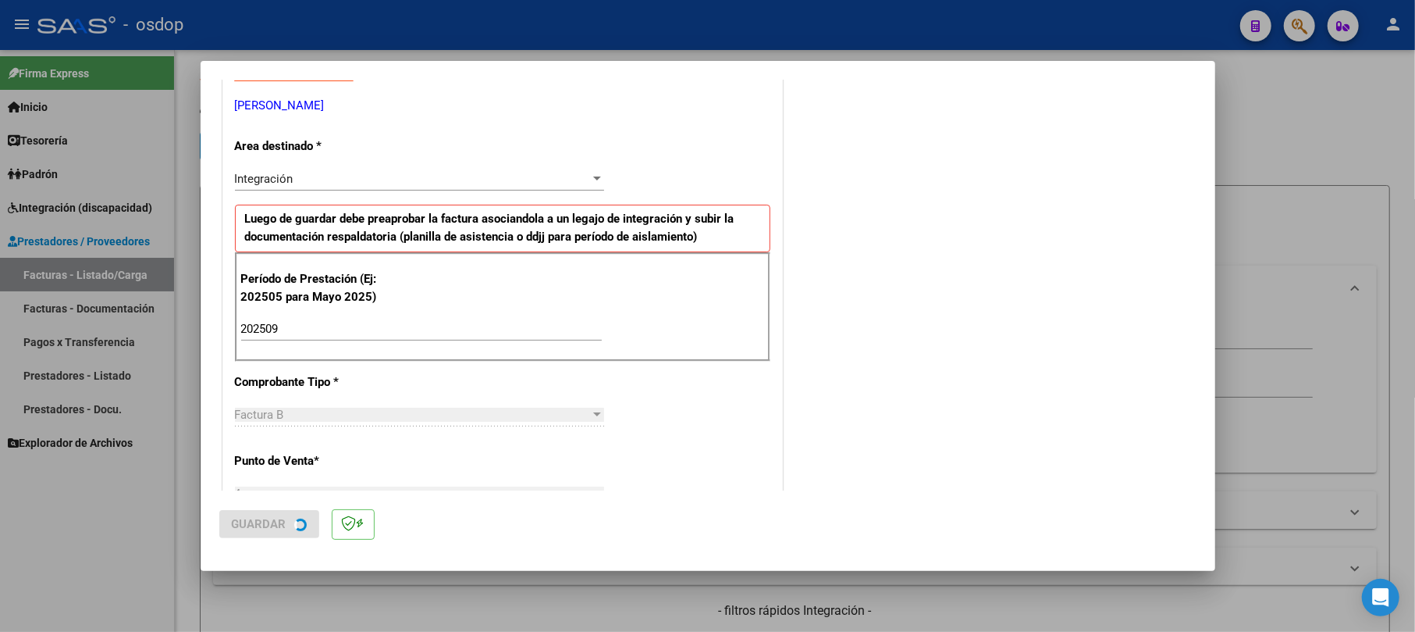
scroll to position [0, 0]
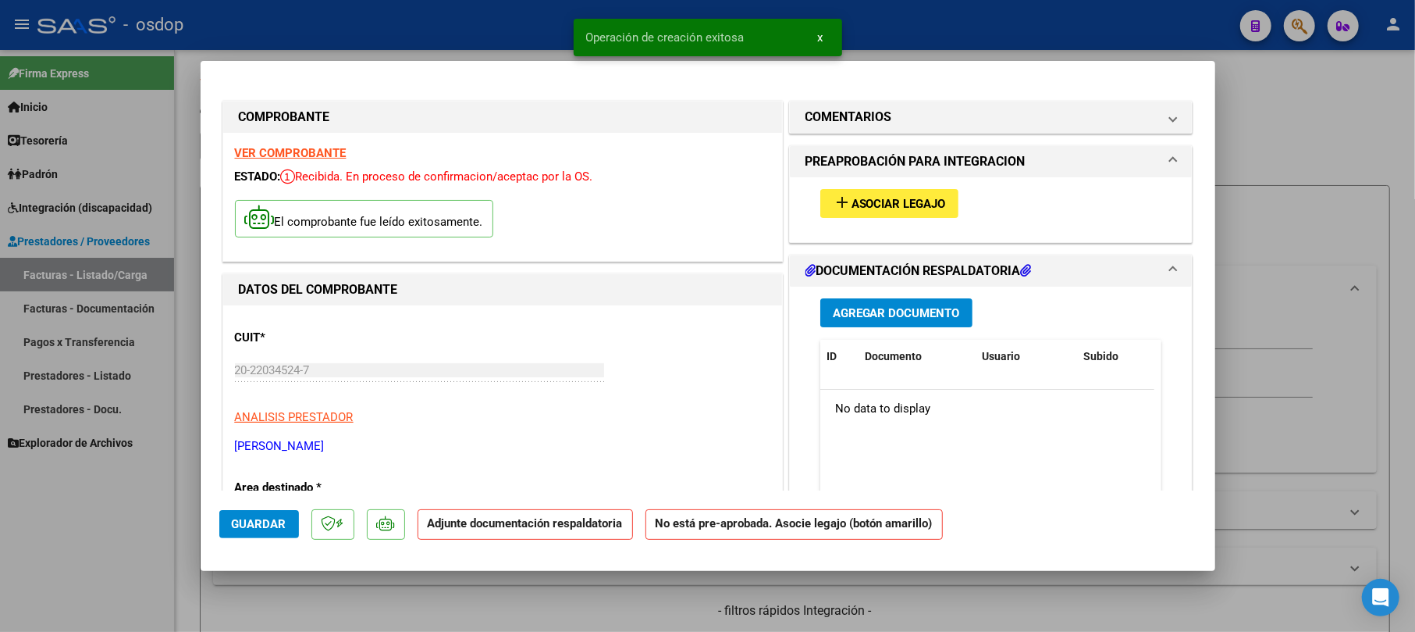
click at [854, 312] on span "Agregar Documento" at bounding box center [896, 313] width 127 height 14
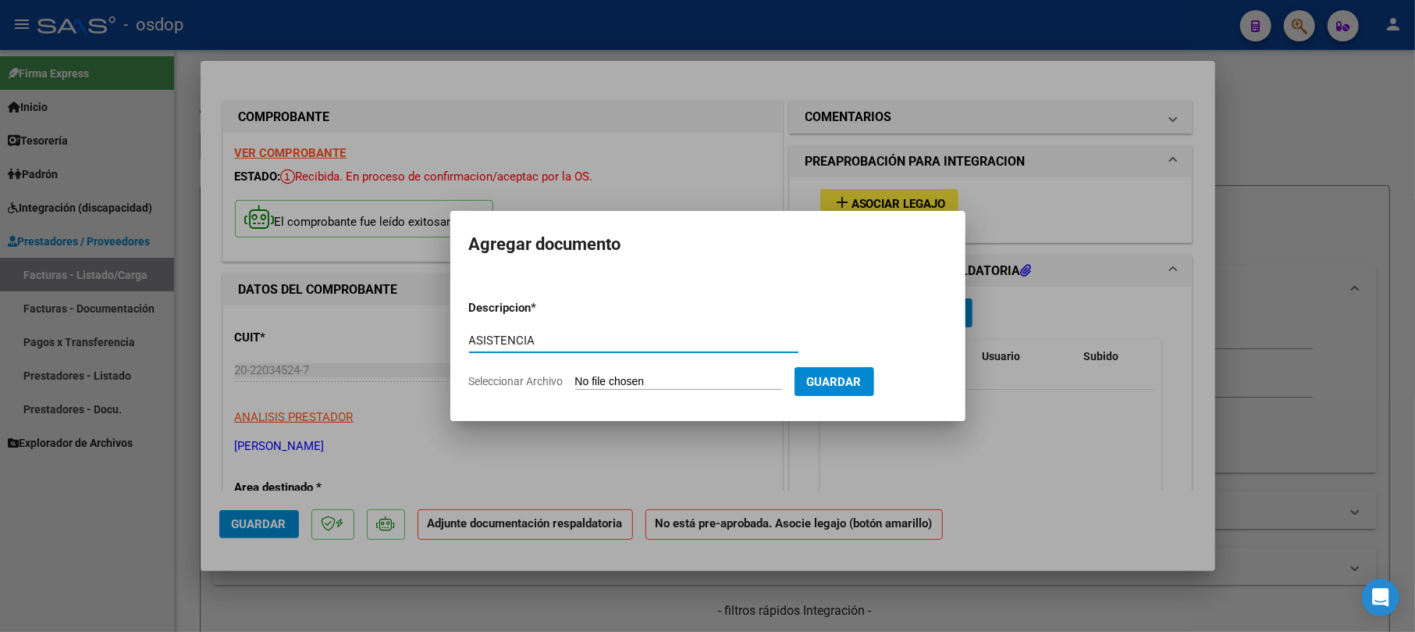
type input "ASISTENCIA"
click at [656, 374] on app-file-uploader "Seleccionar Archivo" at bounding box center [632, 381] width 326 height 14
click at [670, 375] on input "Seleccionar Archivo" at bounding box center [678, 382] width 207 height 15
type input "C:\fakepath\[PERSON_NAME] PLANILLA APADIM.pdf"
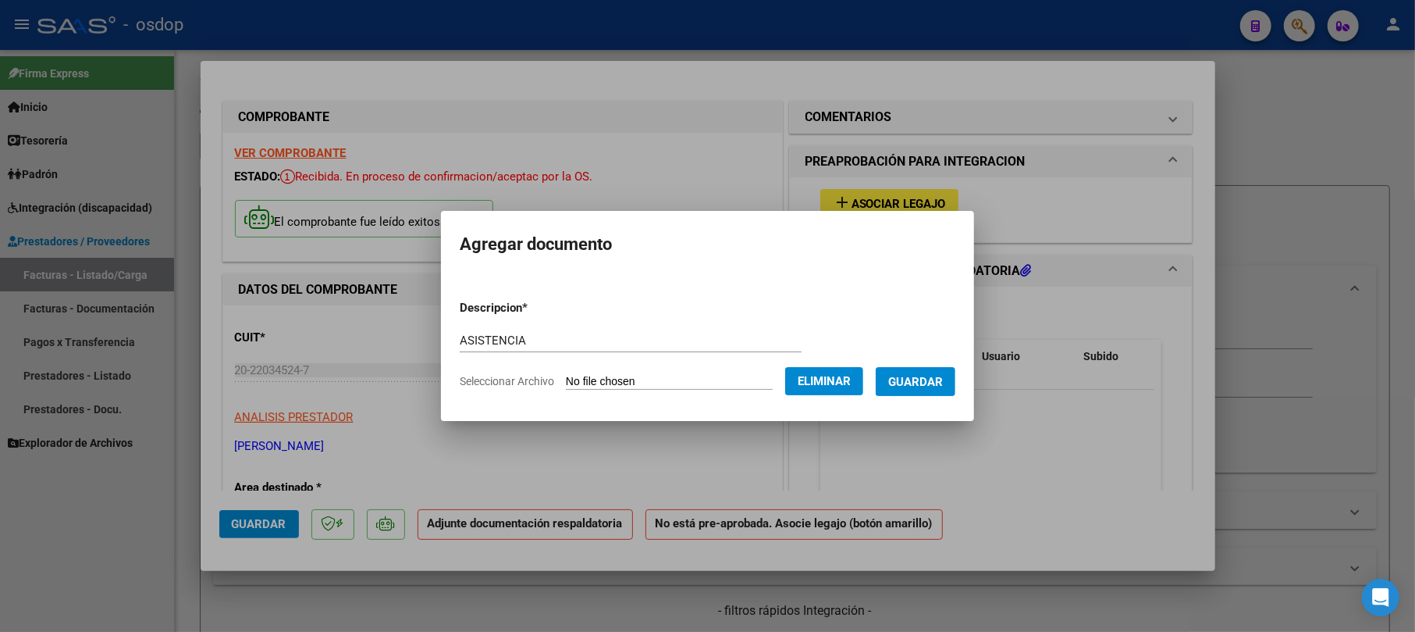
click at [935, 382] on span "Guardar" at bounding box center [915, 382] width 55 height 14
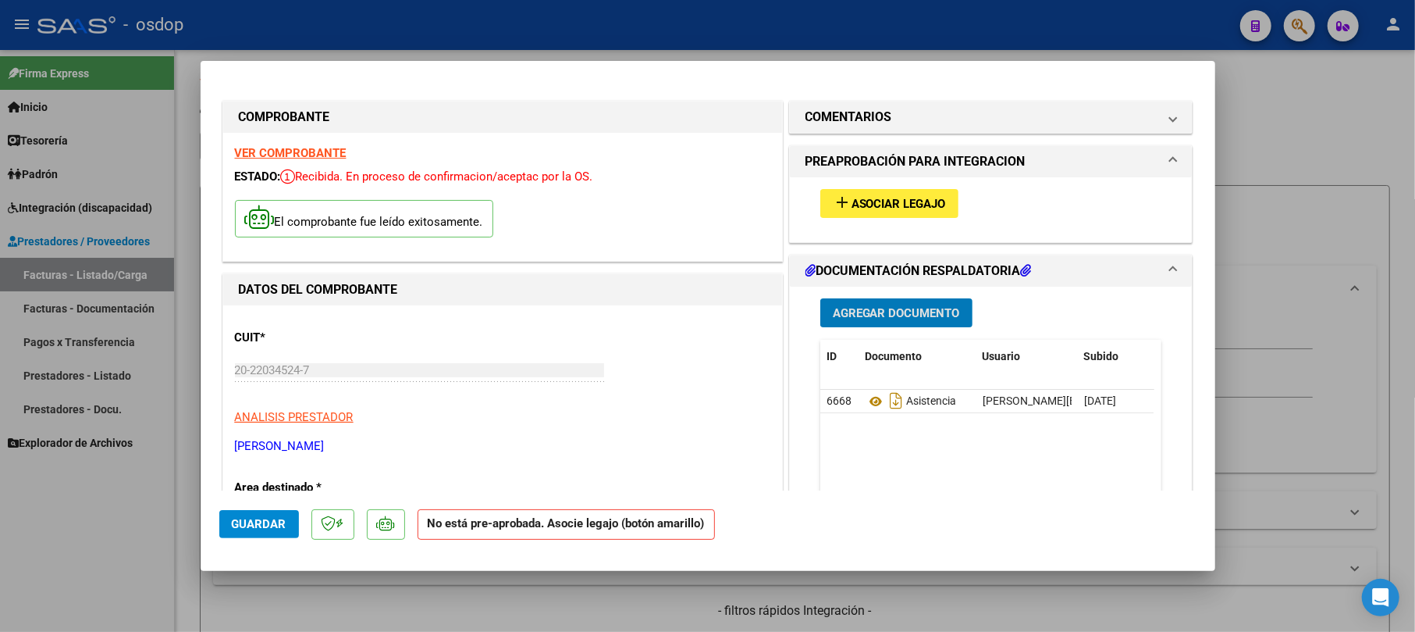
click at [899, 201] on span "Asociar Legajo" at bounding box center [899, 204] width 94 height 14
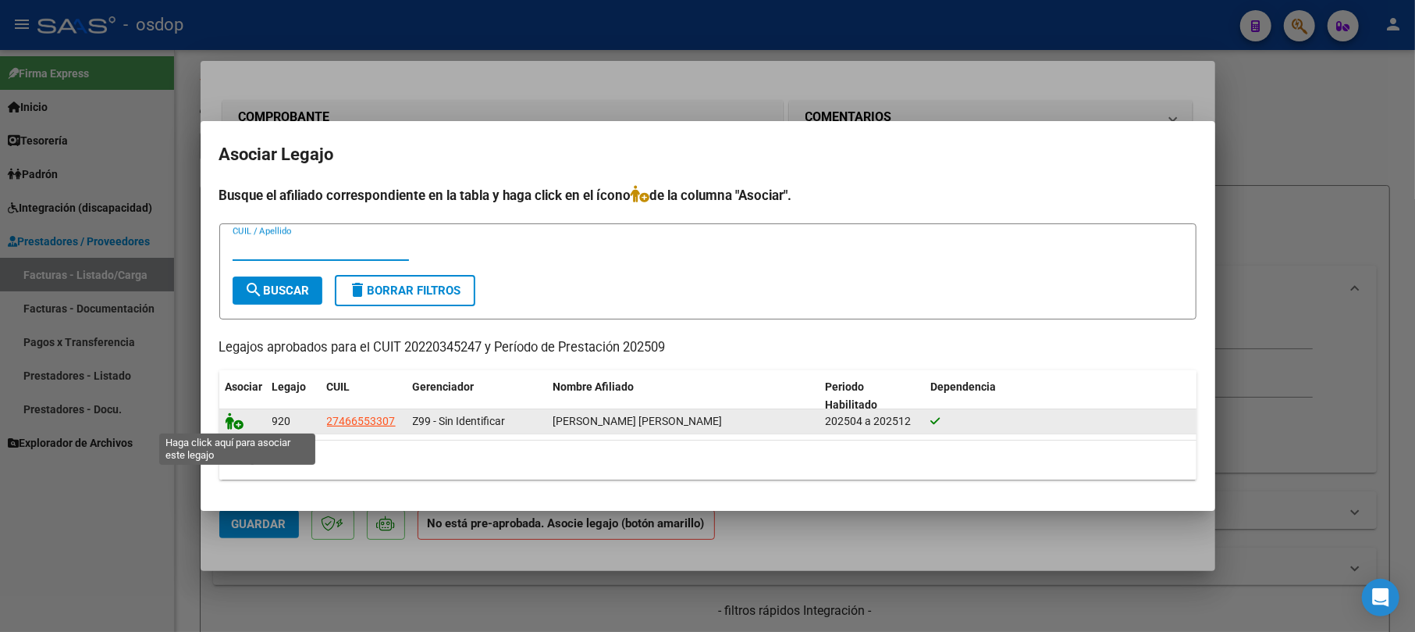
click at [231, 419] on icon at bounding box center [235, 420] width 19 height 17
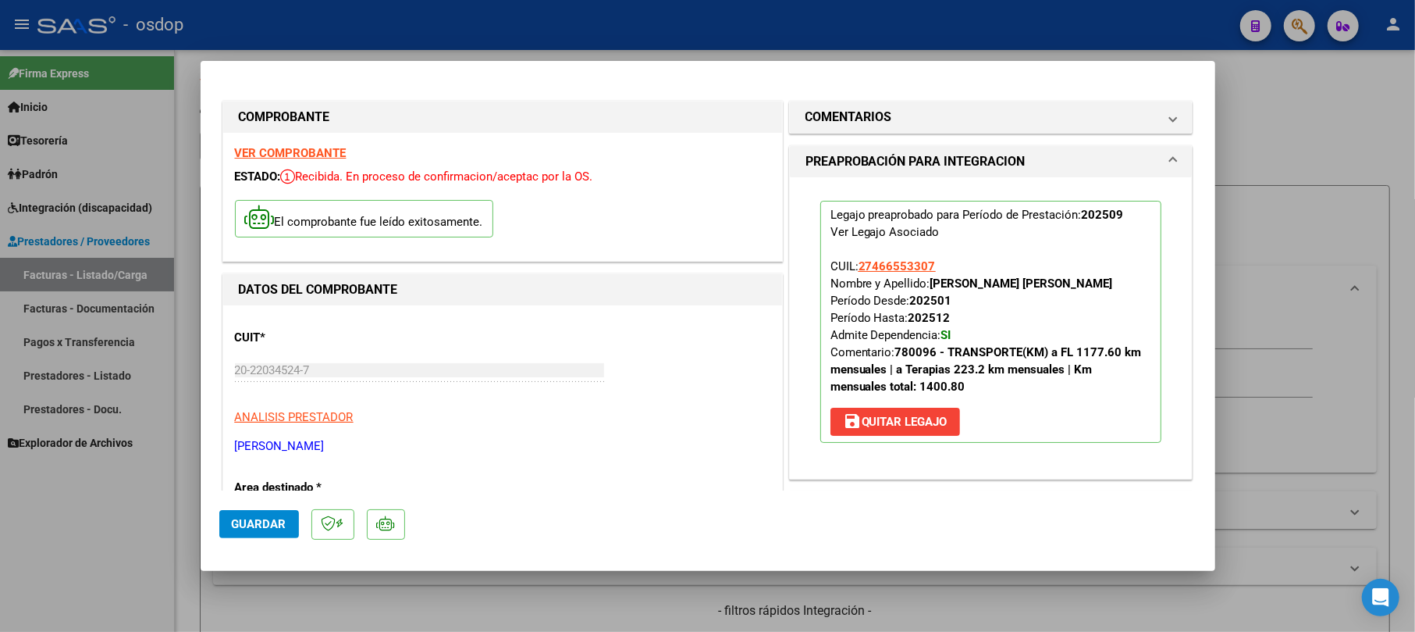
click at [241, 523] on span "Guardar" at bounding box center [259, 524] width 55 height 14
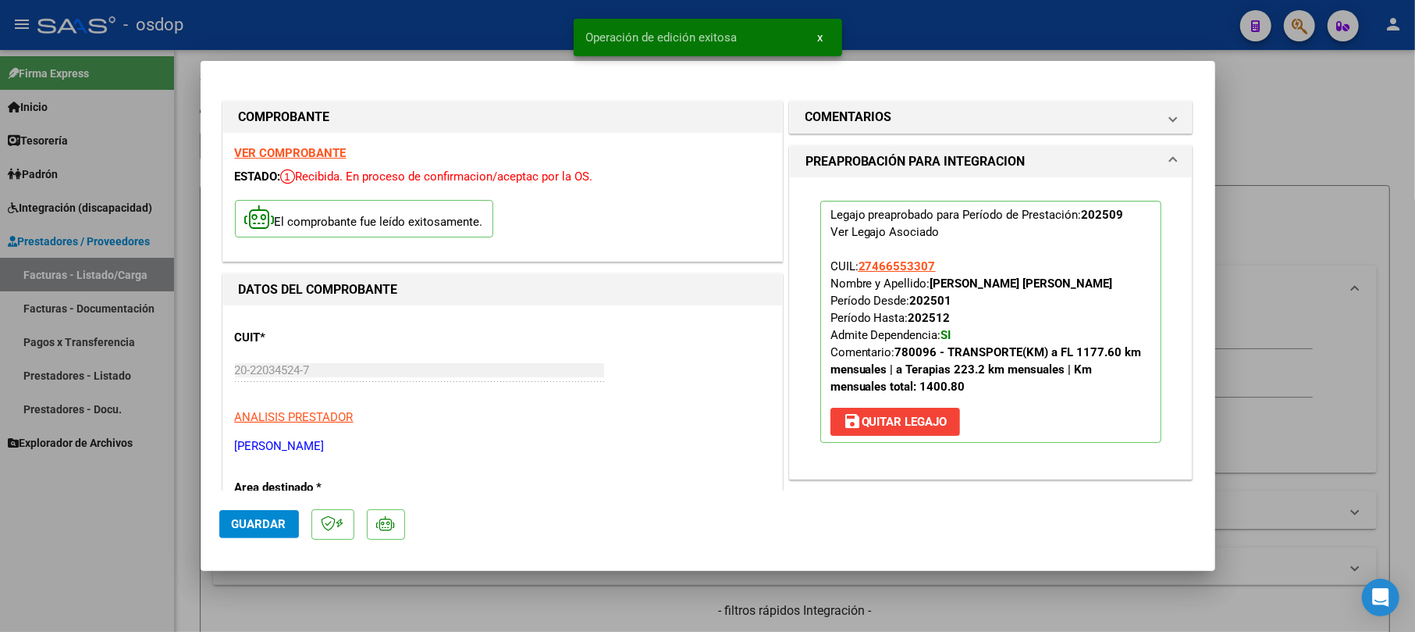
click at [1329, 151] on div at bounding box center [707, 316] width 1415 height 632
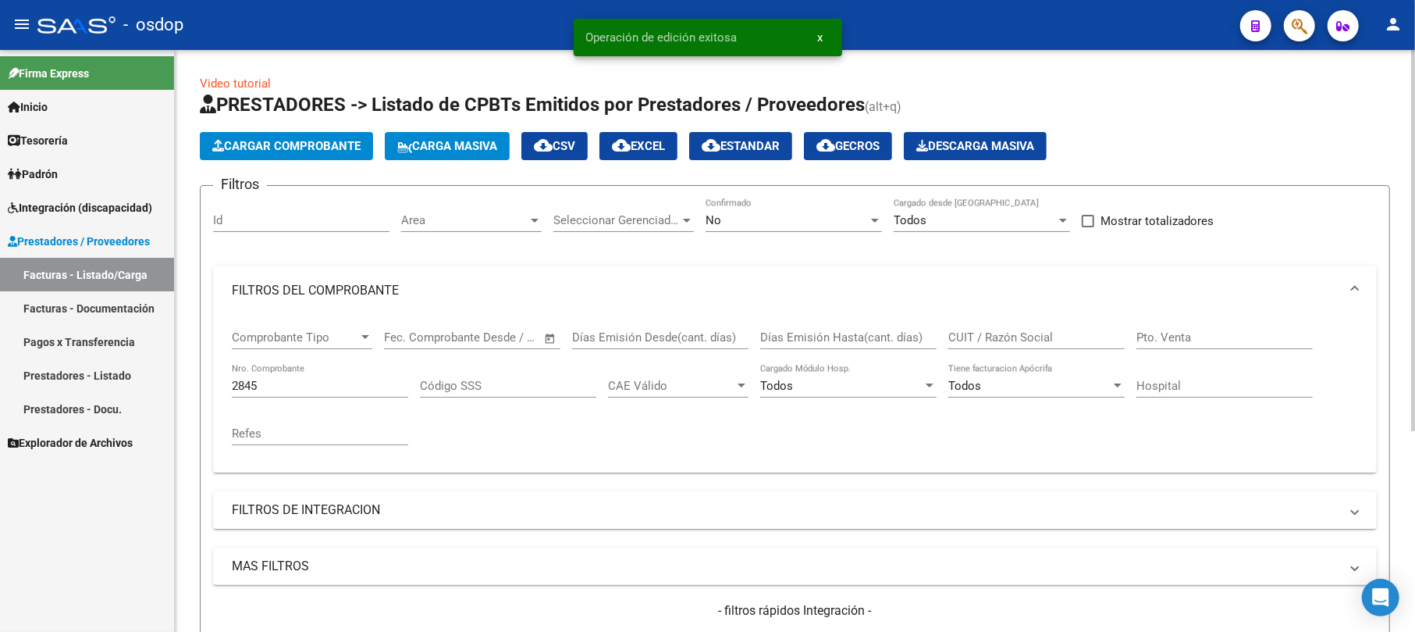
click at [311, 135] on button "Cargar Comprobante" at bounding box center [286, 146] width 173 height 28
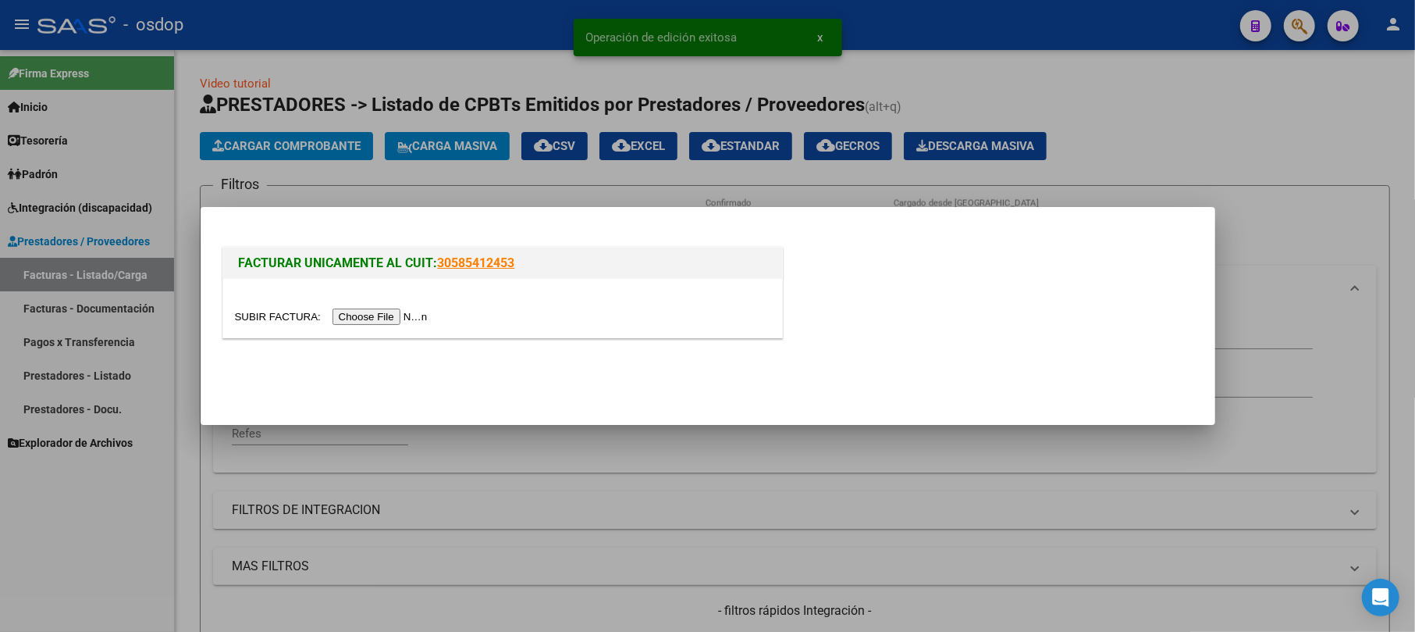
click at [379, 318] on input "file" at bounding box center [333, 316] width 197 height 16
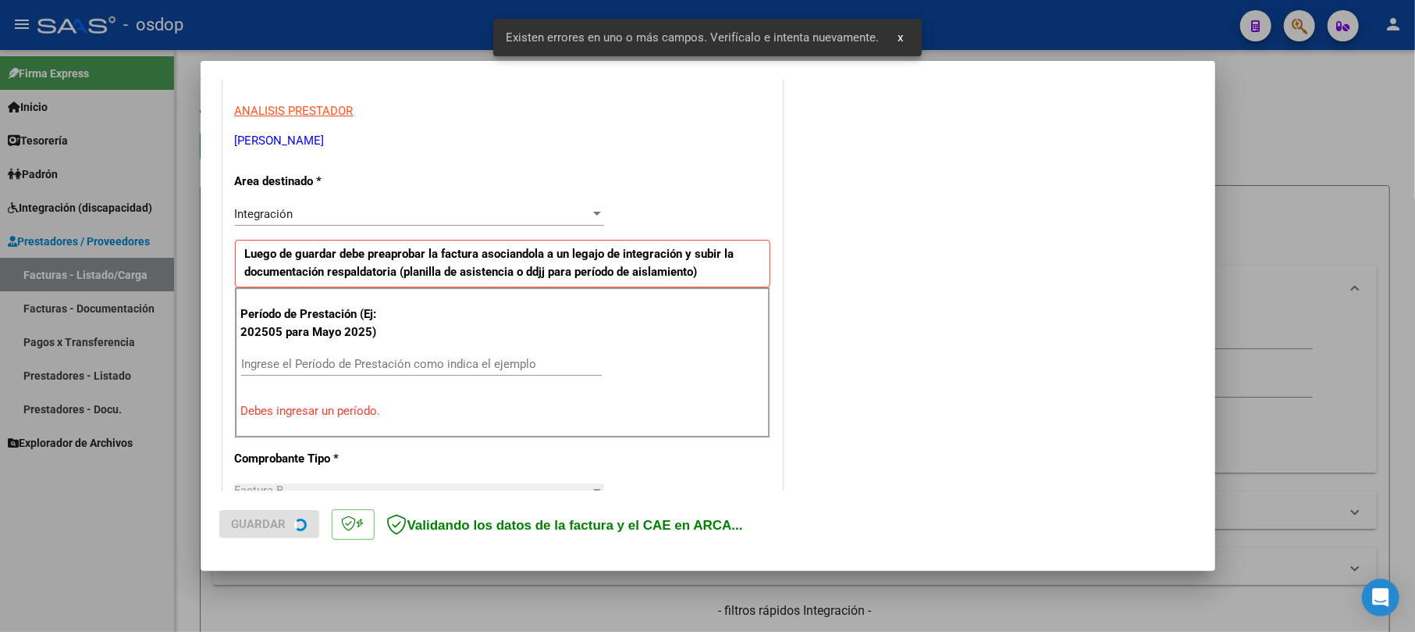
scroll to position [340, 0]
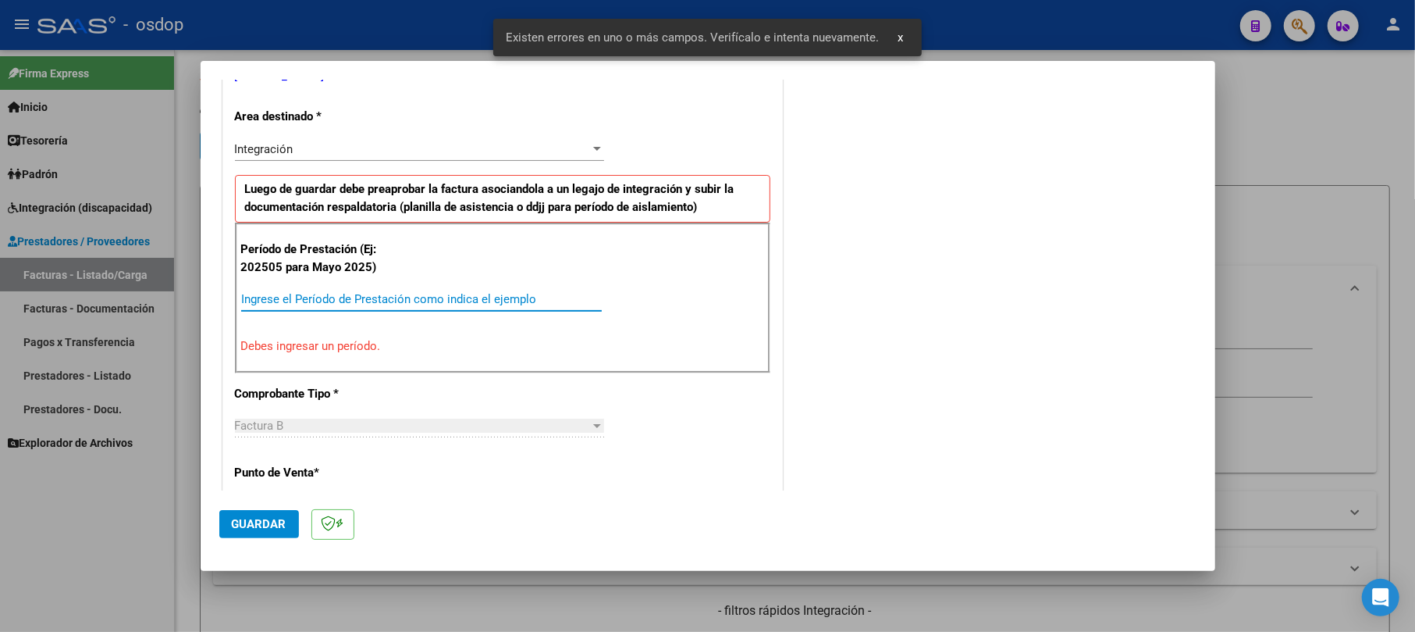
click at [322, 301] on input "Ingrese el Período de Prestación como indica el ejemplo" at bounding box center [421, 299] width 361 height 14
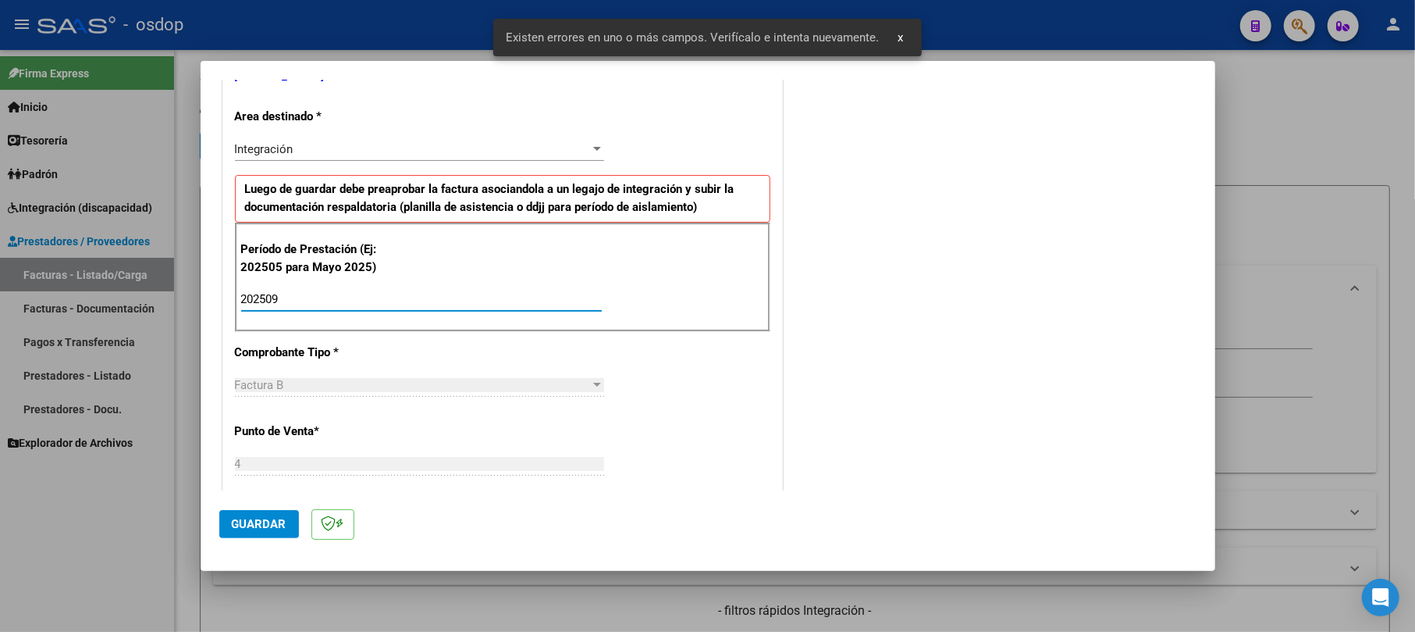
type input "202509"
click at [235, 518] on span "Guardar" at bounding box center [259, 524] width 55 height 14
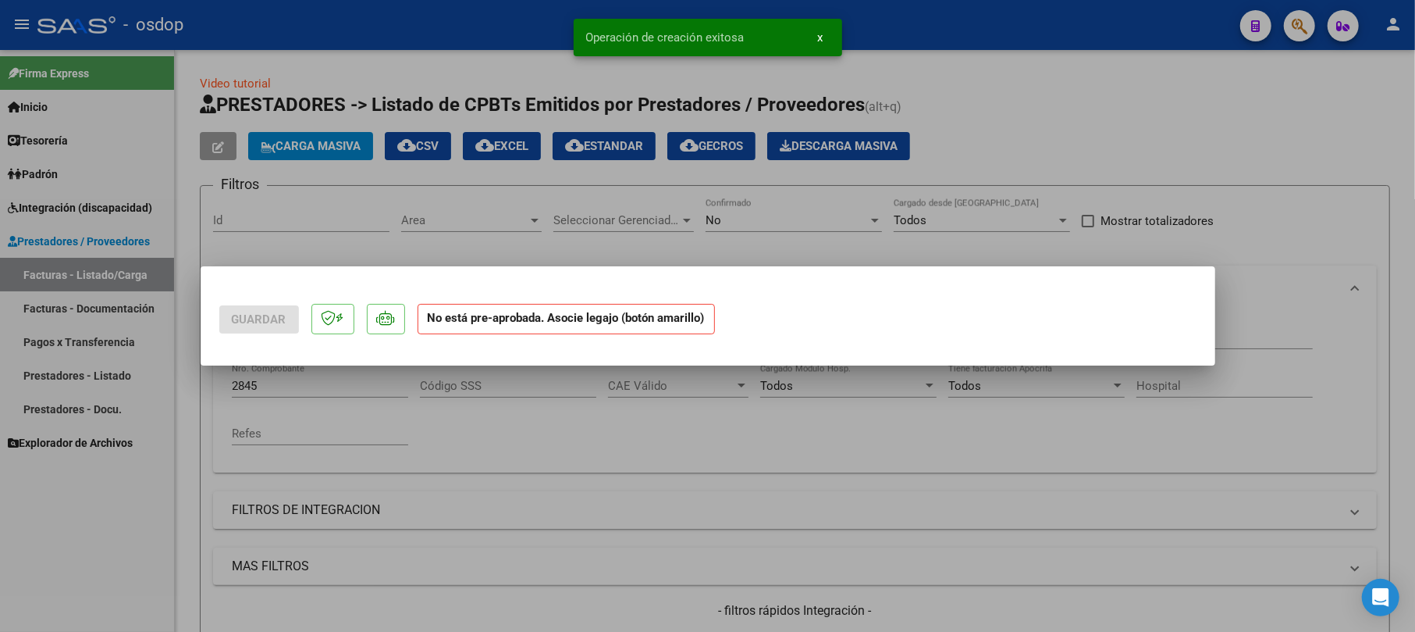
scroll to position [0, 0]
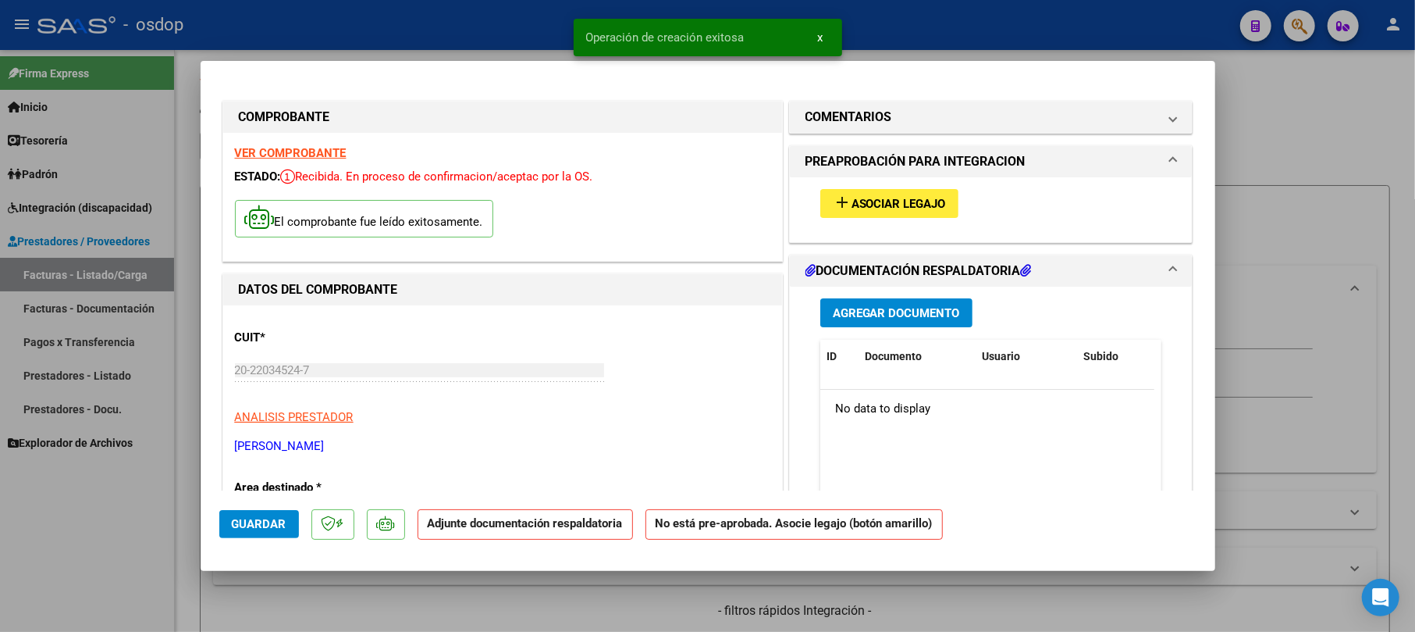
click at [920, 309] on span "Agregar Documento" at bounding box center [896, 313] width 127 height 14
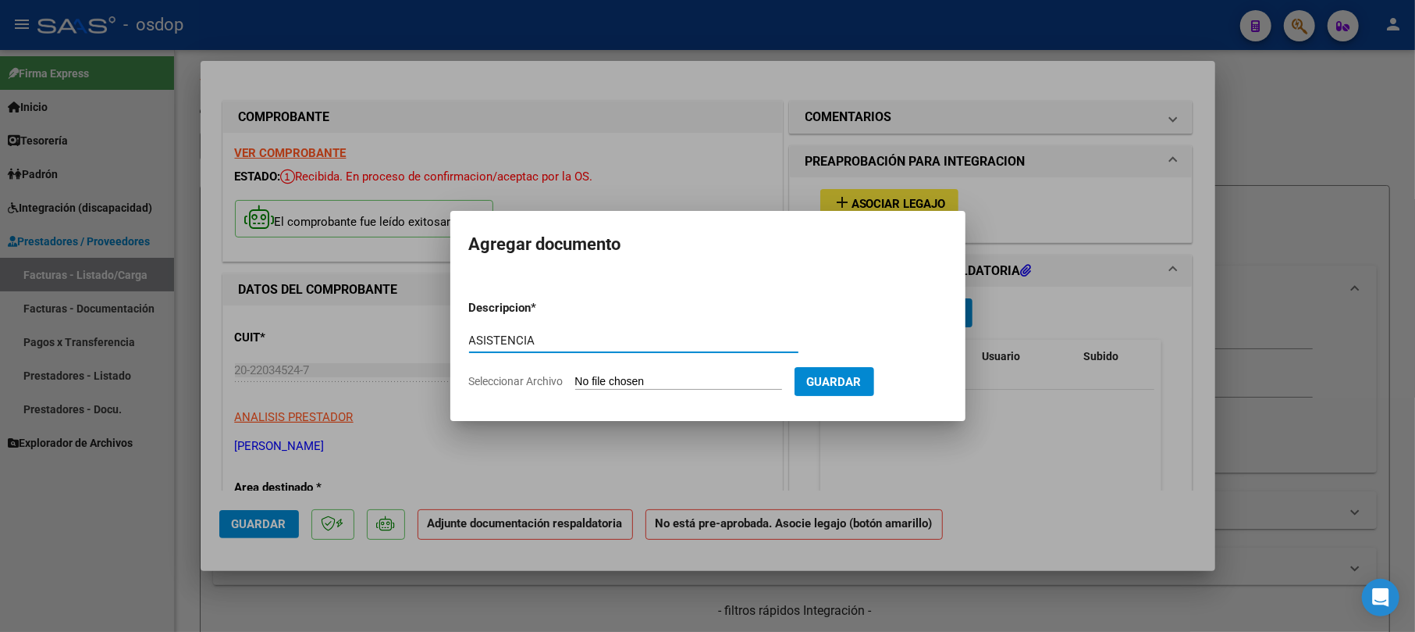
type input "ASISTENCIA"
click at [653, 384] on input "Seleccionar Archivo" at bounding box center [678, 382] width 207 height 15
type input "C:\fakepath\[PERSON_NAME] PLANILLA INTEGRADIS.pdf"
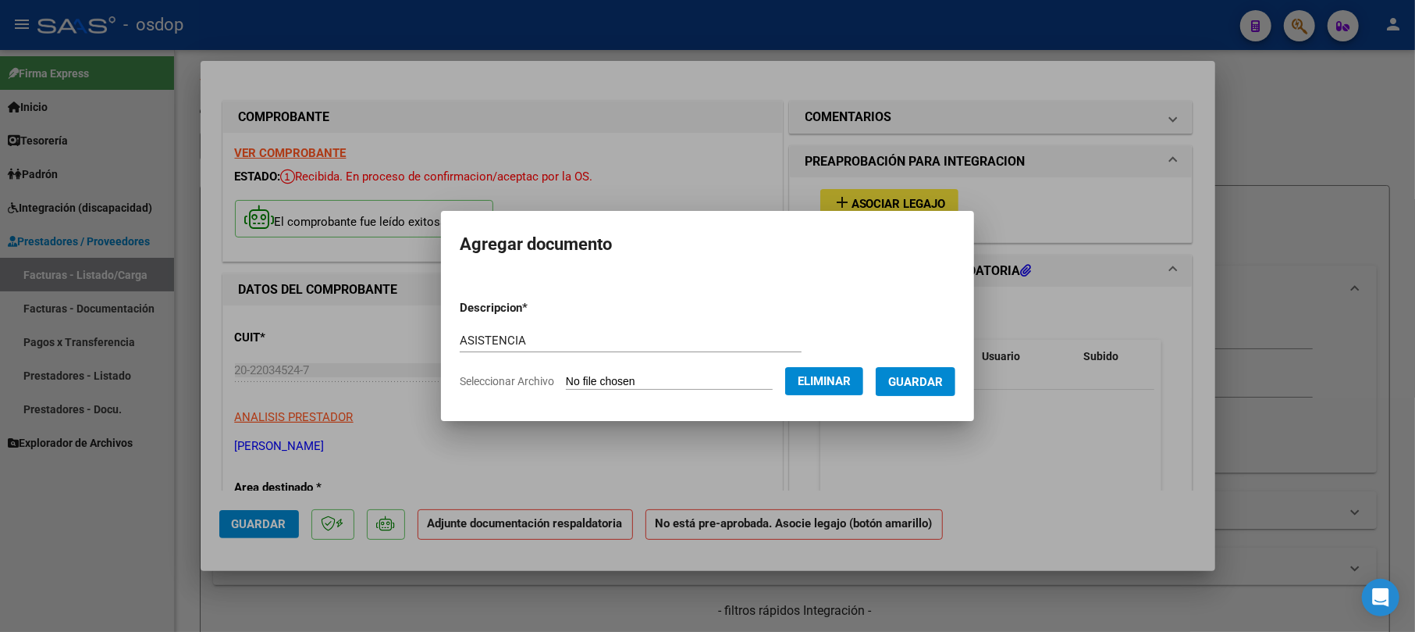
click at [915, 379] on span "Guardar" at bounding box center [915, 382] width 55 height 14
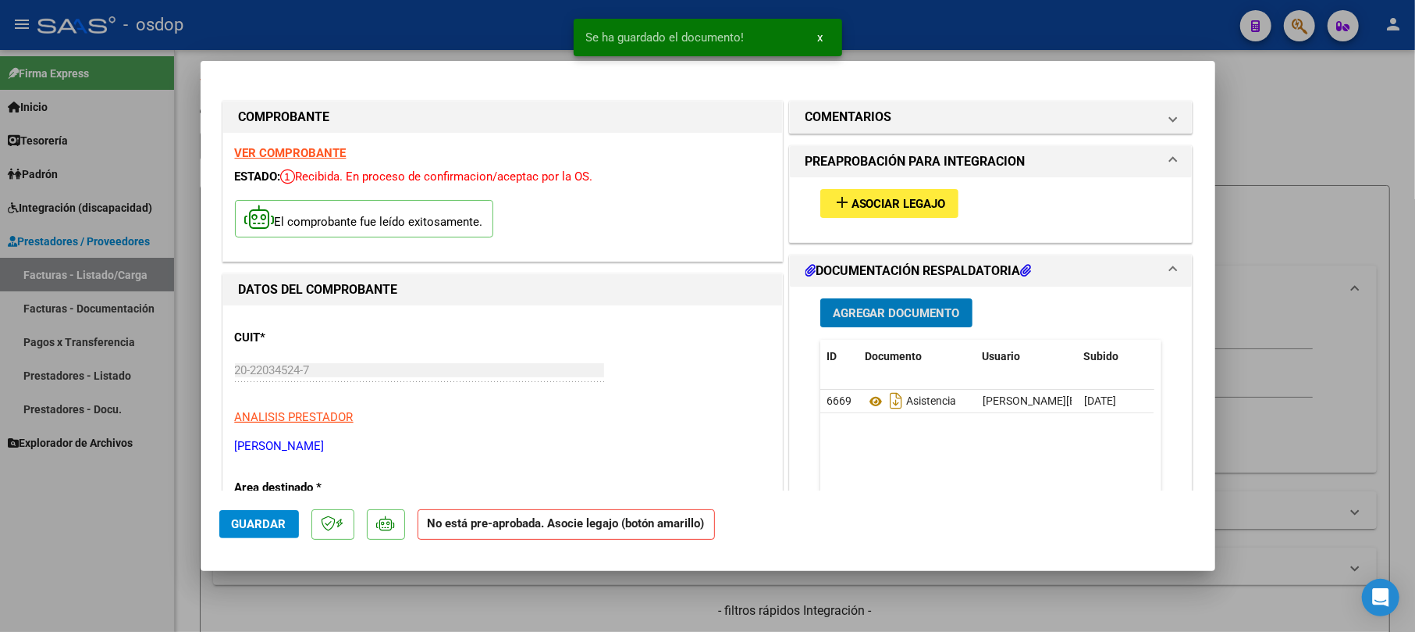
click at [857, 203] on span "Asociar Legajo" at bounding box center [899, 204] width 94 height 14
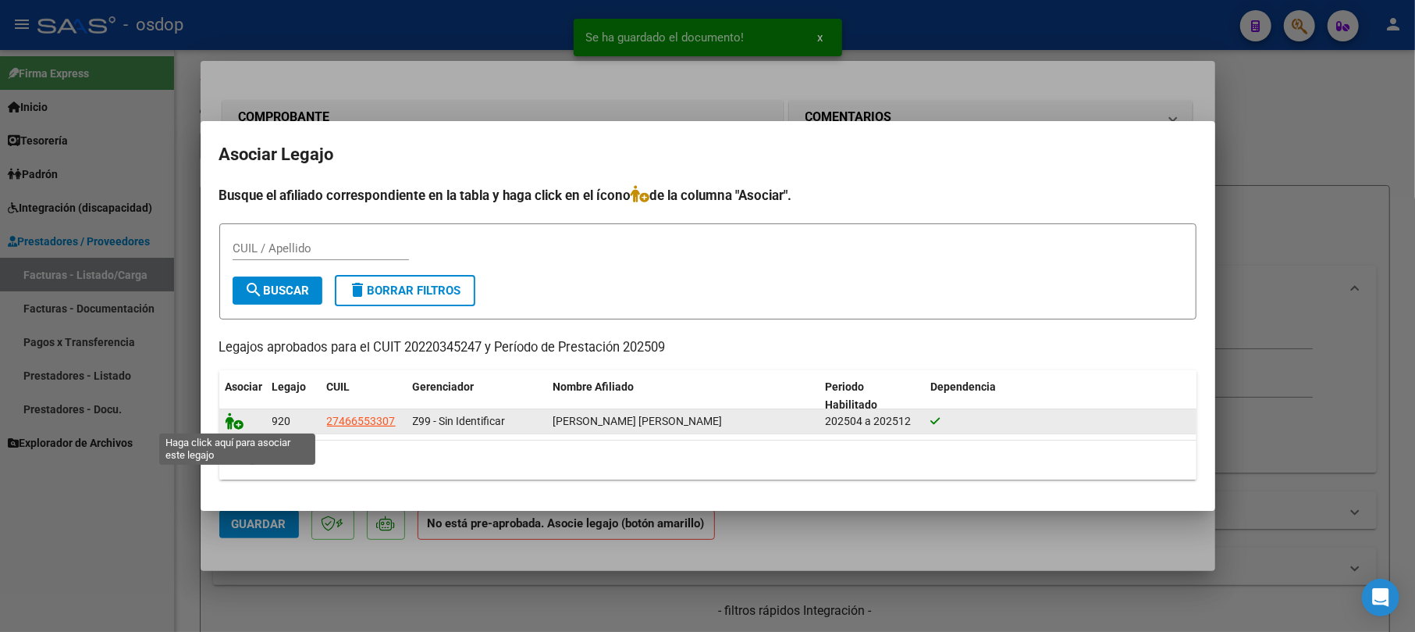
click at [233, 422] on icon at bounding box center [235, 420] width 19 height 17
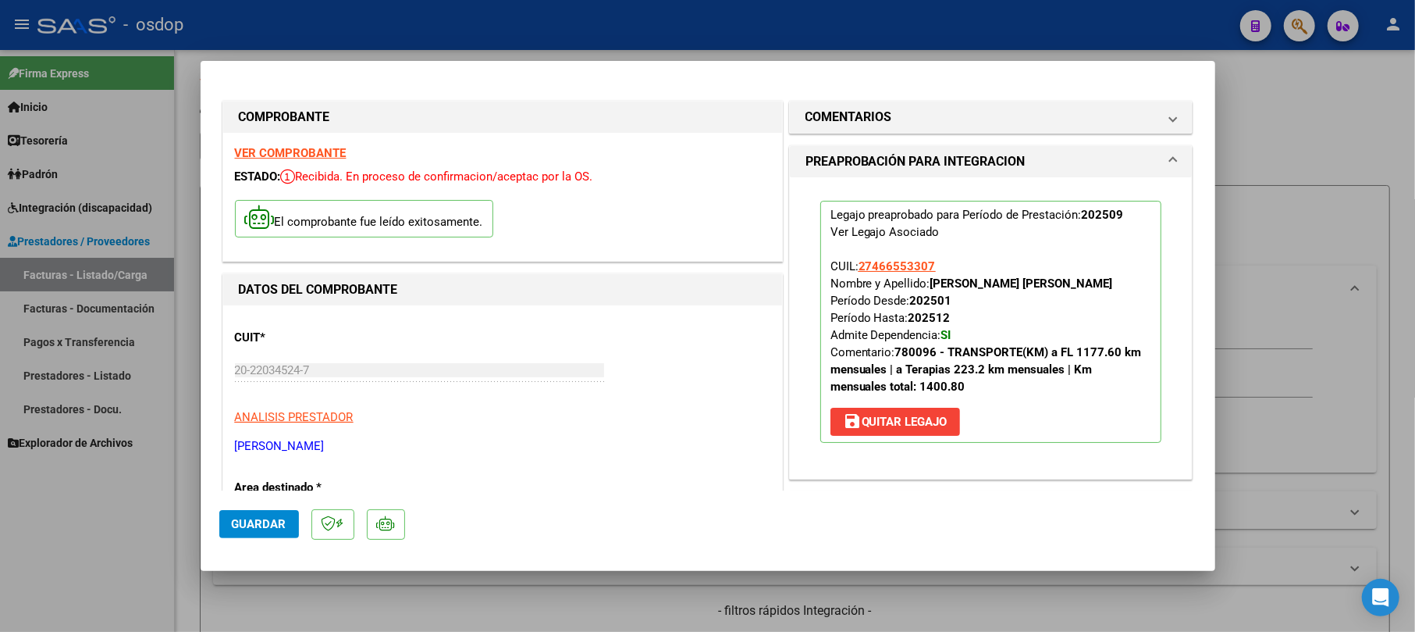
click at [244, 528] on span "Guardar" at bounding box center [259, 524] width 55 height 14
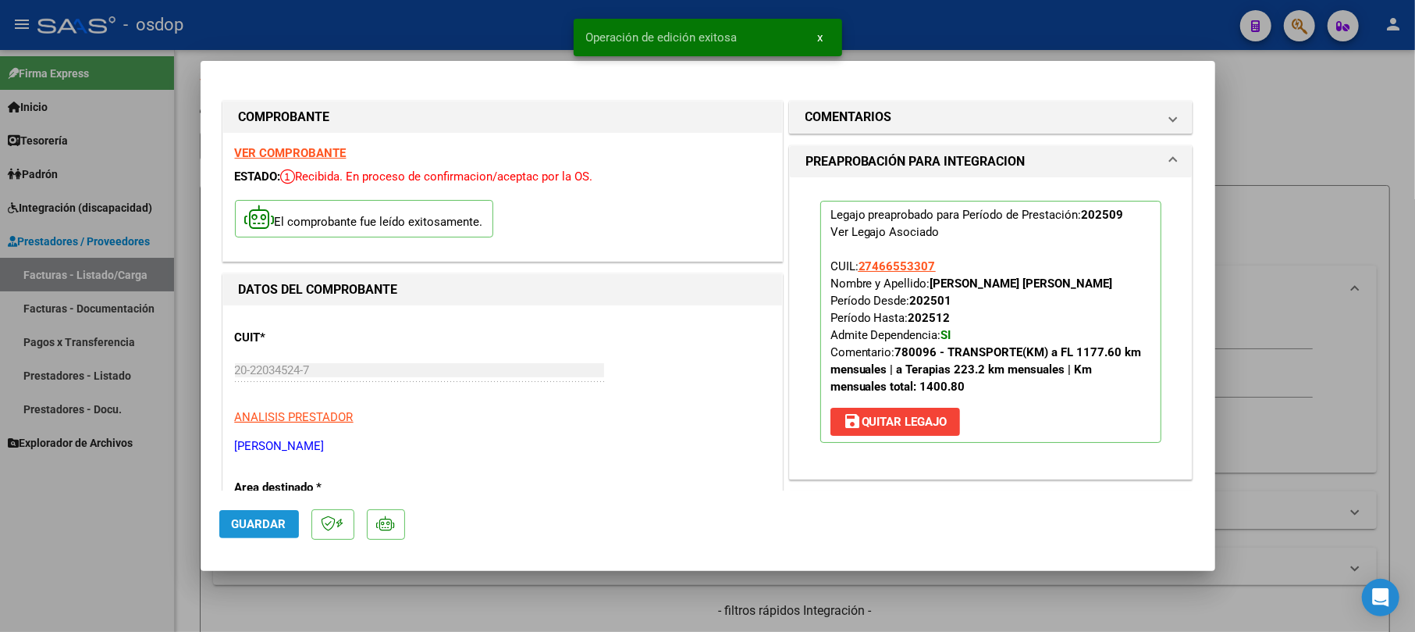
click at [254, 518] on span "Guardar" at bounding box center [259, 524] width 55 height 14
click at [1271, 160] on div at bounding box center [707, 316] width 1415 height 632
